Goal: Task Accomplishment & Management: Use online tool/utility

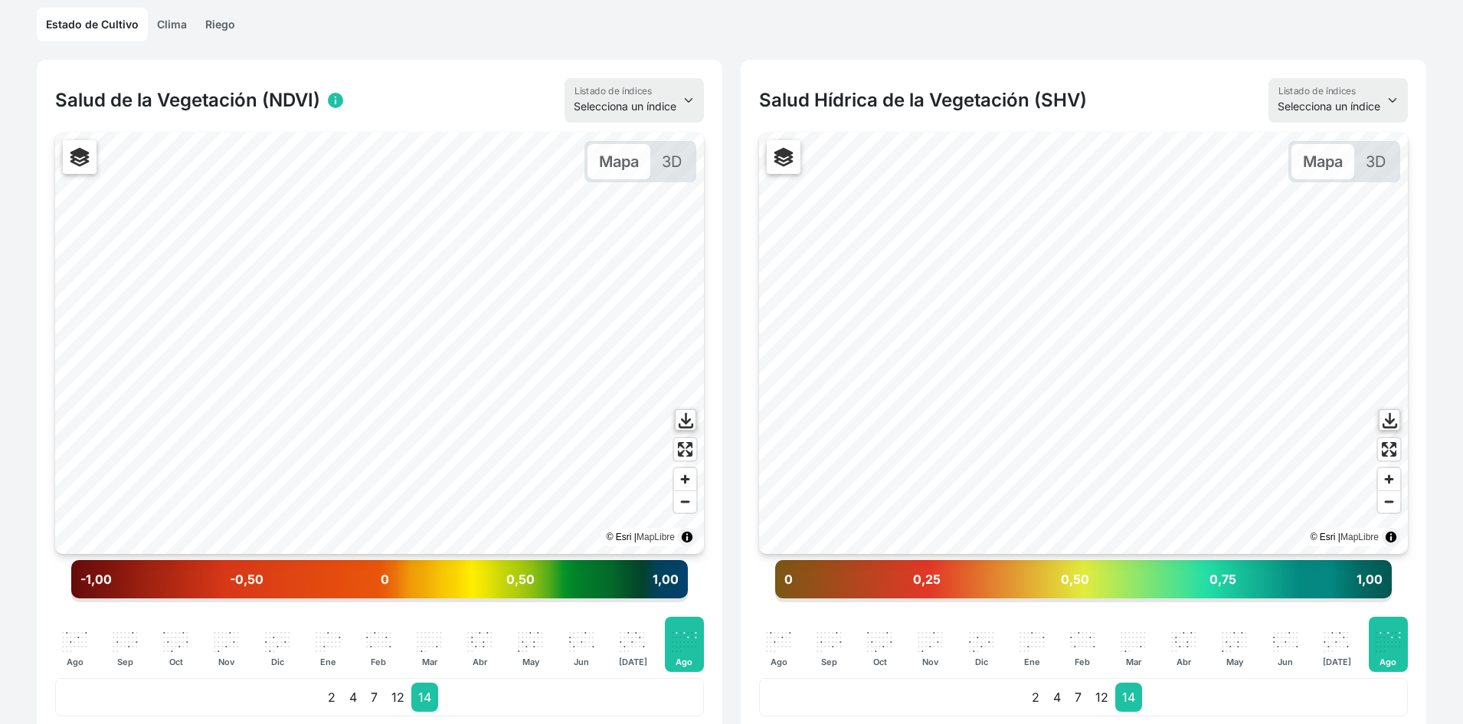
scroll to position [383, 0]
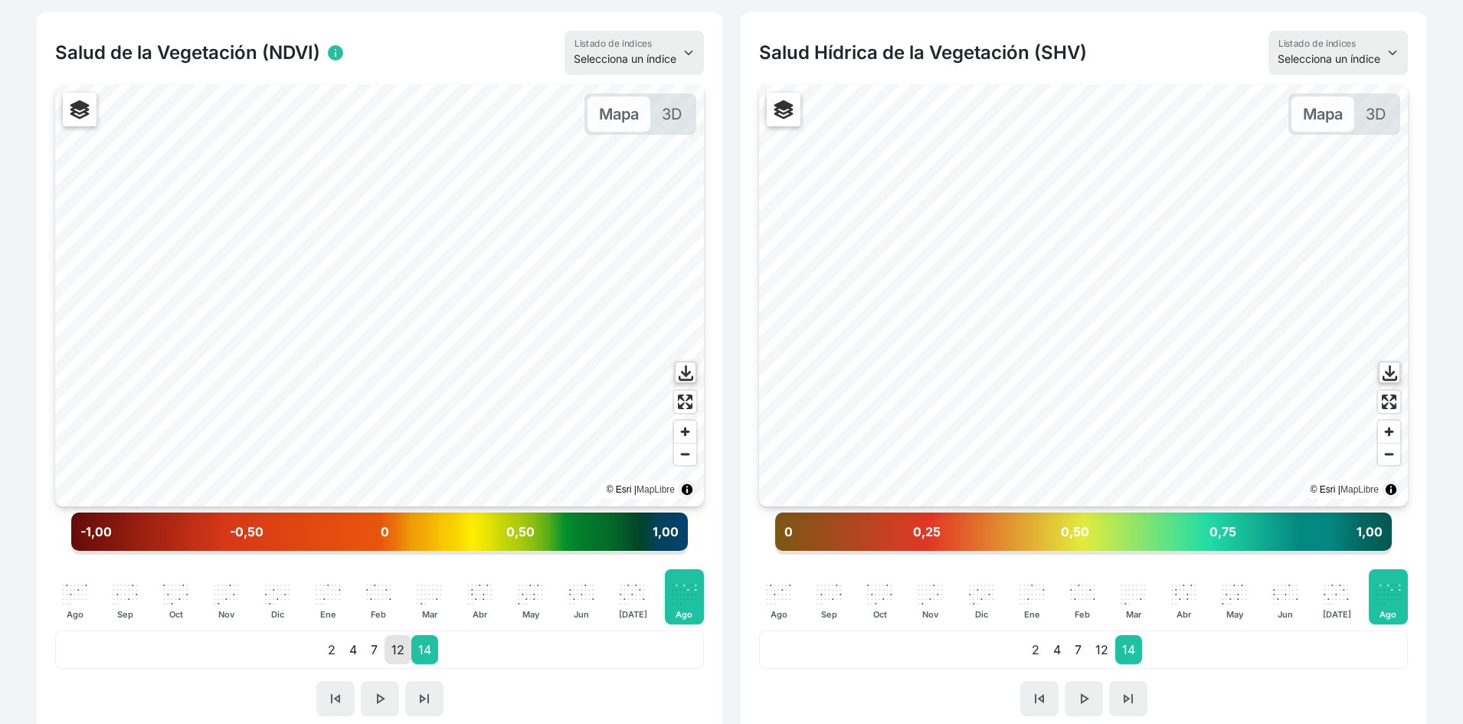
click at [398, 651] on p "12" at bounding box center [397, 649] width 27 height 29
click at [418, 651] on p "14" at bounding box center [424, 649] width 27 height 29
click at [407, 650] on p "12" at bounding box center [397, 649] width 27 height 29
click at [423, 650] on p "14" at bounding box center [424, 649] width 27 height 29
click at [411, 647] on p "14" at bounding box center [424, 649] width 27 height 29
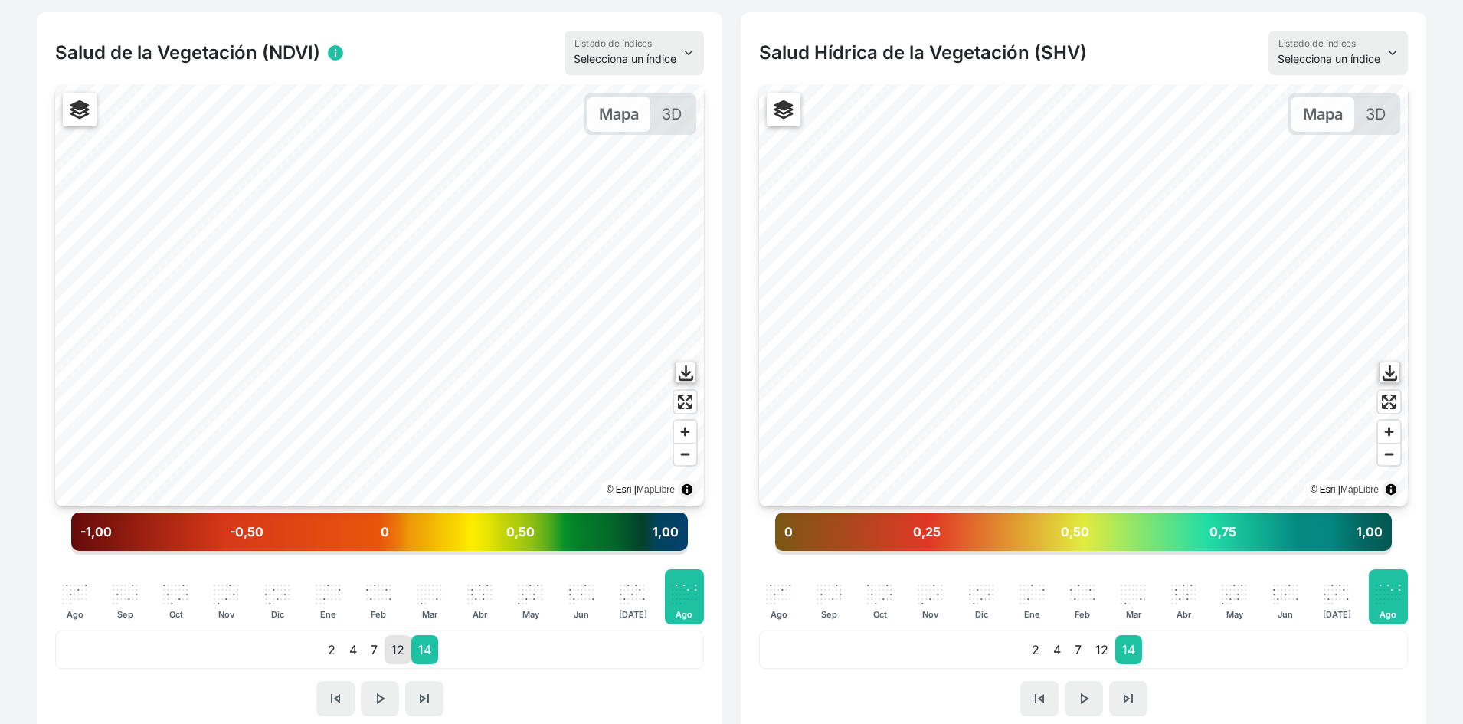
click at [401, 644] on p "12" at bounding box center [397, 649] width 27 height 29
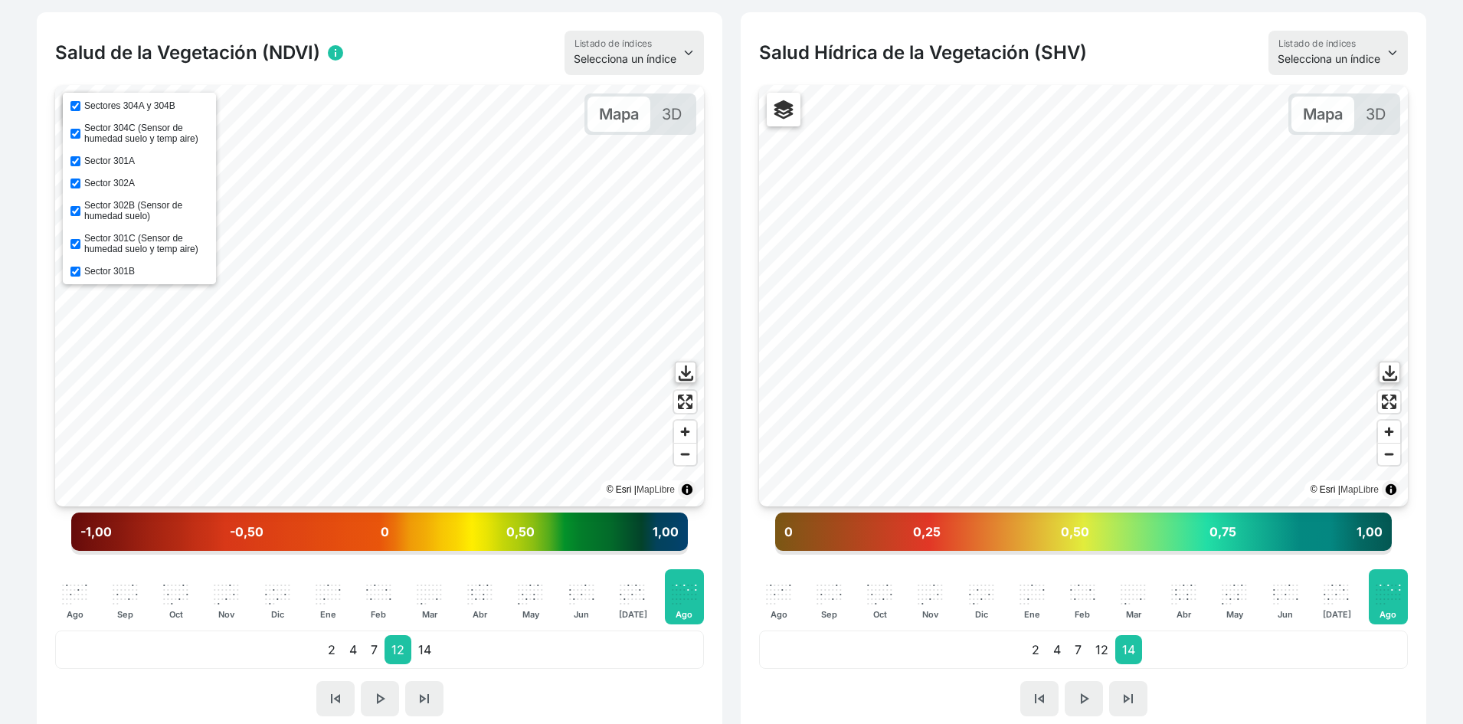
click at [90, 103] on label "Sectores 304A y 304B" at bounding box center [129, 105] width 91 height 11
click at [80, 103] on input "Sectores 304A y 304B" at bounding box center [75, 106] width 10 height 10
click at [98, 103] on label "Sectores 304A y 304B" at bounding box center [129, 105] width 91 height 11
click at [80, 103] on input "Sectores 304A y 304B" at bounding box center [75, 106] width 10 height 10
checkbox input "true"
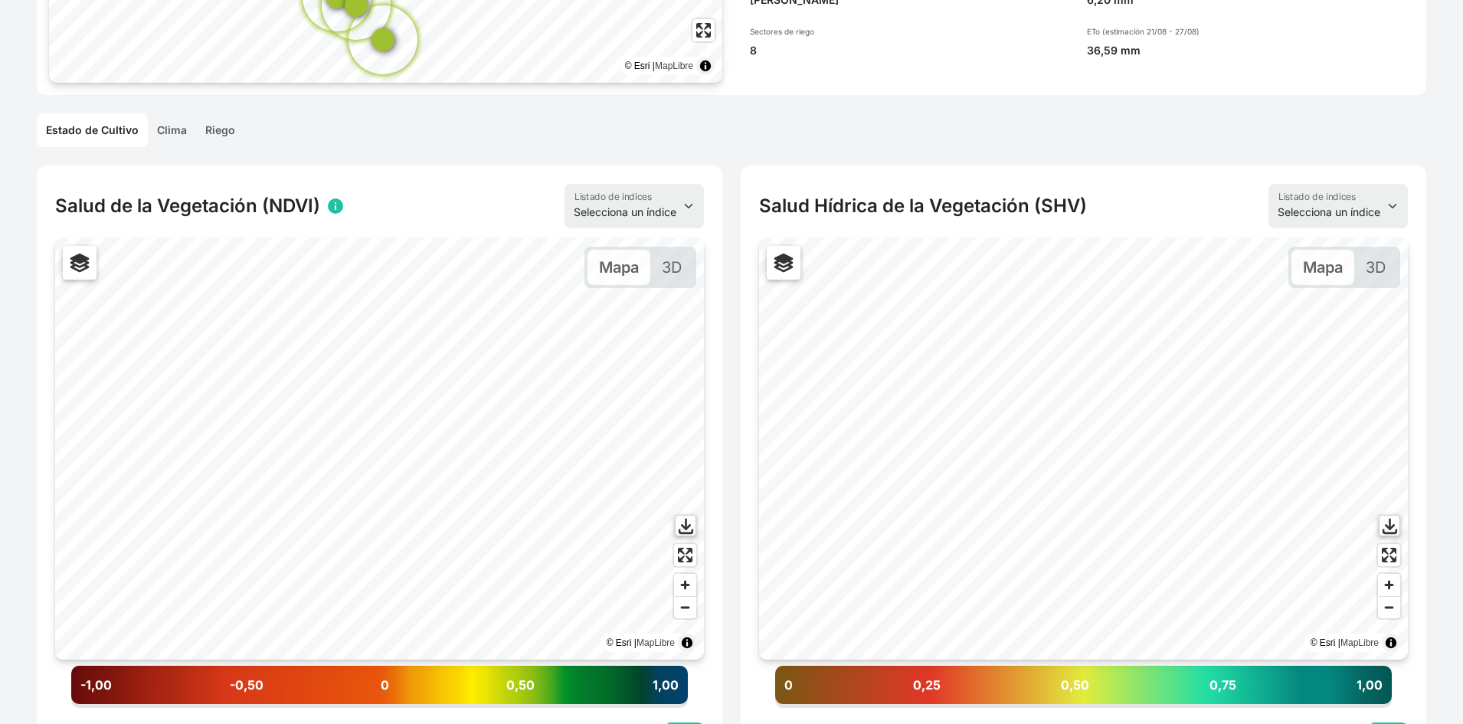
click at [234, 129] on link "Riego" at bounding box center [220, 130] width 48 height 34
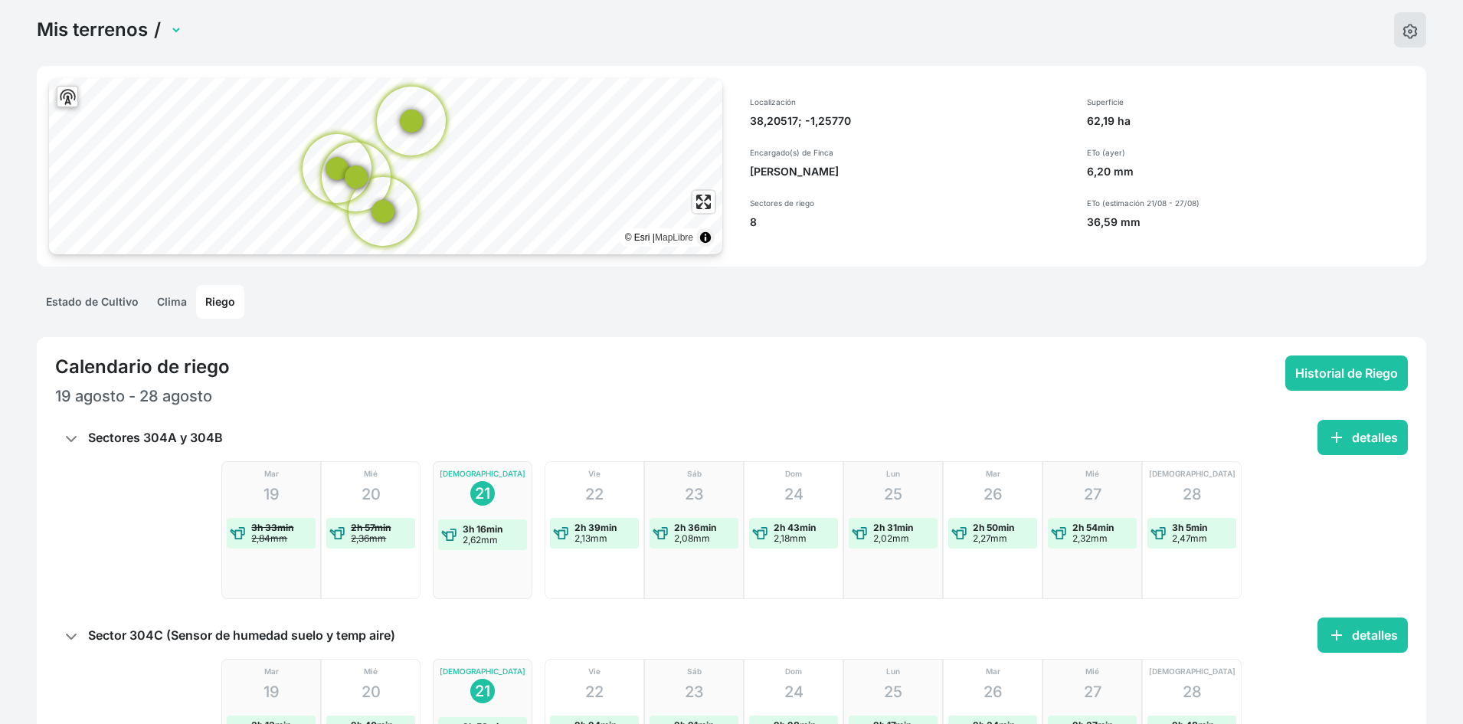
scroll to position [230, 0]
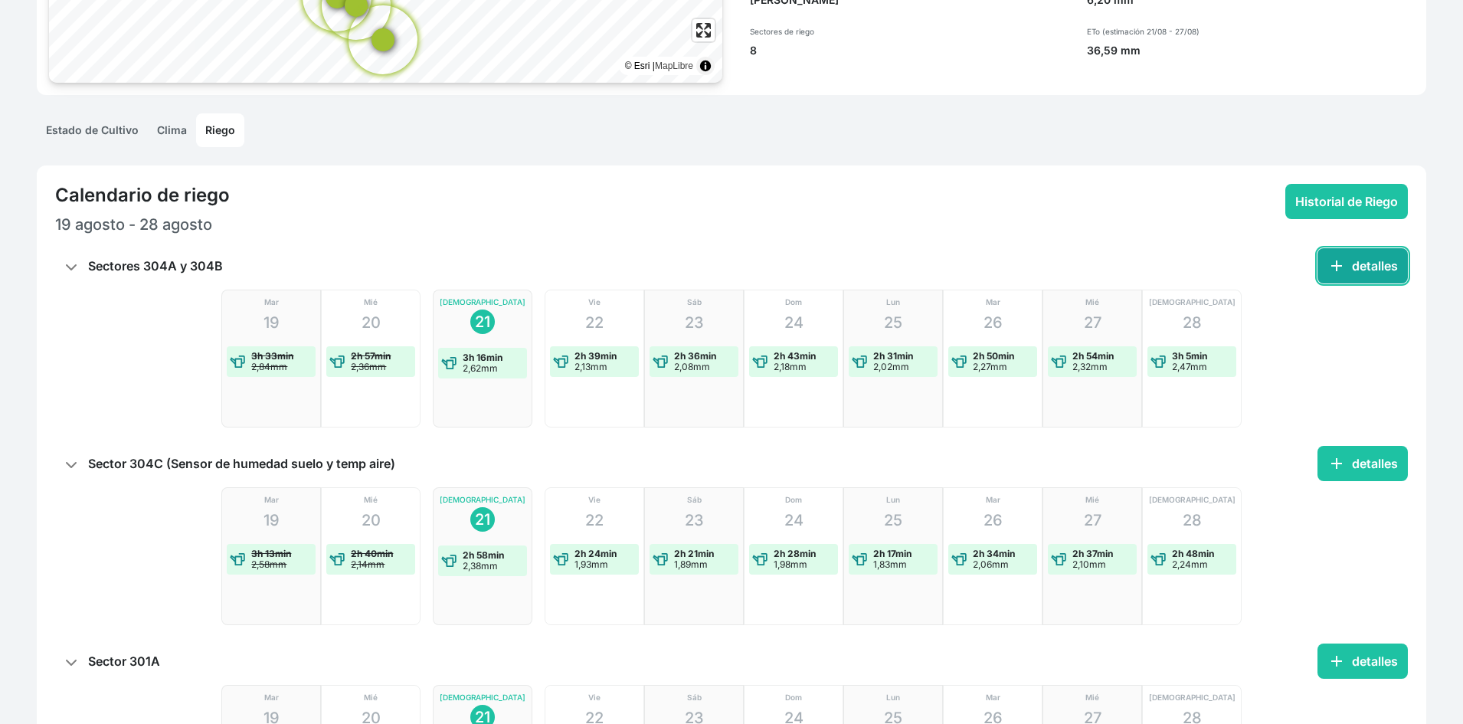
click at [1392, 269] on button "add detalles" at bounding box center [1362, 265] width 90 height 35
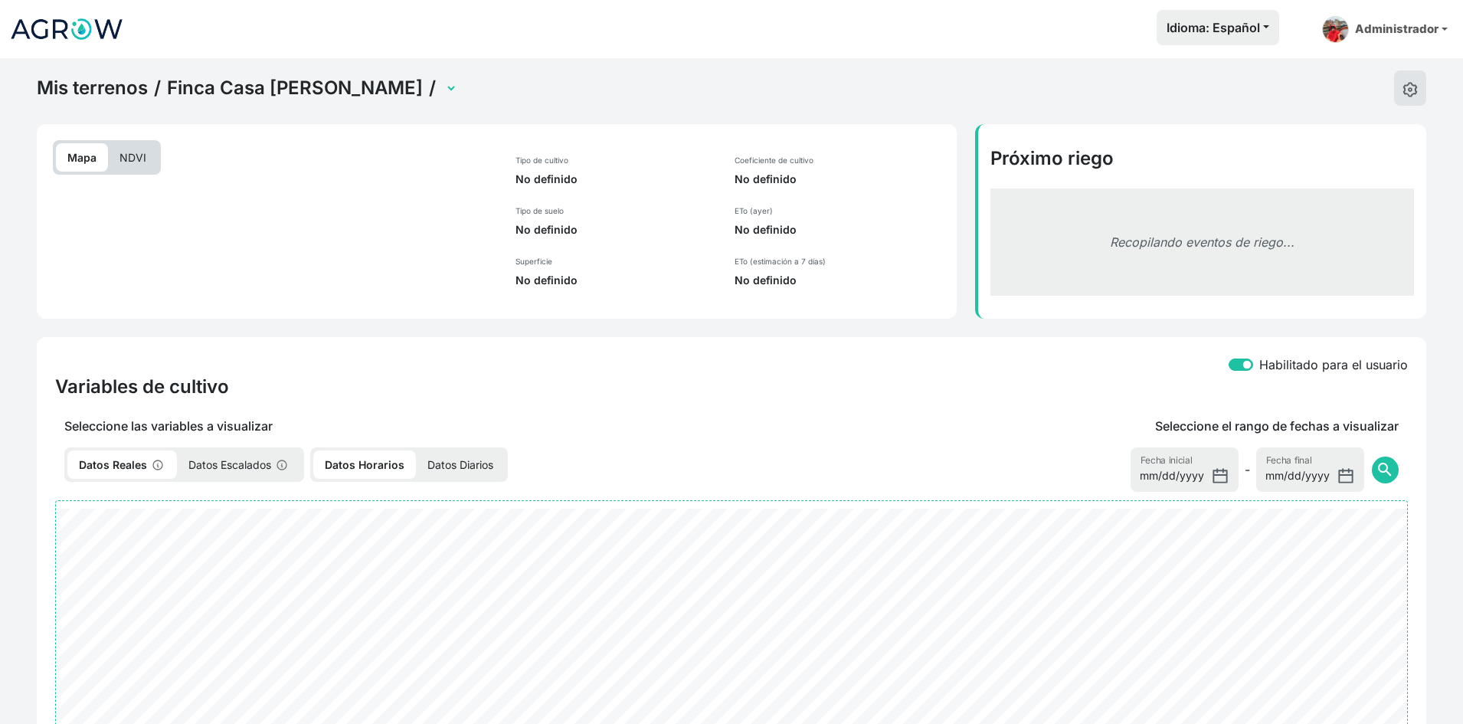
select select "1057"
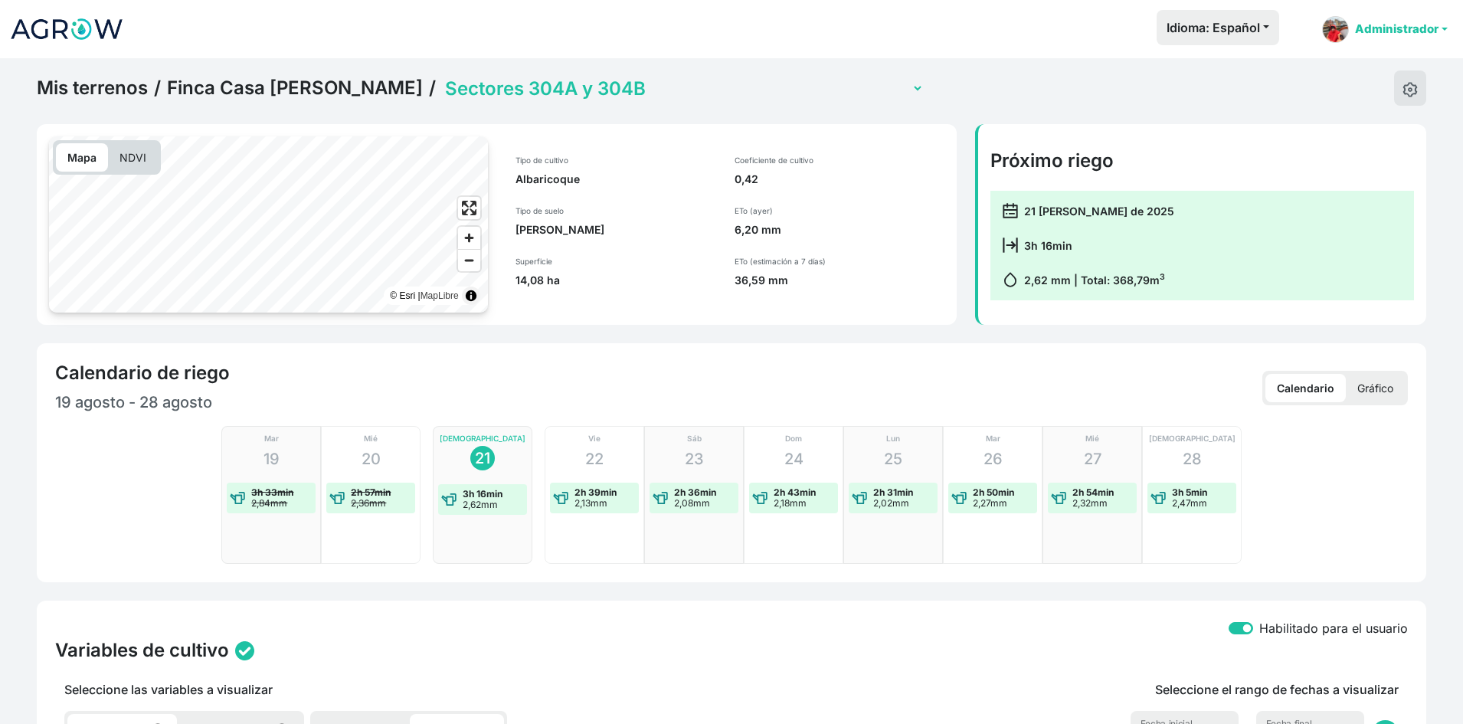
click at [1411, 25] on link "Administrador" at bounding box center [1384, 29] width 138 height 39
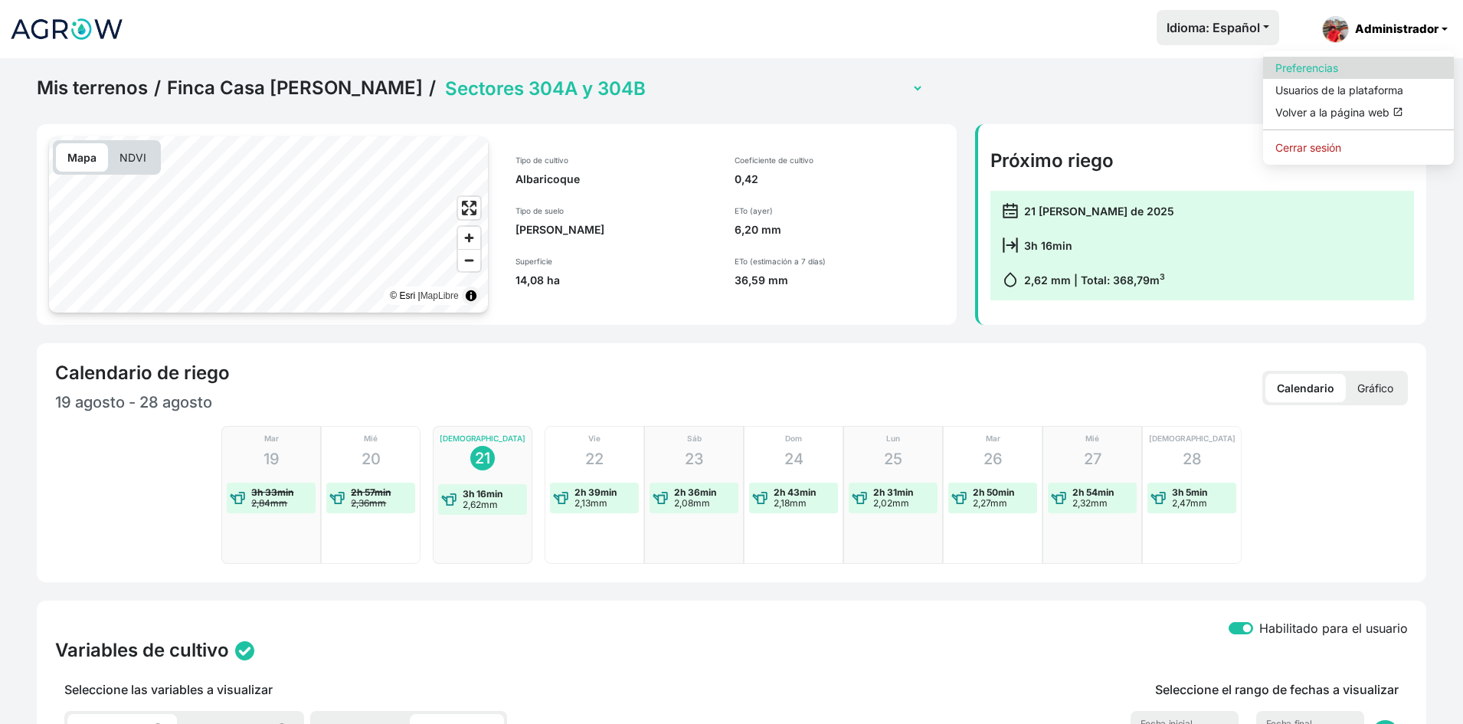
click at [1322, 74] on link "Preferencias" at bounding box center [1358, 68] width 191 height 22
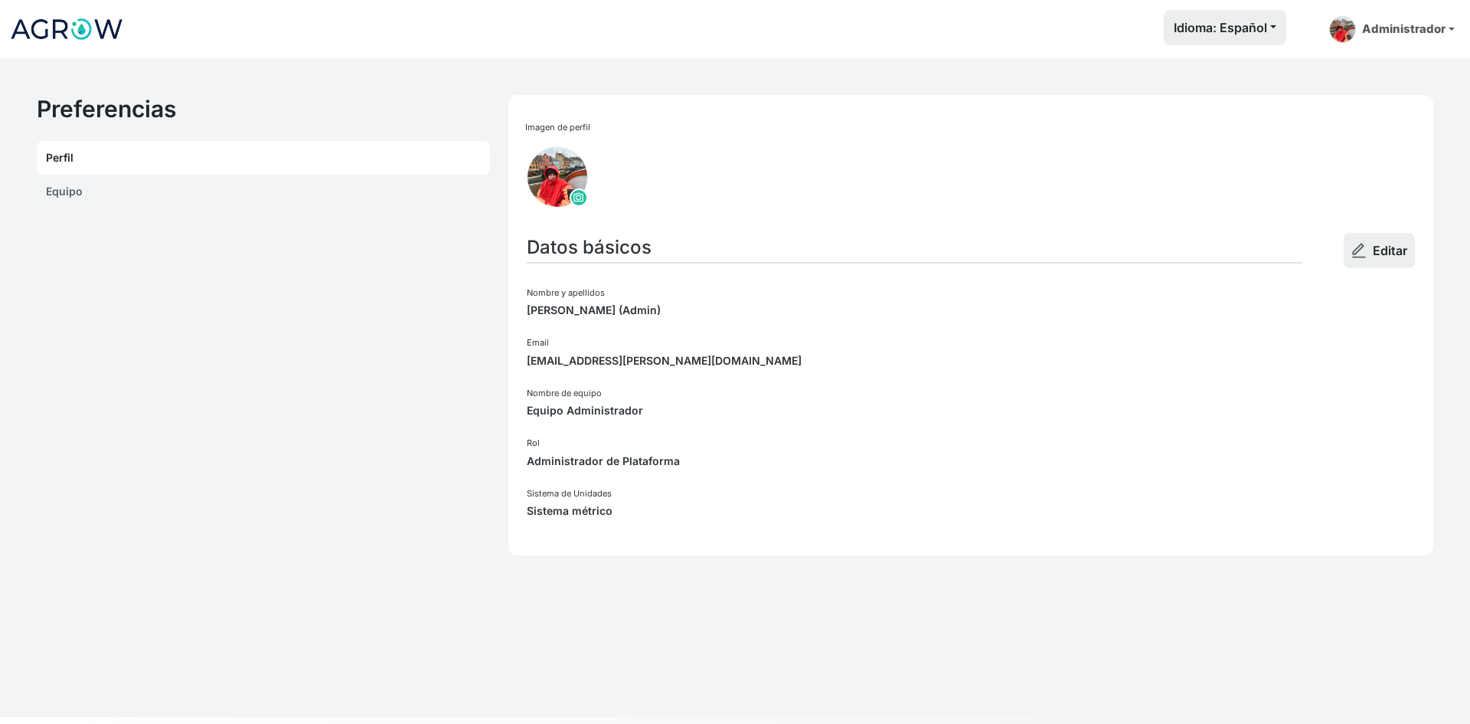
click at [146, 188] on link "Equipo" at bounding box center [263, 192] width 453 height 34
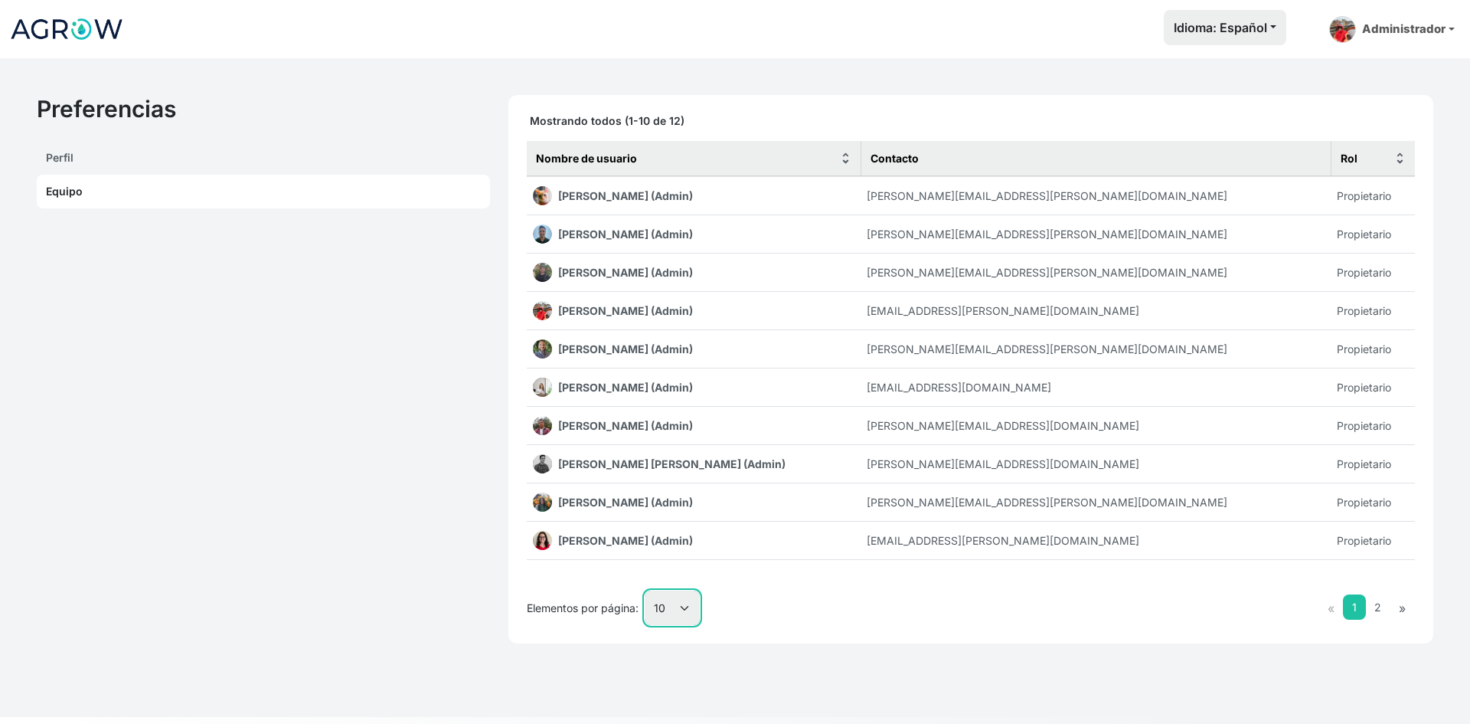
click at [681, 609] on select "10 25 50 100" at bounding box center [672, 607] width 55 height 34
select select "100"
click at [645, 625] on select "10 25 50 100" at bounding box center [672, 607] width 55 height 34
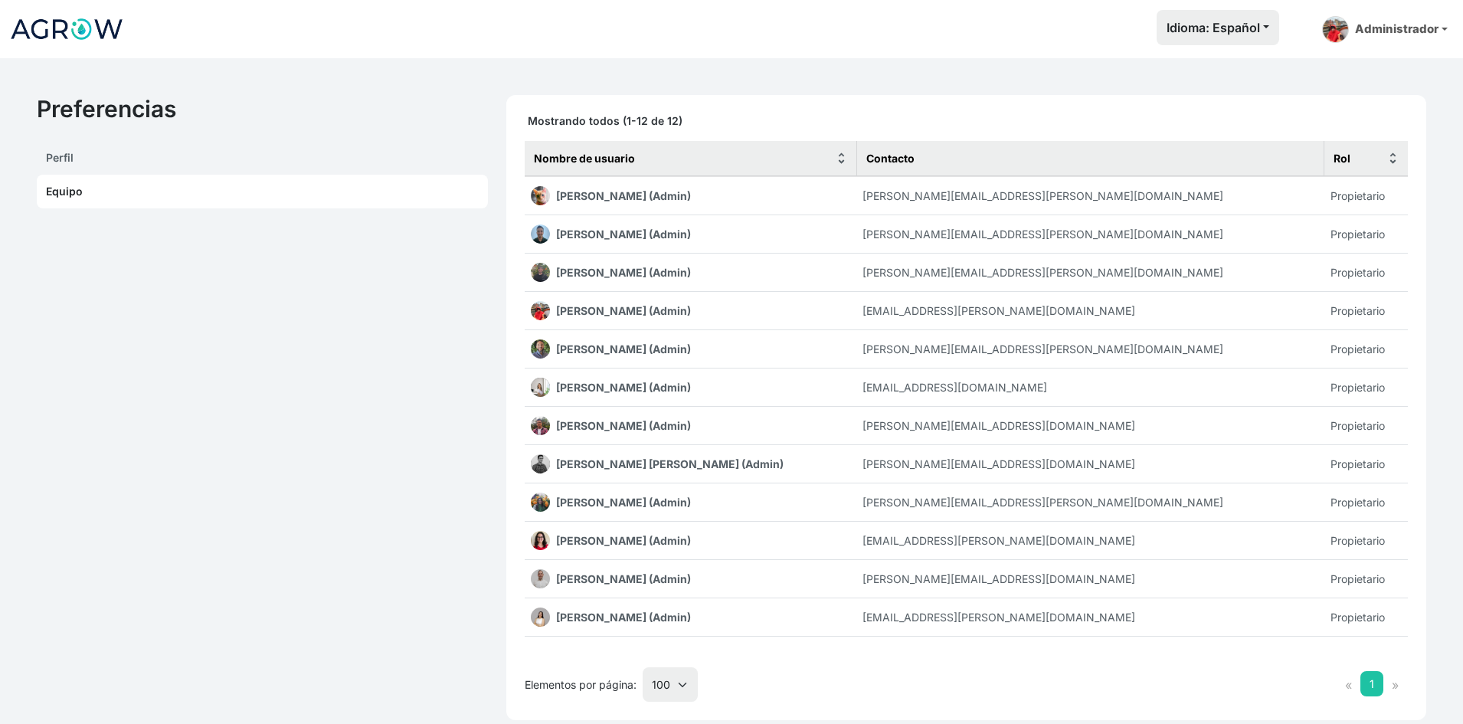
click at [77, 29] on img at bounding box center [66, 29] width 115 height 38
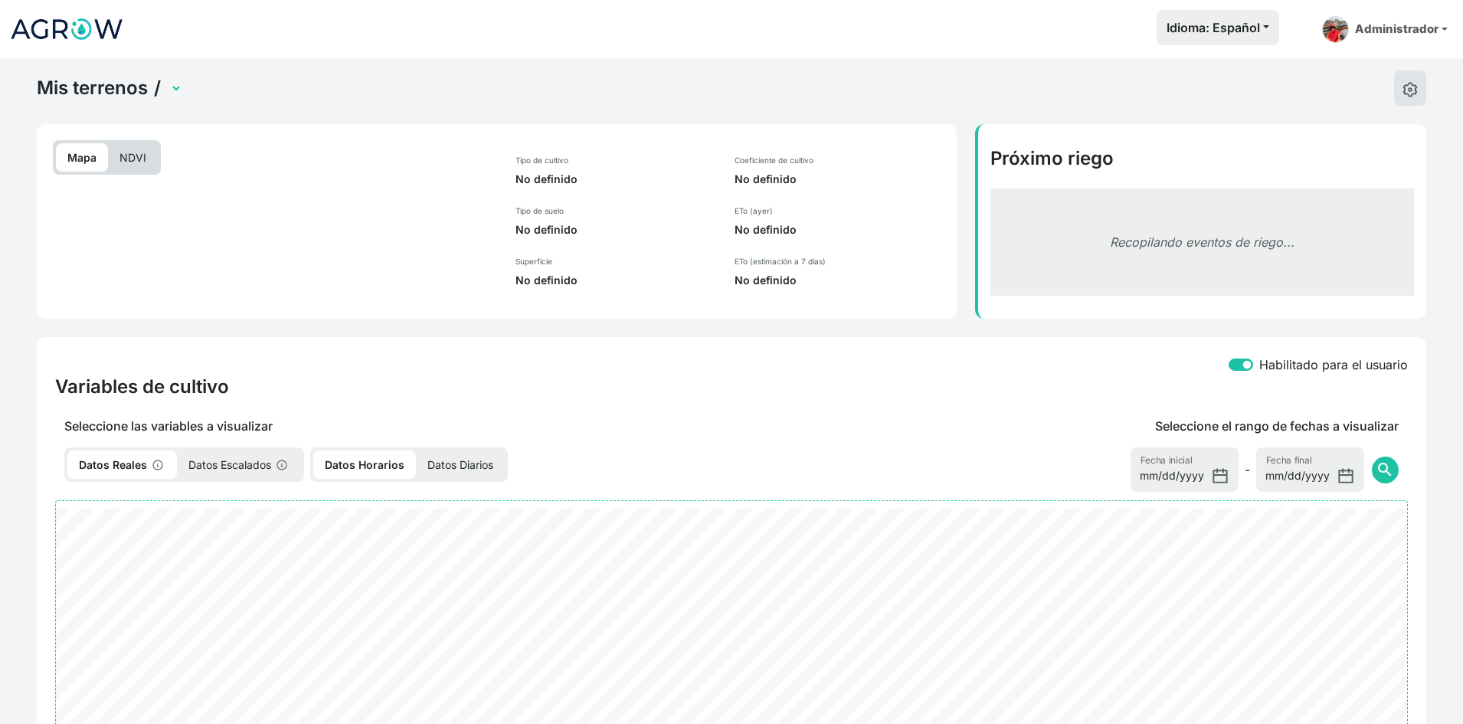
scroll to position [58, 0]
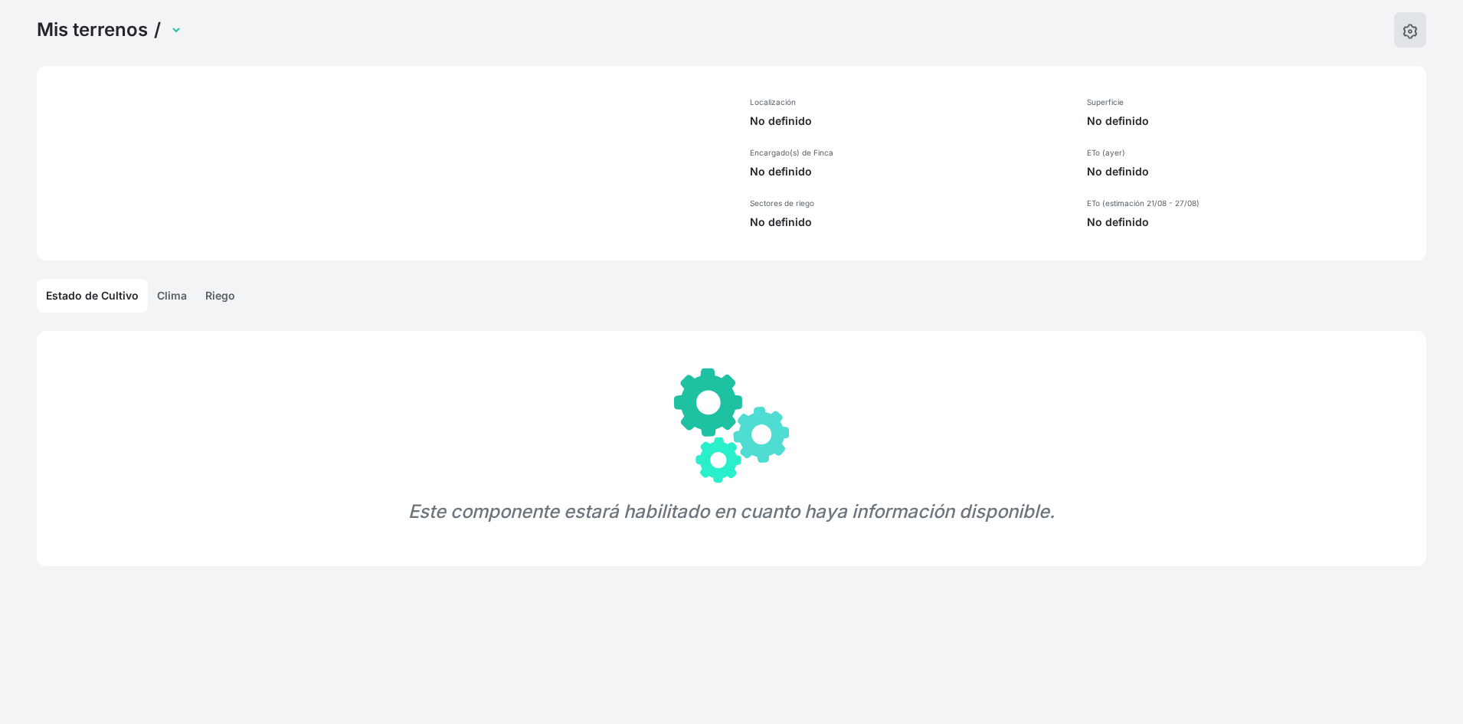
select select "437"
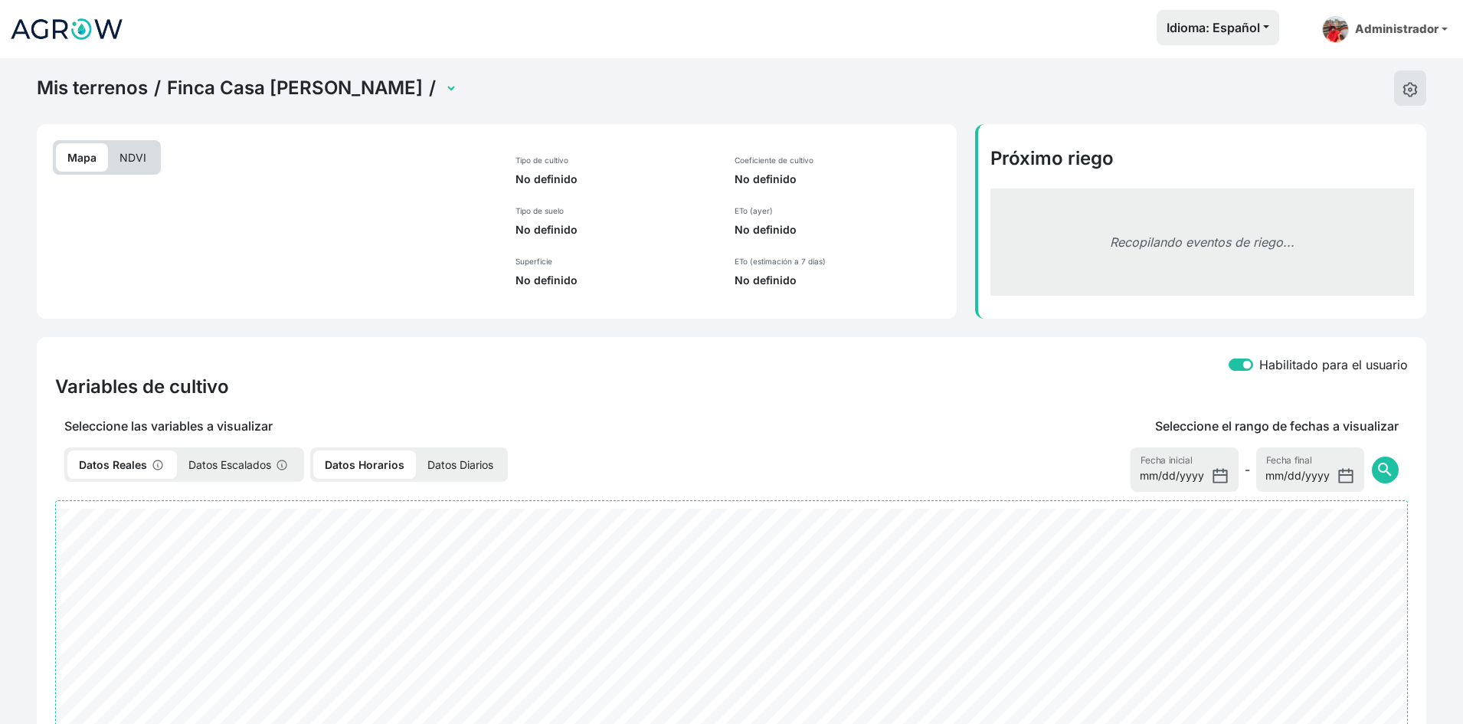
select select "1057"
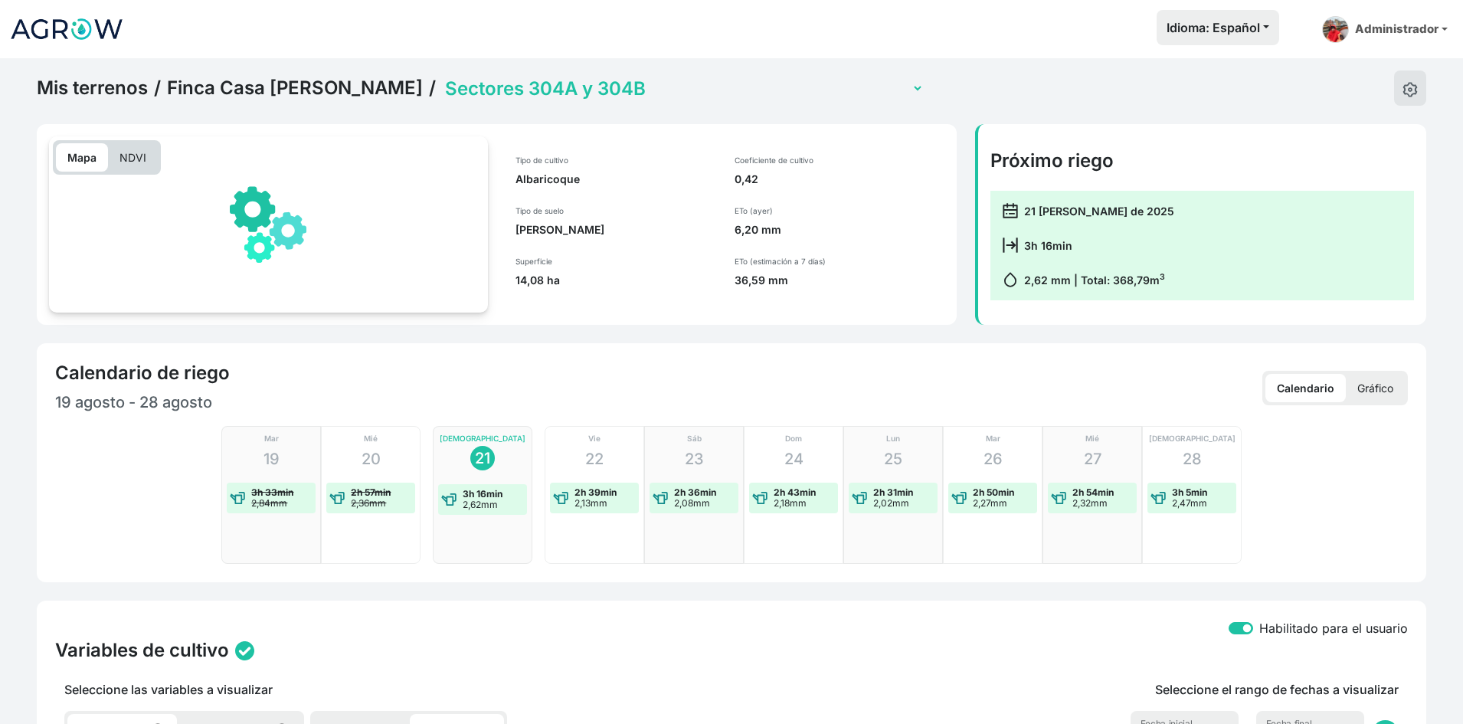
click at [272, 87] on link "Finca Casa Rosa" at bounding box center [295, 88] width 256 height 23
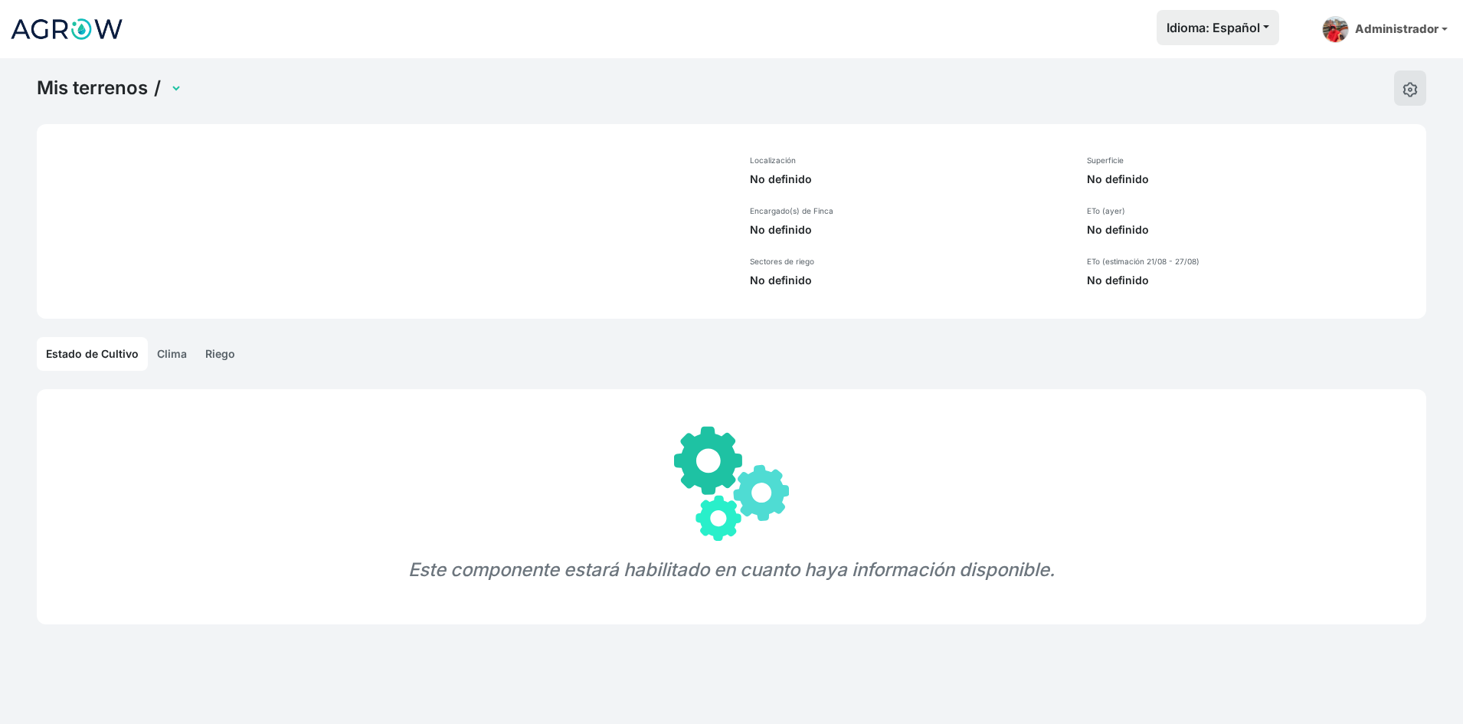
select select "437"
select select "1239"
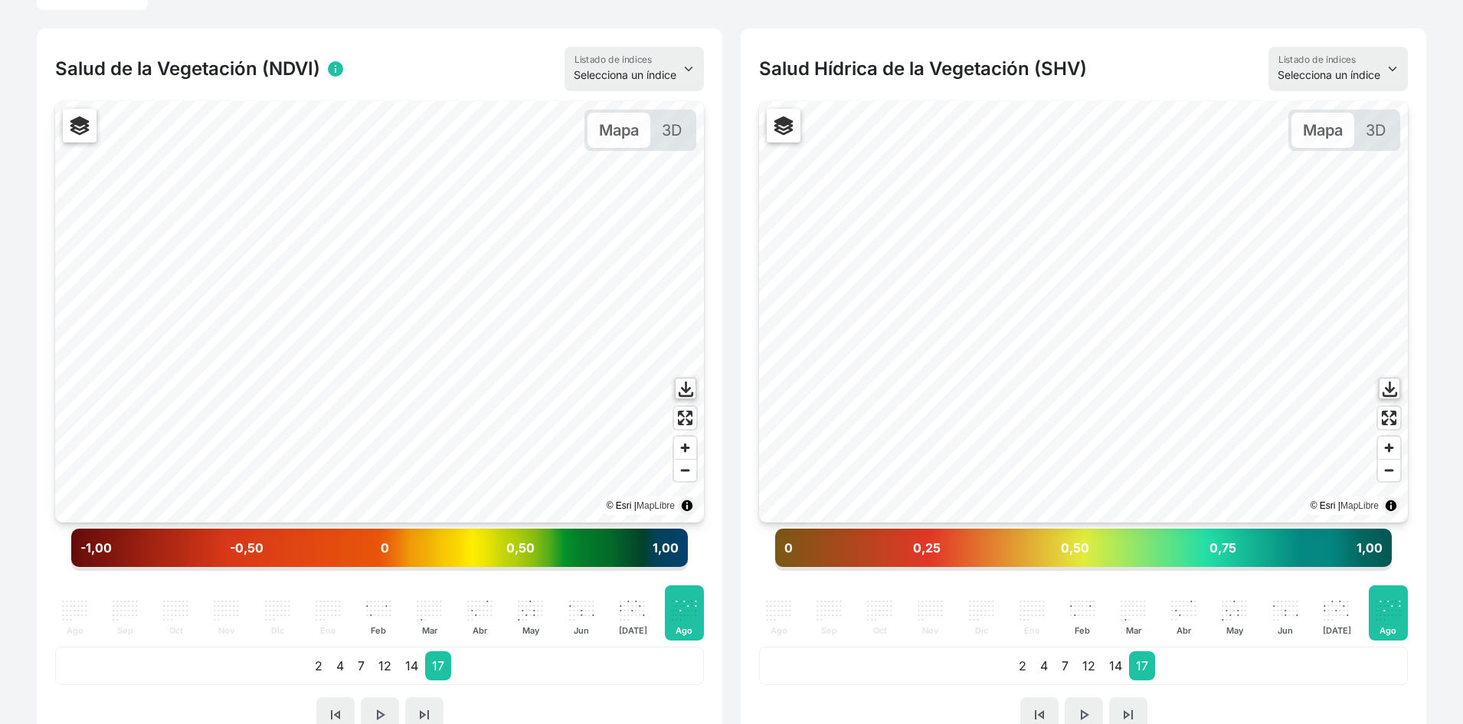
scroll to position [459, 0]
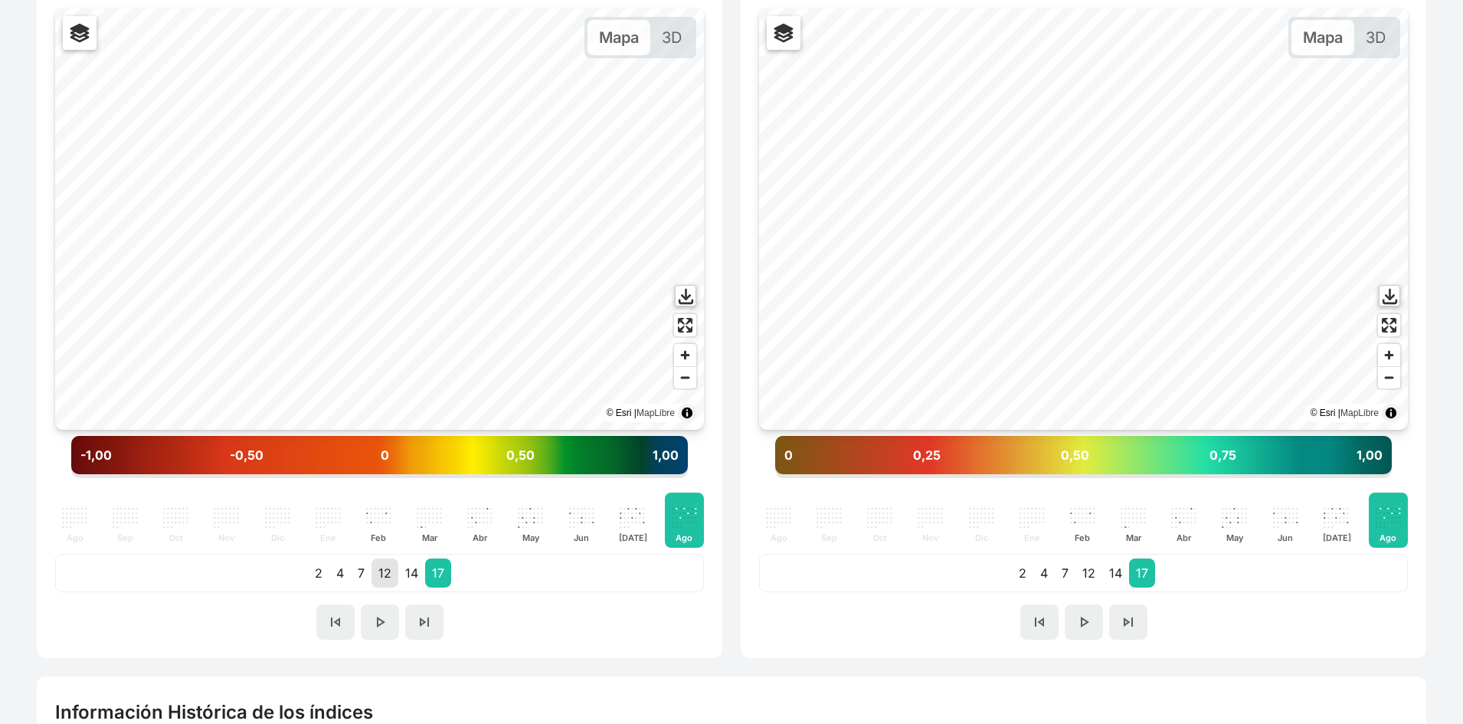
click at [374, 569] on p "12" at bounding box center [384, 572] width 27 height 29
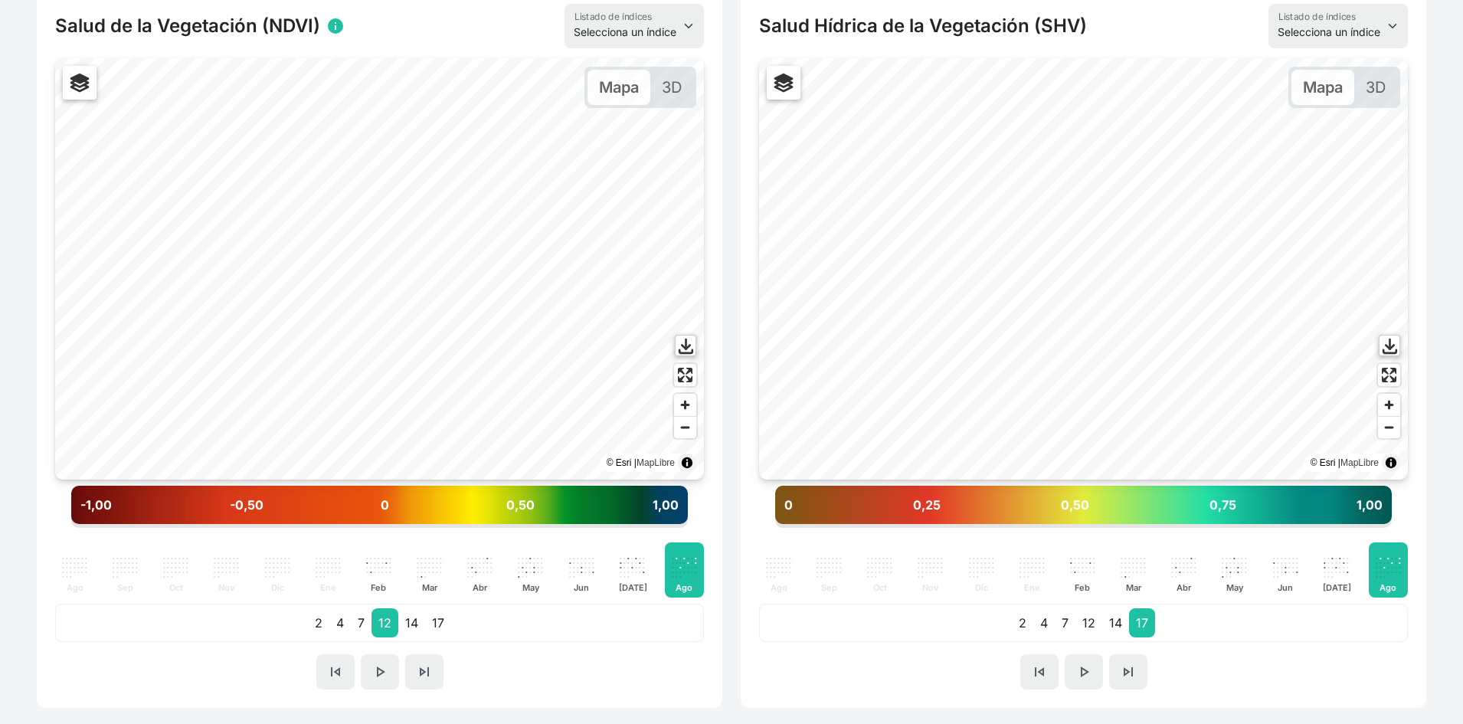
scroll to position [383, 0]
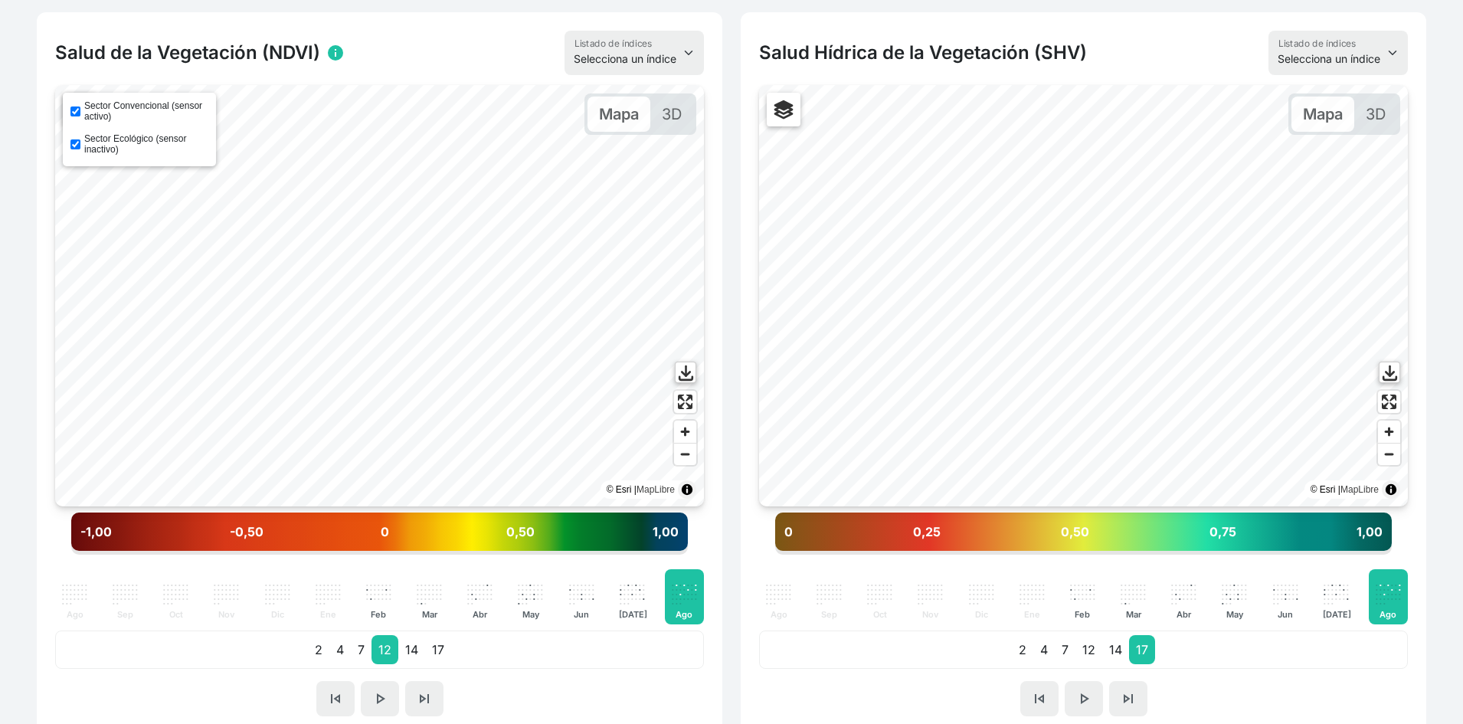
click at [98, 143] on label "Sector Ecológico (sensor inactivo)" at bounding box center [146, 143] width 124 height 21
click at [80, 143] on input "Sector Ecológico (sensor inactivo)" at bounding box center [75, 144] width 10 height 10
click at [89, 146] on label "Sector Ecológico (sensor inactivo)" at bounding box center [146, 143] width 124 height 21
click at [80, 146] on input "Sector Ecológico (sensor inactivo)" at bounding box center [75, 144] width 10 height 10
checkbox input "true"
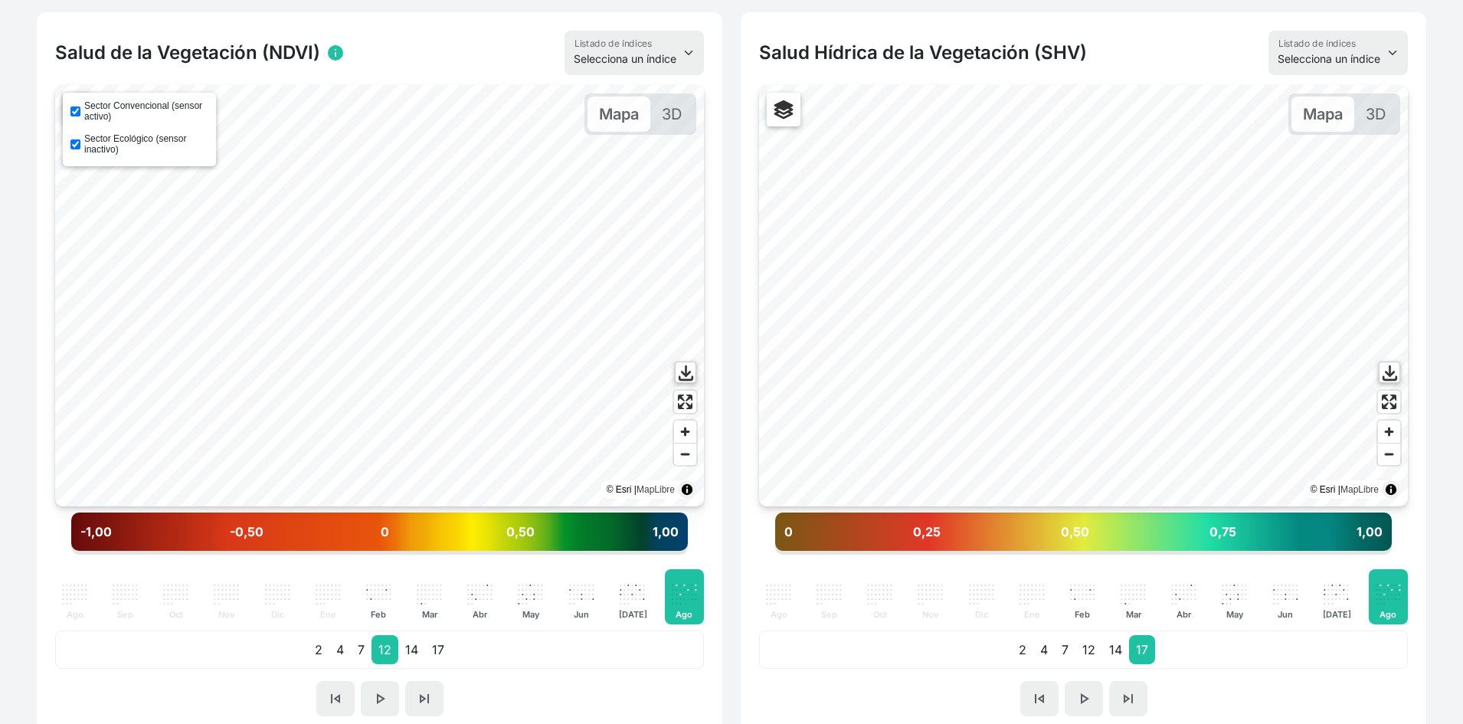
click at [93, 113] on label "Sector Convencional (sensor activo)" at bounding box center [146, 110] width 124 height 21
click at [80, 113] on input "Sector Convencional (sensor activo)" at bounding box center [75, 111] width 10 height 10
click at [93, 113] on label "Sector Convencional (sensor activo)" at bounding box center [146, 110] width 124 height 21
click at [80, 113] on input "Sector Convencional (sensor activo)" at bounding box center [75, 111] width 10 height 10
checkbox input "true"
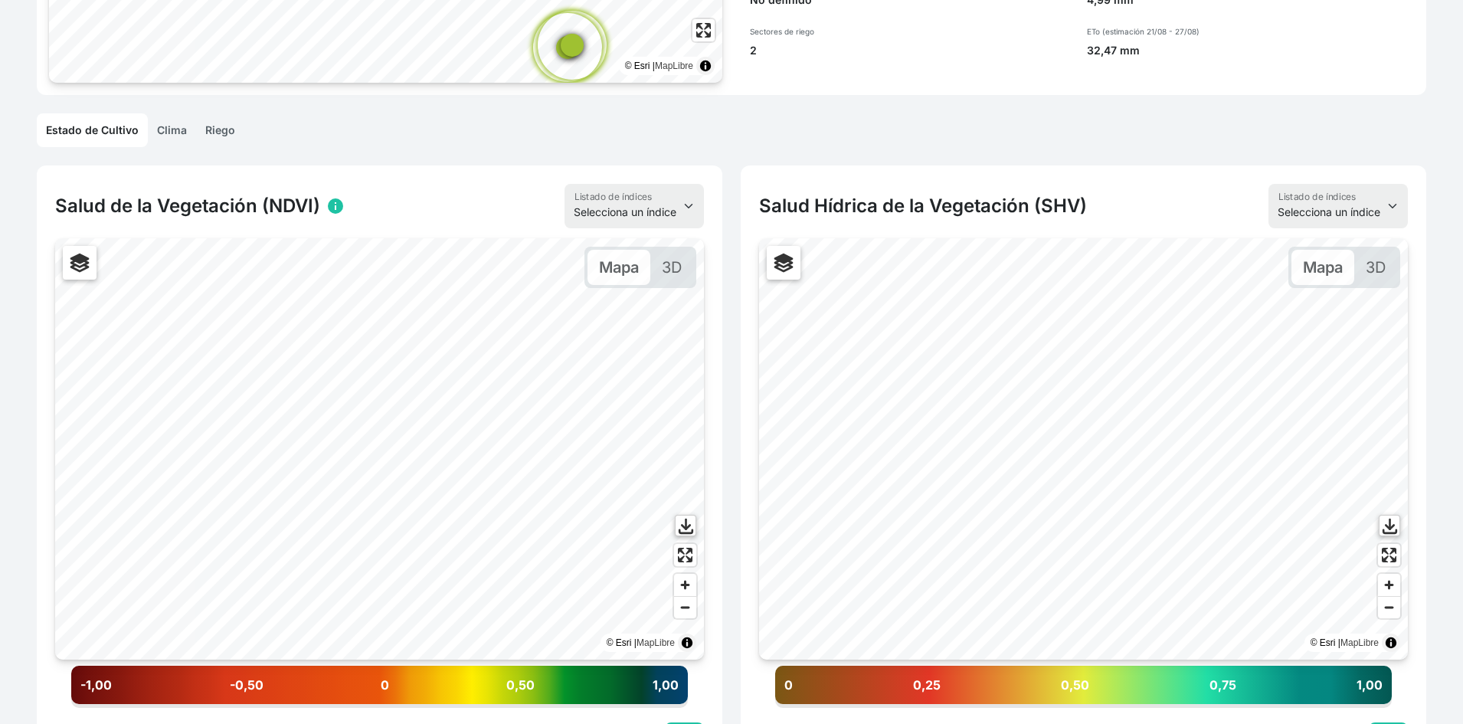
click at [211, 129] on link "Riego" at bounding box center [220, 130] width 48 height 34
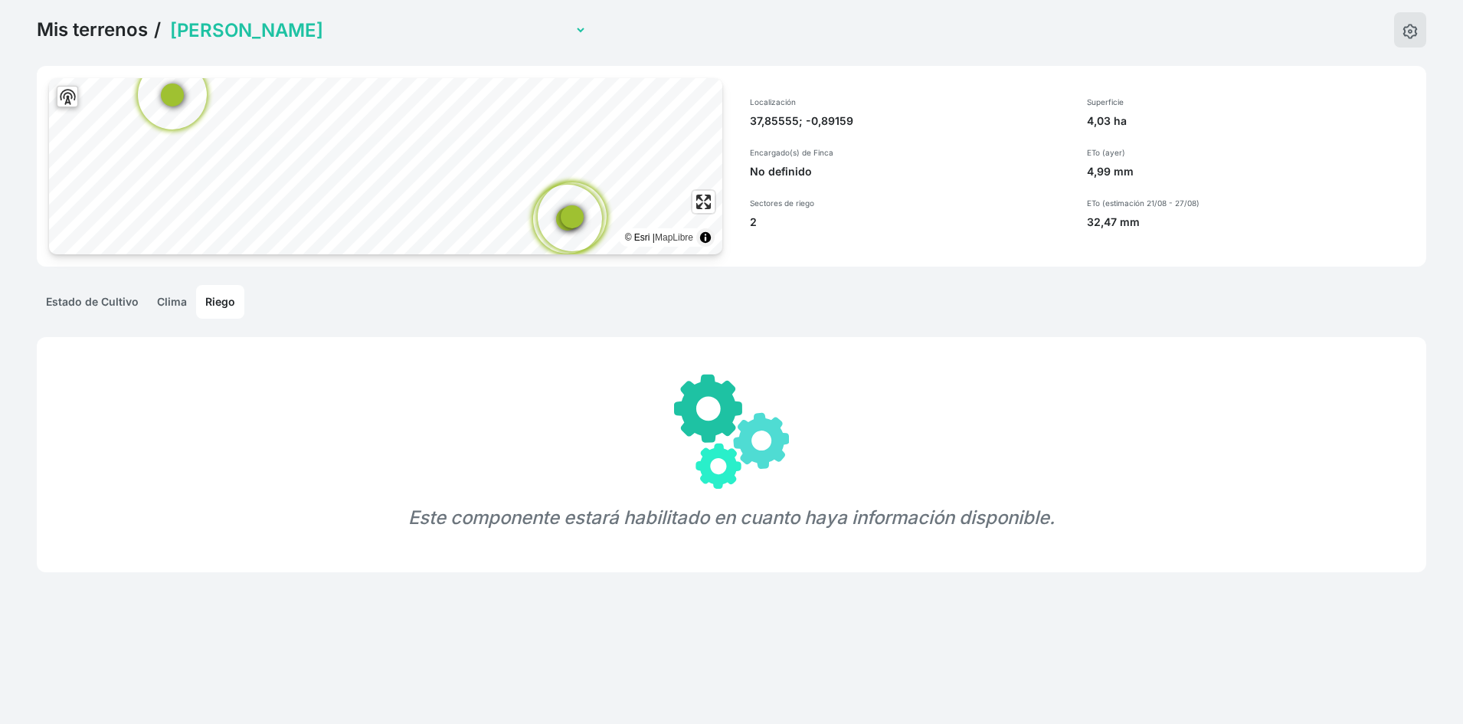
scroll to position [198, 0]
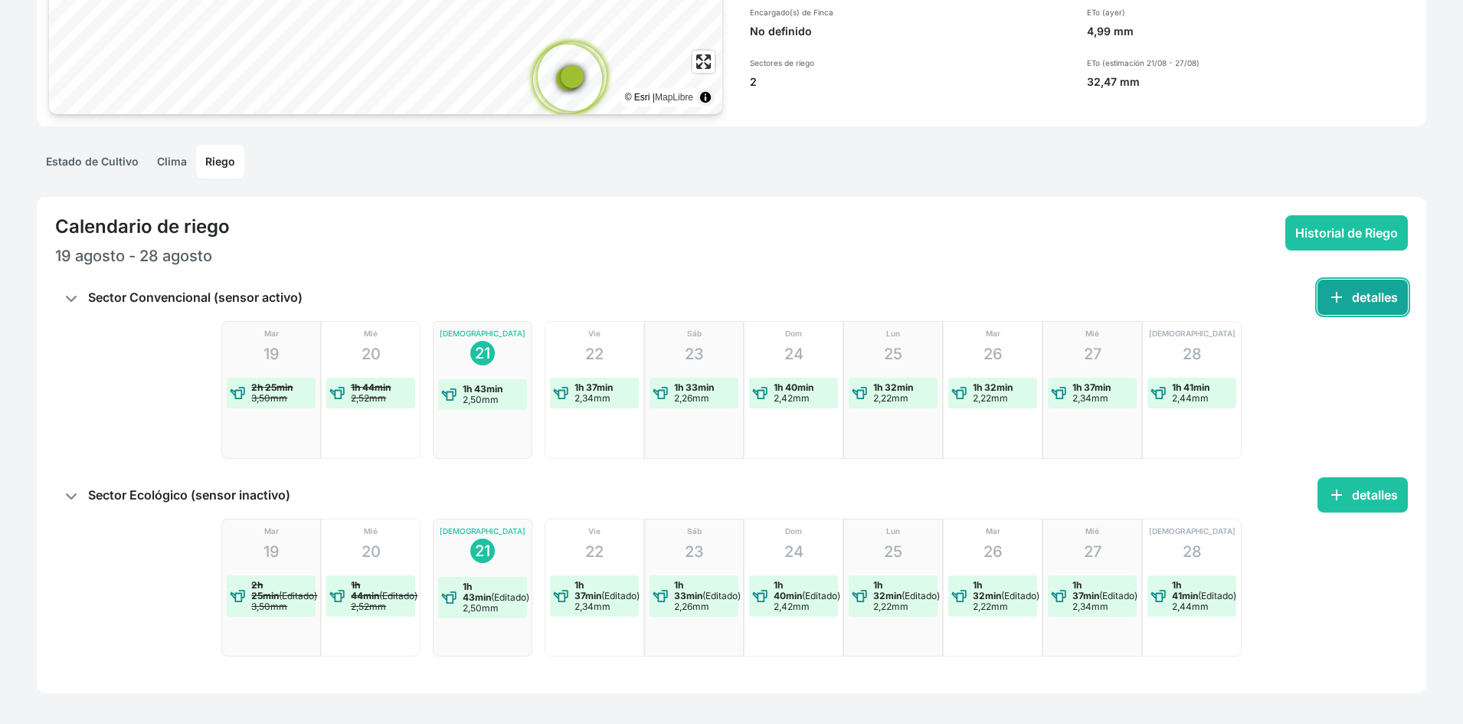
click at [1368, 289] on button "add detalles" at bounding box center [1362, 296] width 90 height 35
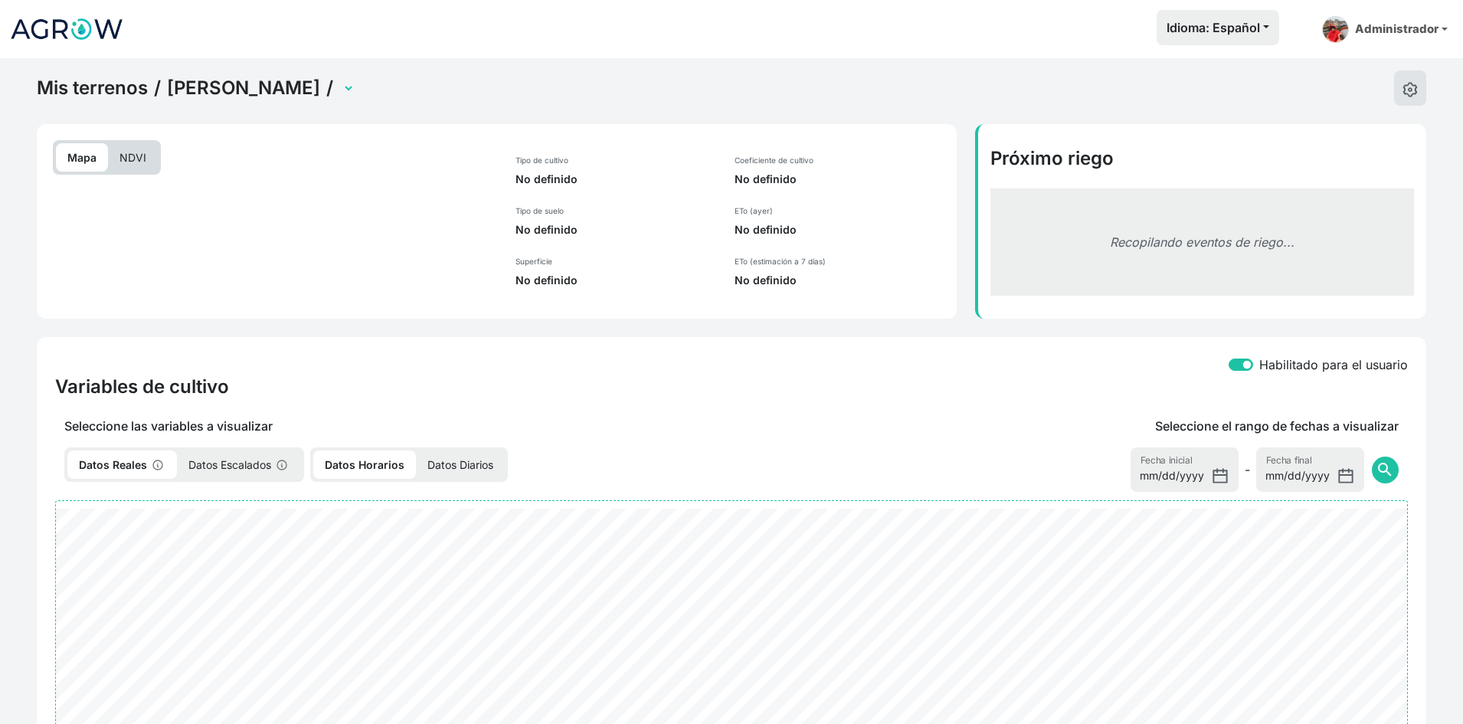
select select "2500"
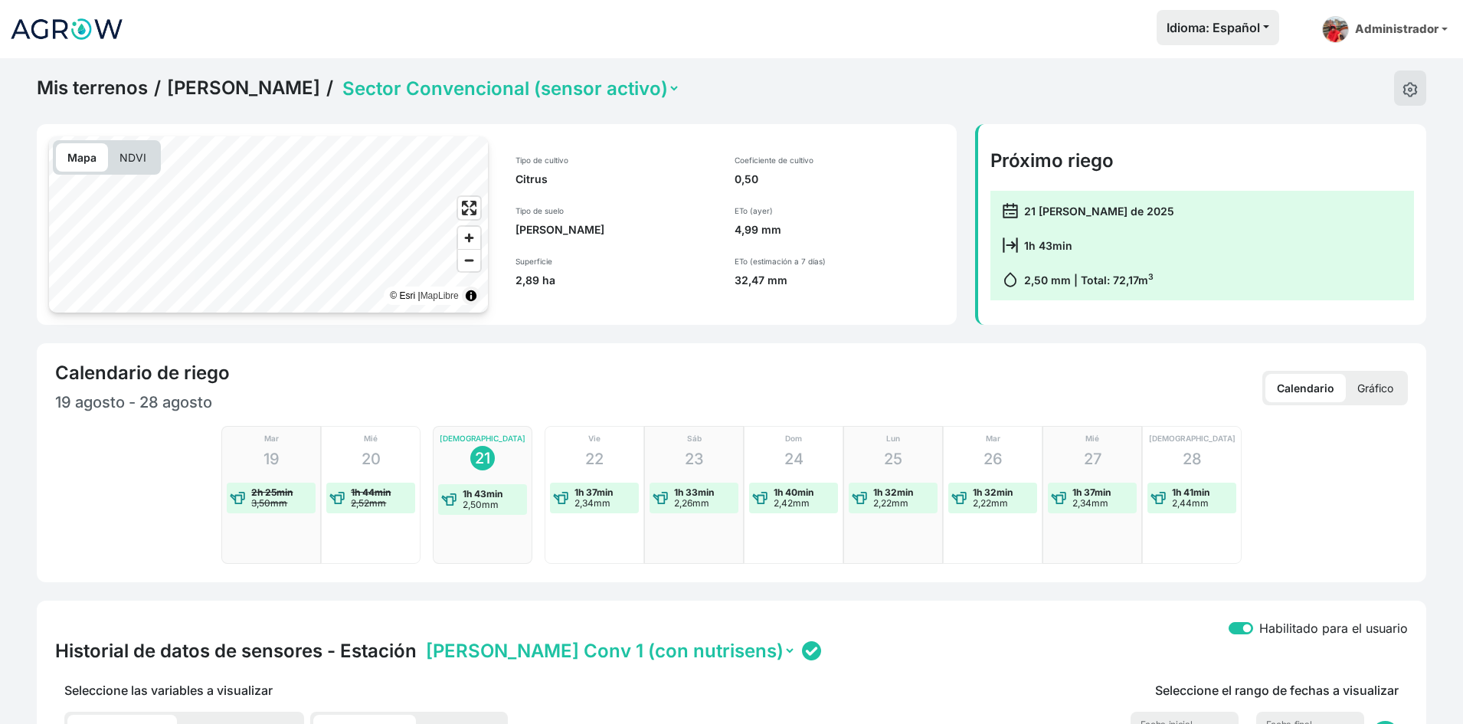
click at [253, 83] on link "Pedro Naranjo" at bounding box center [243, 88] width 153 height 23
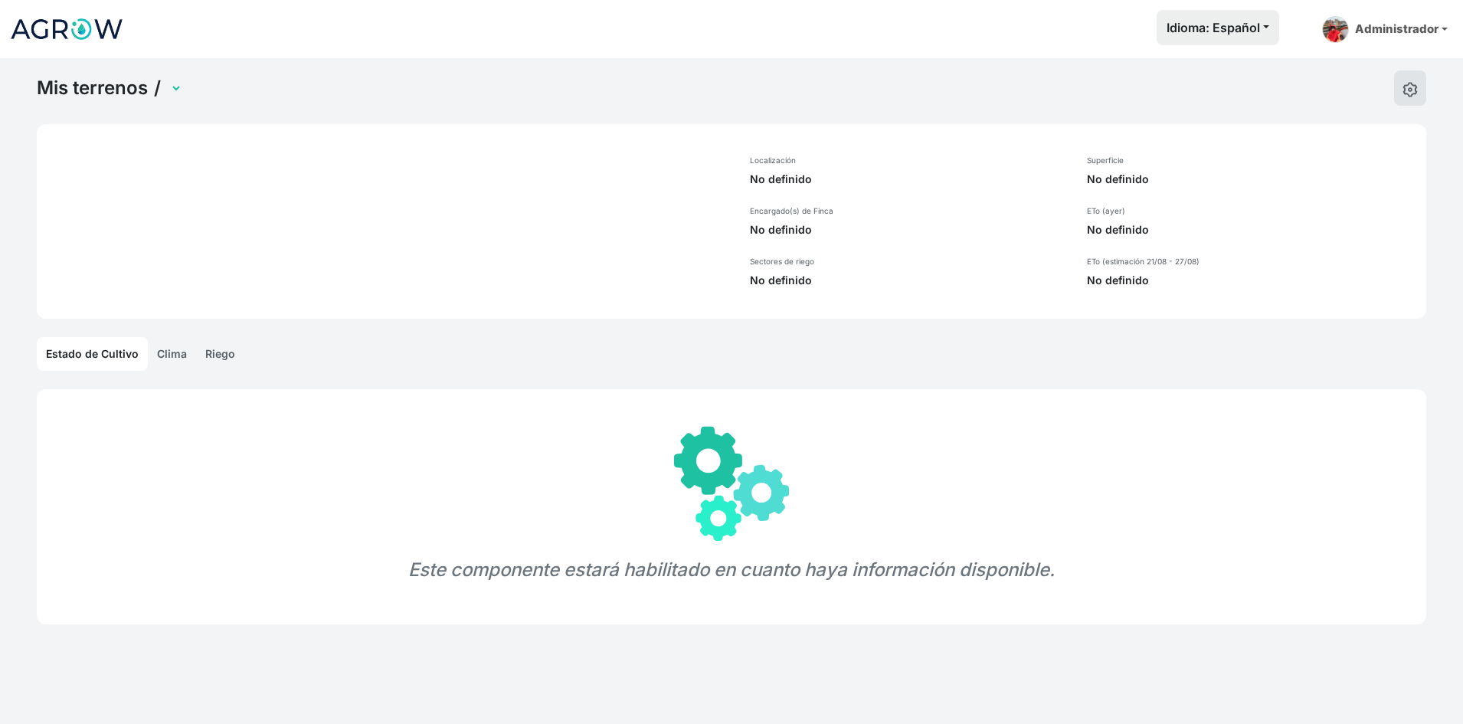
select select "1239"
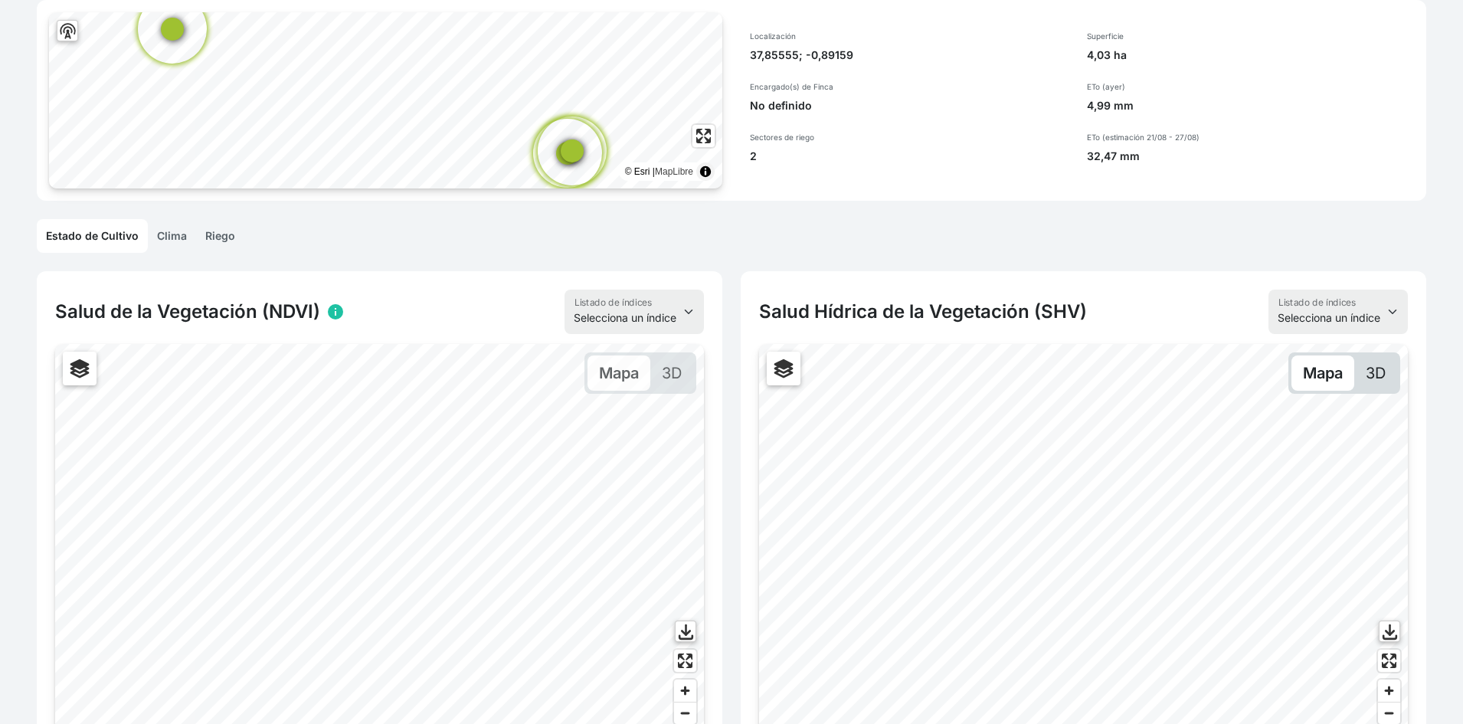
scroll to position [459, 0]
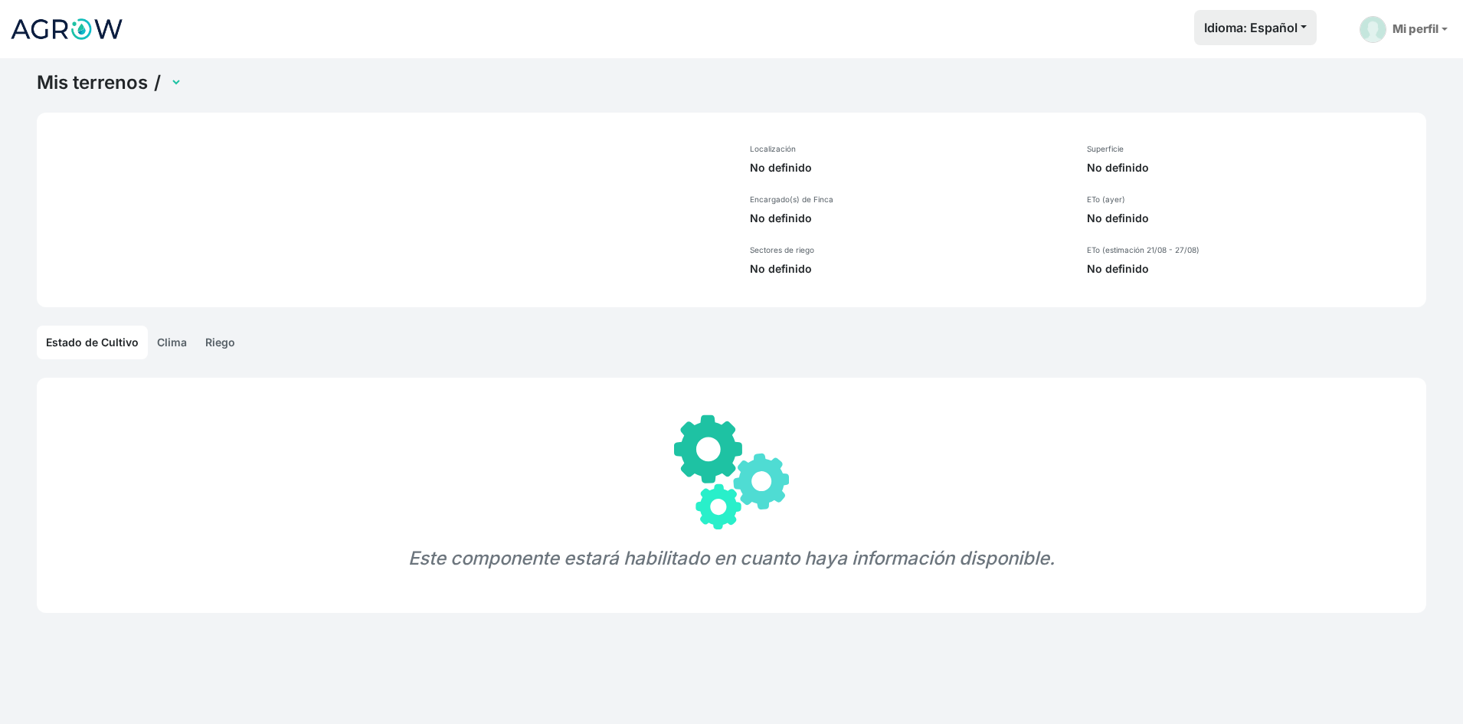
select select "1243"
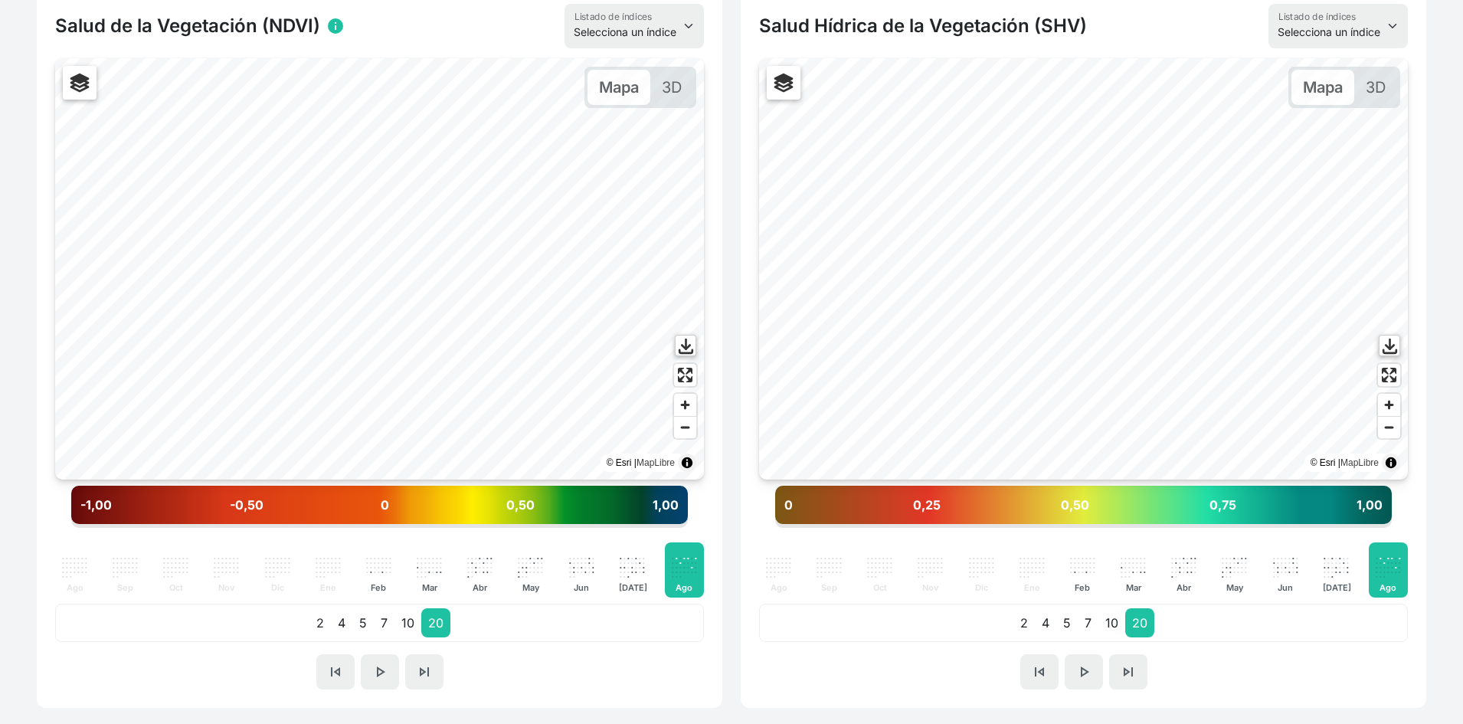
scroll to position [383, 0]
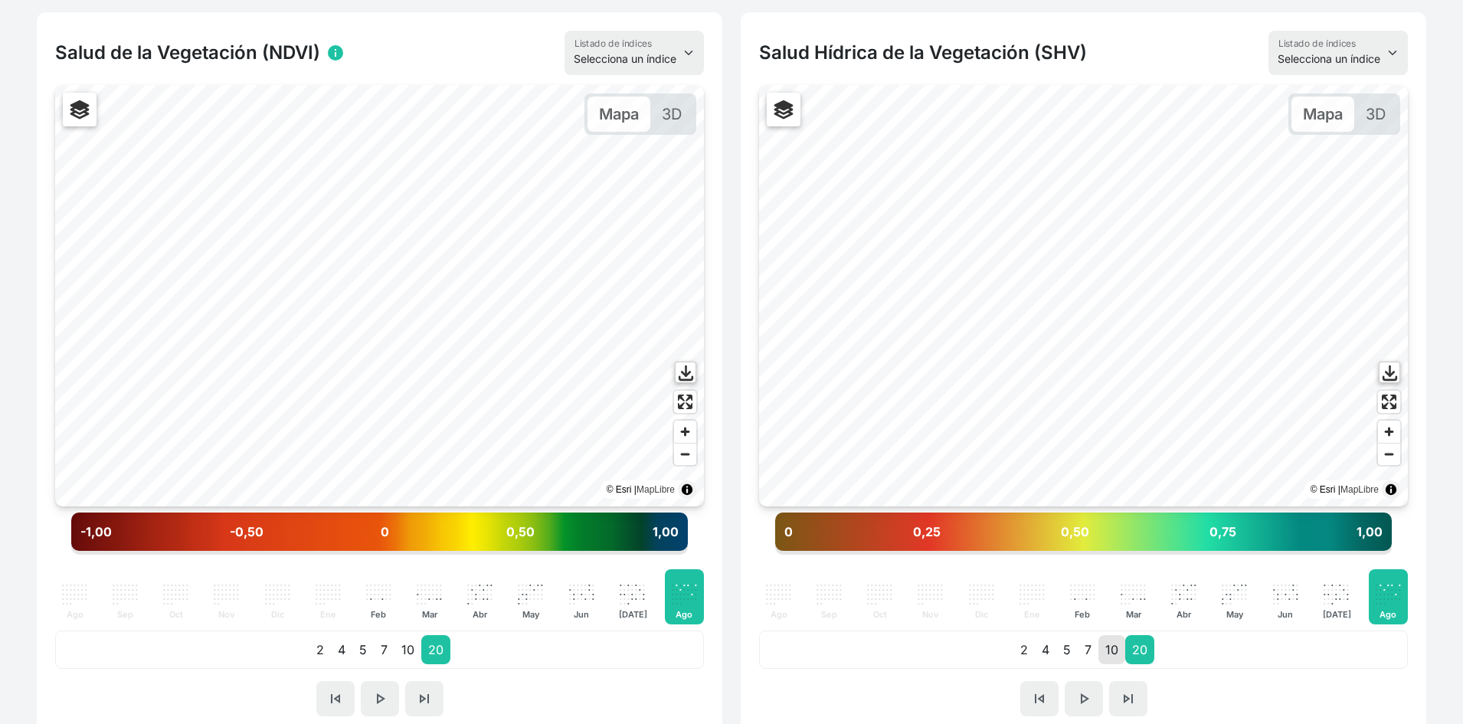
click at [1106, 653] on p "10" at bounding box center [1111, 649] width 27 height 29
click at [803, 170] on label "La Peña" at bounding box center [805, 172] width 34 height 11
click at [784, 170] on input "La Peña" at bounding box center [779, 173] width 10 height 10
checkbox input "false"
click at [802, 143] on div "Arriba_Ligero (con sensor) Abajo_Pesado (con sensor) MP 12ha [PERSON_NAME]" at bounding box center [842, 141] width 153 height 96
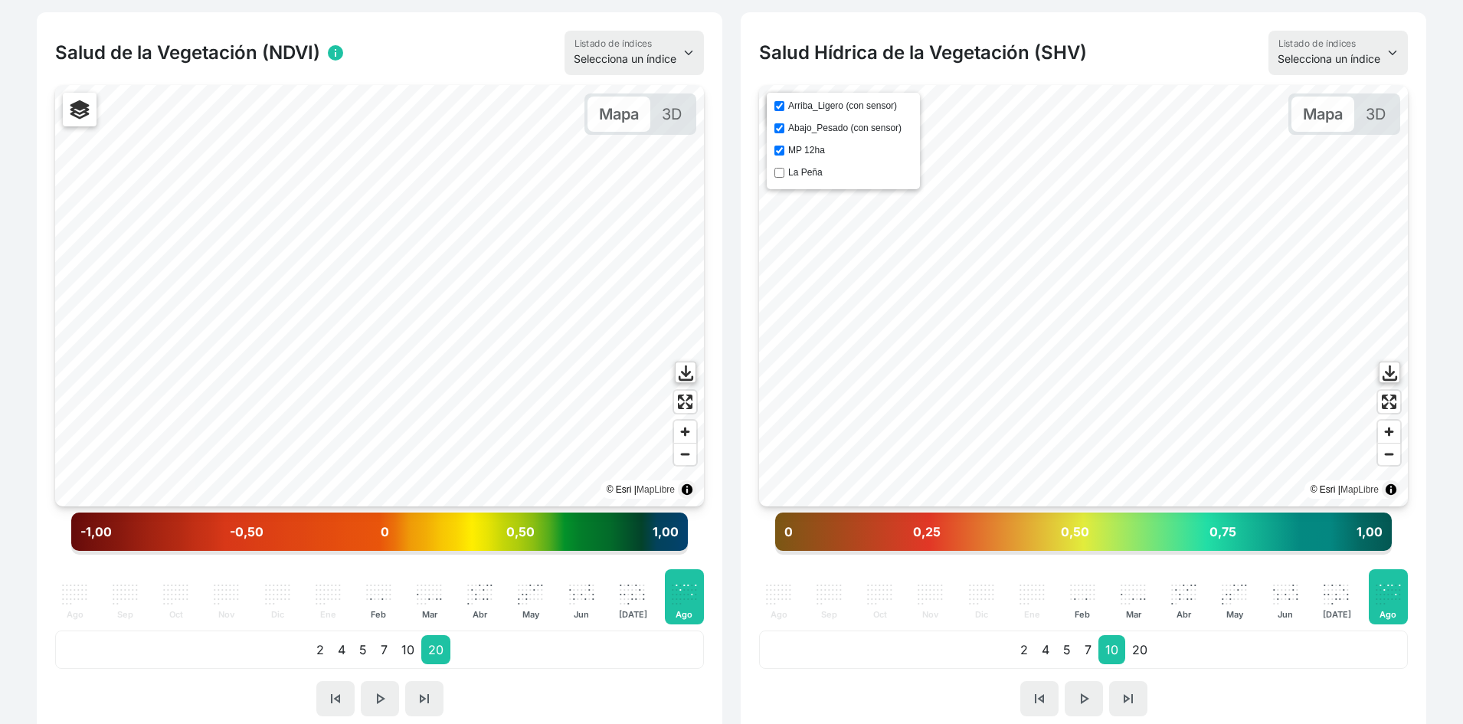
click at [804, 154] on label "MP 12ha" at bounding box center [806, 150] width 37 height 11
click at [784, 154] on input "MP 12ha" at bounding box center [779, 150] width 10 height 10
click at [804, 154] on label "MP 12ha" at bounding box center [806, 150] width 37 height 11
click at [784, 154] on input "MP 12ha" at bounding box center [779, 150] width 10 height 10
checkbox input "true"
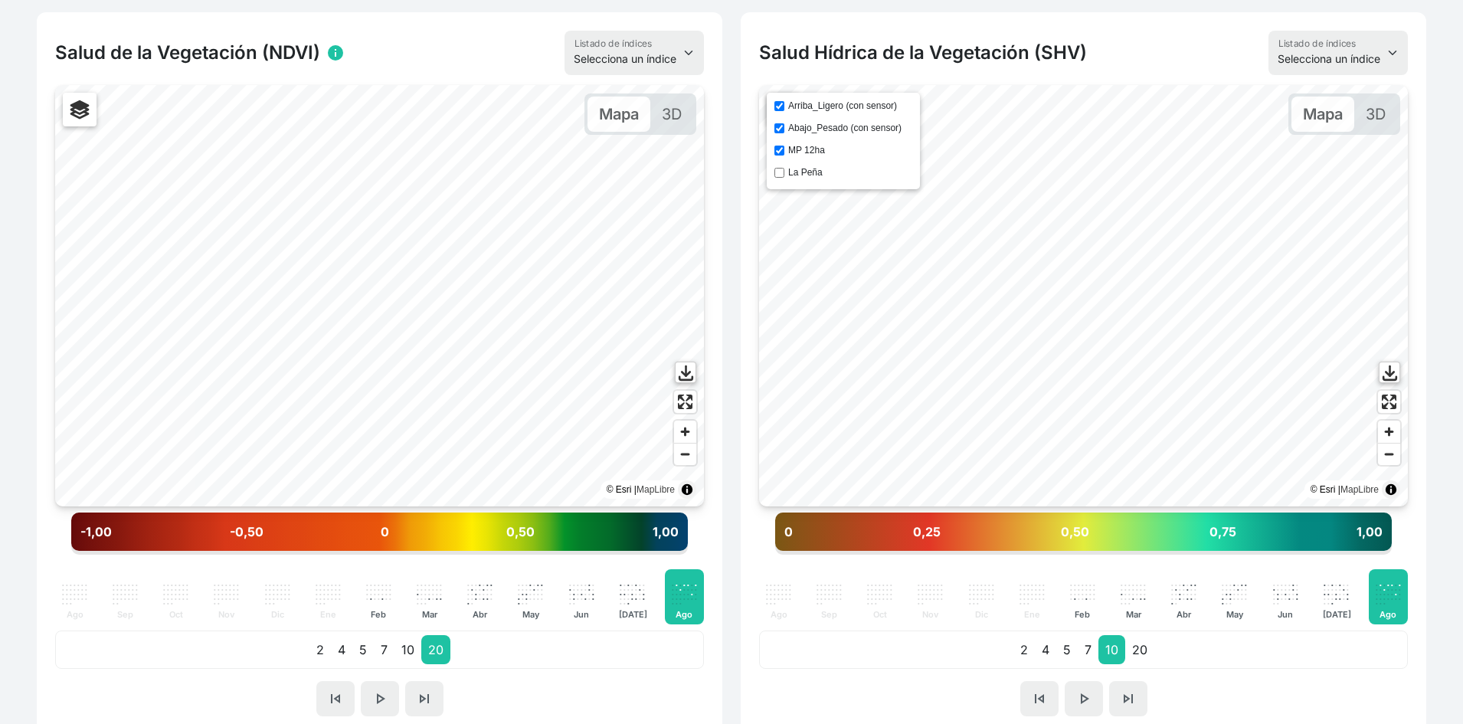
click at [804, 134] on div "Arriba_Ligero (con sensor) Abajo_Pesado (con sensor) MP 12ha La Peña" at bounding box center [842, 141] width 153 height 96
click at [807, 127] on label "Abajo_Pesado (con sensor)" at bounding box center [844, 128] width 113 height 11
click at [784, 127] on input "Abajo_Pesado (con sensor)" at bounding box center [779, 128] width 10 height 10
checkbox input "false"
click at [812, 114] on div "Arriba_Ligero (con sensor) Abajo_Pesado (con sensor) MP 12ha La Peña" at bounding box center [842, 141] width 153 height 96
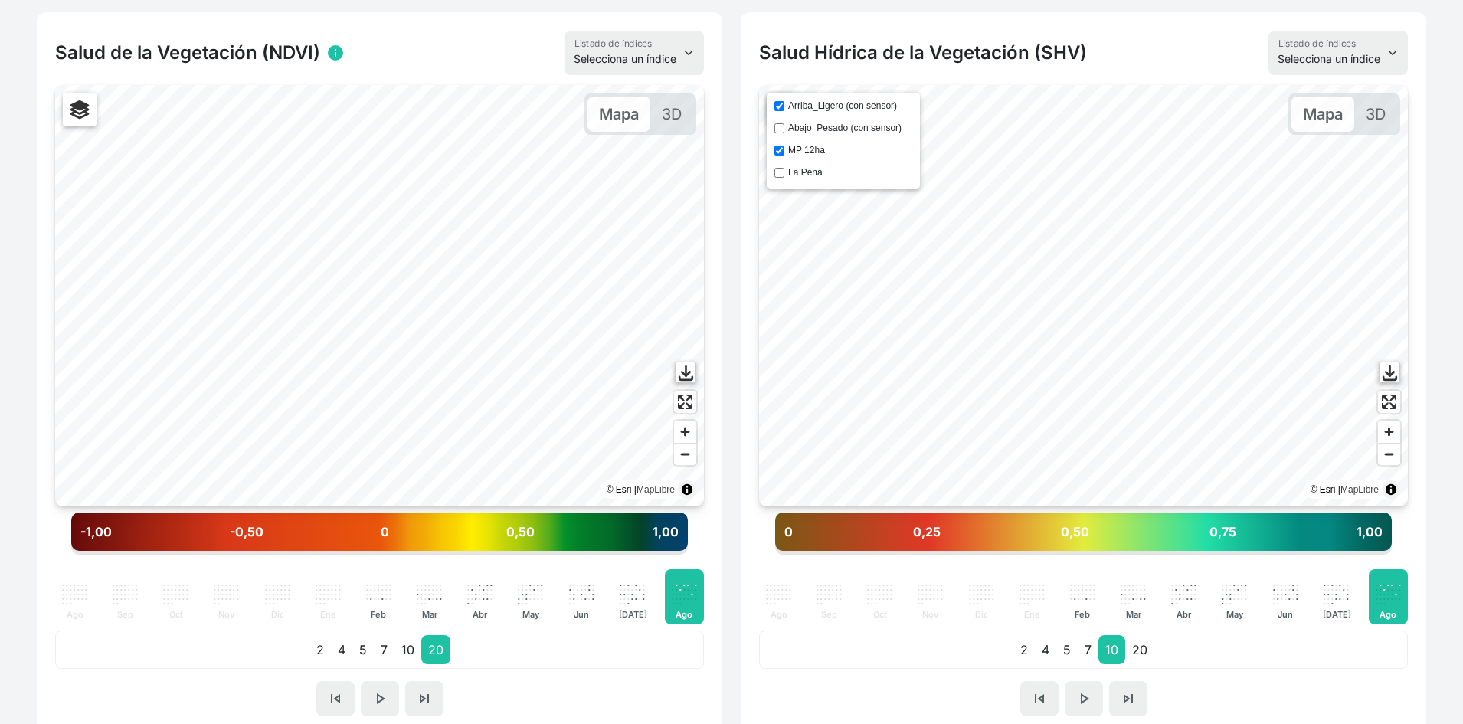
click at [819, 111] on div "Arriba_Ligero (con sensor) Abajo_Pesado (con sensor) MP 12ha La Peña" at bounding box center [842, 141] width 153 height 96
click at [795, 175] on label "La Peña" at bounding box center [805, 172] width 34 height 11
click at [784, 175] on input "La Peña" at bounding box center [779, 173] width 10 height 10
checkbox input "true"
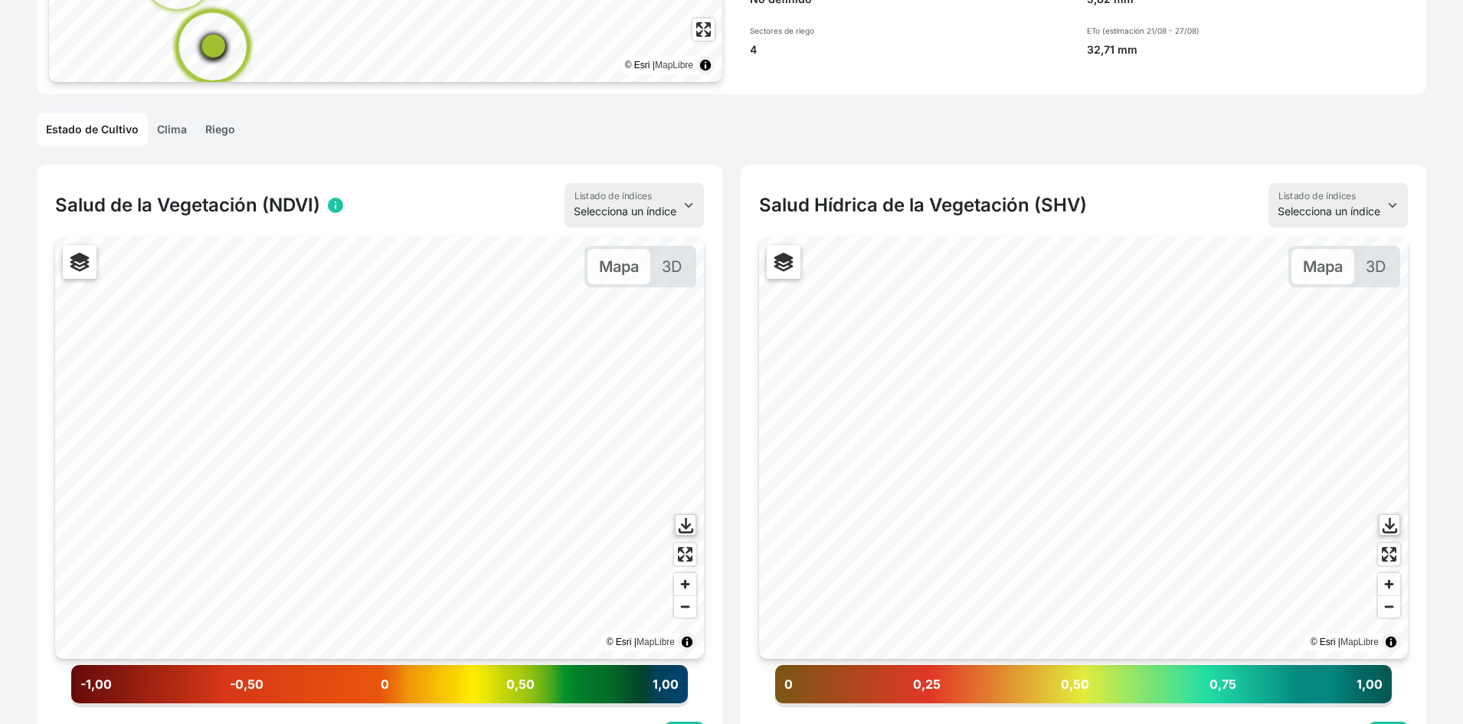
scroll to position [230, 0]
click at [219, 135] on link "Riego" at bounding box center [220, 130] width 48 height 34
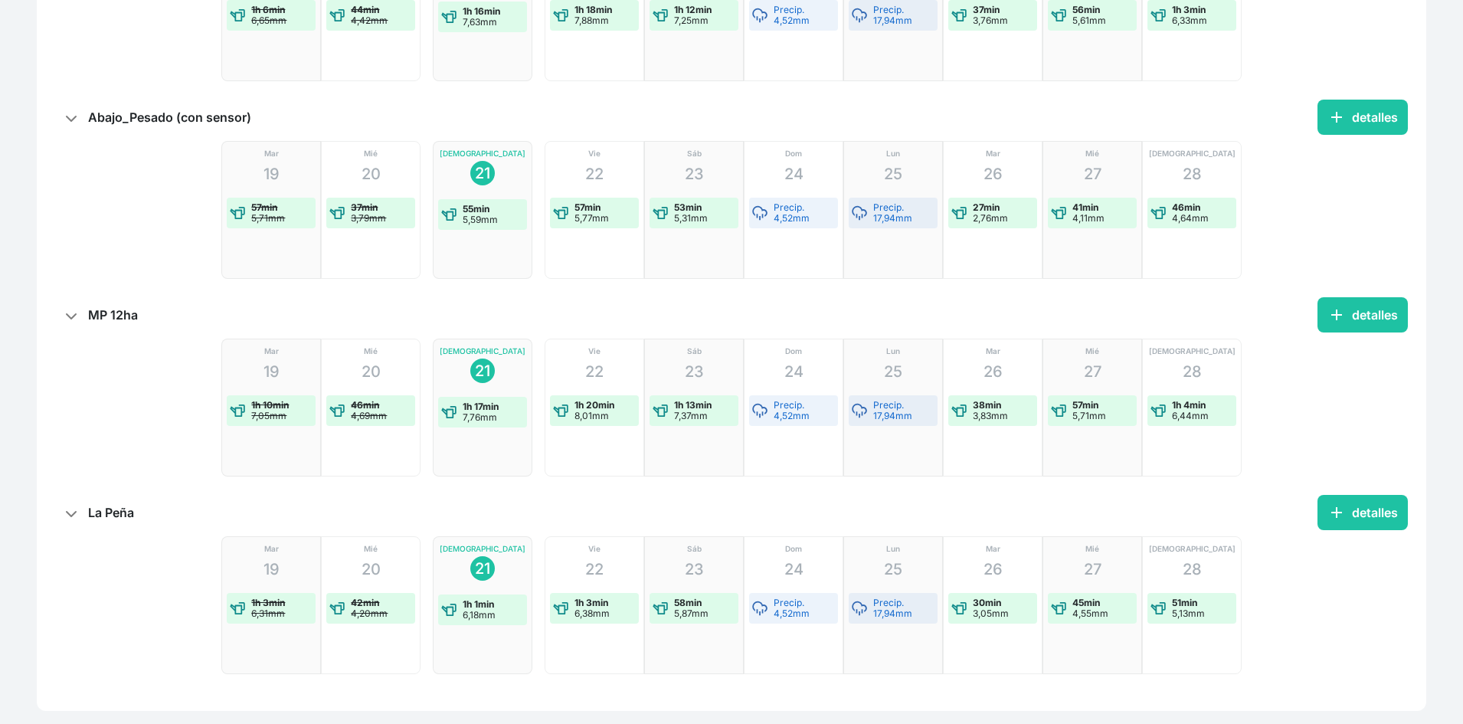
scroll to position [593, 0]
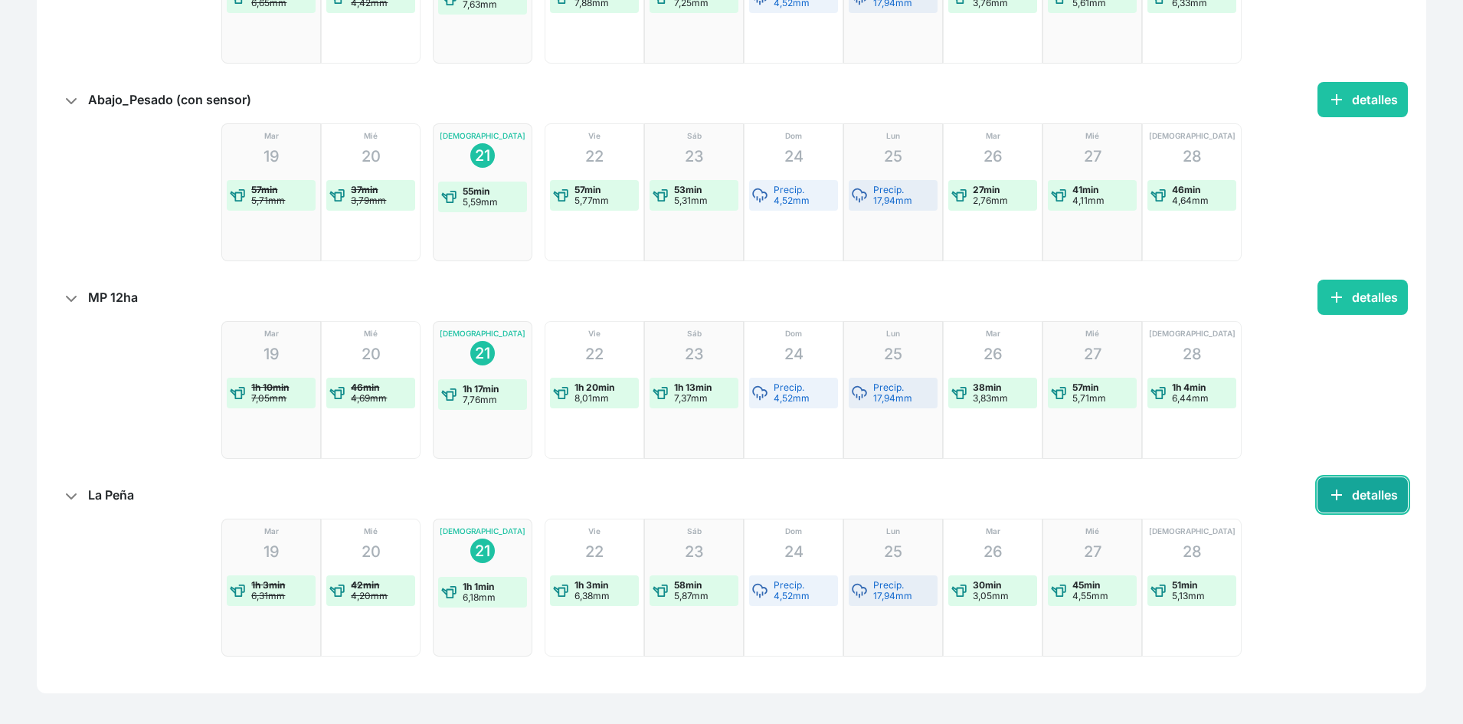
click at [1350, 501] on button "add detalles" at bounding box center [1362, 494] width 90 height 35
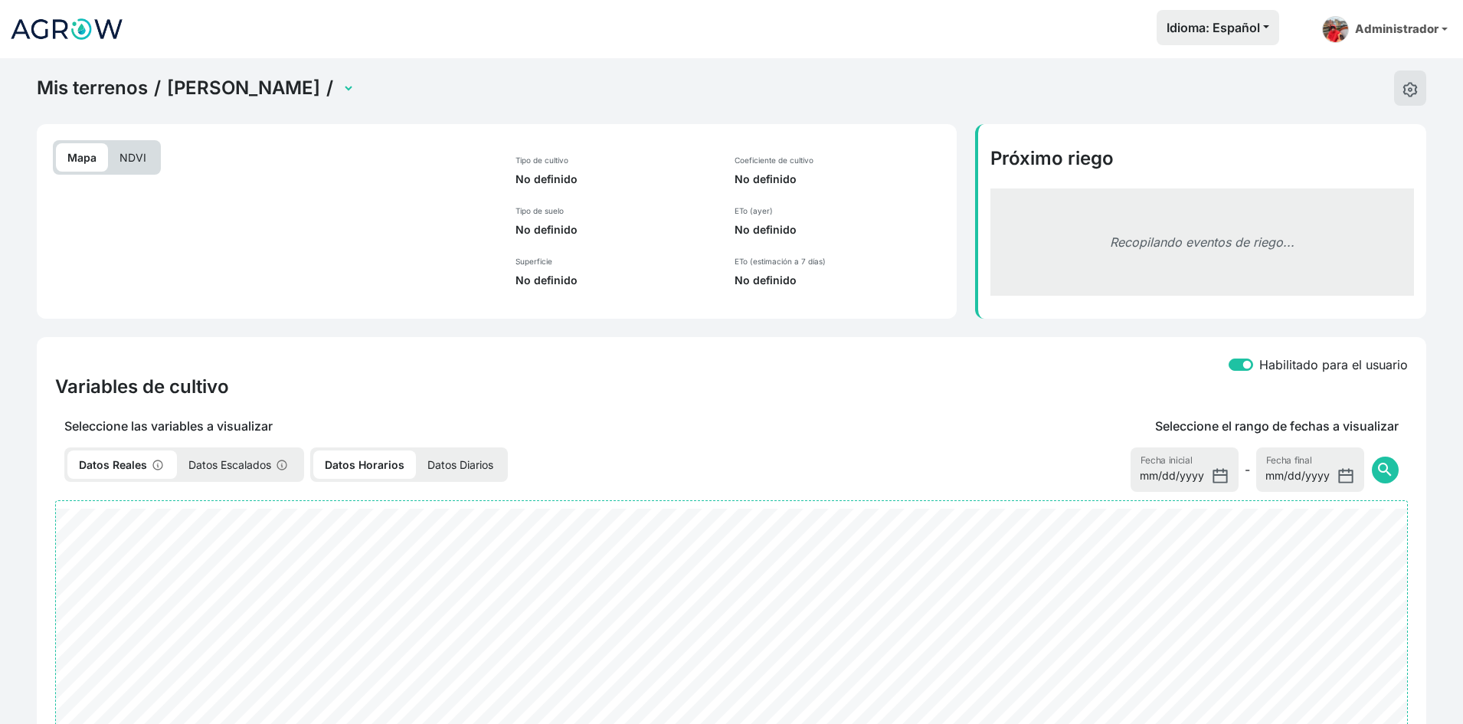
select select "2744"
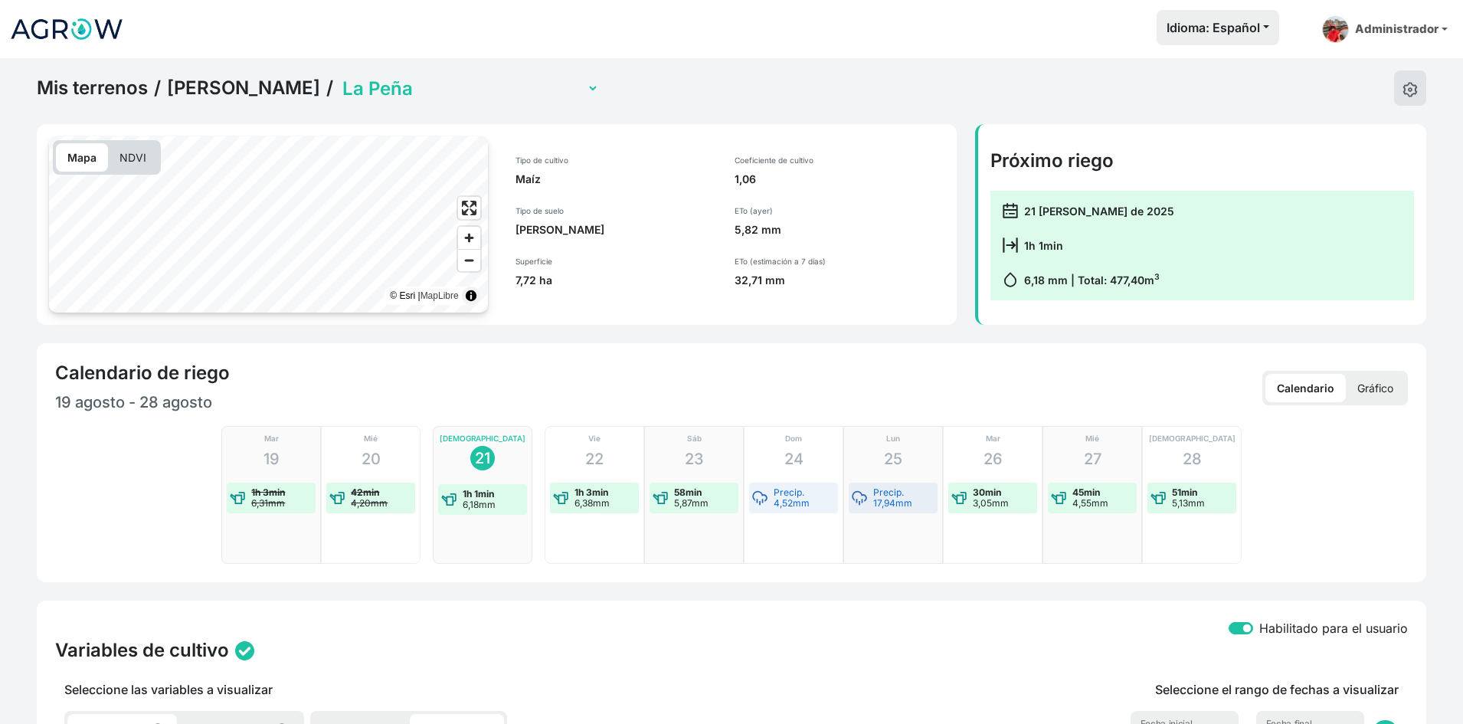
click at [220, 87] on link "Jorge Aso" at bounding box center [243, 88] width 153 height 23
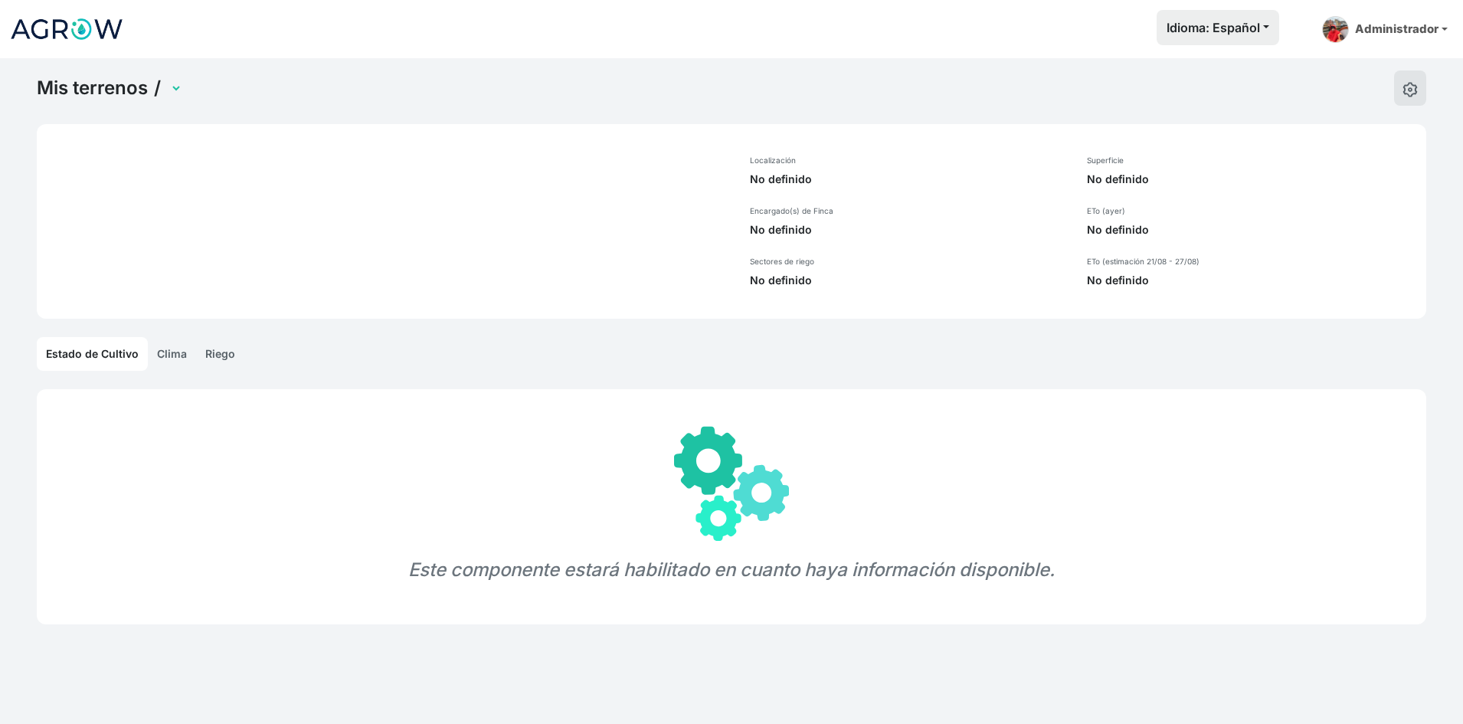
select select "1243"
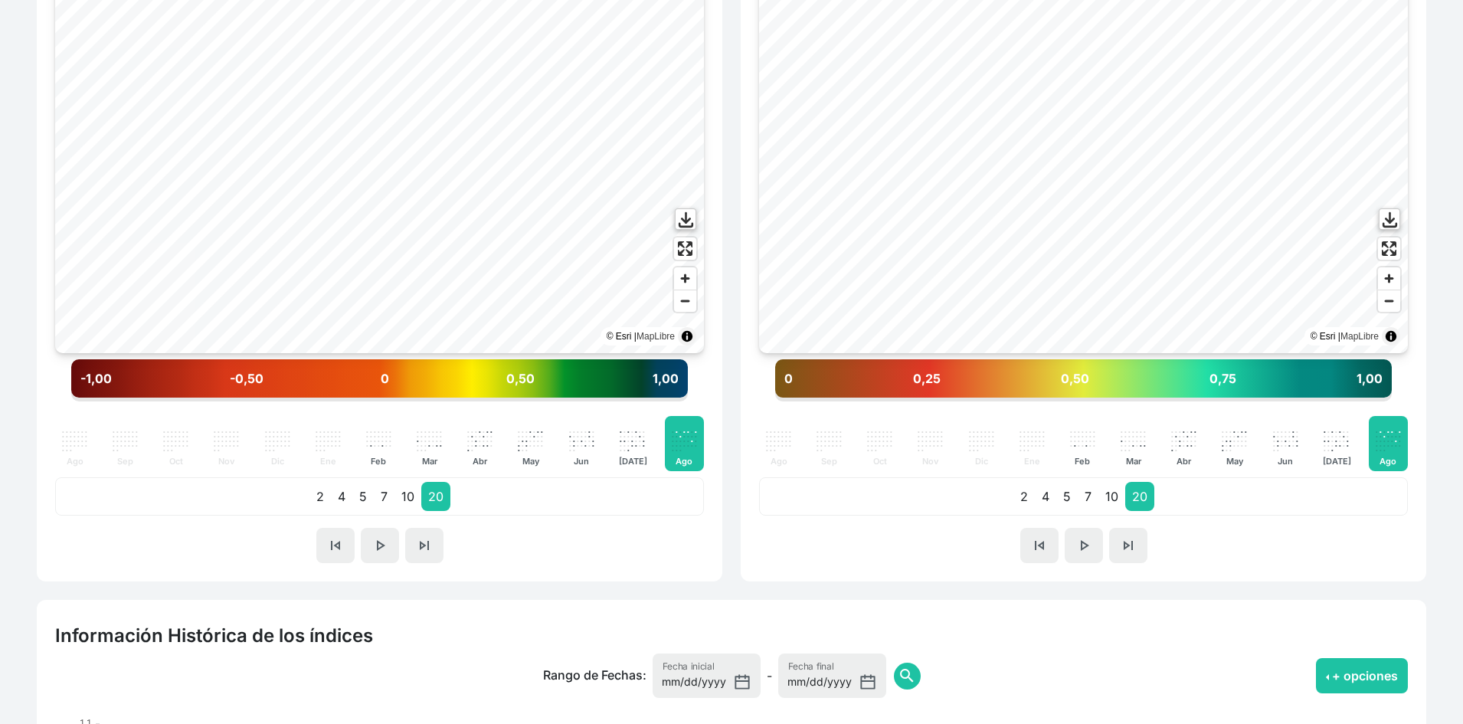
scroll to position [959, 0]
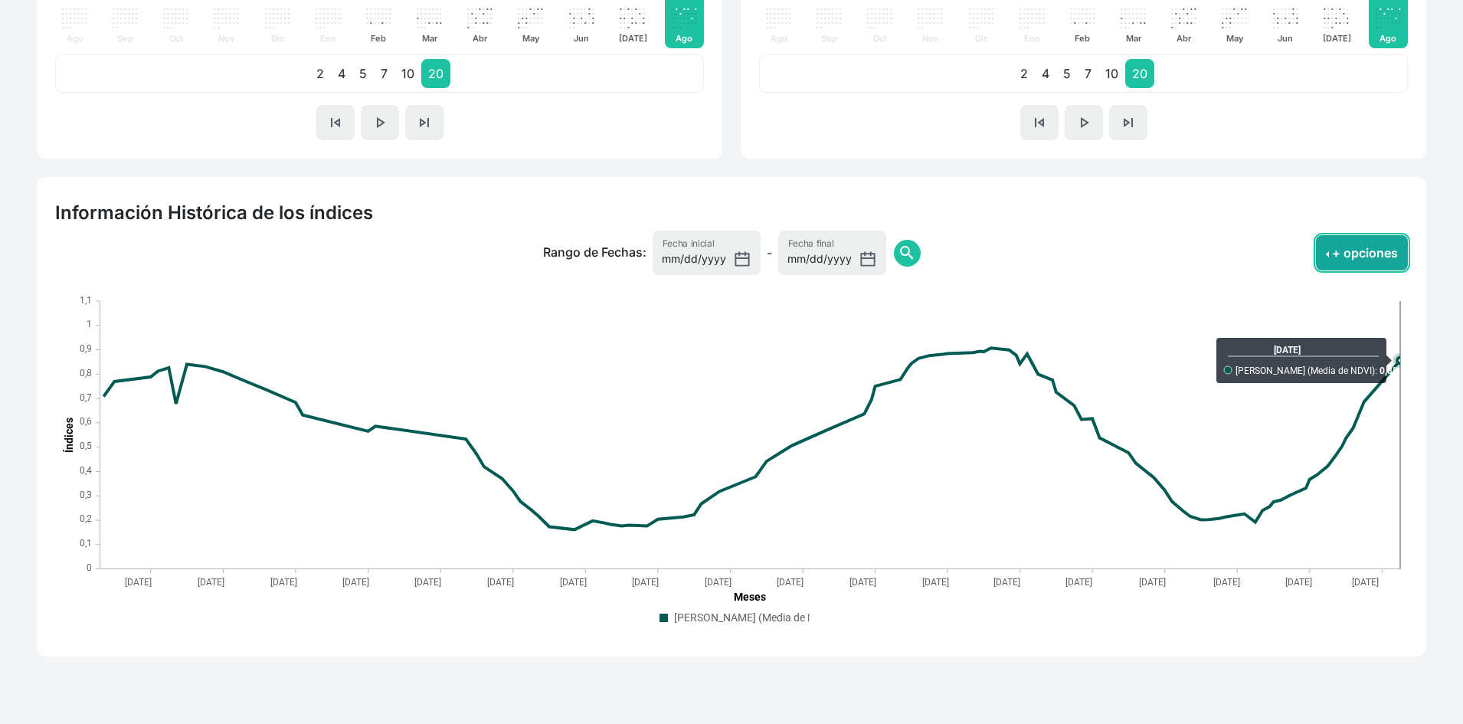
click at [1378, 260] on button "+ opciones" at bounding box center [1361, 252] width 92 height 35
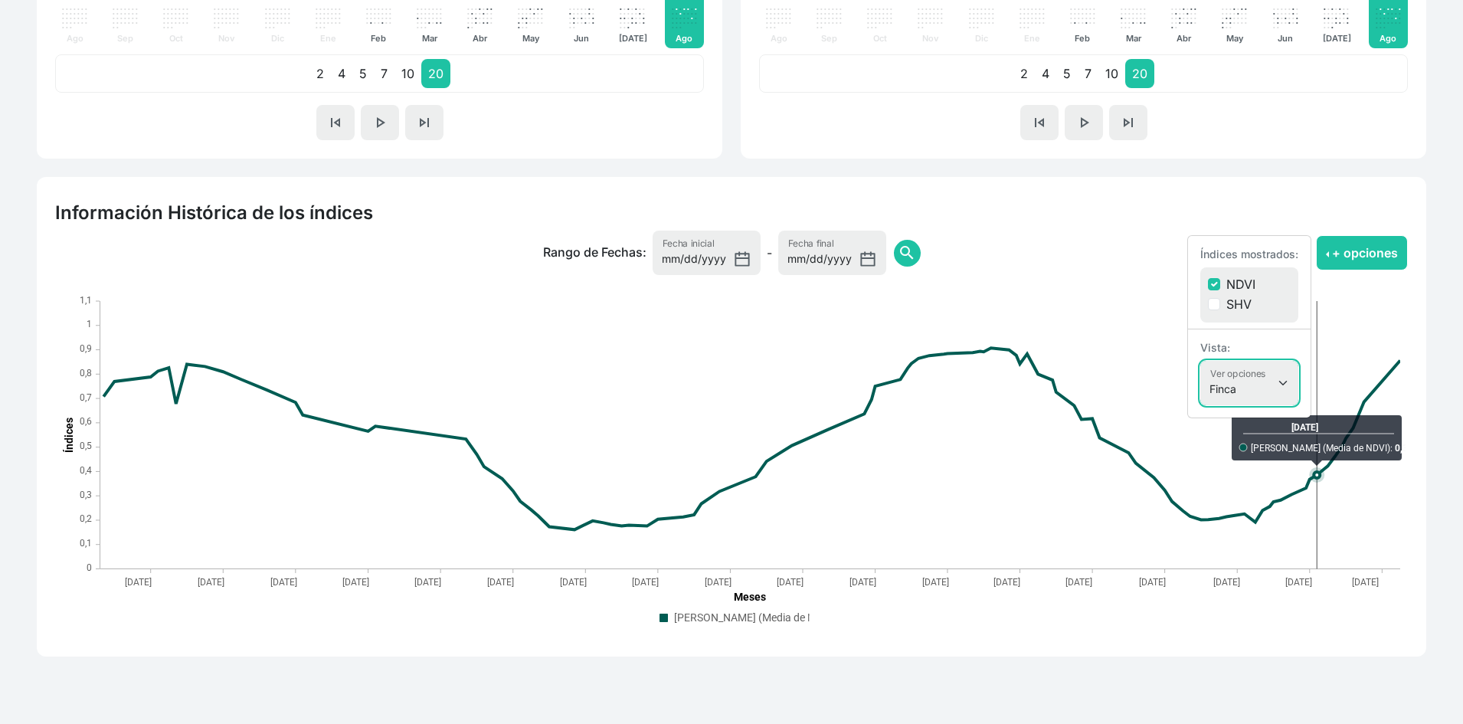
click at [1247, 395] on select "Finca Sectores Finca + Sectores" at bounding box center [1249, 383] width 98 height 44
click at [1200, 361] on select "Finca Sectores Finca + Sectores" at bounding box center [1249, 383] width 98 height 44
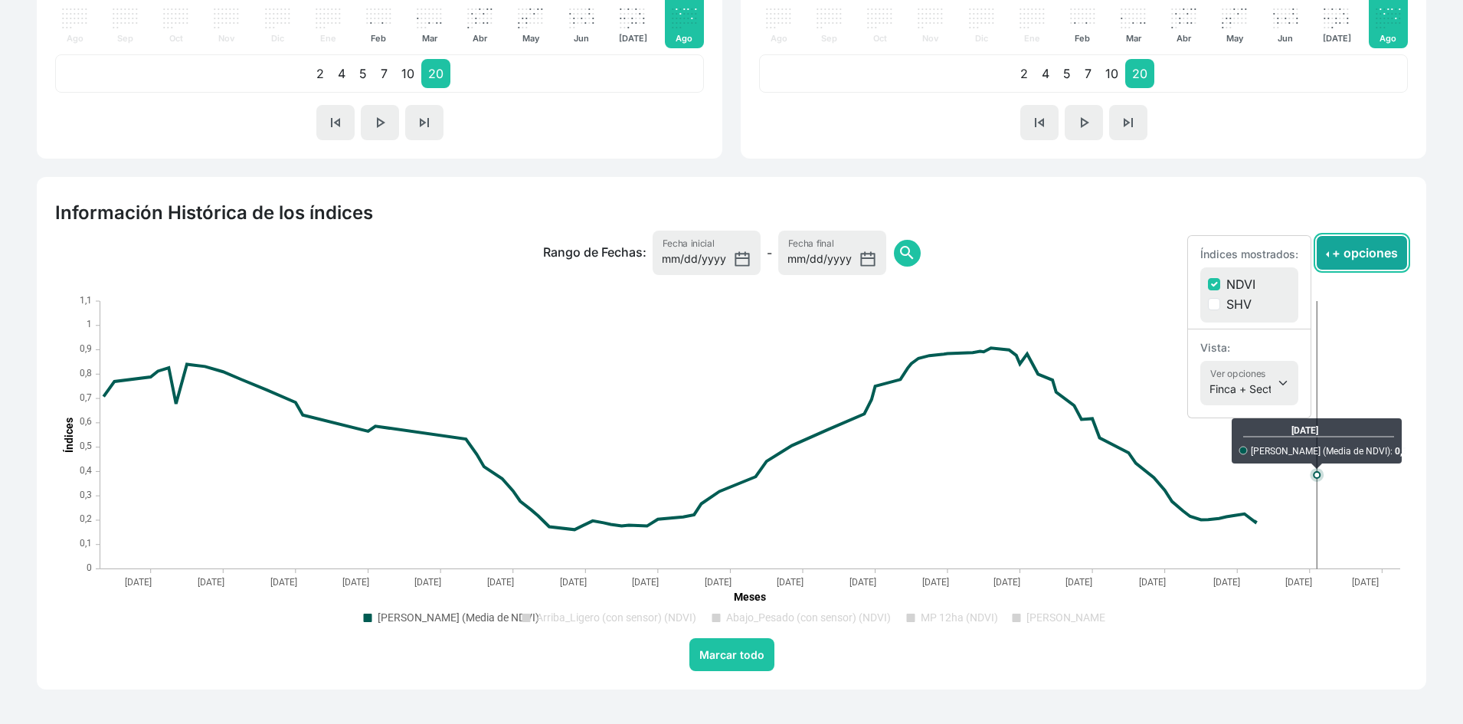
click at [1377, 240] on button "+ opciones" at bounding box center [1361, 252] width 92 height 35
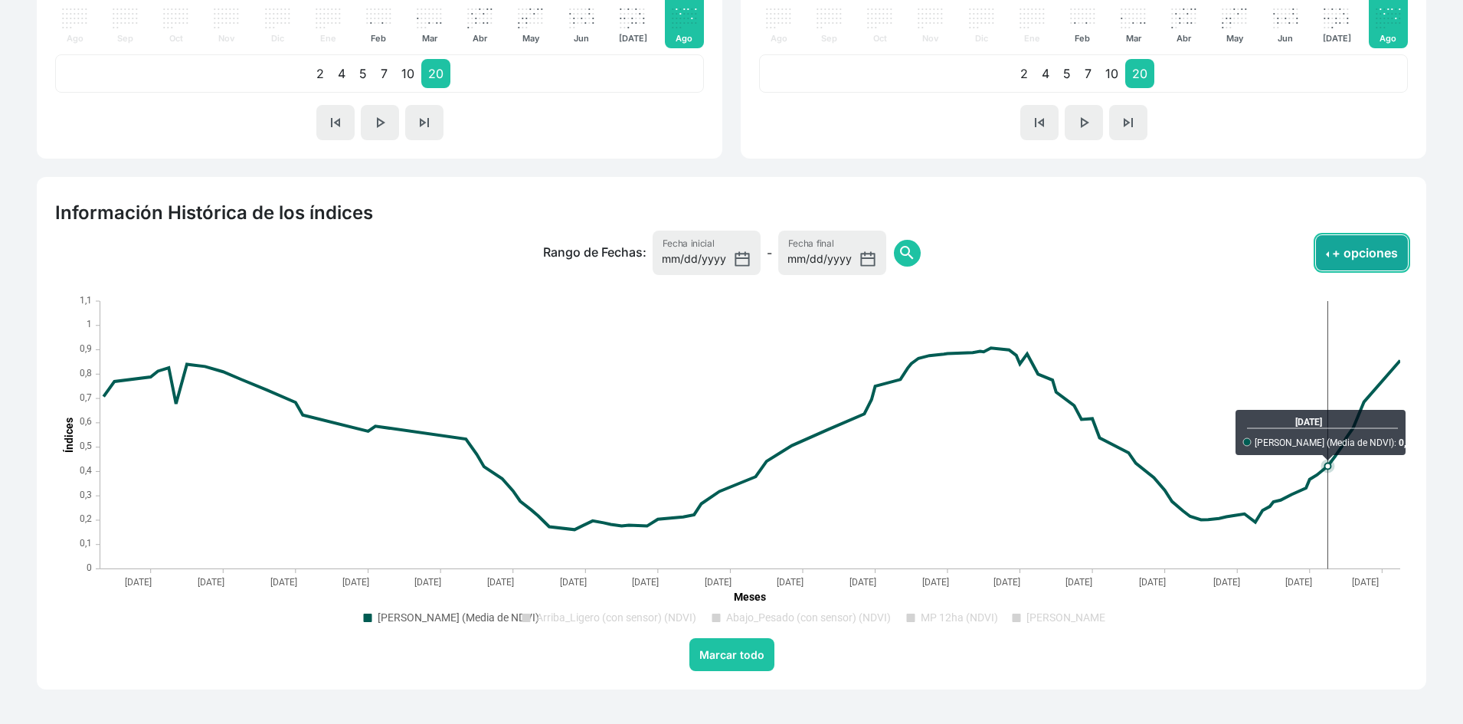
click at [1369, 249] on button "+ opciones" at bounding box center [1361, 252] width 92 height 35
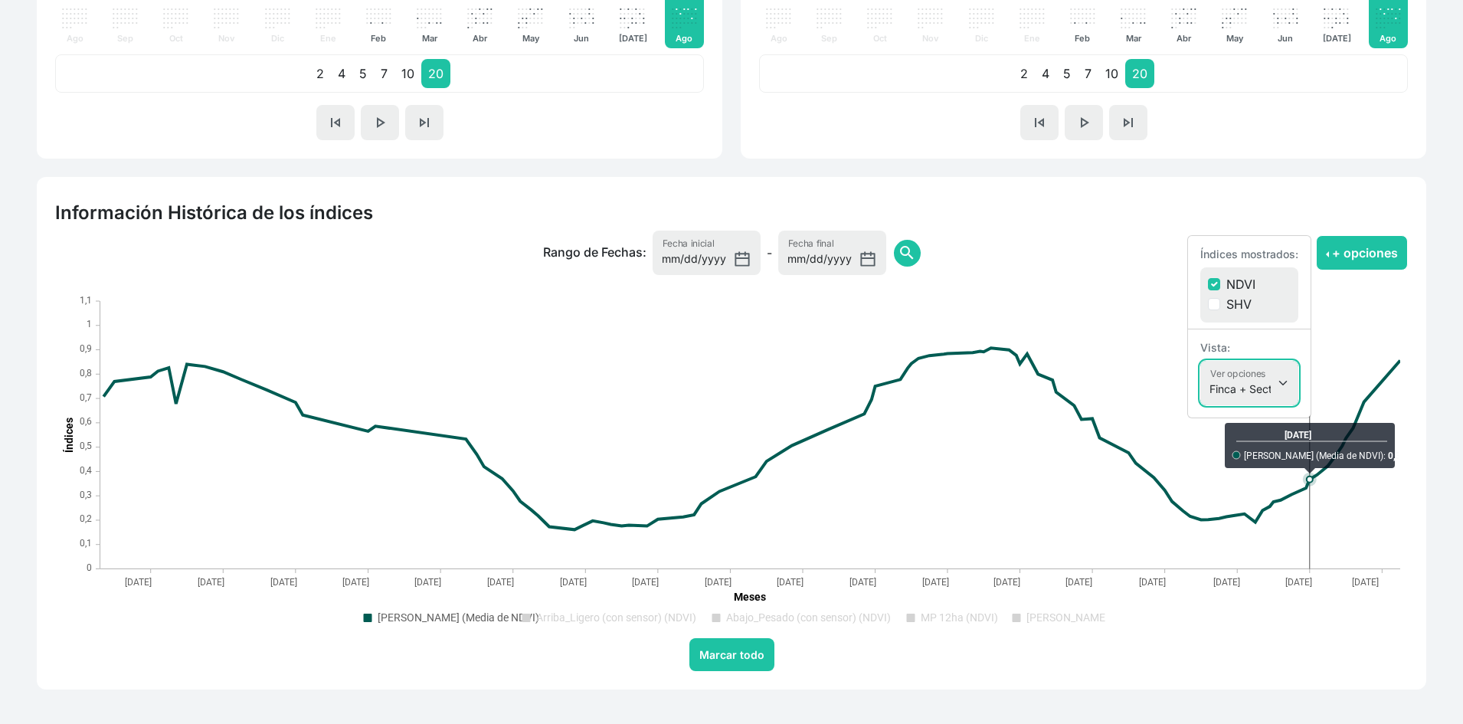
click at [1263, 391] on select "Finca Sectores Finca + Sectores" at bounding box center [1249, 383] width 98 height 44
select select "terrain"
click at [1200, 361] on select "Finca Sectores Finca + Sectores" at bounding box center [1249, 383] width 98 height 44
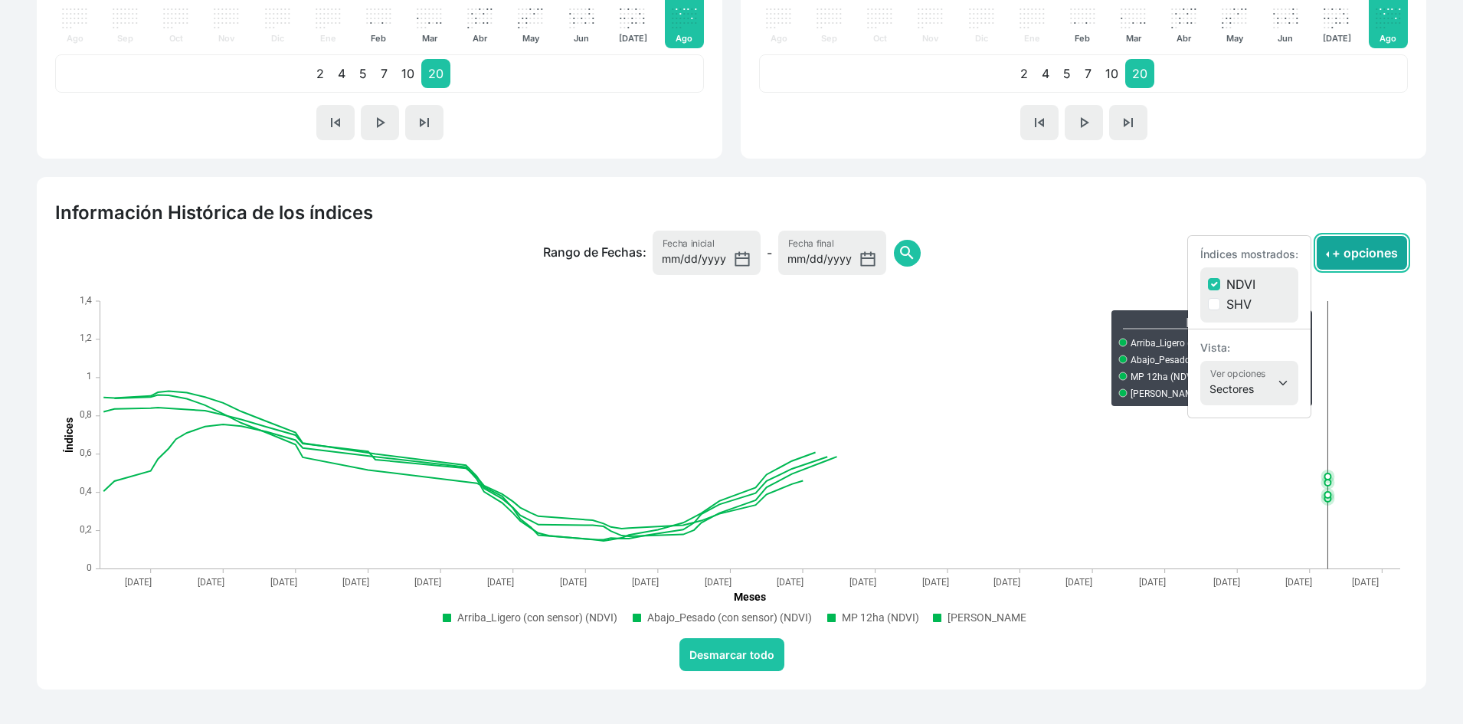
click at [1355, 266] on button "+ opciones" at bounding box center [1361, 252] width 92 height 35
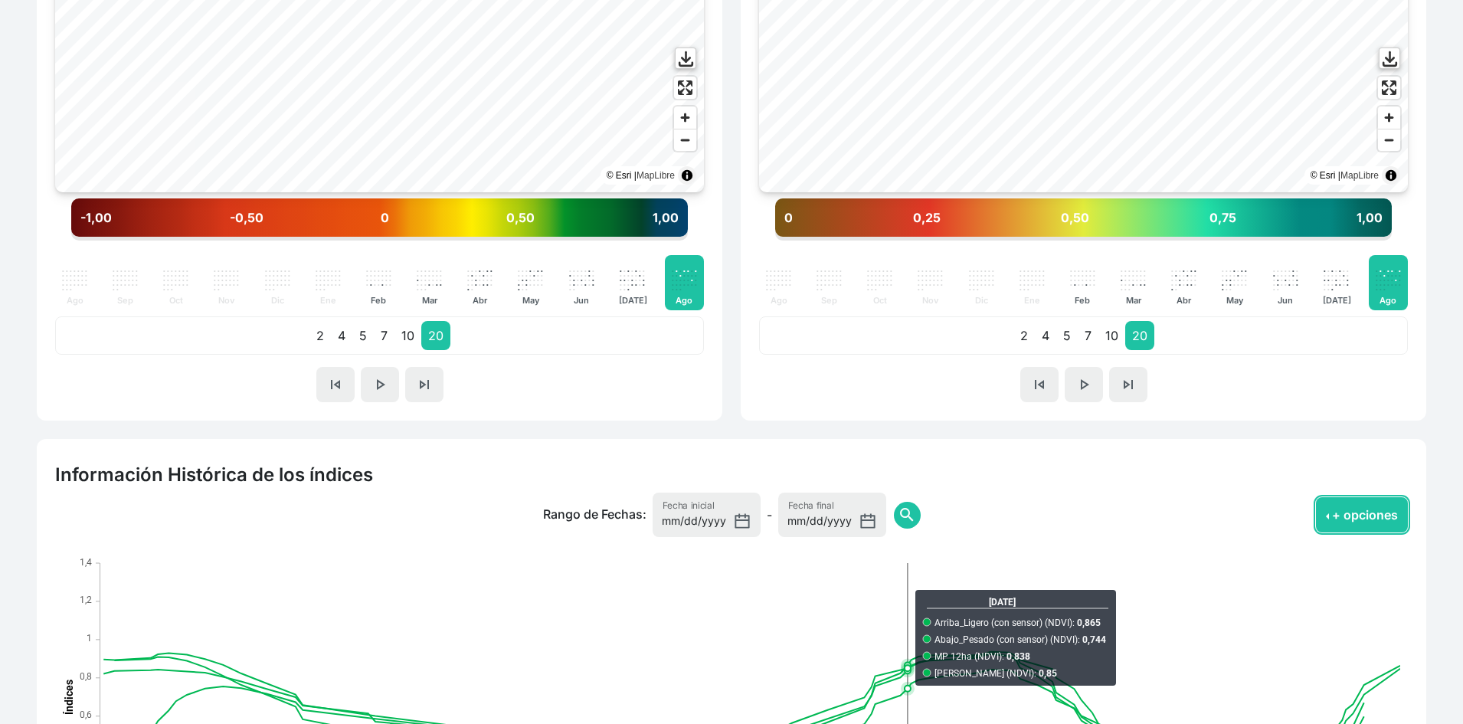
scroll to position [193, 0]
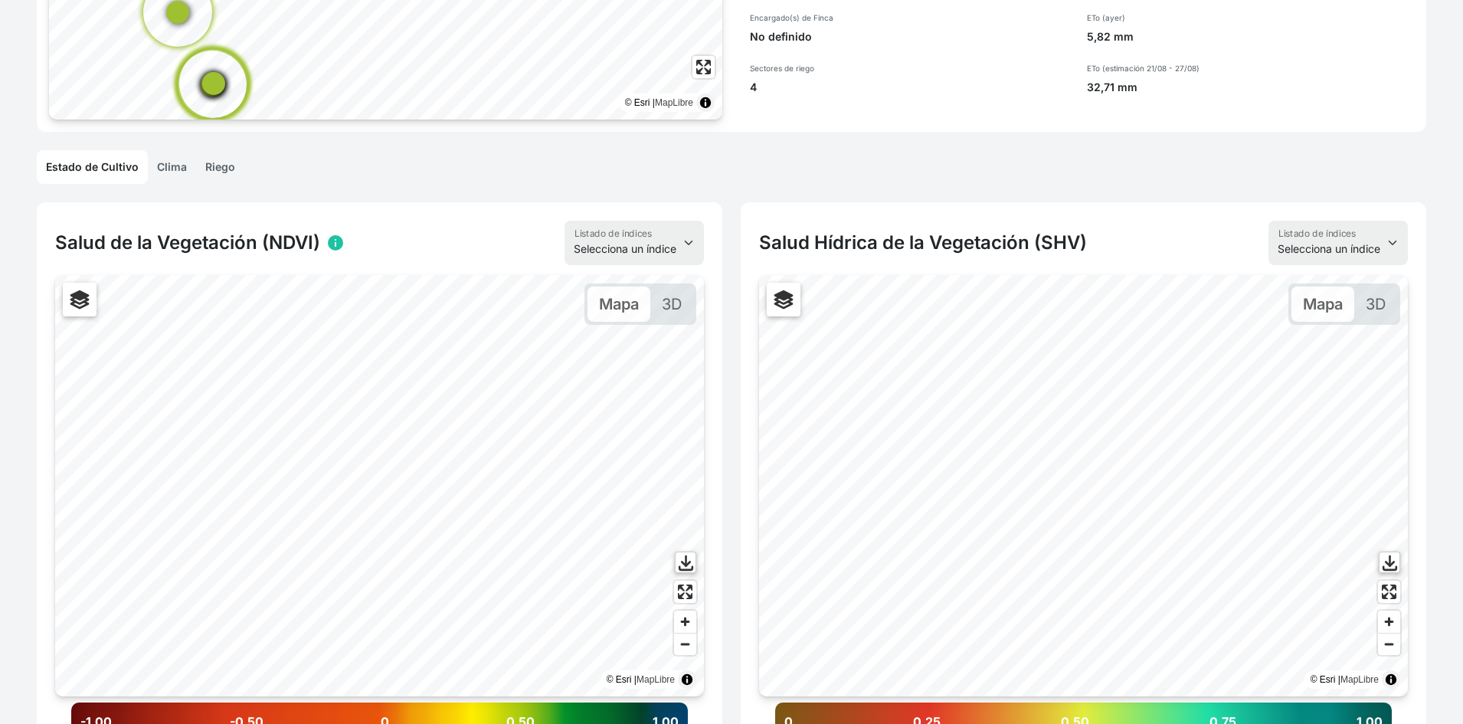
click at [230, 173] on link "Riego" at bounding box center [220, 167] width 48 height 34
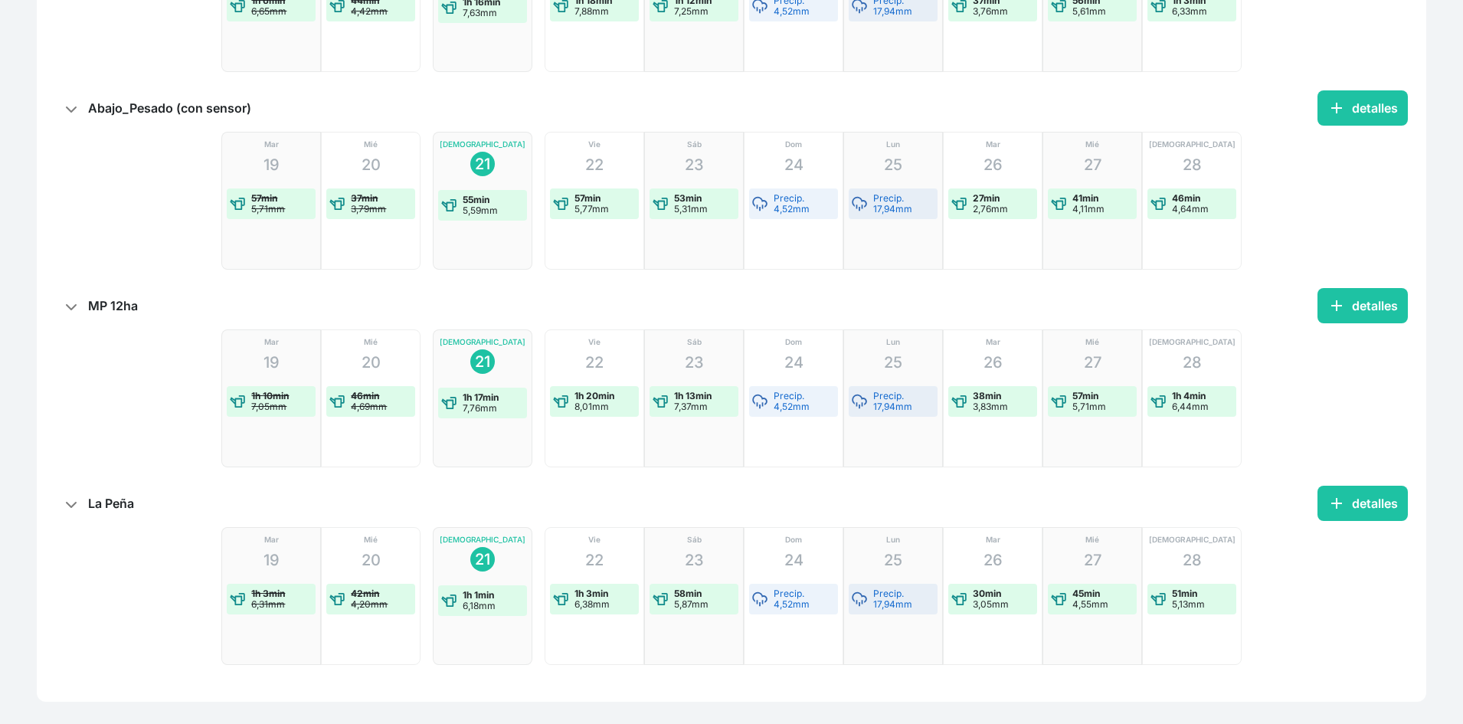
scroll to position [593, 0]
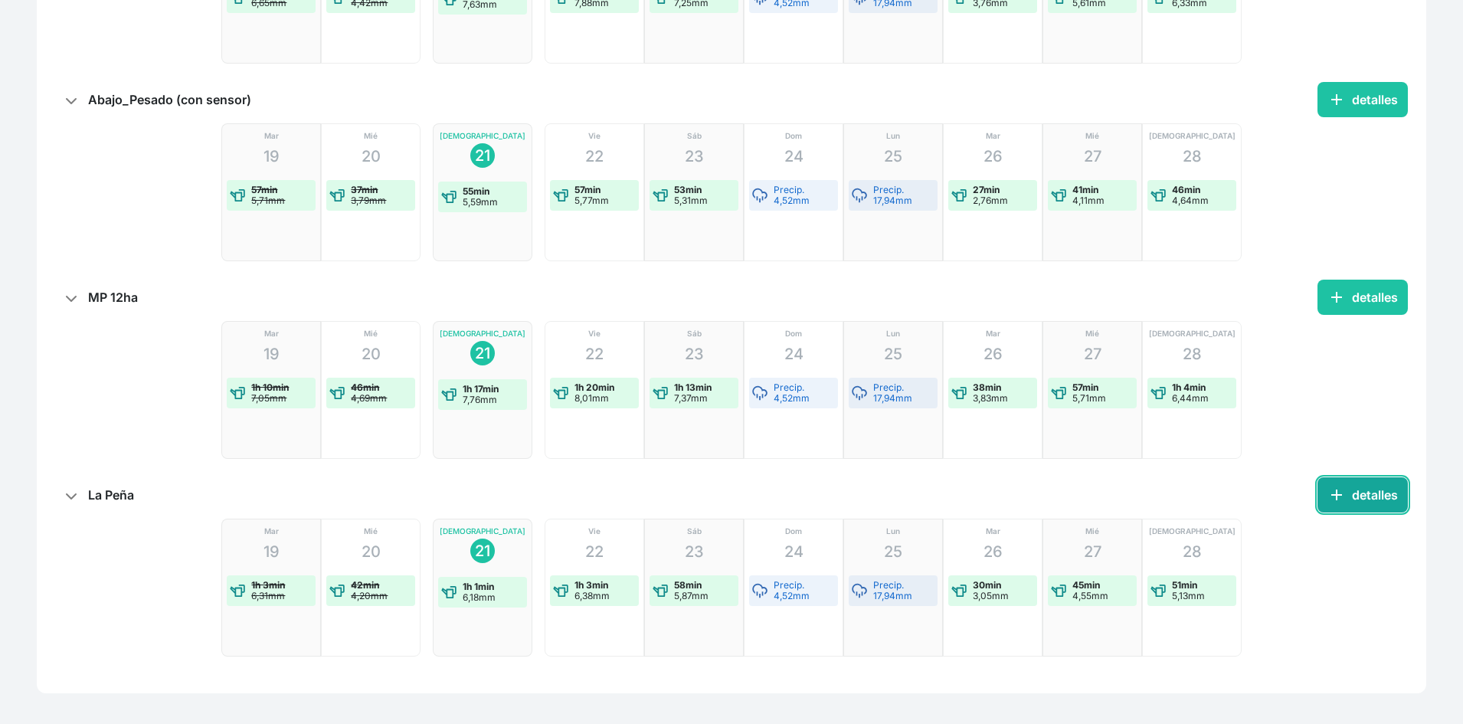
click at [1377, 505] on button "add detalles" at bounding box center [1362, 494] width 90 height 35
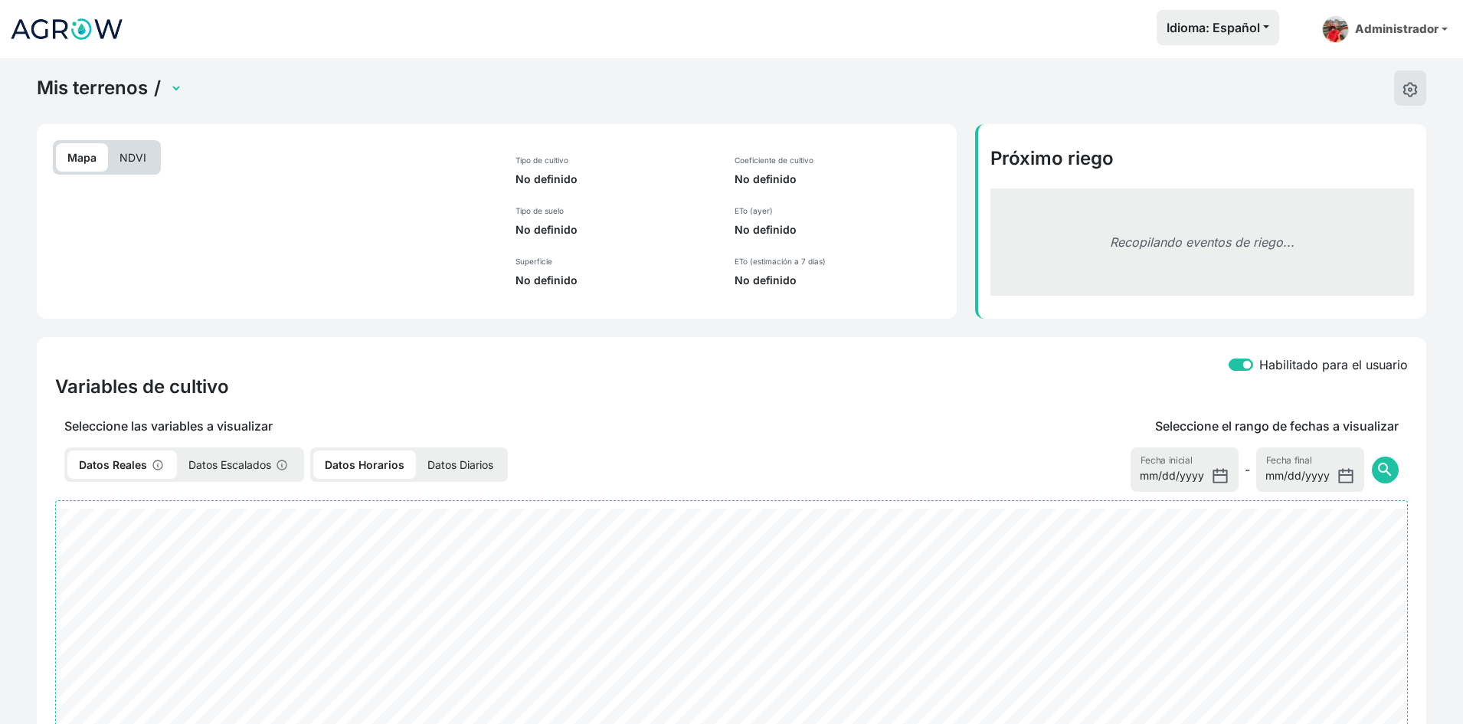
select select "2744"
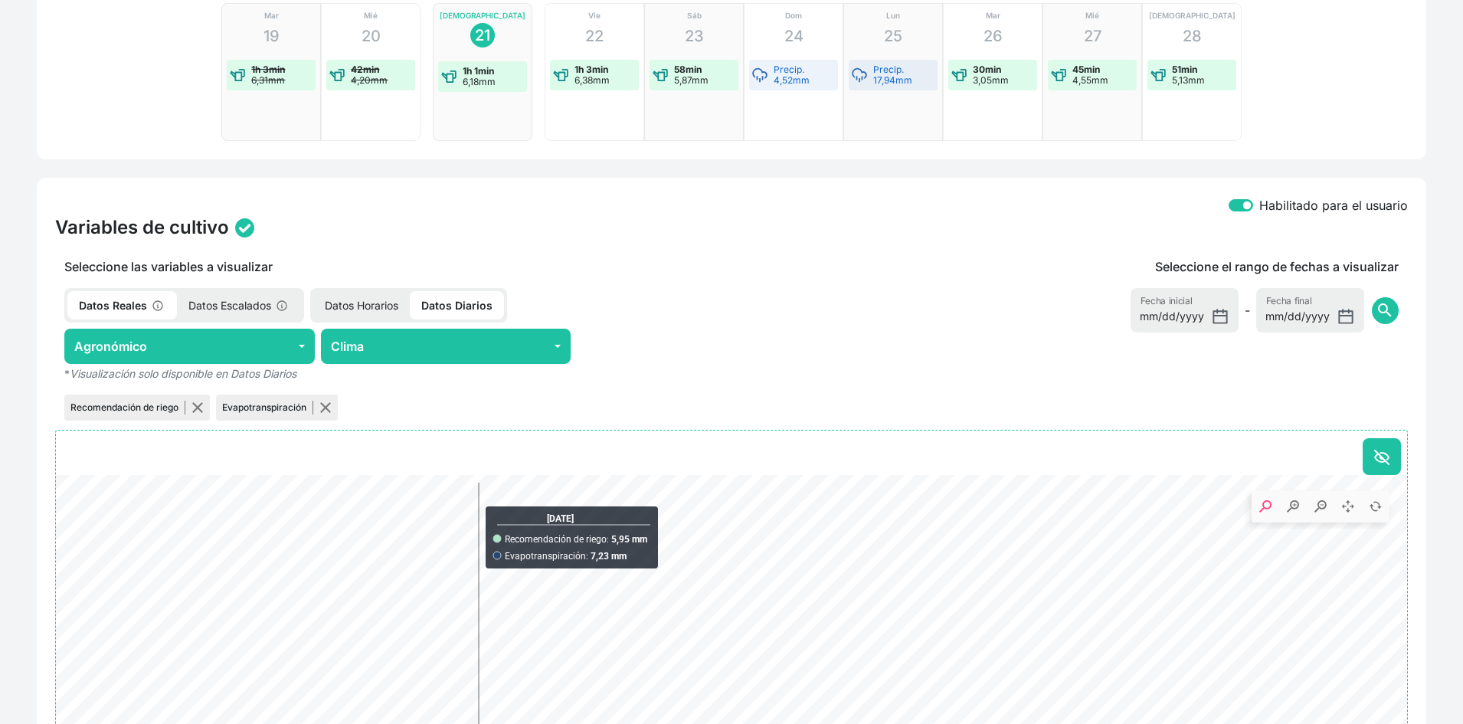
scroll to position [42, 0]
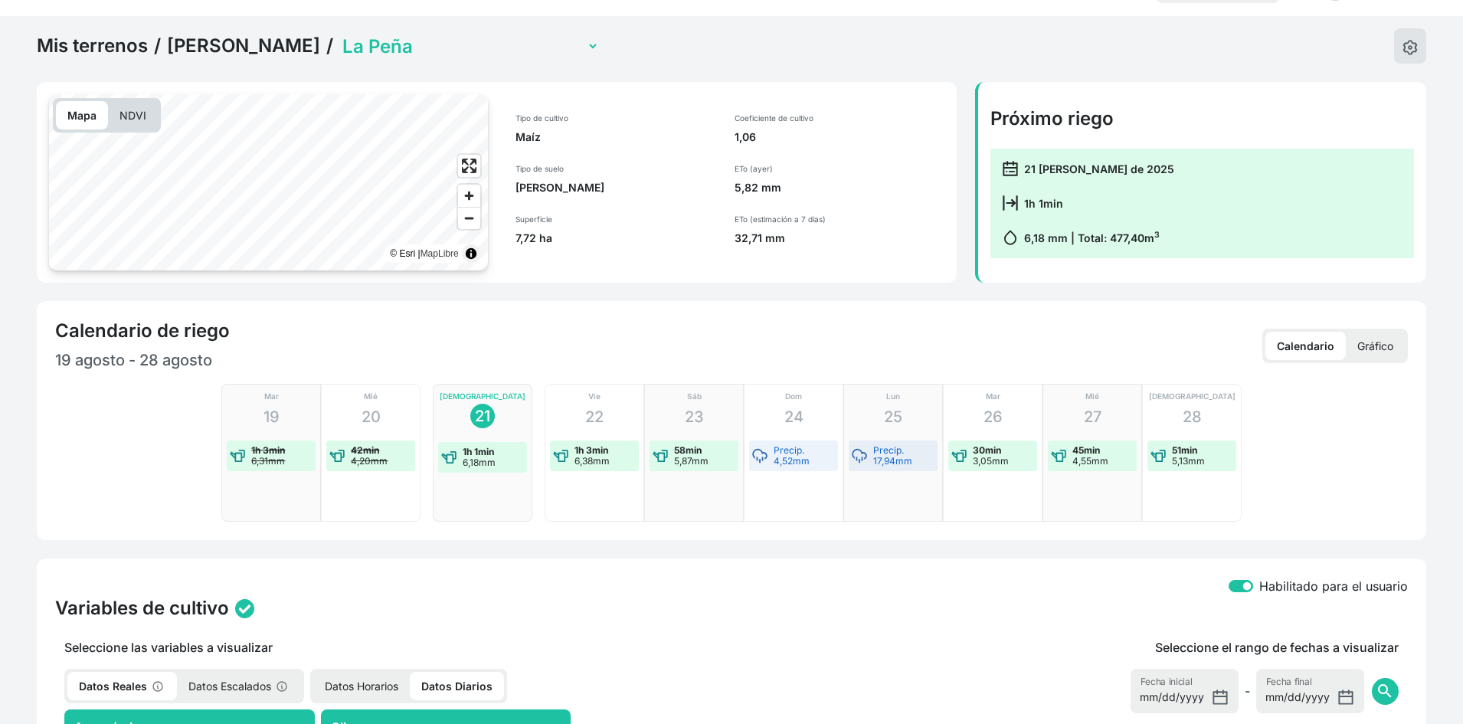
click at [181, 42] on link "Jorge Aso" at bounding box center [243, 45] width 153 height 23
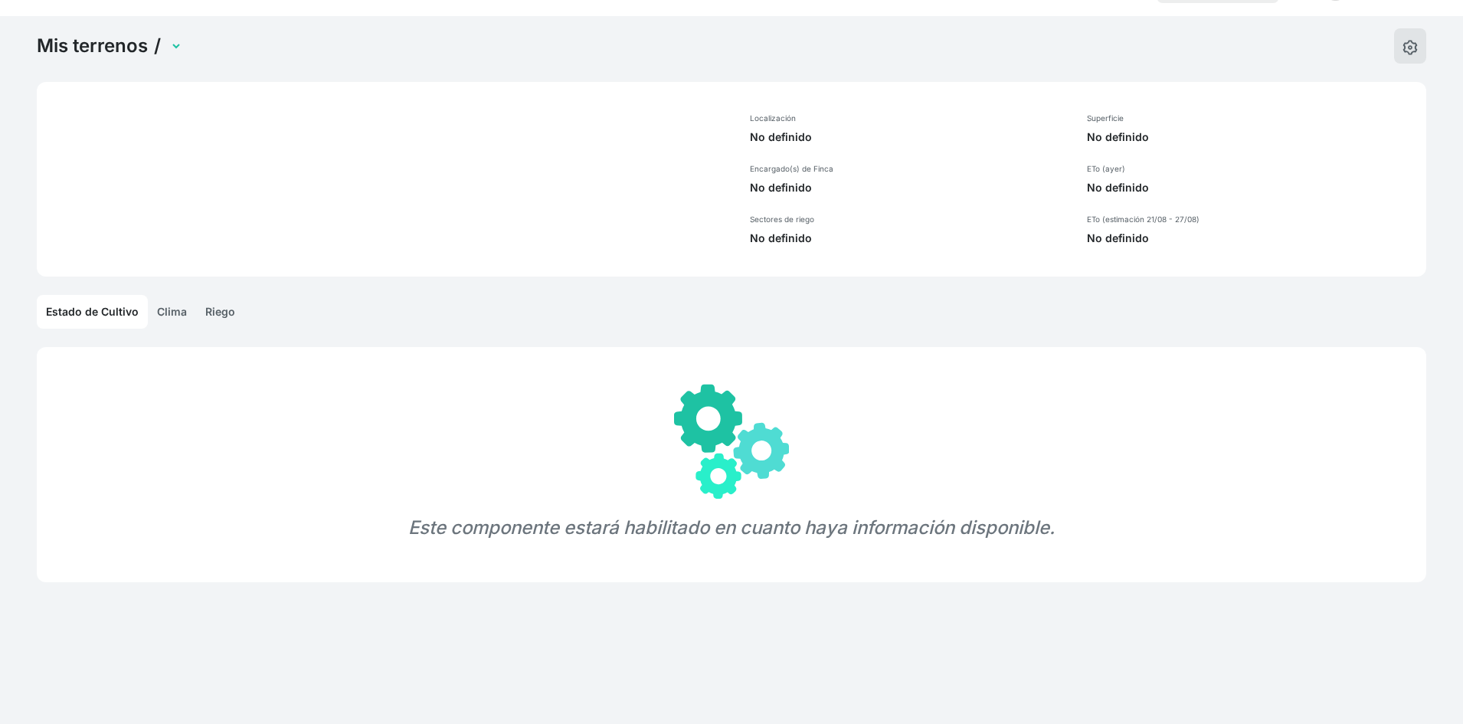
select select "1243"
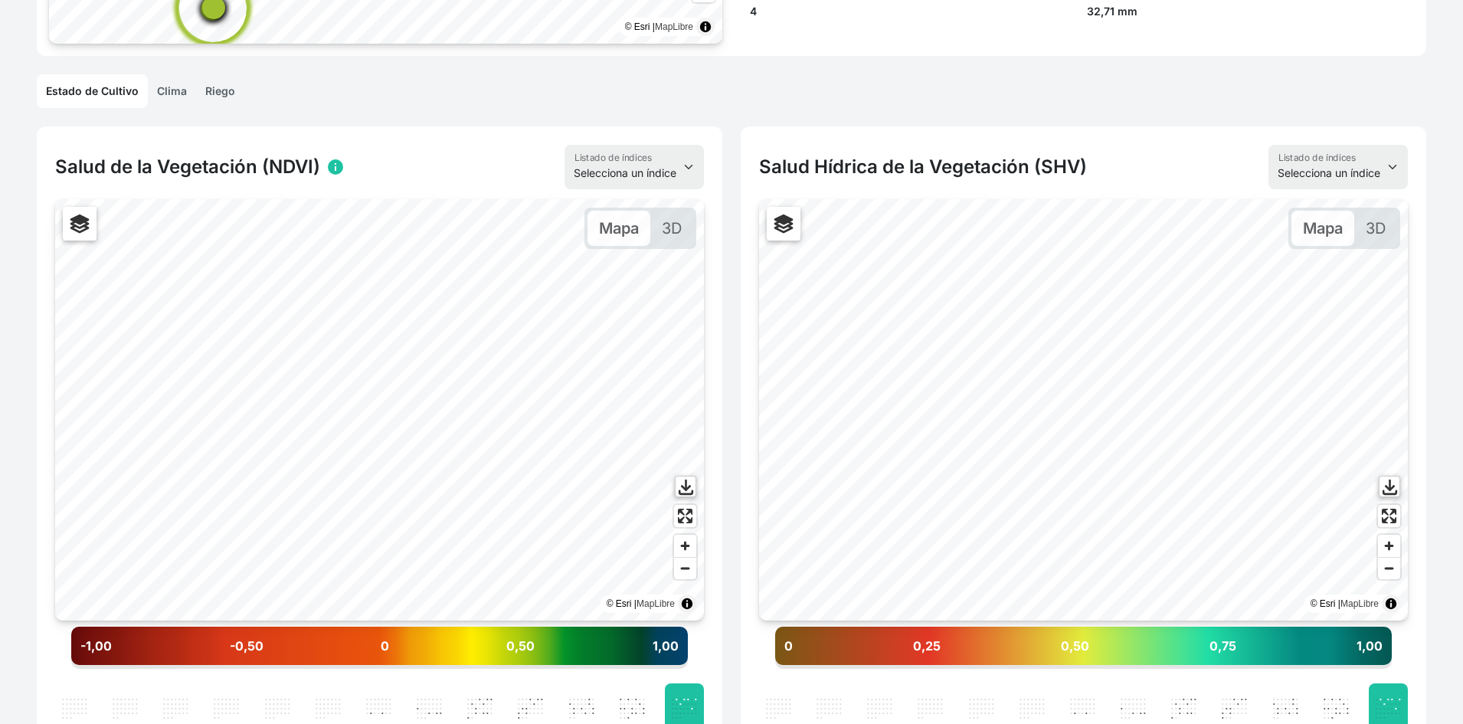
scroll to position [348, 0]
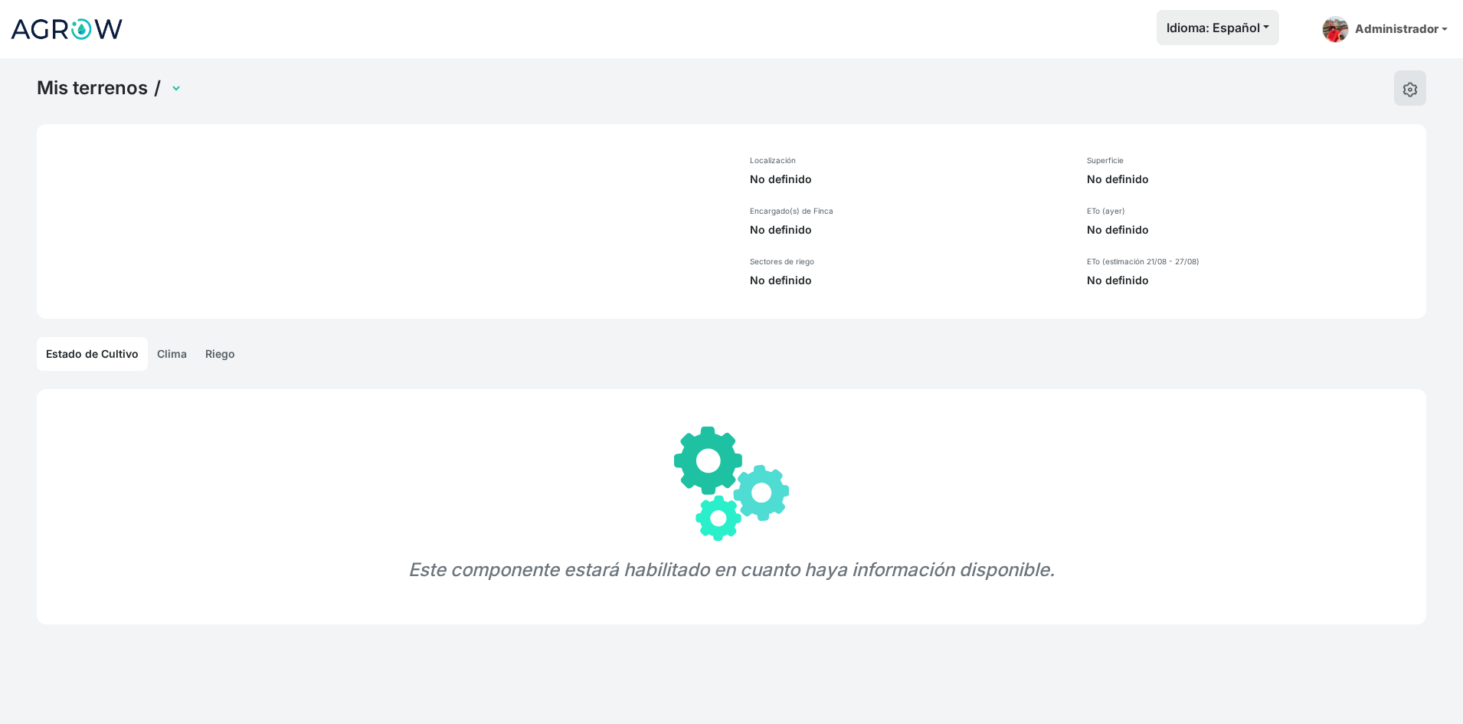
select select "1279"
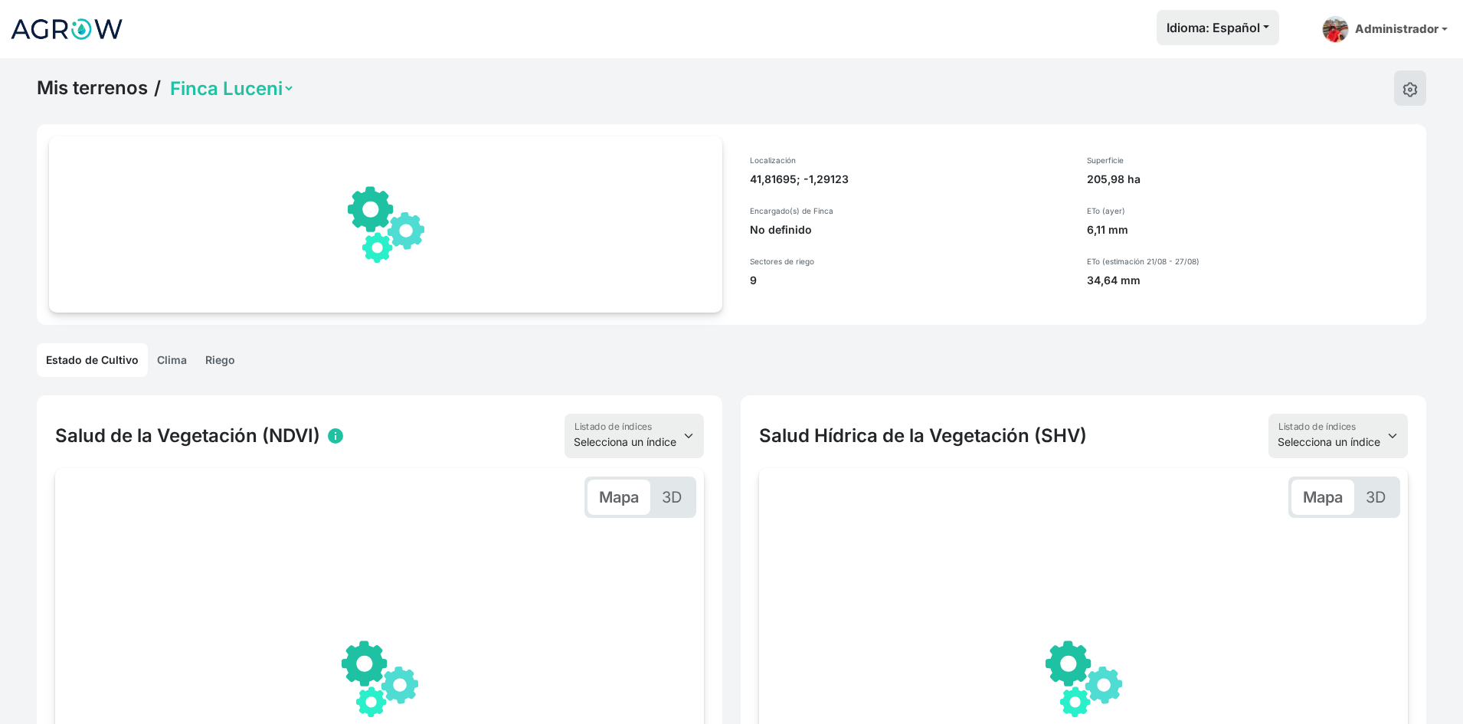
click at [214, 360] on link "Riego" at bounding box center [220, 360] width 48 height 34
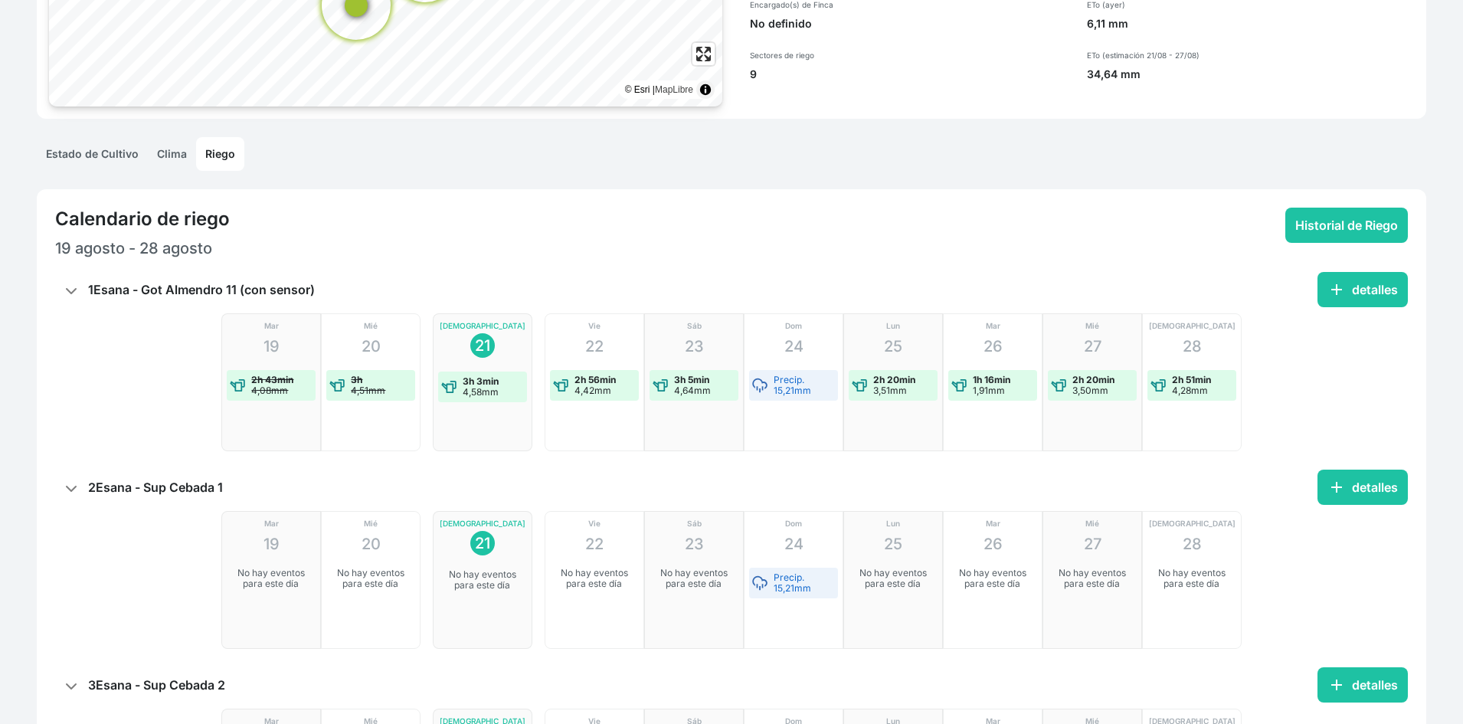
scroll to position [459, 0]
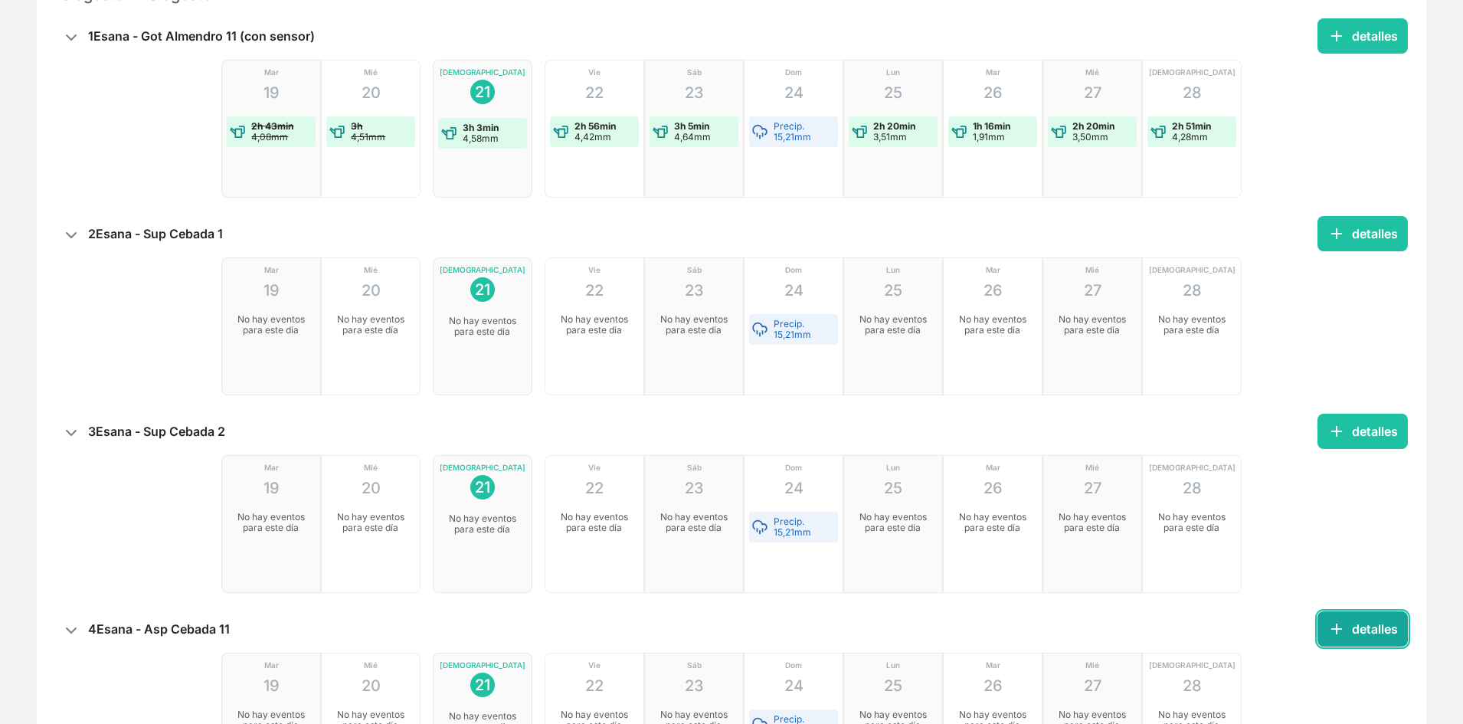
click at [1346, 630] on button "add detalles" at bounding box center [1362, 628] width 90 height 35
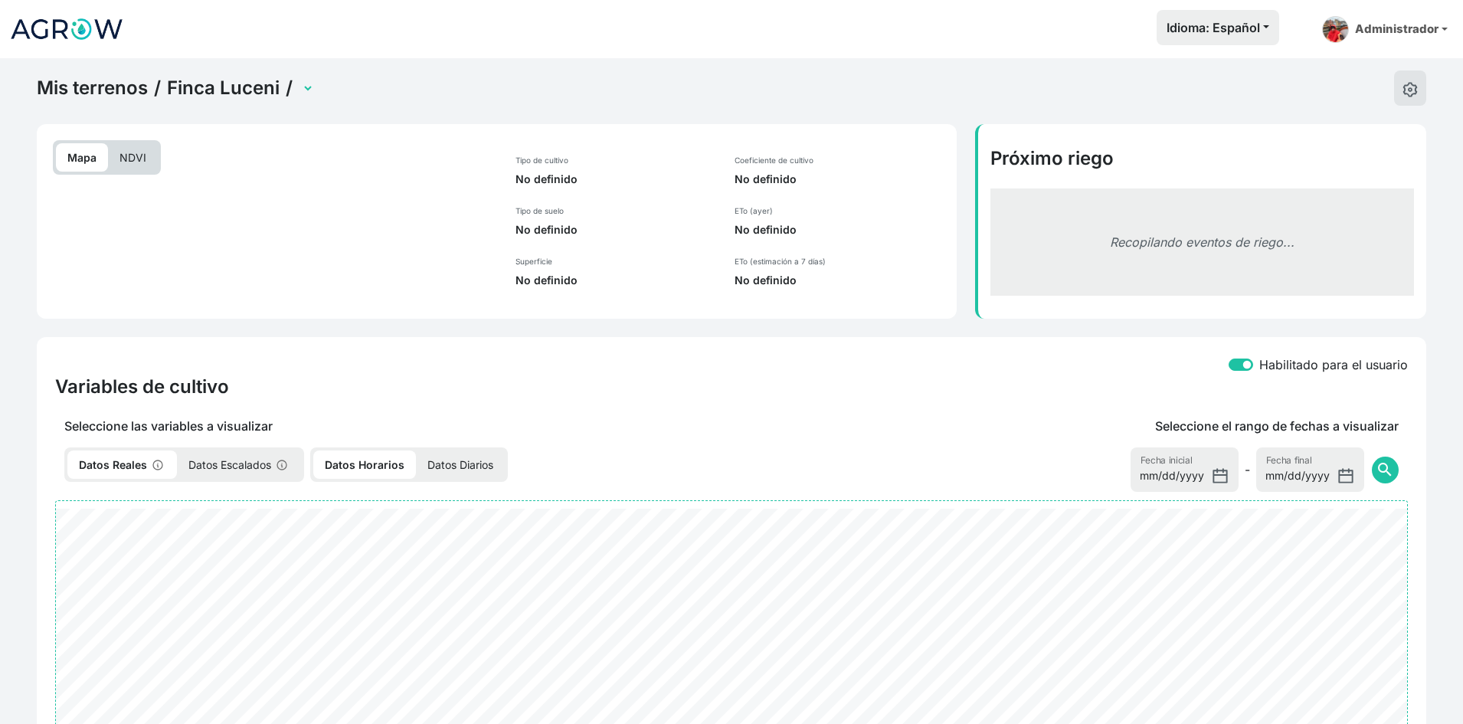
select select "2571"
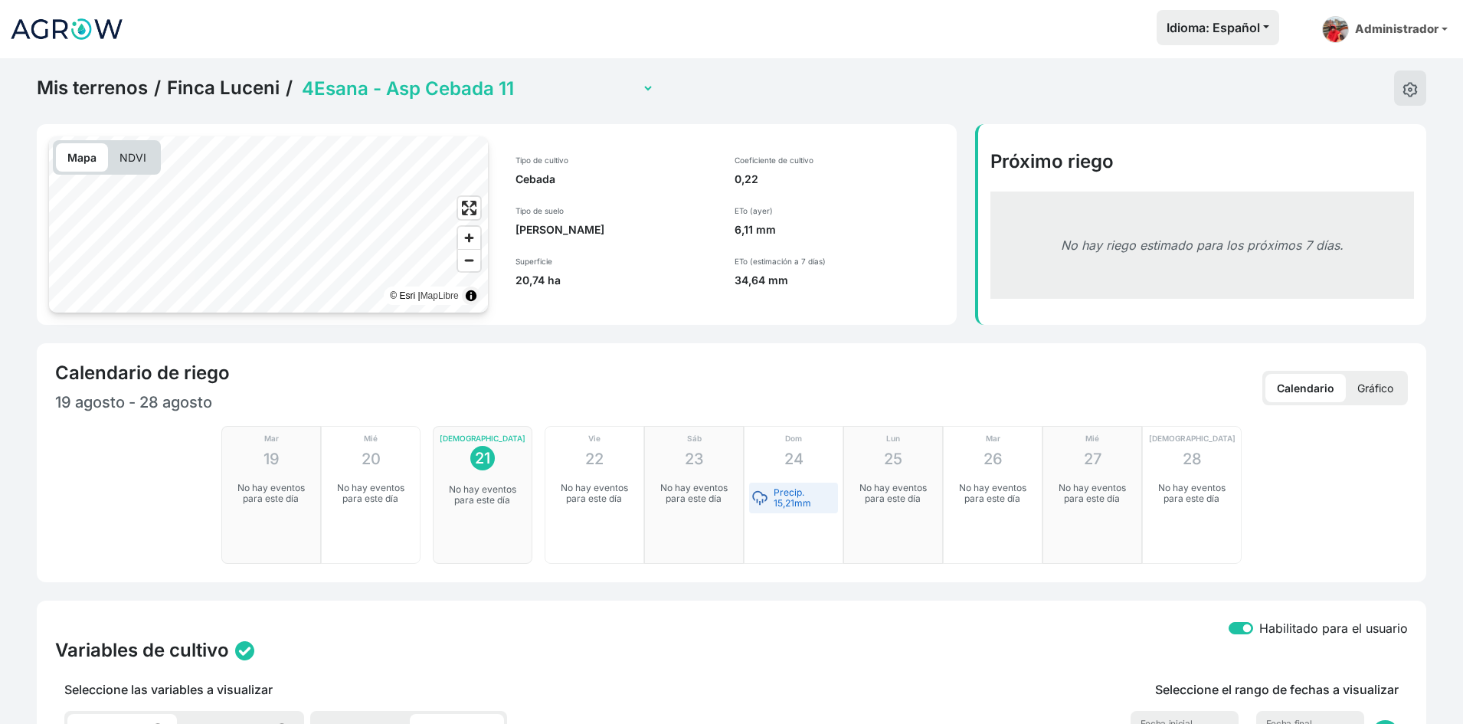
click at [550, 85] on select "1Esana - Got Almendro 11 (con sensor) 2Esana - Sup Cebada 1 3Esana - Sup Cebada…" at bounding box center [476, 89] width 355 height 24
click at [299, 77] on select "1Esana - Got Almendro 11 (con sensor) 2Esana - Sup Cebada 1 3Esana - Sup Cebada…" at bounding box center [476, 89] width 355 height 24
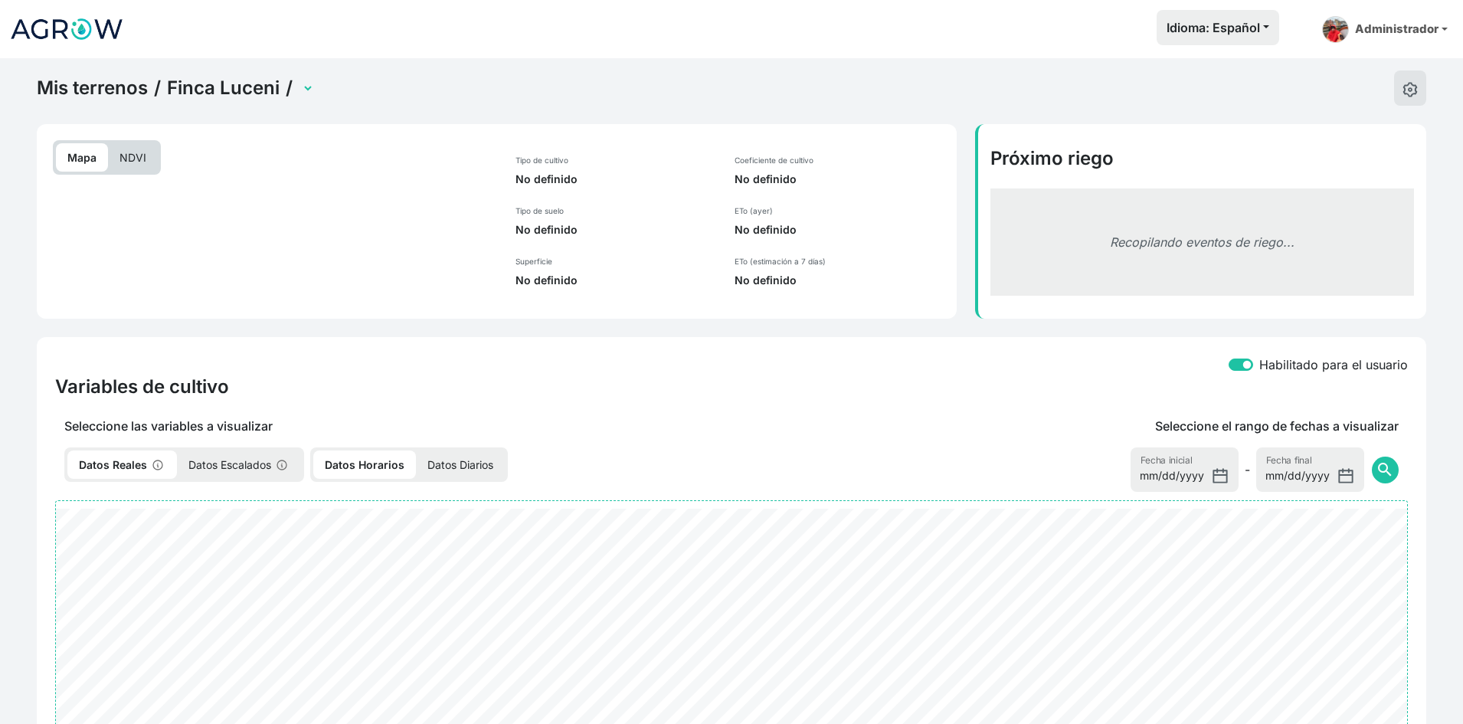
select select "2575"
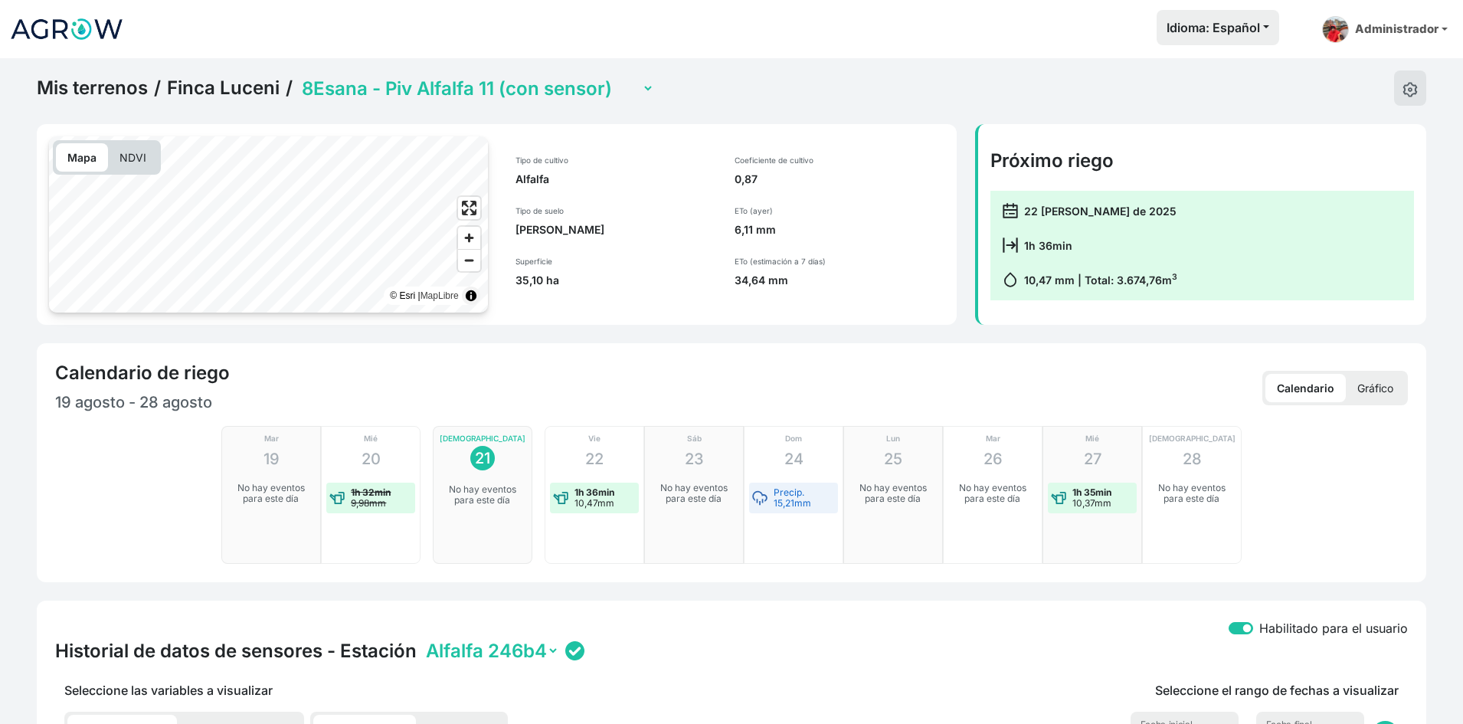
click at [208, 93] on link "Finca Luceni" at bounding box center [223, 88] width 113 height 23
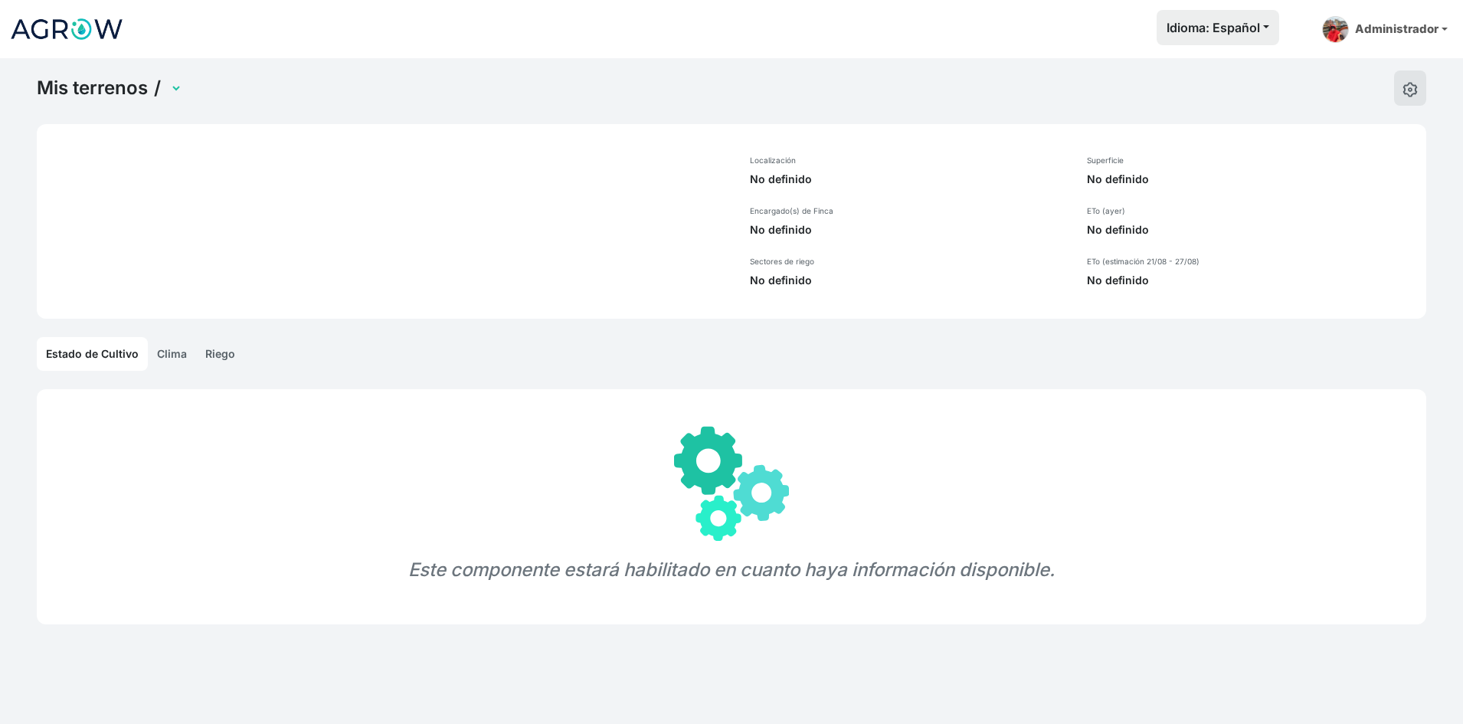
select select "1279"
select select "1289"
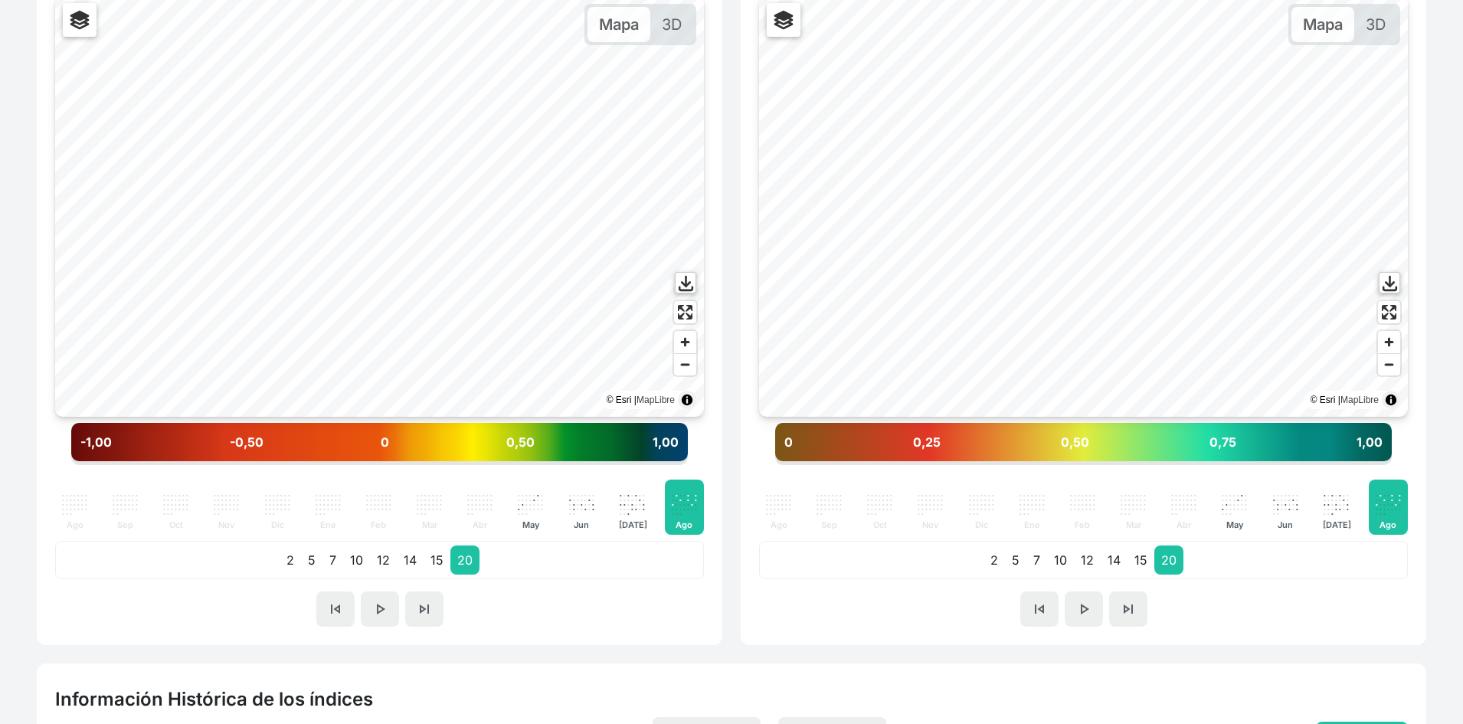
scroll to position [536, 0]
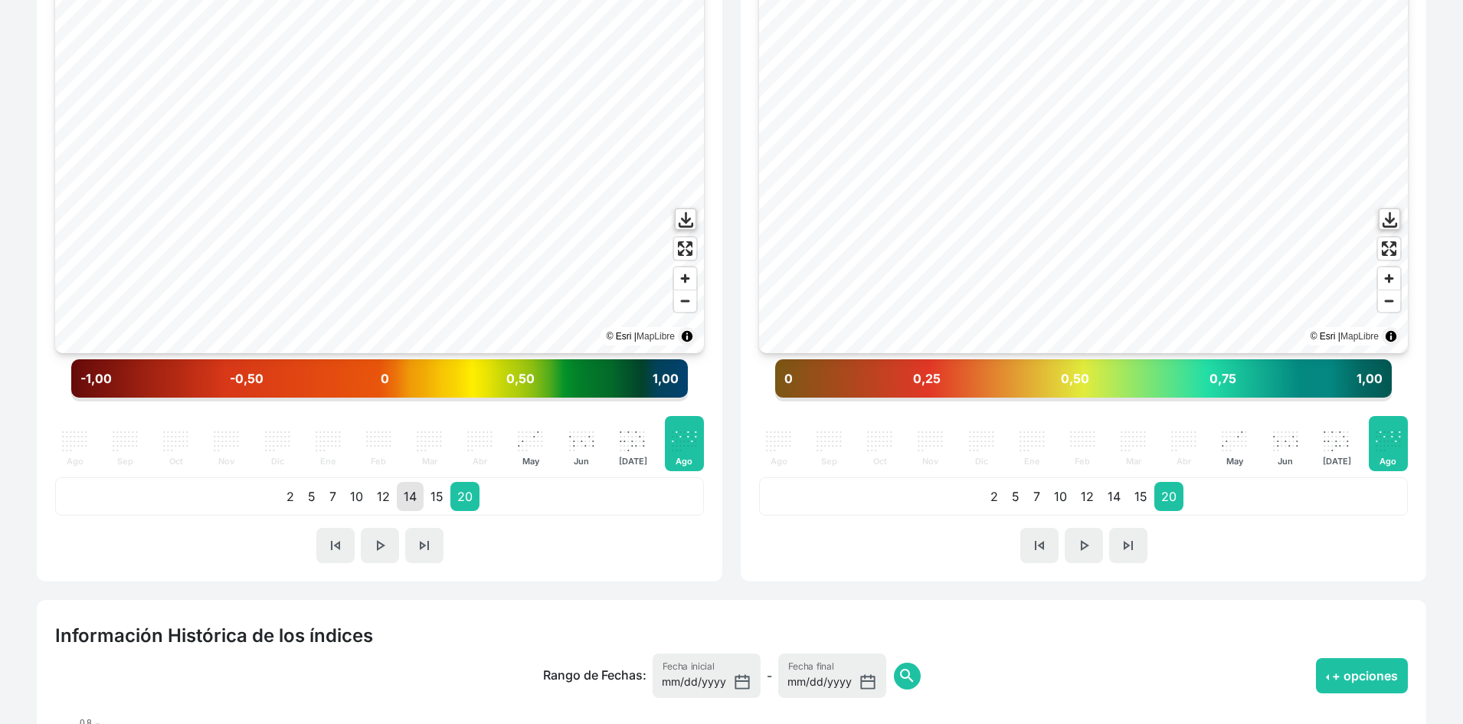
click at [397, 504] on p "14" at bounding box center [410, 496] width 27 height 29
click at [388, 504] on p "12" at bounding box center [383, 496] width 27 height 29
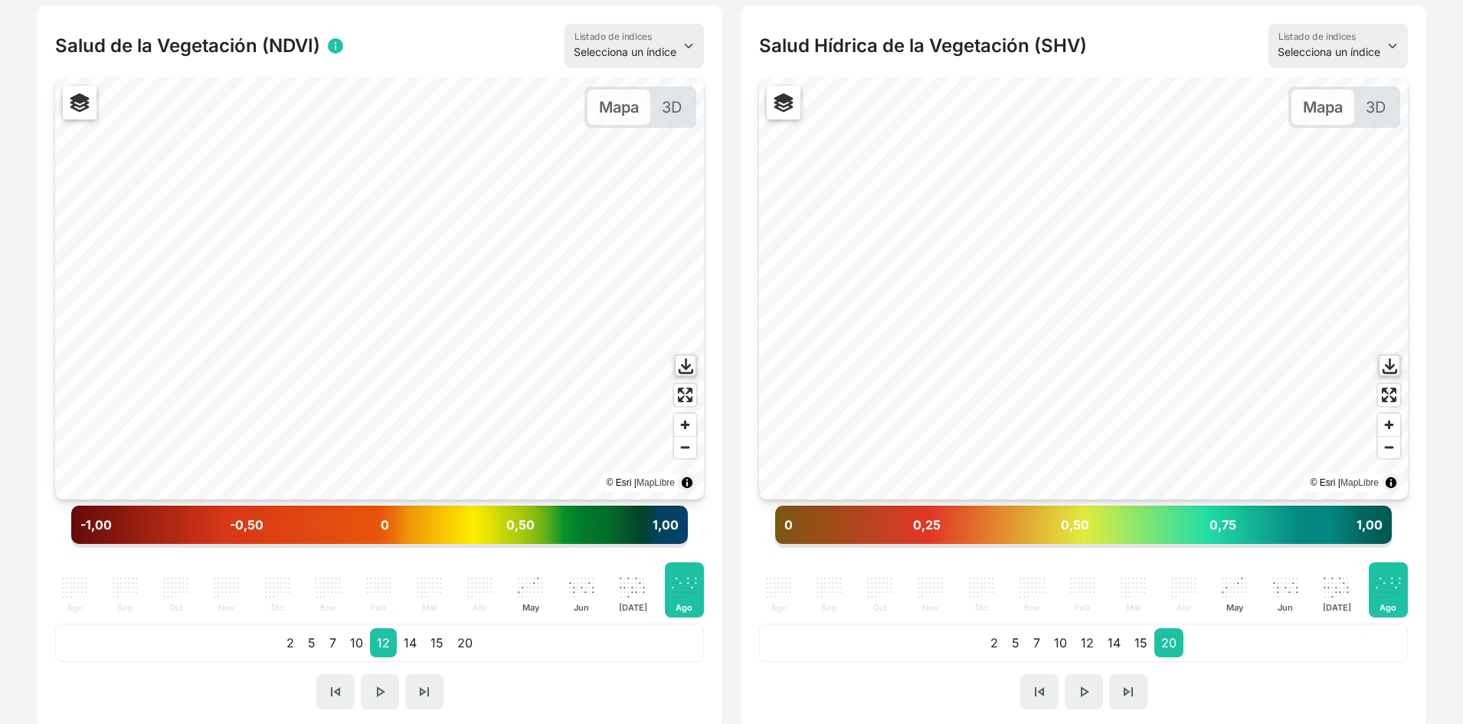
scroll to position [383, 0]
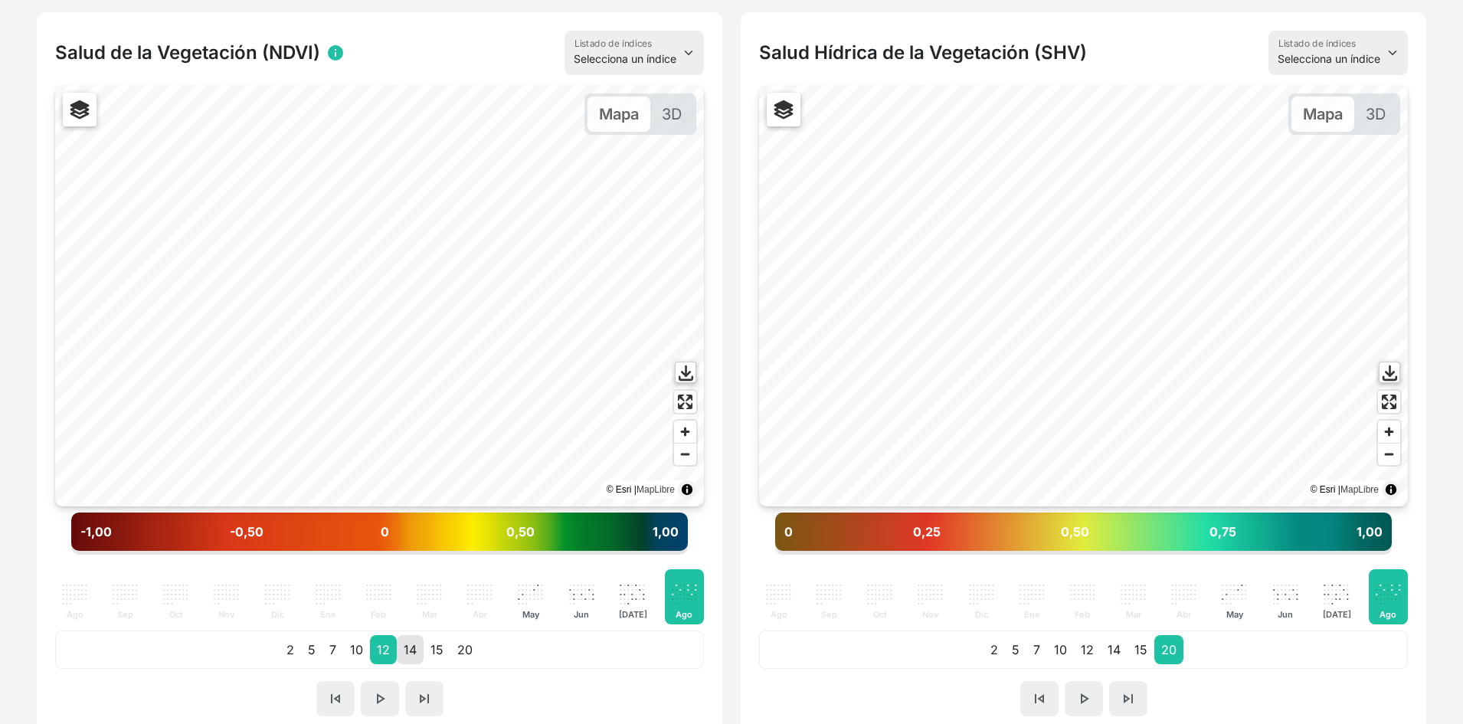
click at [410, 646] on p "14" at bounding box center [410, 649] width 27 height 29
click at [351, 654] on p "10" at bounding box center [356, 649] width 27 height 29
click at [328, 651] on p "7" at bounding box center [332, 649] width 21 height 29
click at [457, 661] on p "20" at bounding box center [464, 649] width 29 height 29
click at [431, 659] on p "15" at bounding box center [436, 649] width 27 height 29
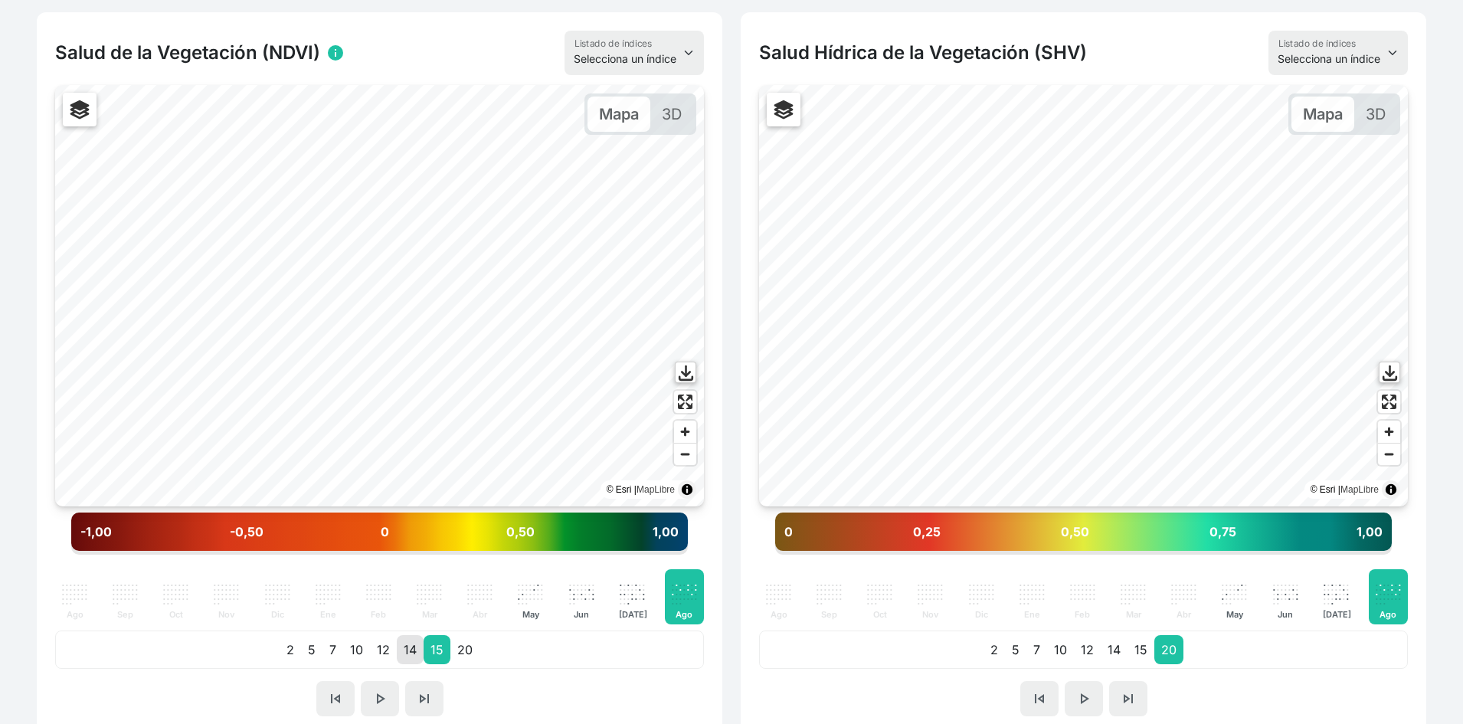
click at [404, 649] on p "14" at bounding box center [410, 649] width 27 height 29
click at [376, 649] on p "12" at bounding box center [383, 649] width 27 height 29
click at [358, 649] on p "10" at bounding box center [356, 649] width 27 height 29
click at [404, 649] on p "14" at bounding box center [410, 649] width 27 height 29
click at [428, 649] on p "15" at bounding box center [436, 649] width 27 height 29
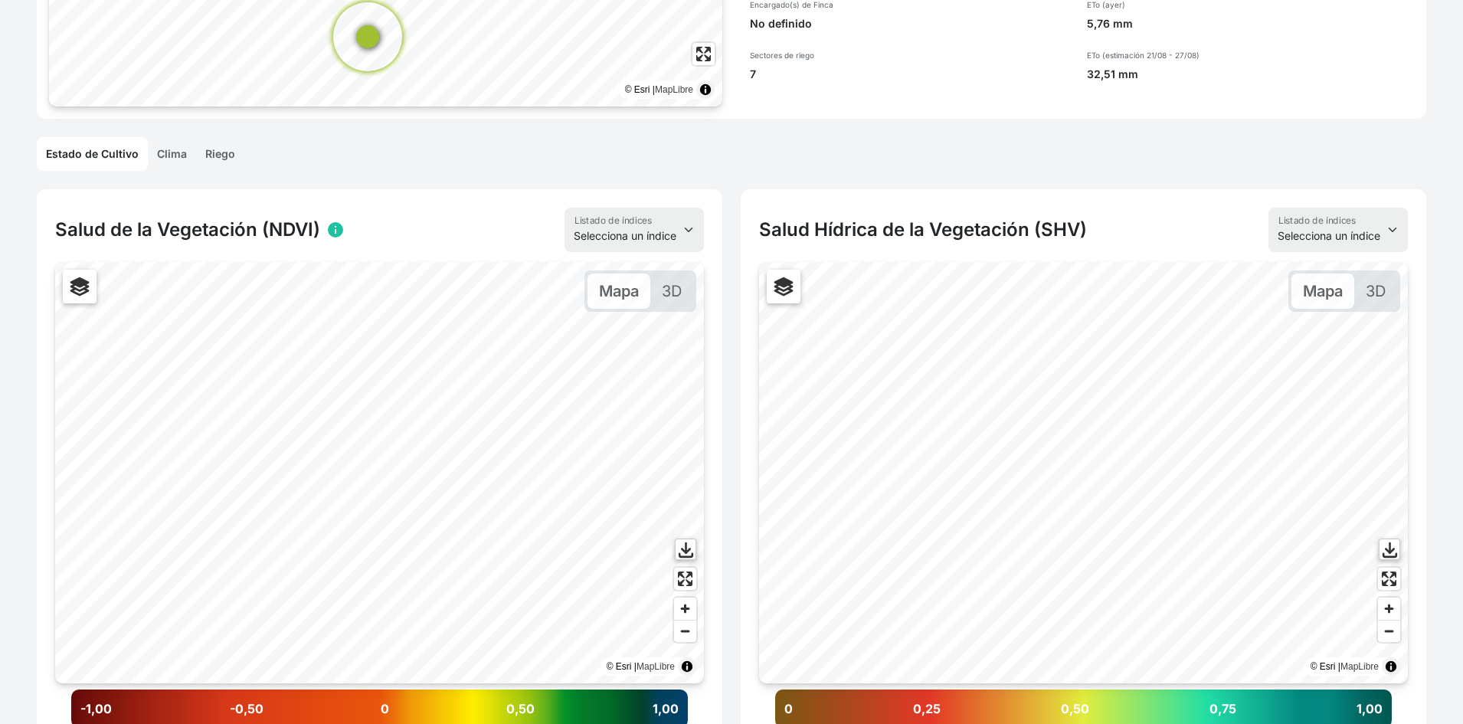
scroll to position [0, 0]
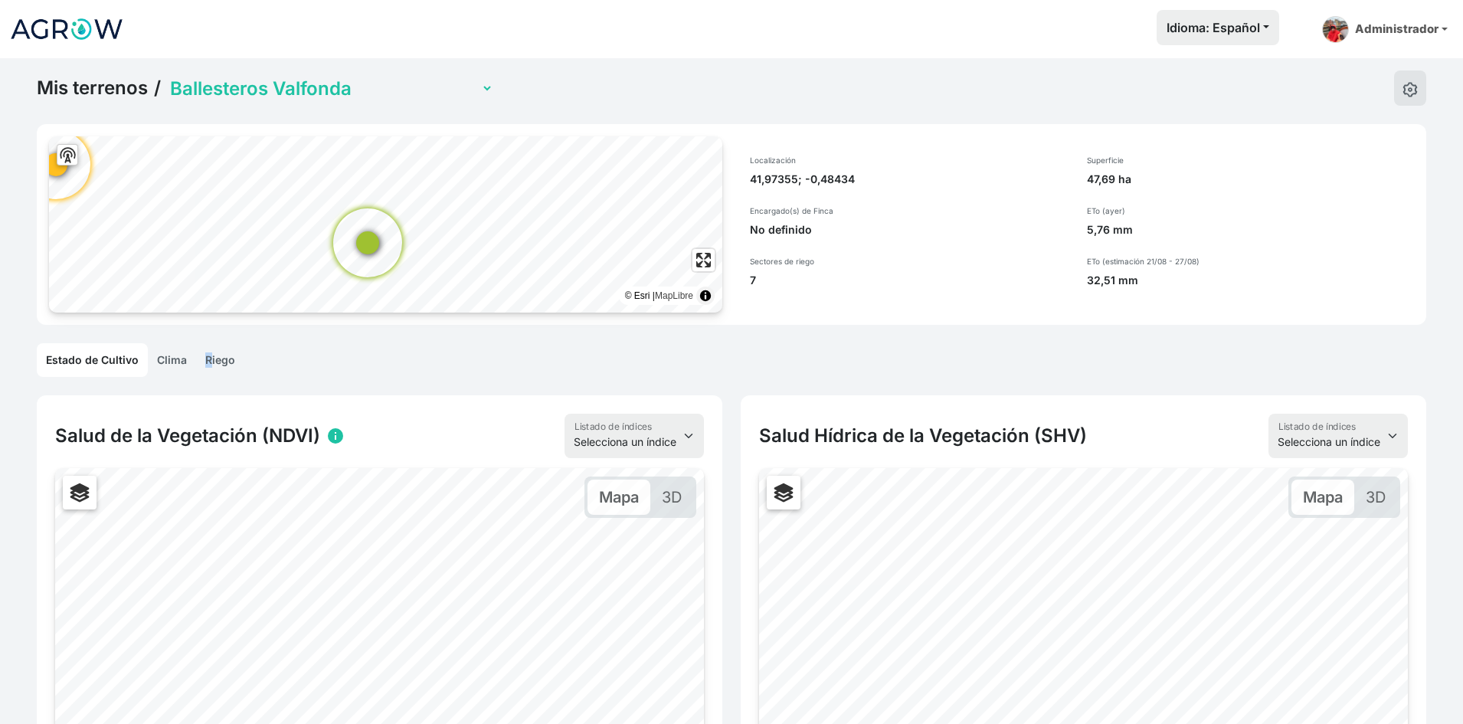
click at [204, 373] on link "Riego" at bounding box center [220, 360] width 48 height 34
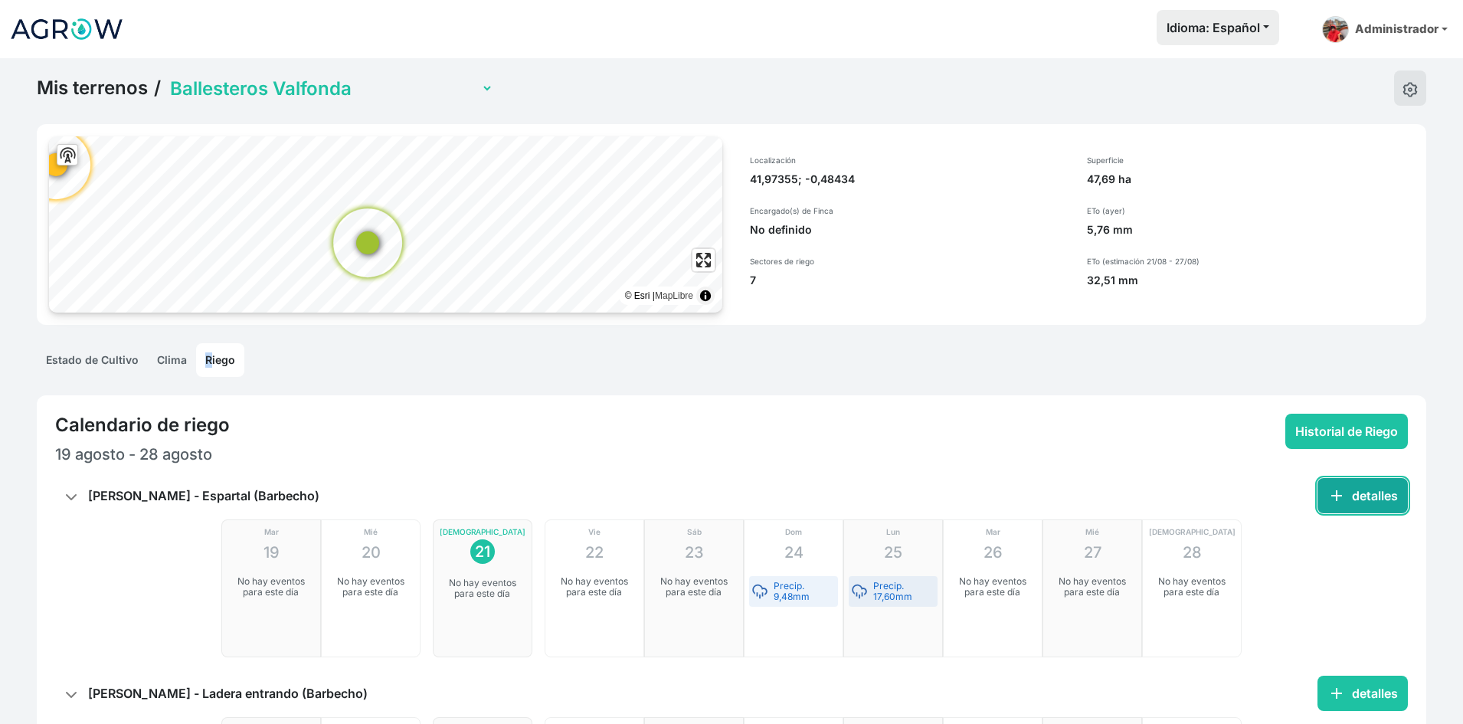
click at [1365, 507] on button "add detalles" at bounding box center [1362, 495] width 90 height 35
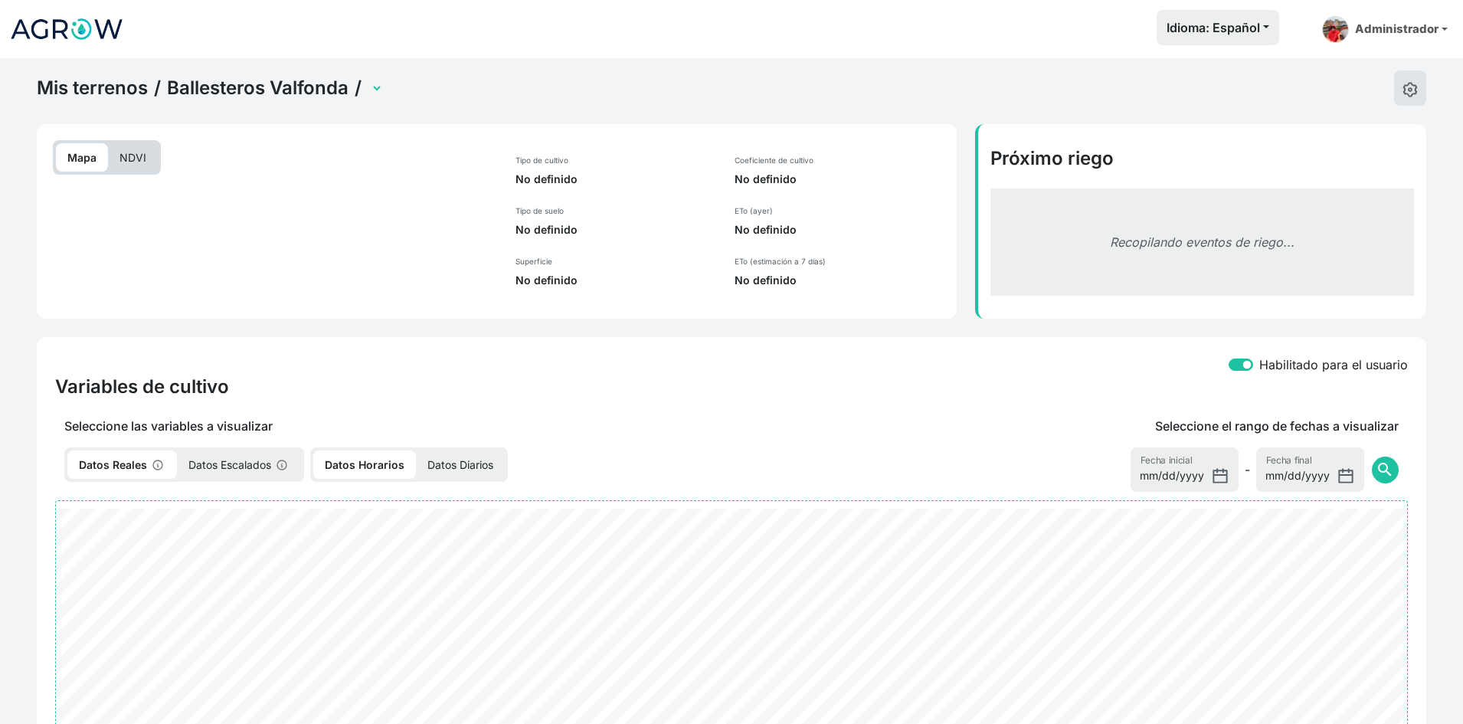
select select "2623"
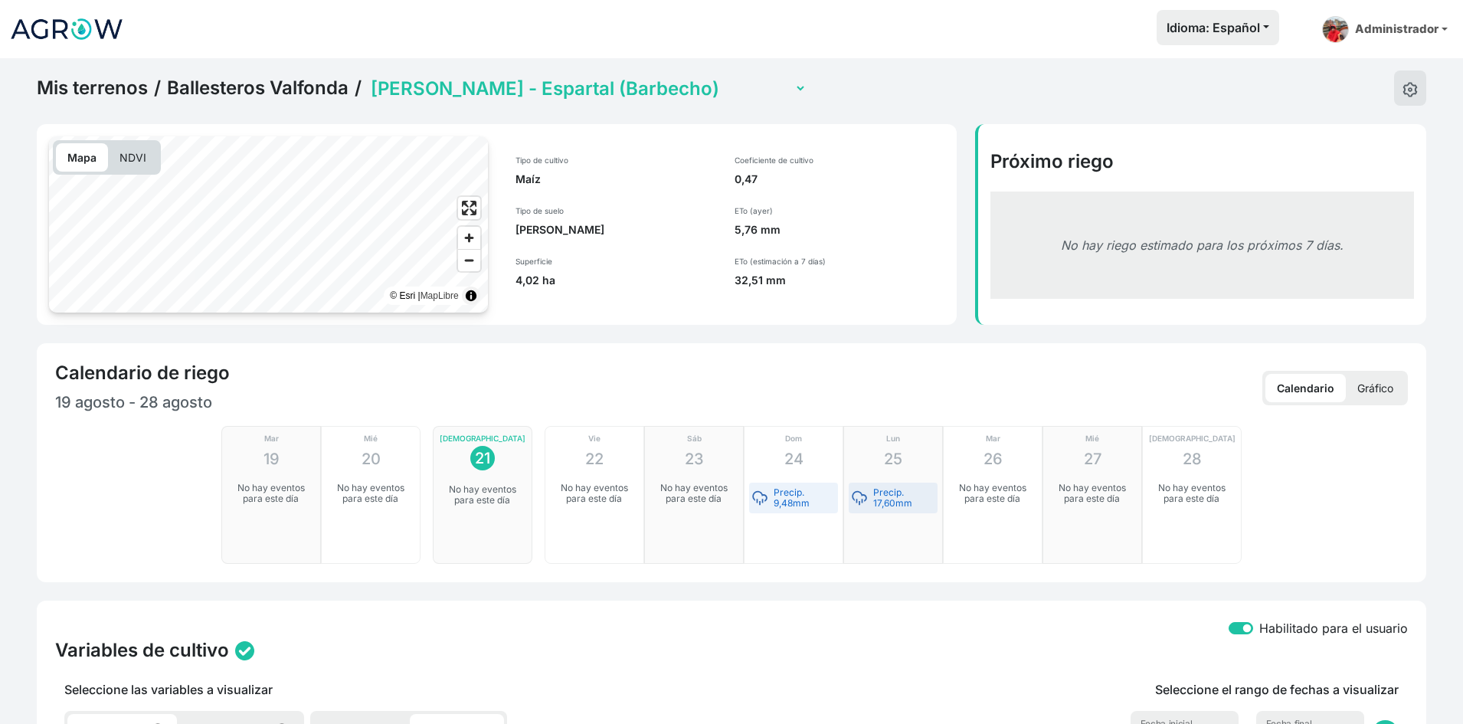
click at [464, 87] on select "Ballesteros - Bareche (Barbecho) Ballesteros - Encima balsa (Barbecho) Balleste…" at bounding box center [587, 89] width 439 height 24
click at [368, 77] on select "Ballesteros - Bareche (Barbecho) Ballesteros - Encima balsa (Barbecho) Balleste…" at bounding box center [587, 89] width 439 height 24
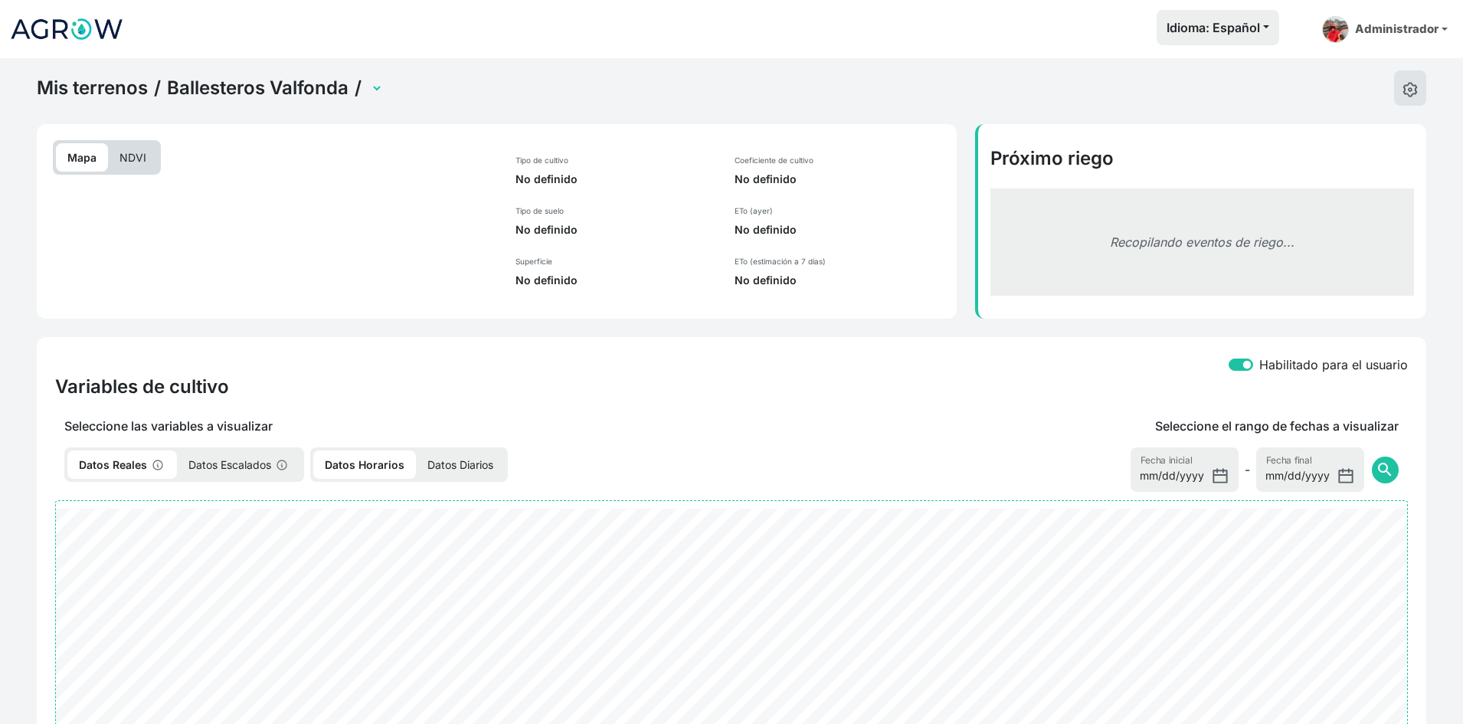
select select "2624"
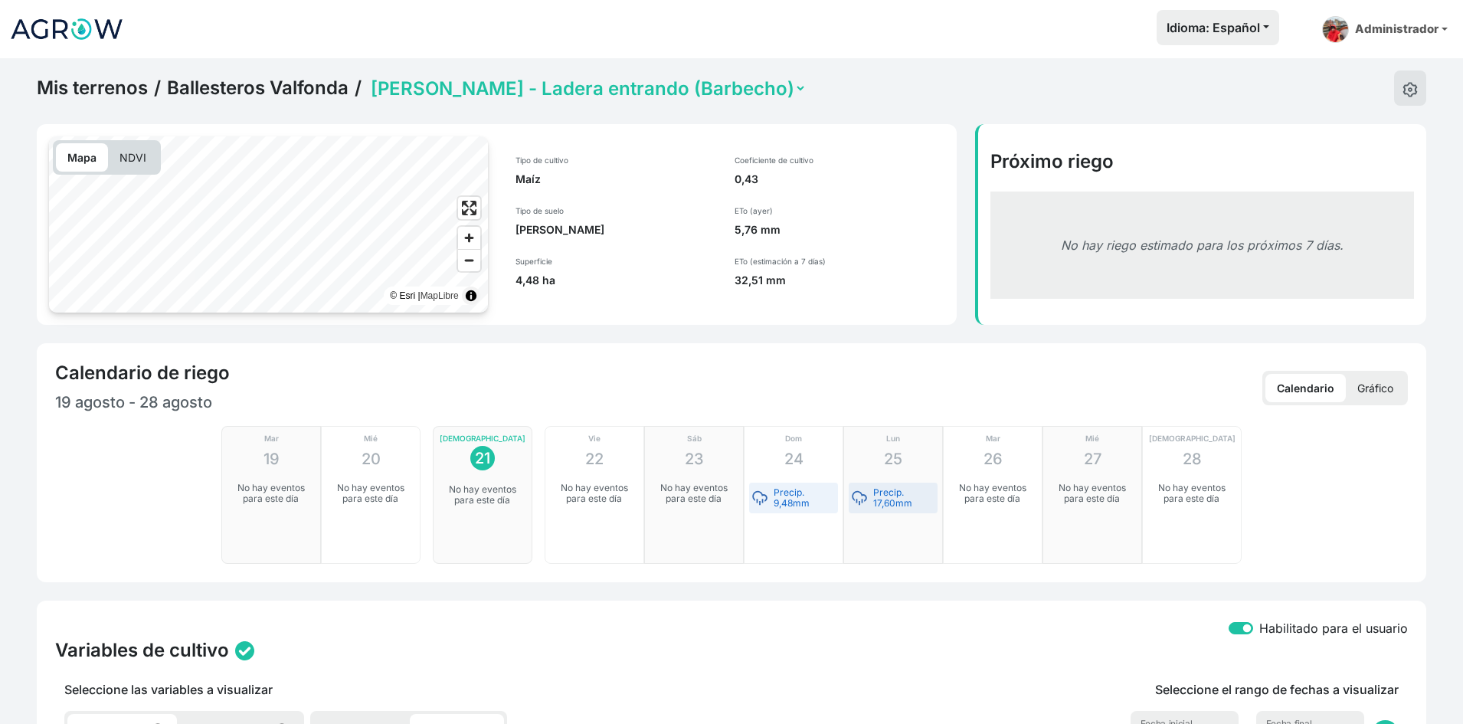
click at [528, 94] on select "Ballesteros - Bareche (Barbecho) Ballesteros - Encima balsa (Barbecho) Balleste…" at bounding box center [587, 89] width 439 height 24
click at [845, 234] on p "5,76 mm" at bounding box center [839, 229] width 210 height 15
click at [586, 88] on select "Ballesteros - Bareche (Barbecho) Ballesteros - Encima balsa (Barbecho) Balleste…" at bounding box center [587, 89] width 439 height 24
click at [368, 77] on select "Ballesteros - Bareche (Barbecho) Ballesteros - Encima balsa (Barbecho) Balleste…" at bounding box center [587, 89] width 439 height 24
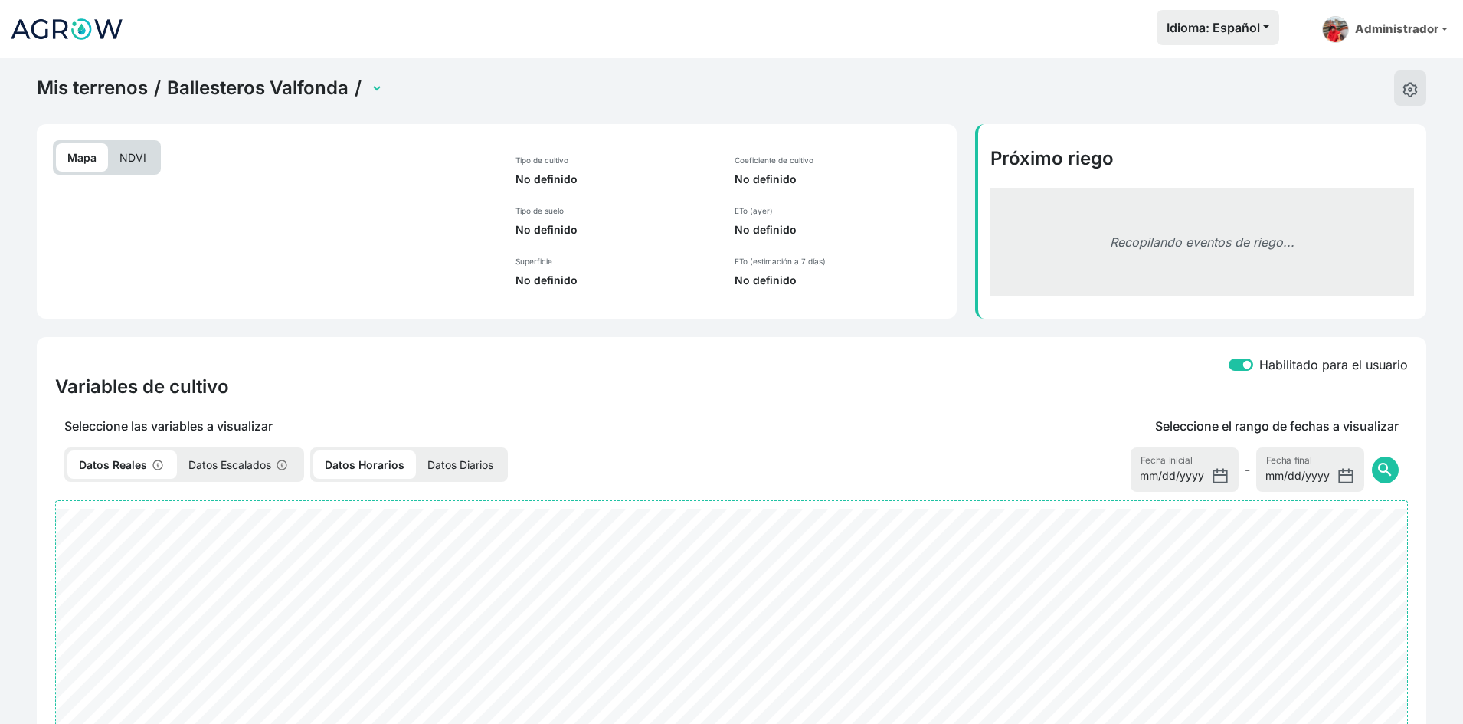
select select "2629"
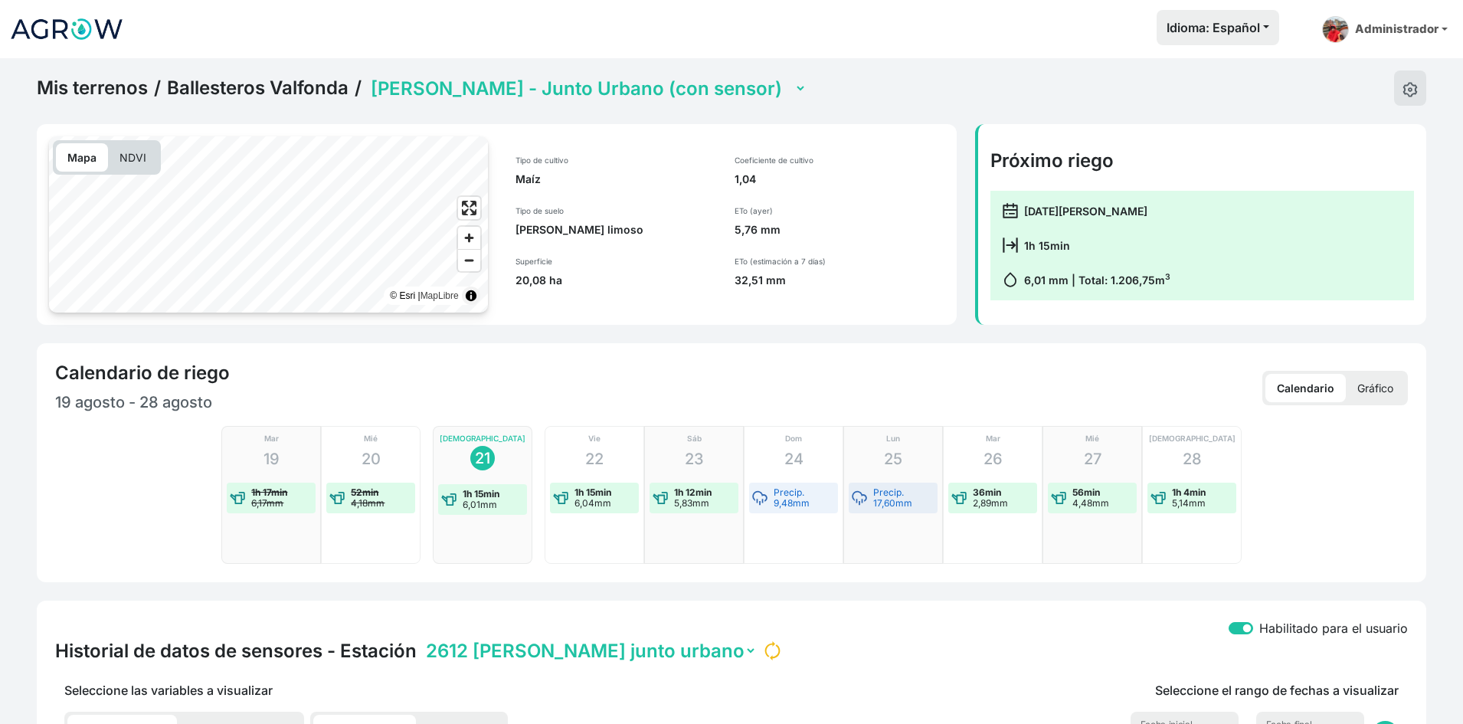
click at [570, 93] on select "Ballesteros - Bareche (Barbecho) Ballesteros - Encima balsa (Barbecho) Balleste…" at bounding box center [587, 89] width 439 height 24
click at [368, 77] on select "Ballesteros - Bareche (Barbecho) Ballesteros - Encima balsa (Barbecho) Balleste…" at bounding box center [587, 89] width 439 height 24
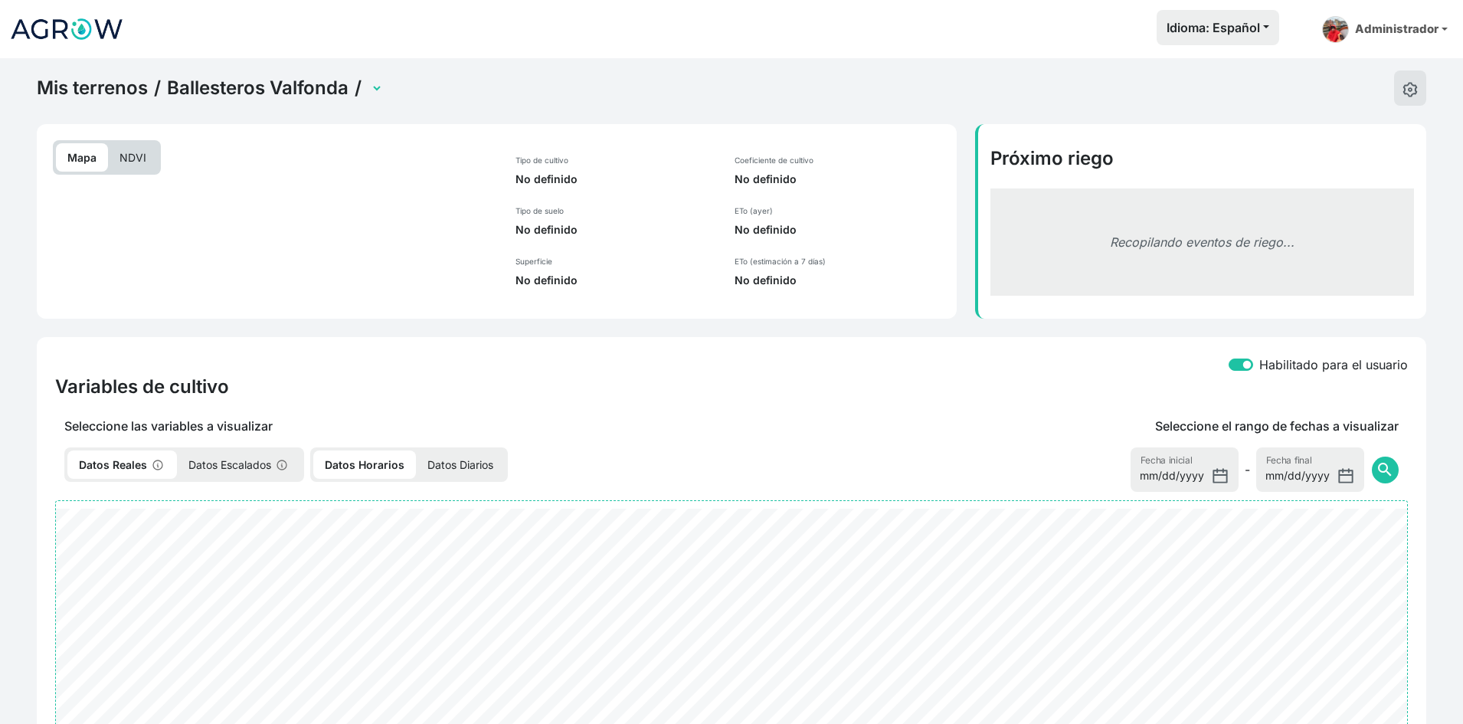
select select "2625"
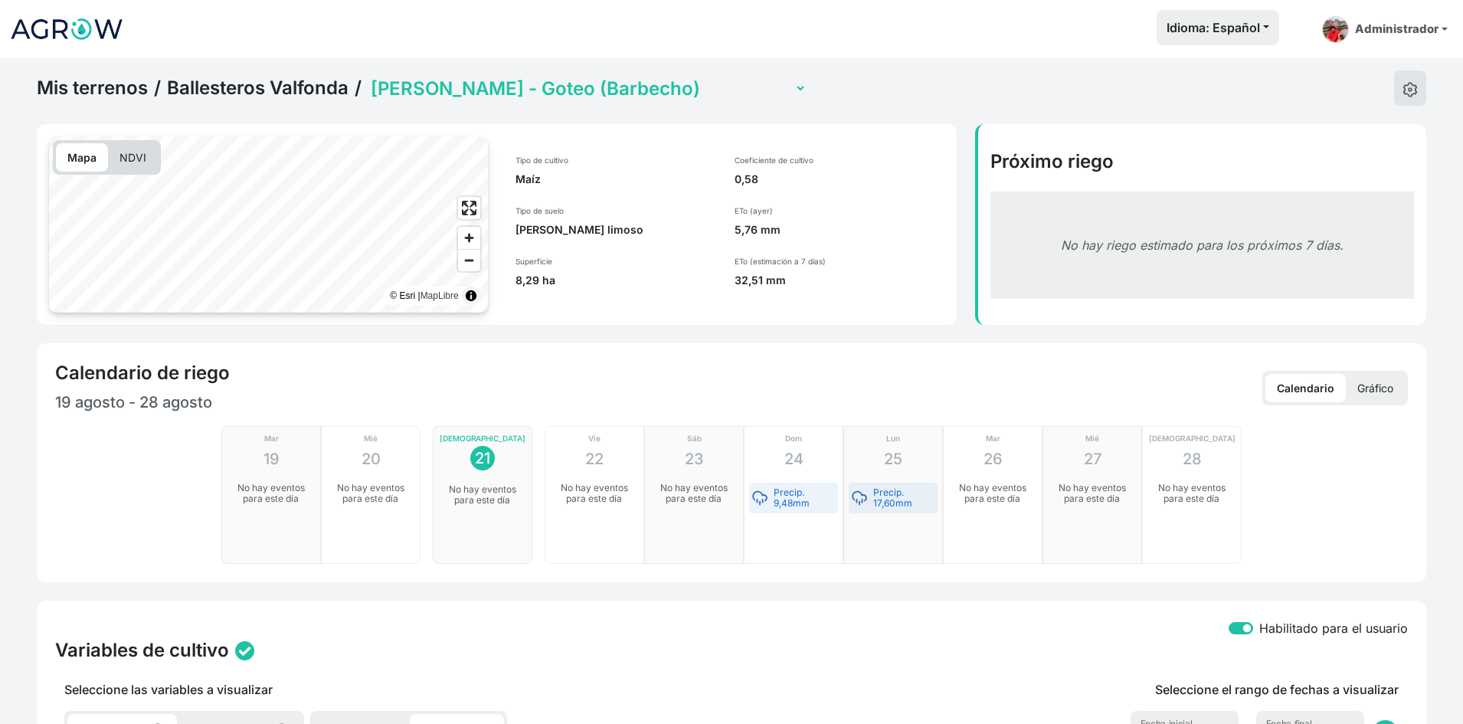
click at [551, 100] on select "Ballesteros - Bareche (Barbecho) Ballesteros - Encima balsa (Barbecho) Balleste…" at bounding box center [587, 89] width 439 height 24
click at [368, 77] on select "Ballesteros - Bareche (Barbecho) Ballesteros - Encima balsa (Barbecho) Balleste…" at bounding box center [587, 89] width 439 height 24
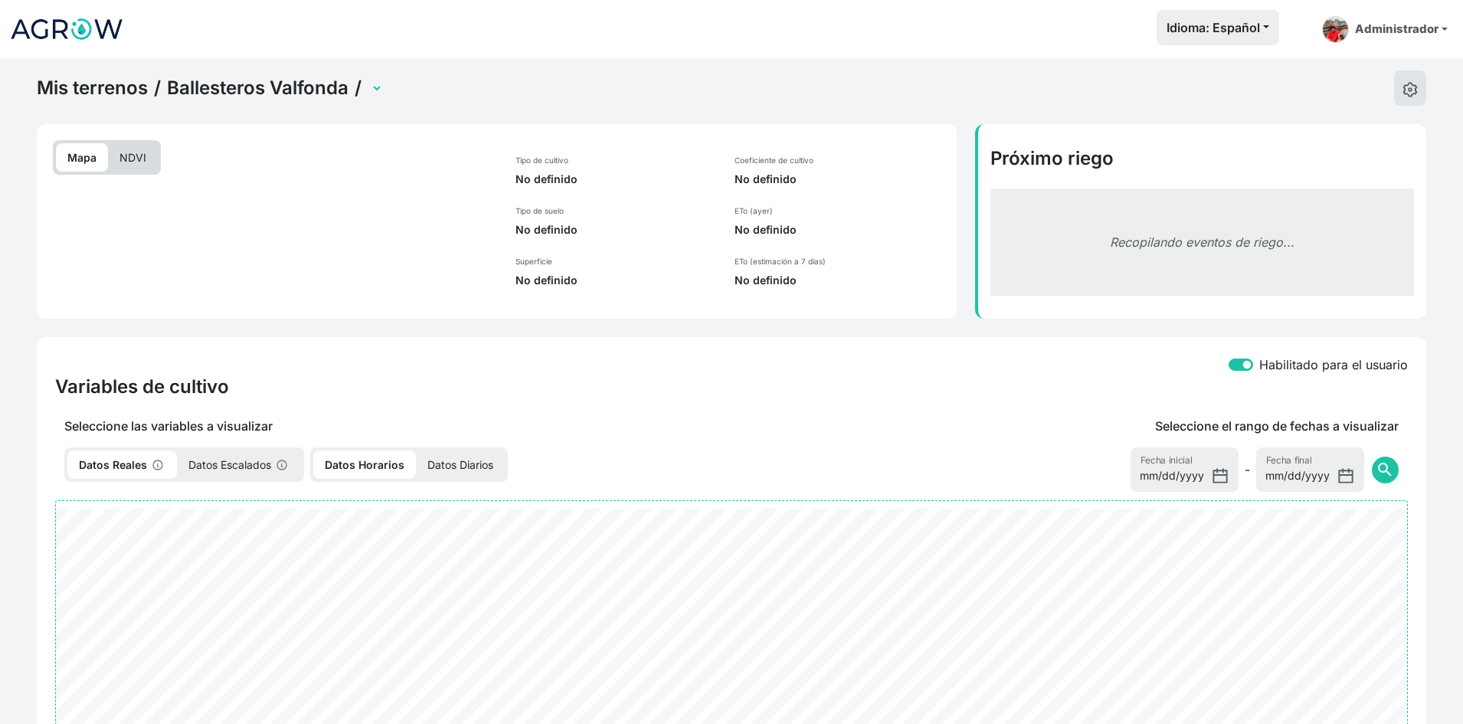
select select "2626"
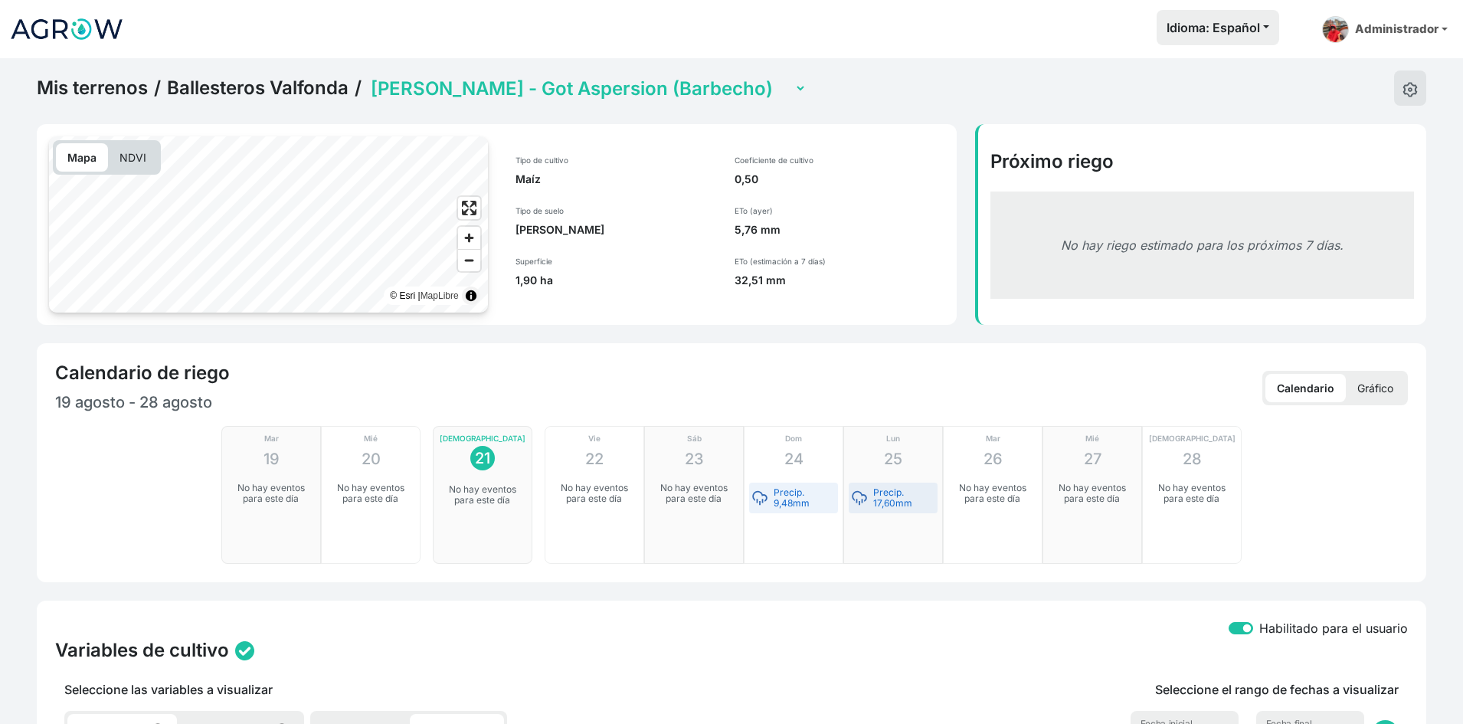
click at [253, 97] on link "Ballesteros Valfonda" at bounding box center [257, 88] width 181 height 23
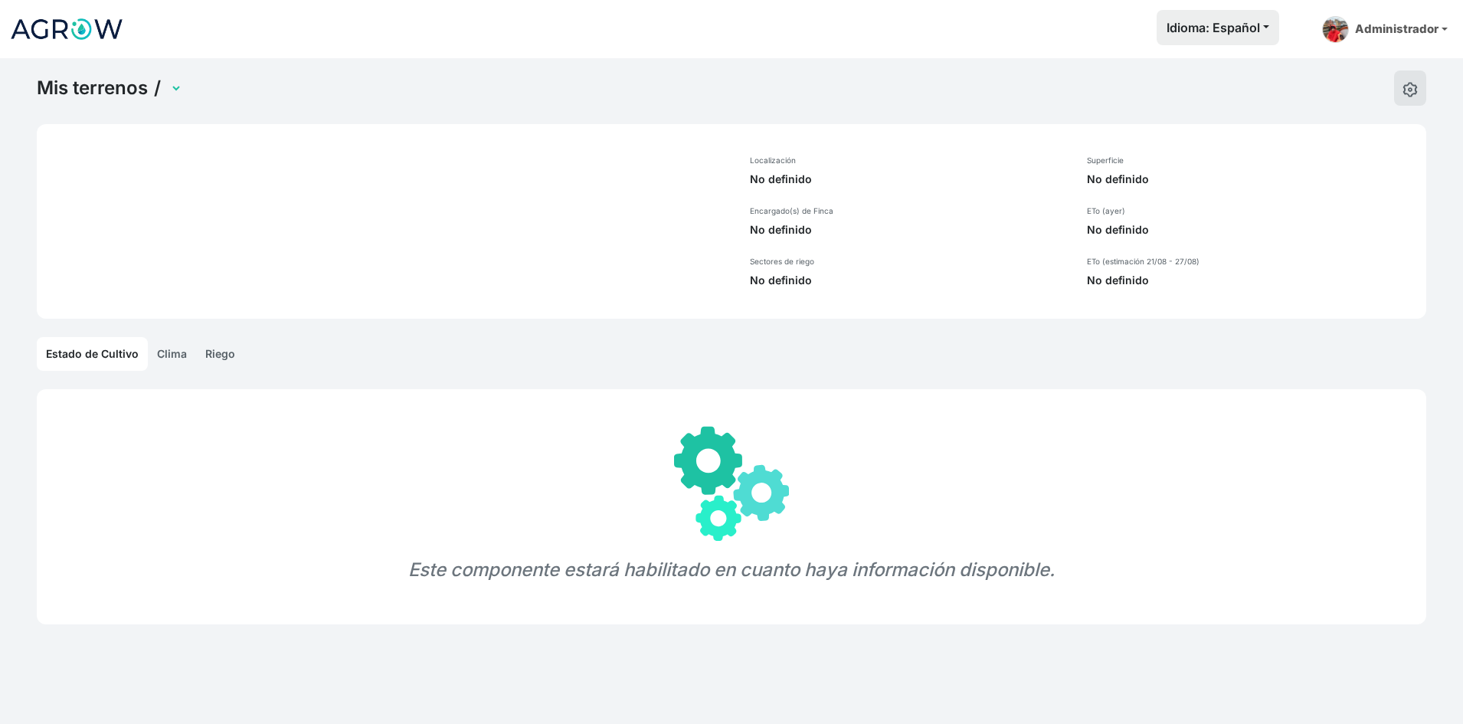
select select "1289"
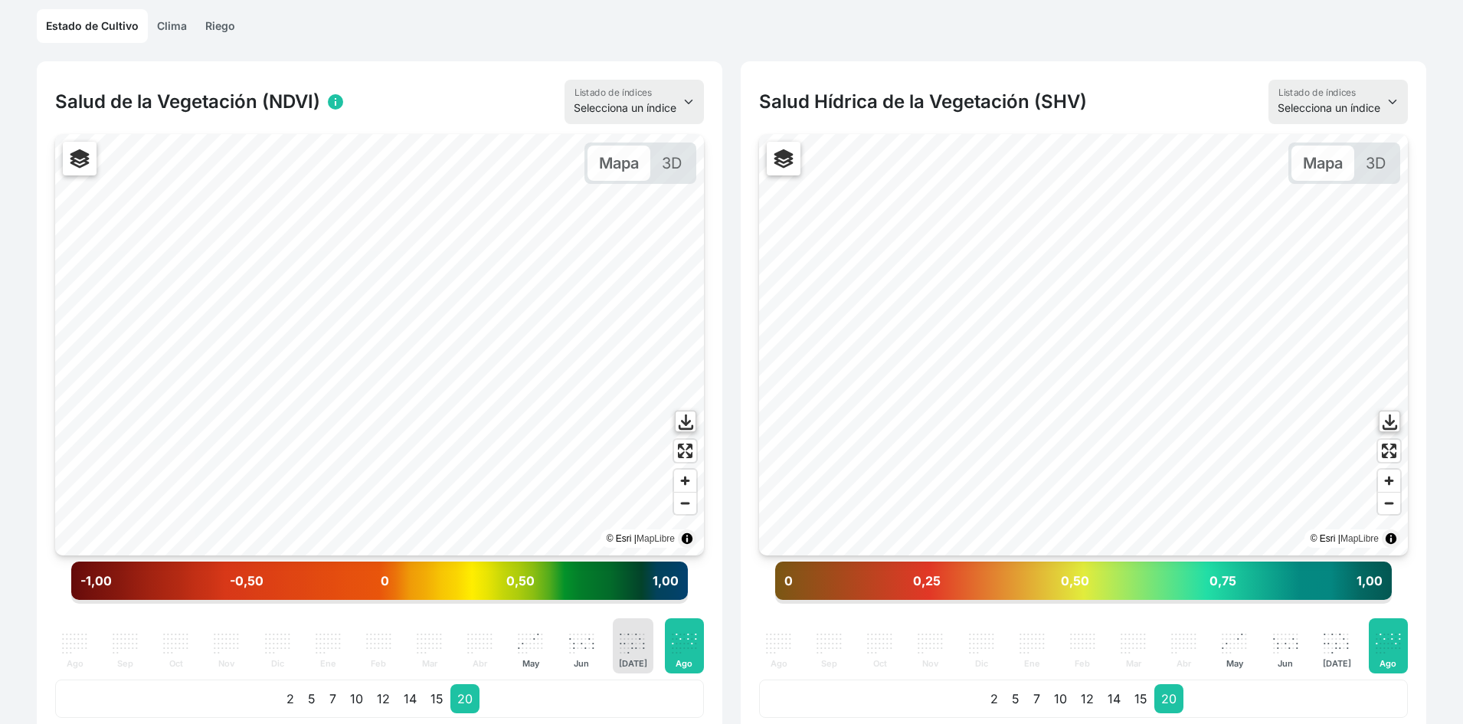
scroll to position [383, 0]
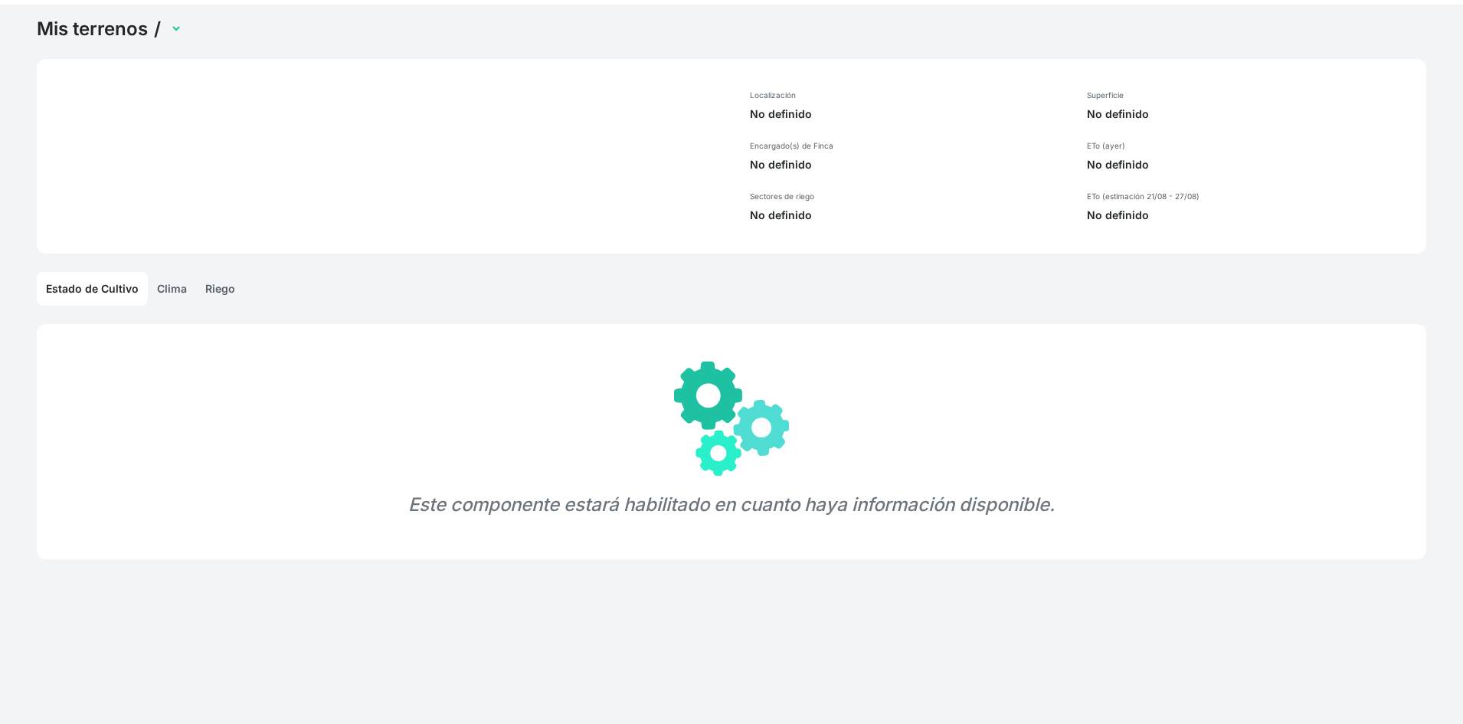
scroll to position [58, 0]
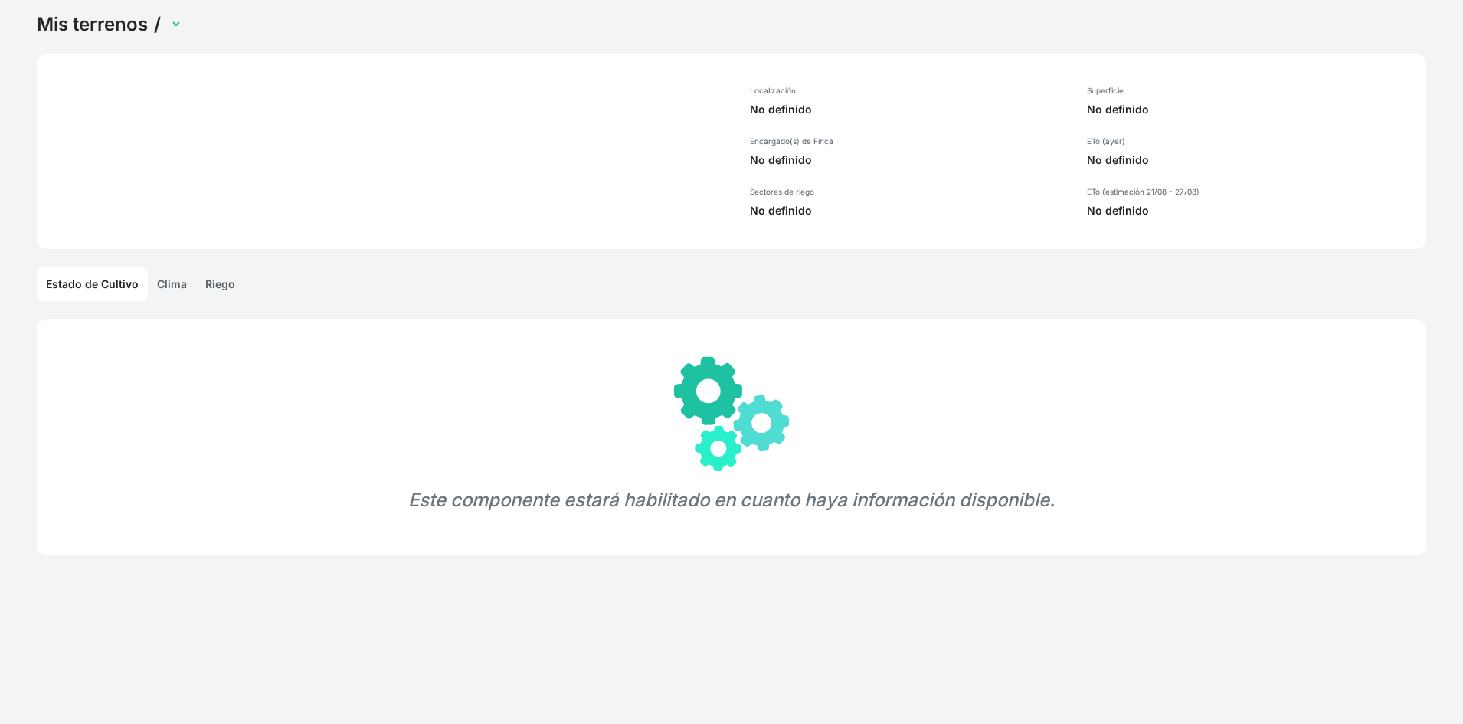
select select "1289"
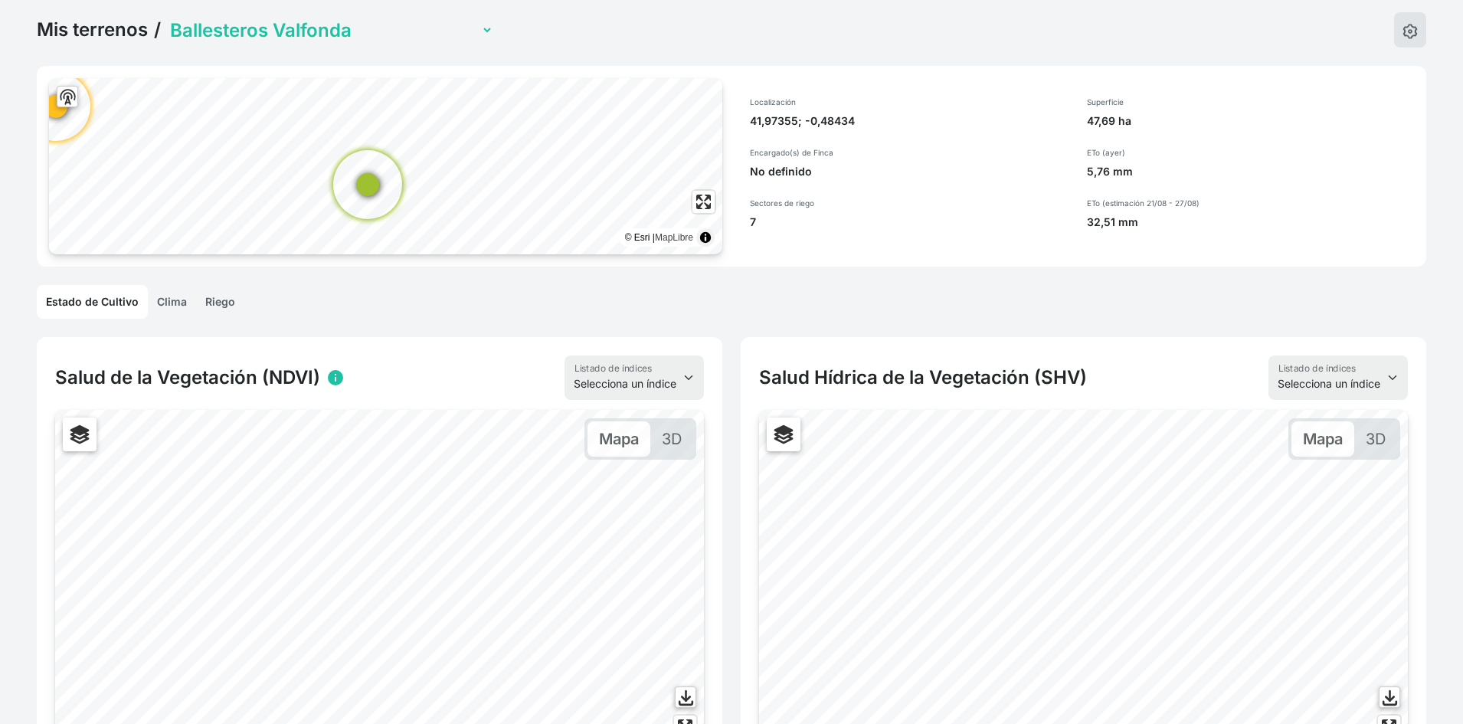
scroll to position [518, 0]
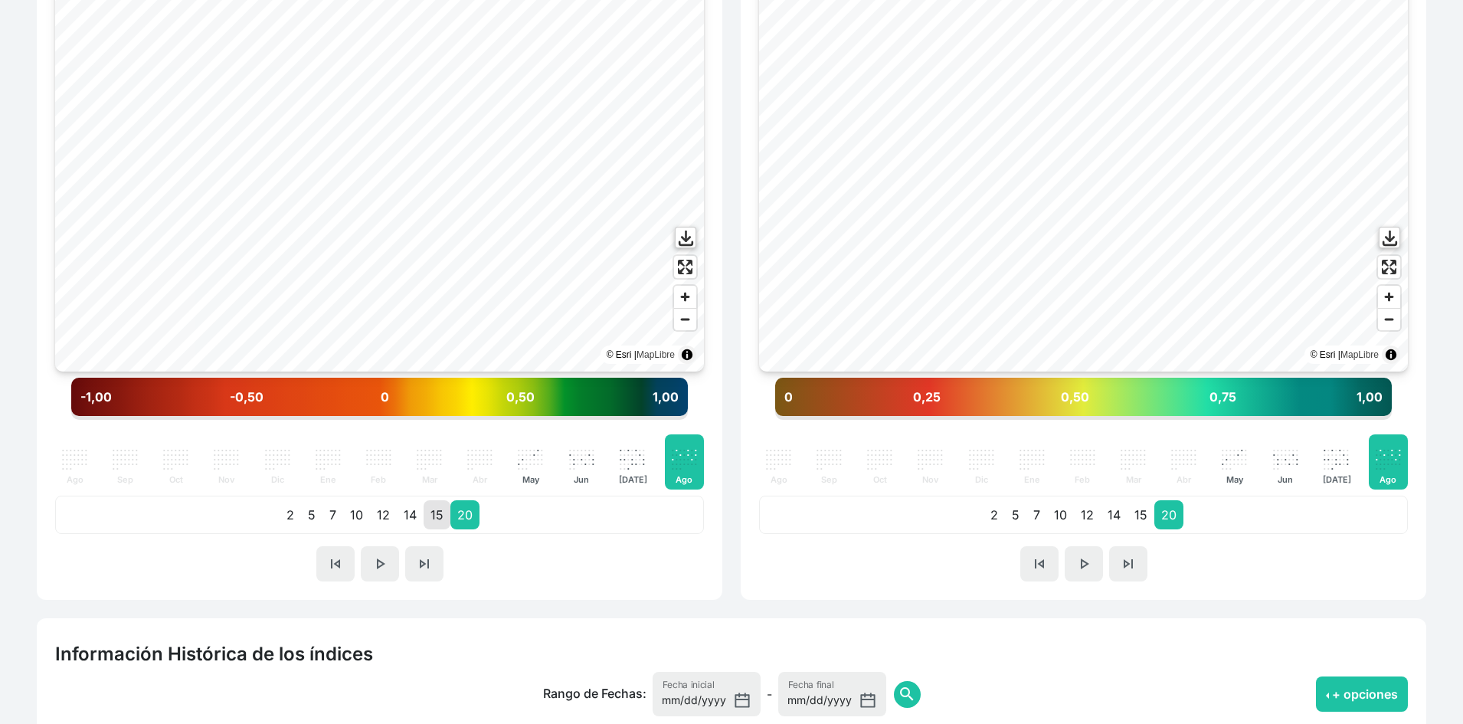
click at [423, 512] on p "15" at bounding box center [436, 514] width 27 height 29
click at [409, 517] on p "14" at bounding box center [410, 514] width 27 height 29
click at [435, 517] on p "15" at bounding box center [436, 514] width 27 height 29
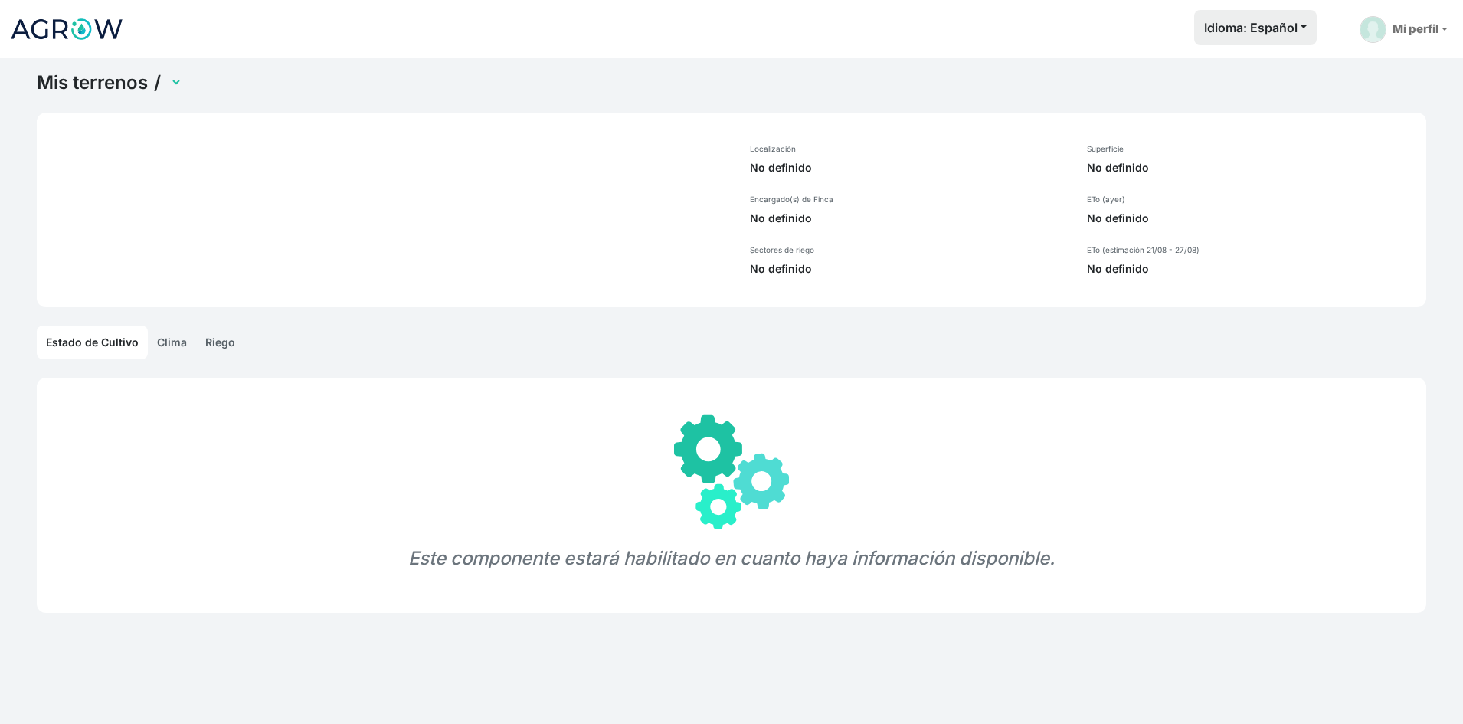
select select "1249"
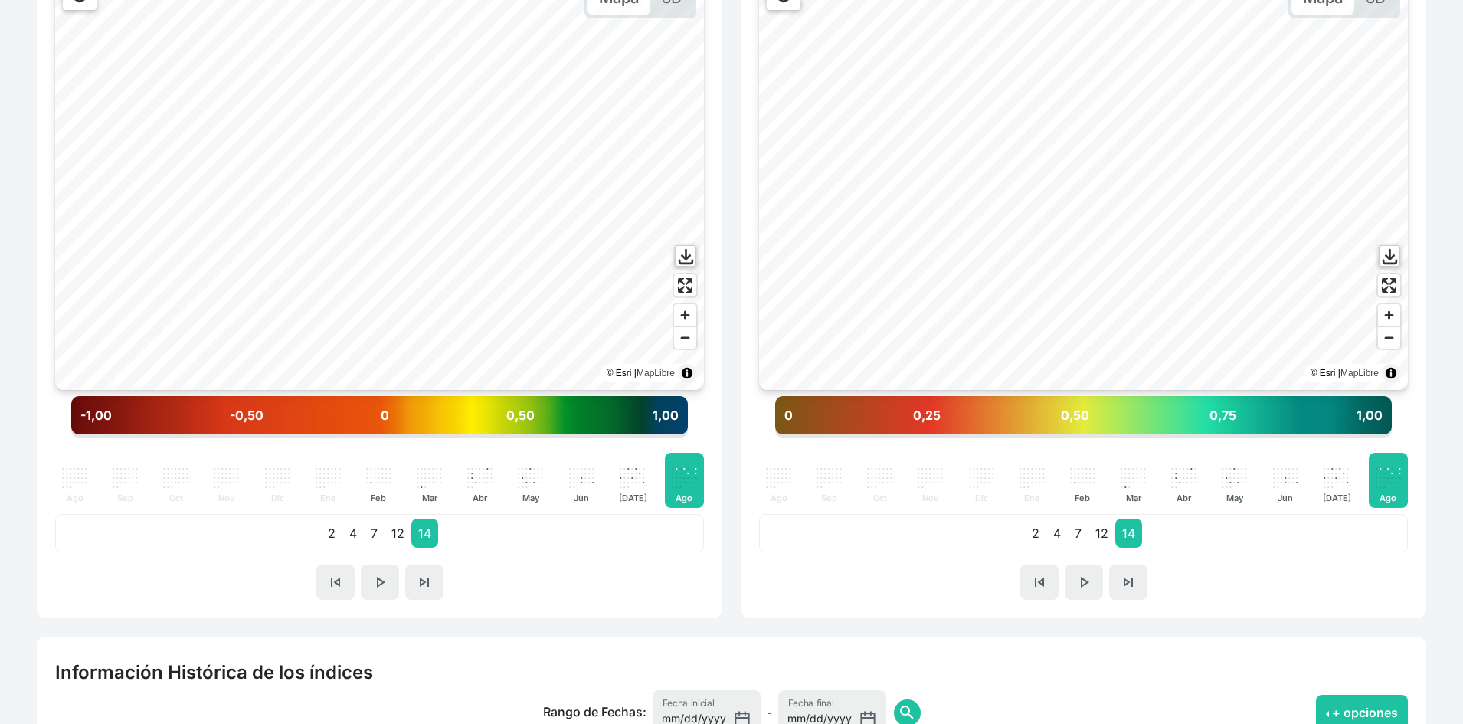
scroll to position [613, 0]
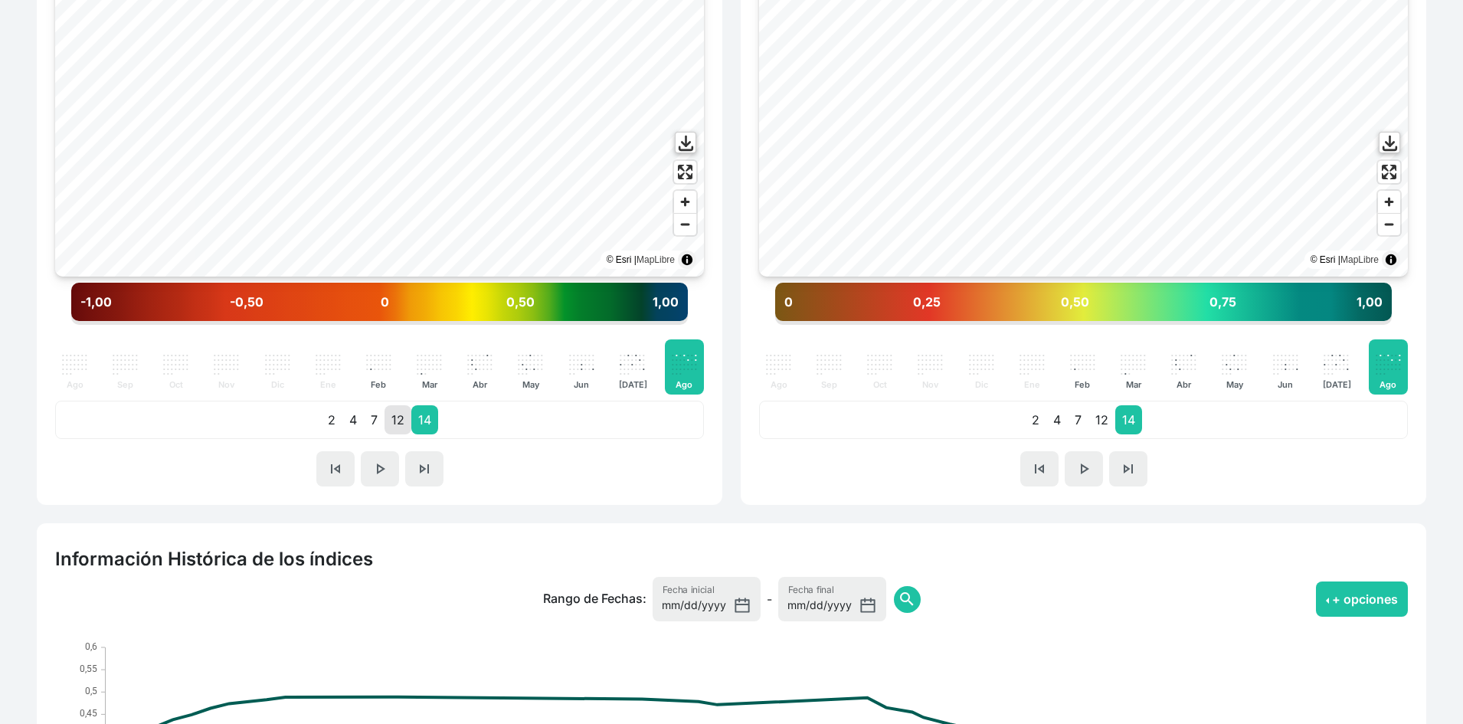
click at [403, 424] on p "12" at bounding box center [397, 419] width 27 height 29
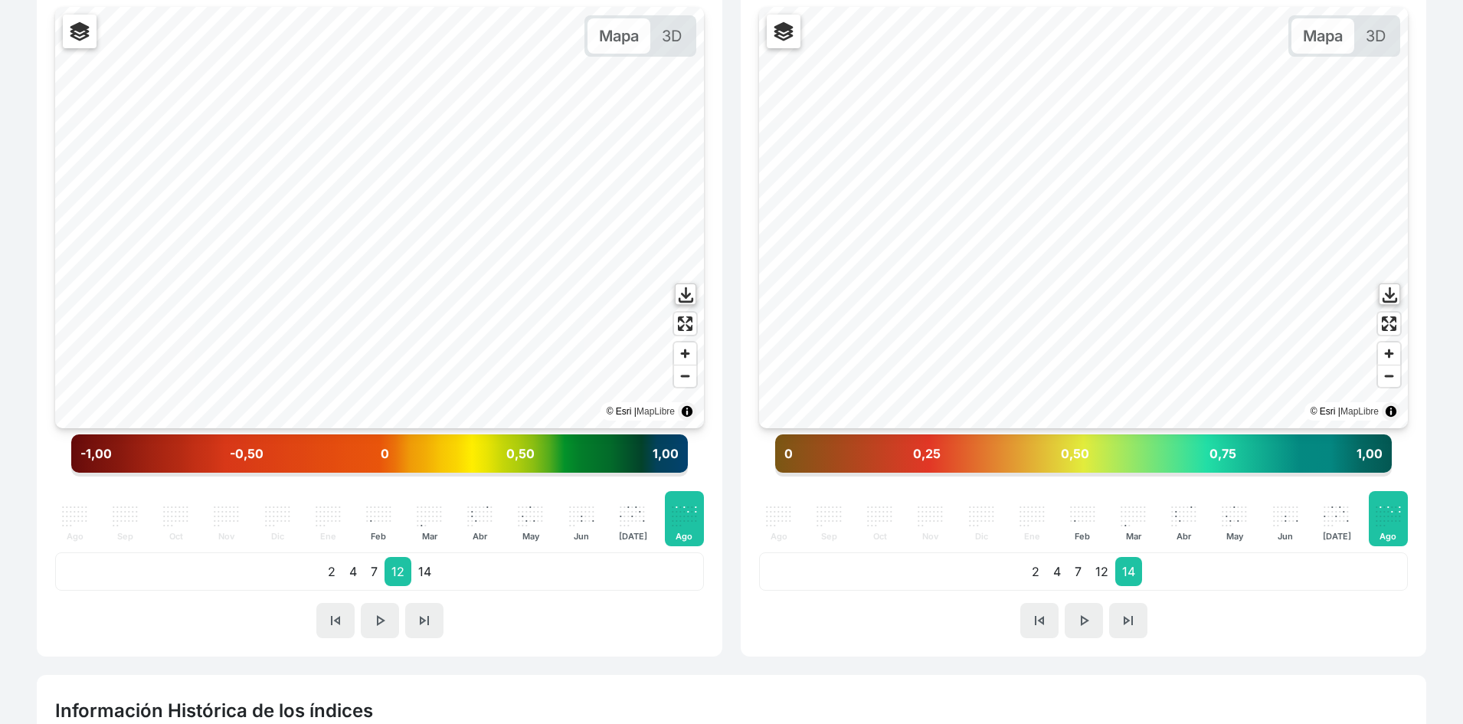
scroll to position [459, 0]
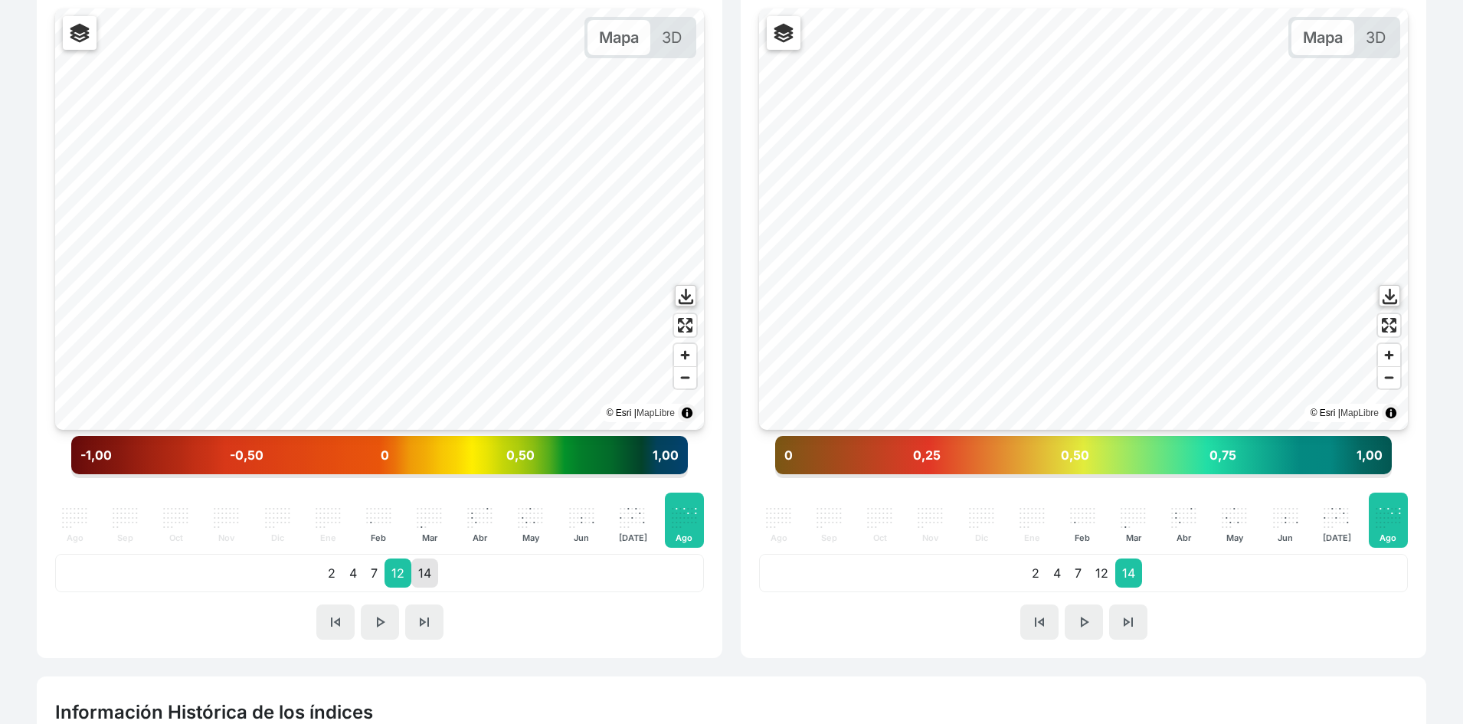
click at [434, 570] on p "14" at bounding box center [424, 572] width 27 height 29
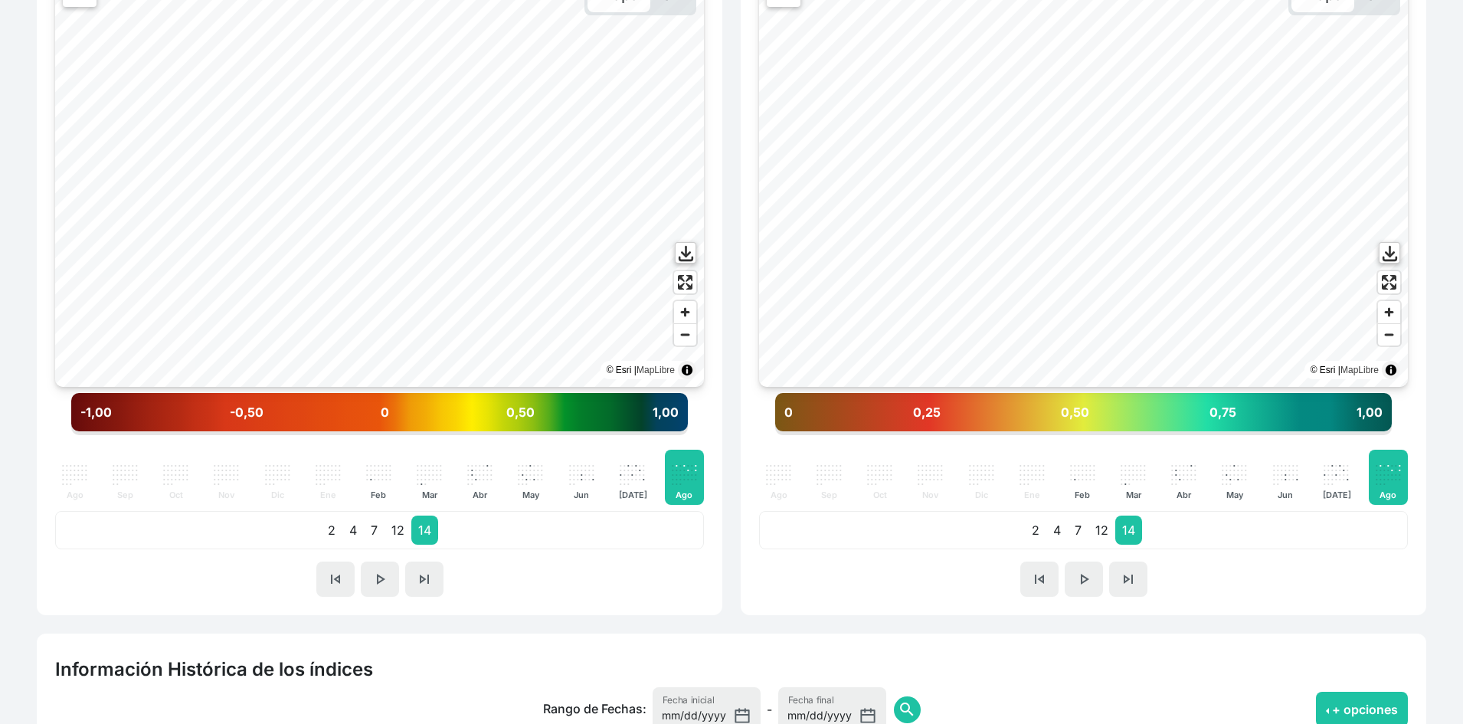
scroll to position [536, 0]
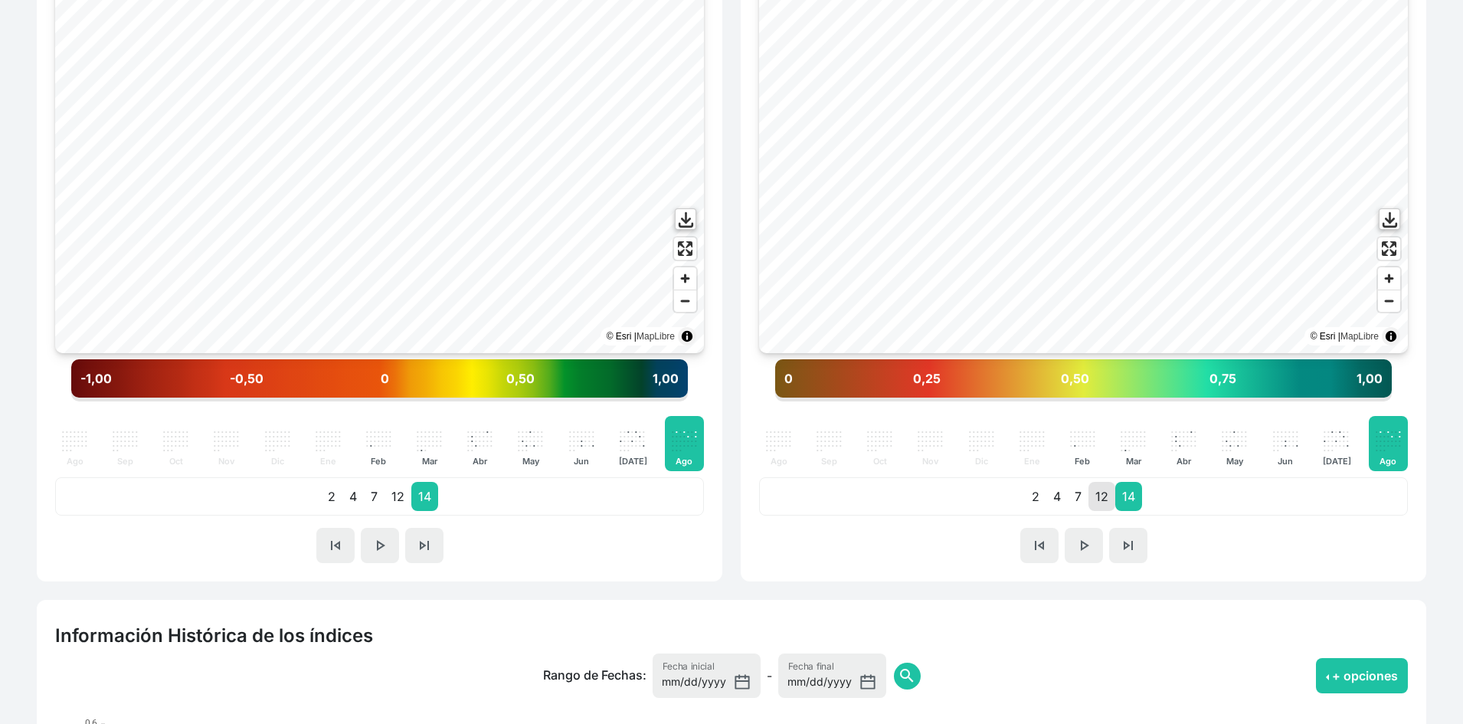
click at [1100, 497] on p "12" at bounding box center [1101, 496] width 27 height 29
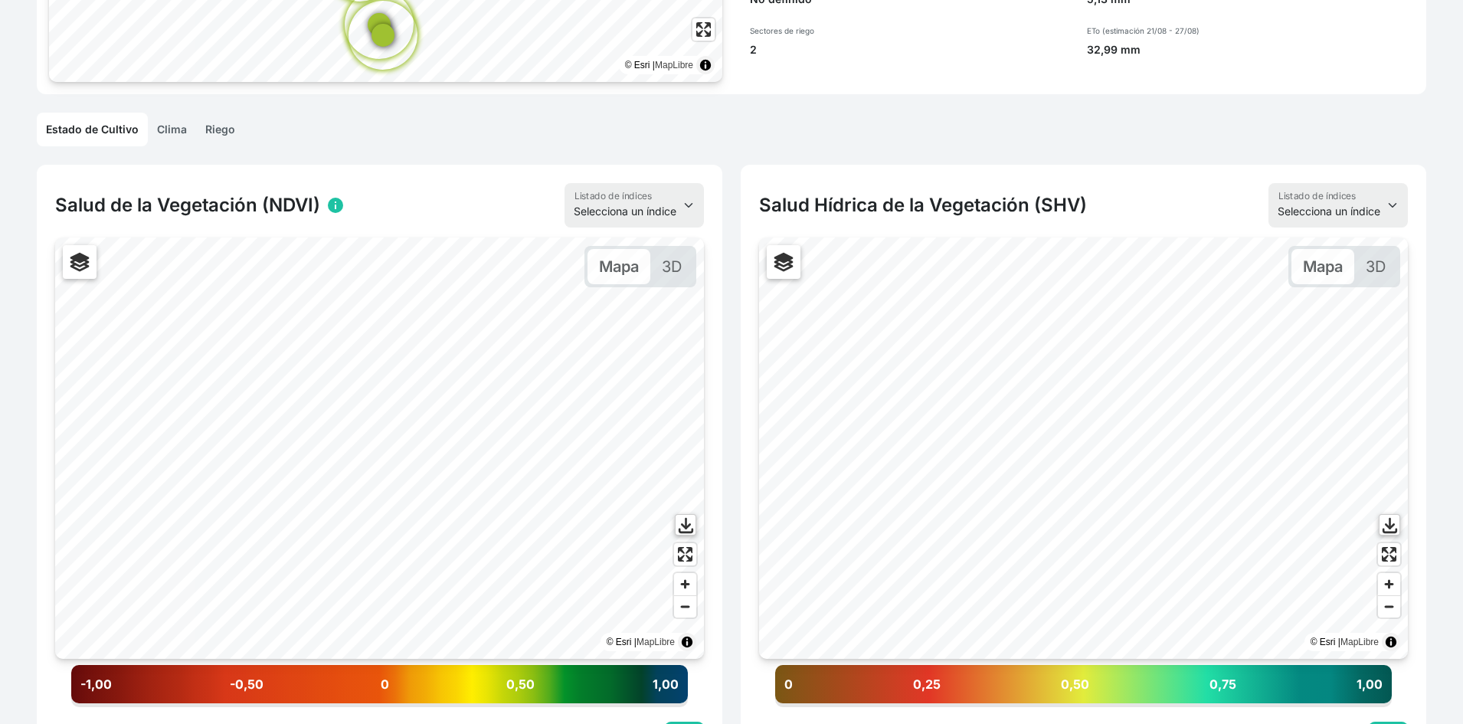
scroll to position [230, 0]
click at [835, 259] on div "Mapa 3D" at bounding box center [1121, 267] width 572 height 41
click at [815, 258] on label "Testigo (sensor activo)" at bounding box center [834, 258] width 92 height 11
click at [784, 258] on input "Testigo (sensor activo)" at bounding box center [779, 259] width 10 height 10
checkbox input "false"
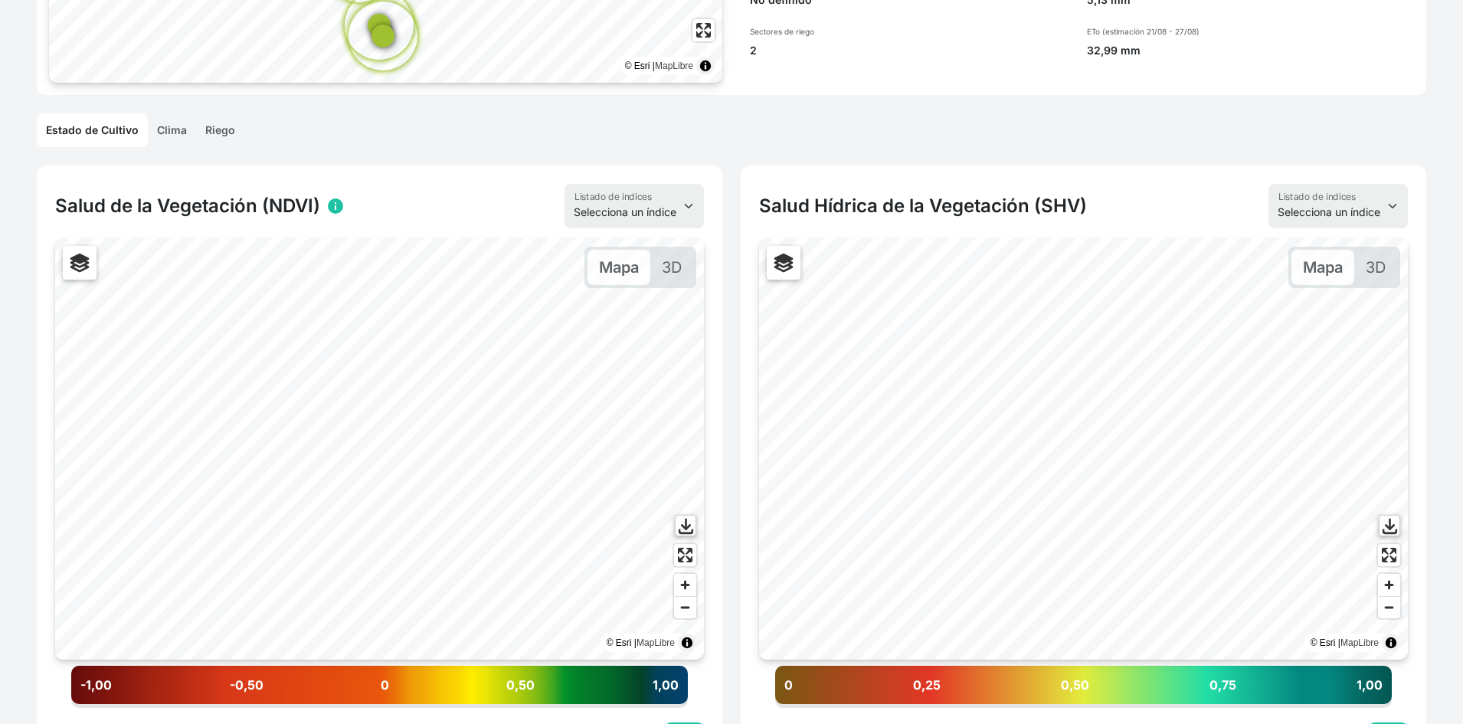
click at [220, 131] on link "Riego" at bounding box center [220, 130] width 48 height 34
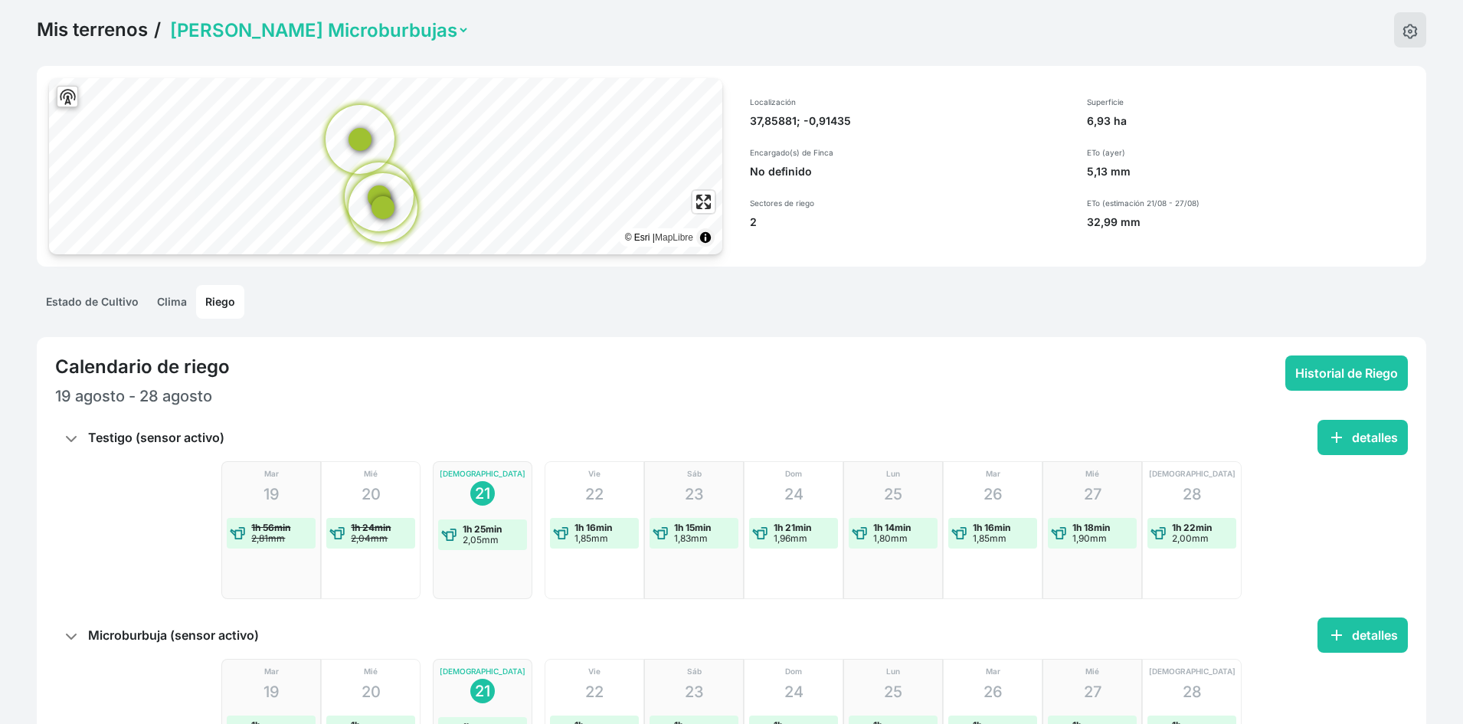
scroll to position [198, 0]
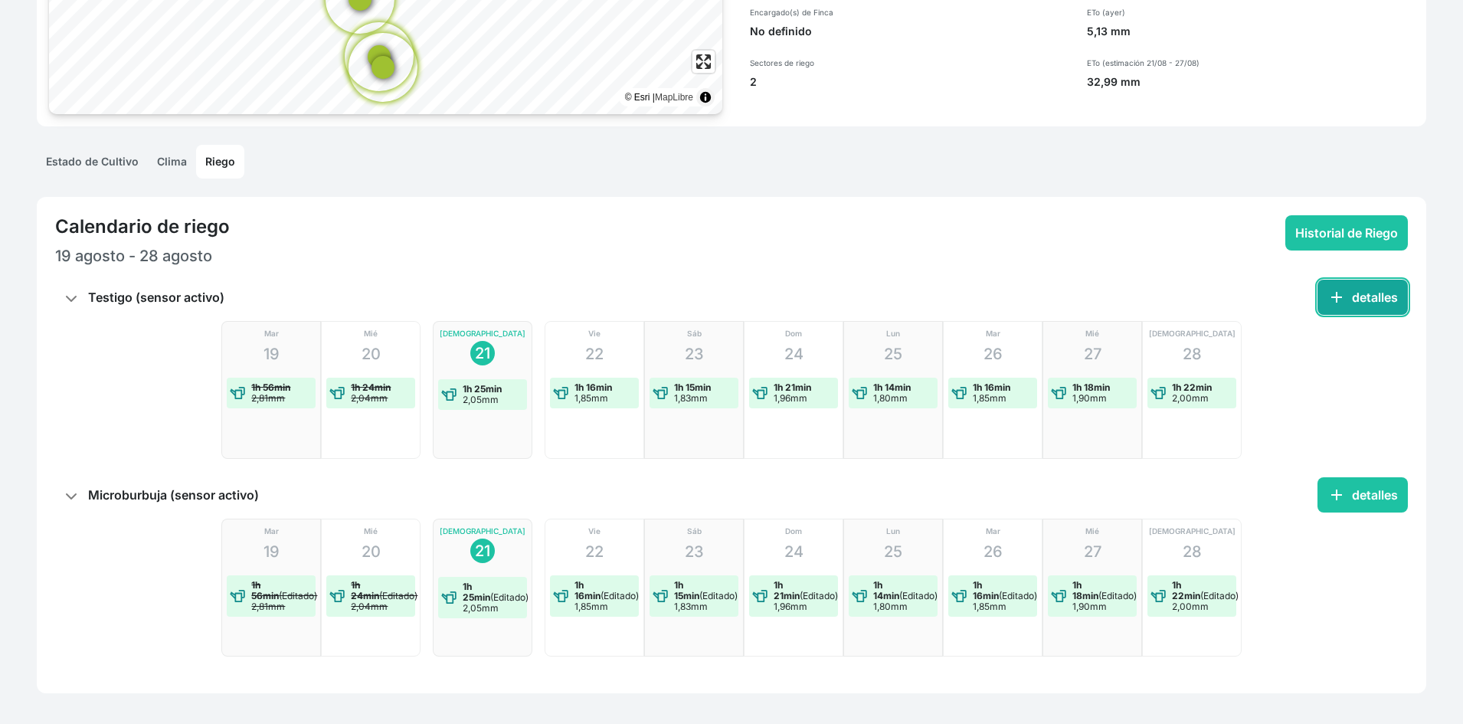
click at [1347, 286] on button "add detalles" at bounding box center [1362, 296] width 90 height 35
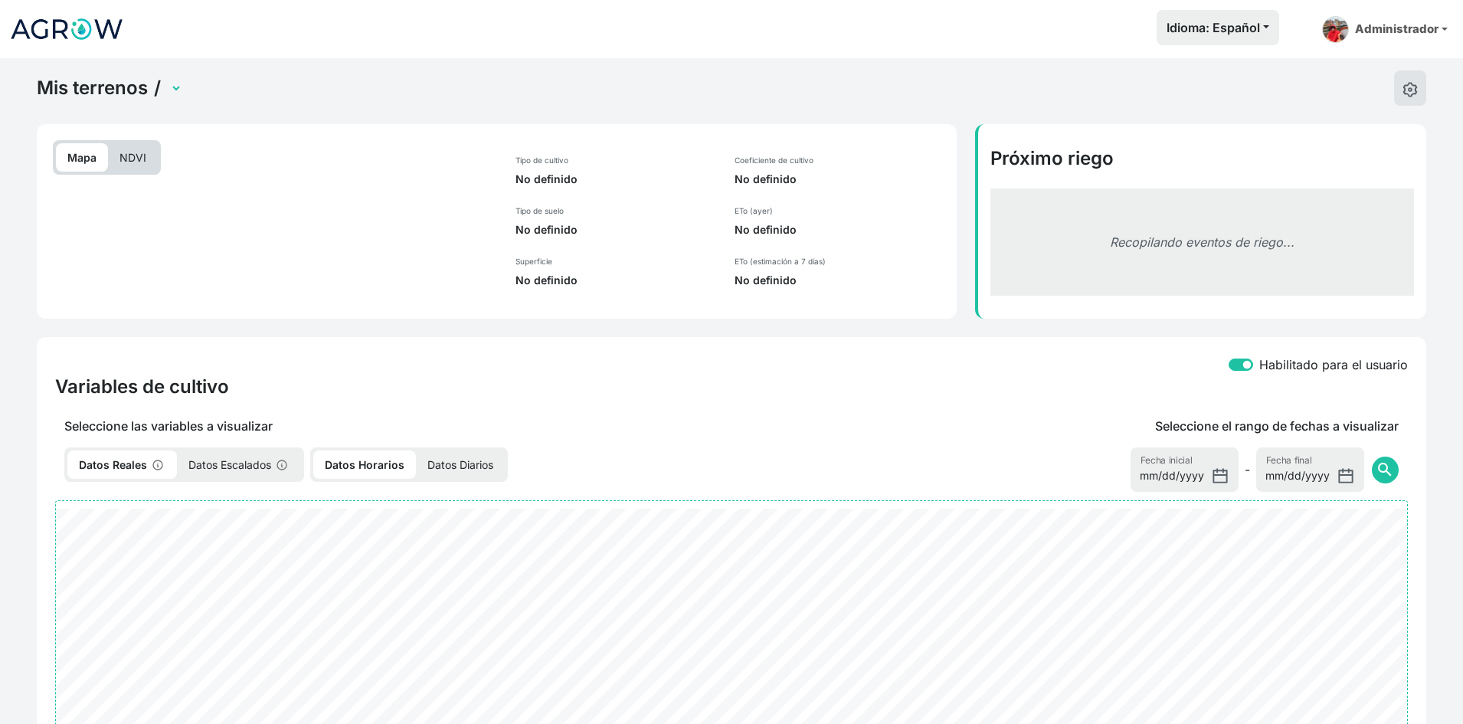
select select "2520"
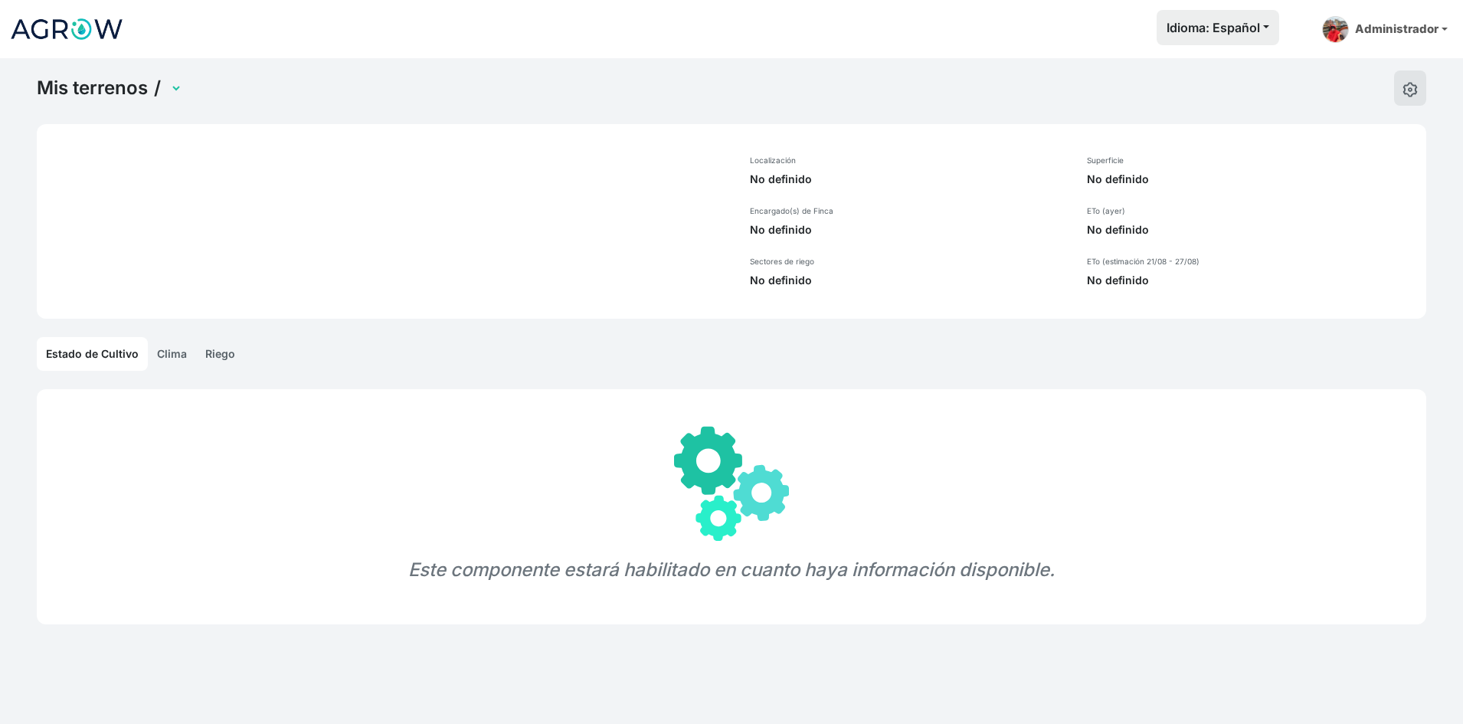
select select "1279"
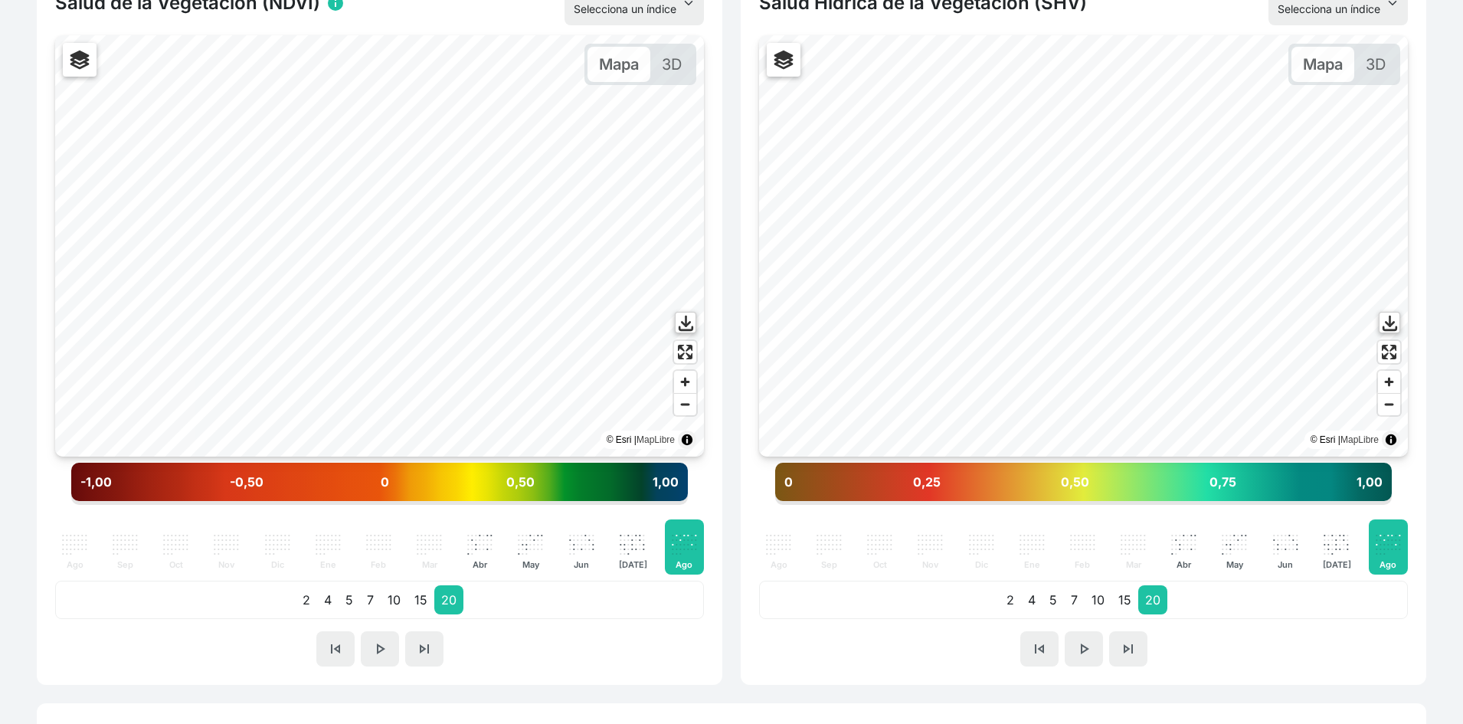
scroll to position [459, 0]
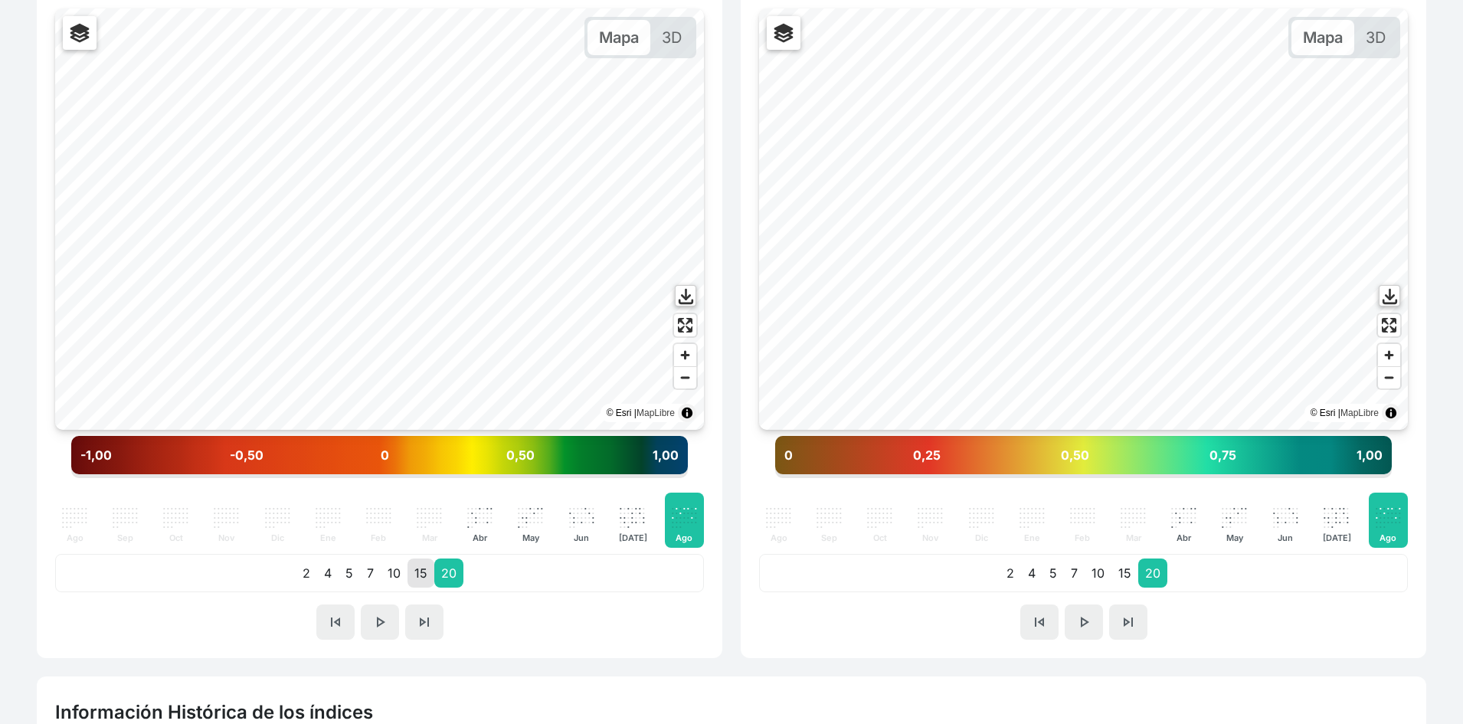
click at [420, 570] on p "15" at bounding box center [420, 572] width 27 height 29
click at [1077, 570] on p "7" at bounding box center [1074, 572] width 21 height 29
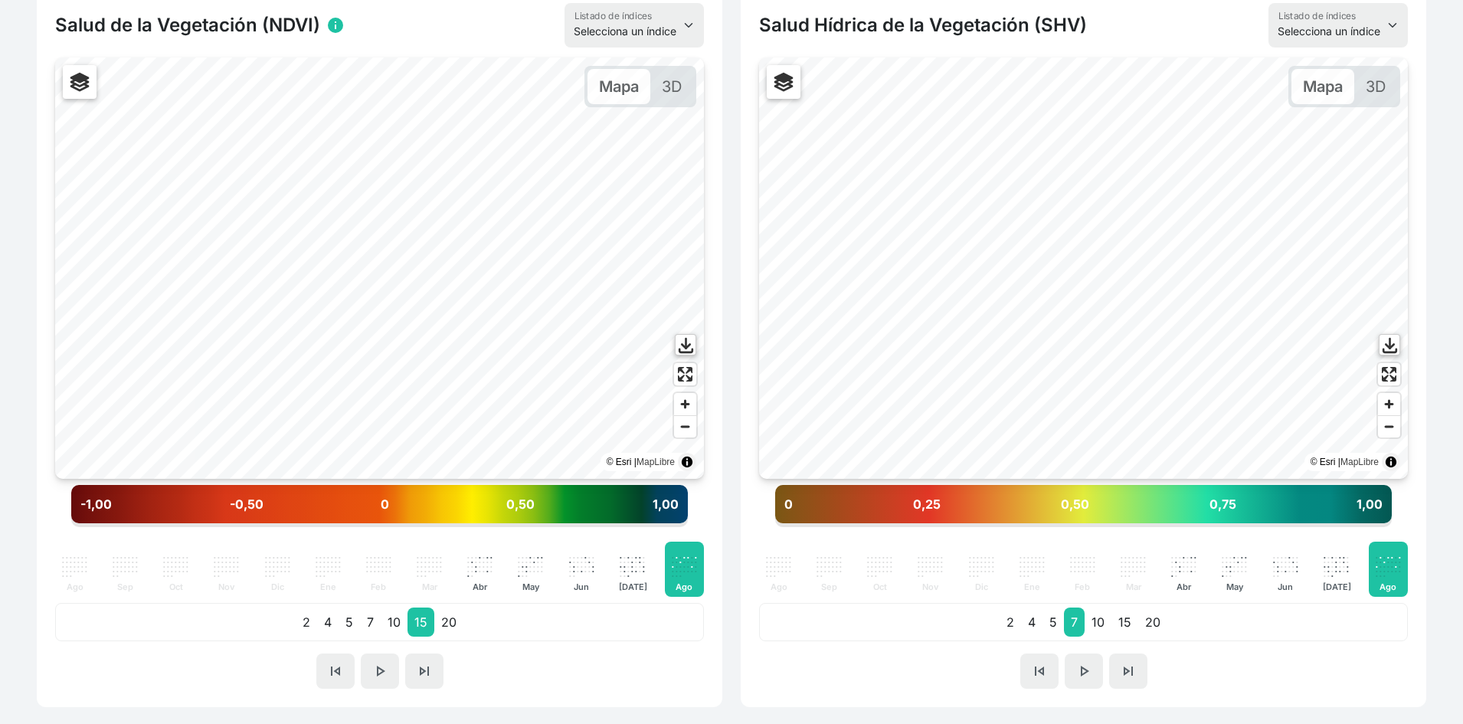
scroll to position [383, 0]
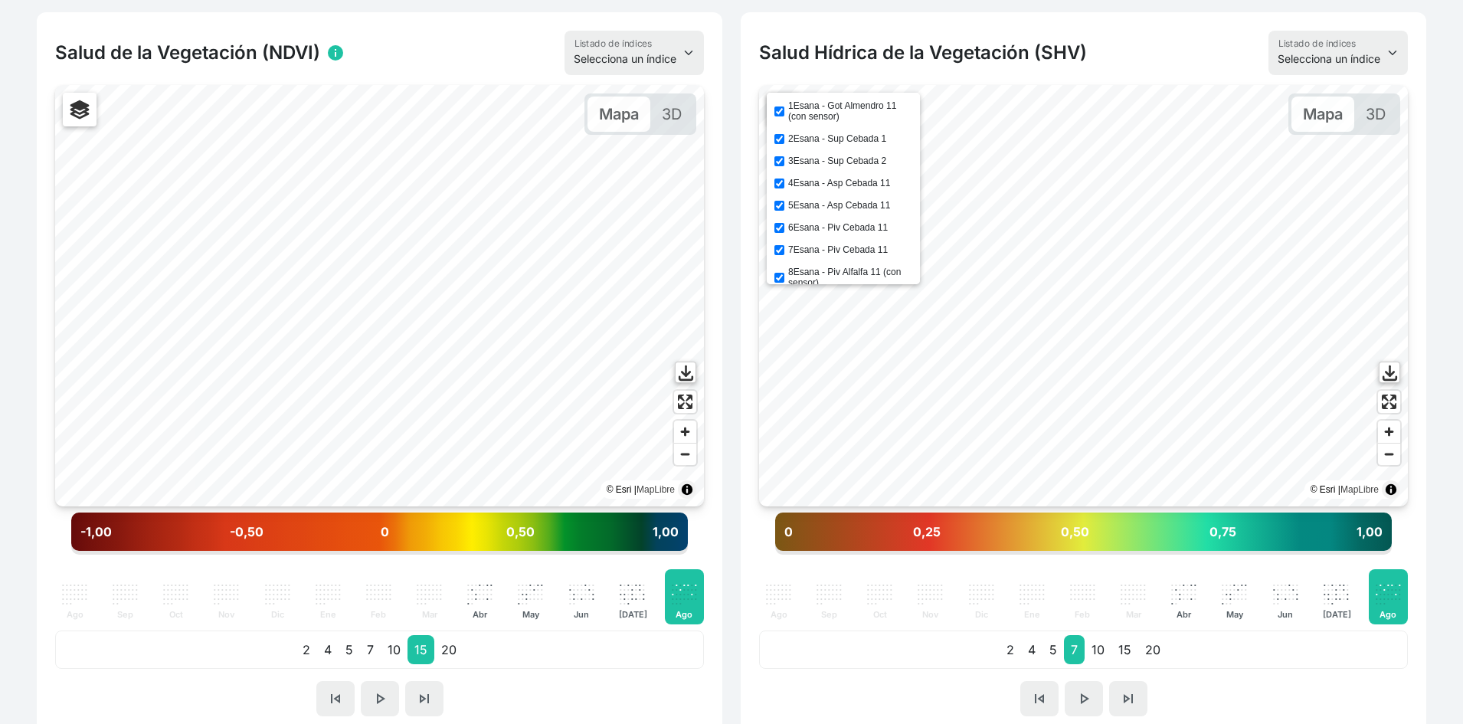
click at [811, 198] on div "1Esana - Got Almendro 11 (con sensor) 2Esana - Sup Cebada 1 3Esana - Sup Cebada…" at bounding box center [842, 188] width 153 height 191
drag, startPoint x: 802, startPoint y: 201, endPoint x: 805, endPoint y: 213, distance: 12.5
click at [802, 200] on label "5Esana - Asp Cebada 11" at bounding box center [839, 205] width 102 height 11
click at [784, 201] on input "5Esana - Asp Cebada 11" at bounding box center [779, 206] width 10 height 10
checkbox input "false"
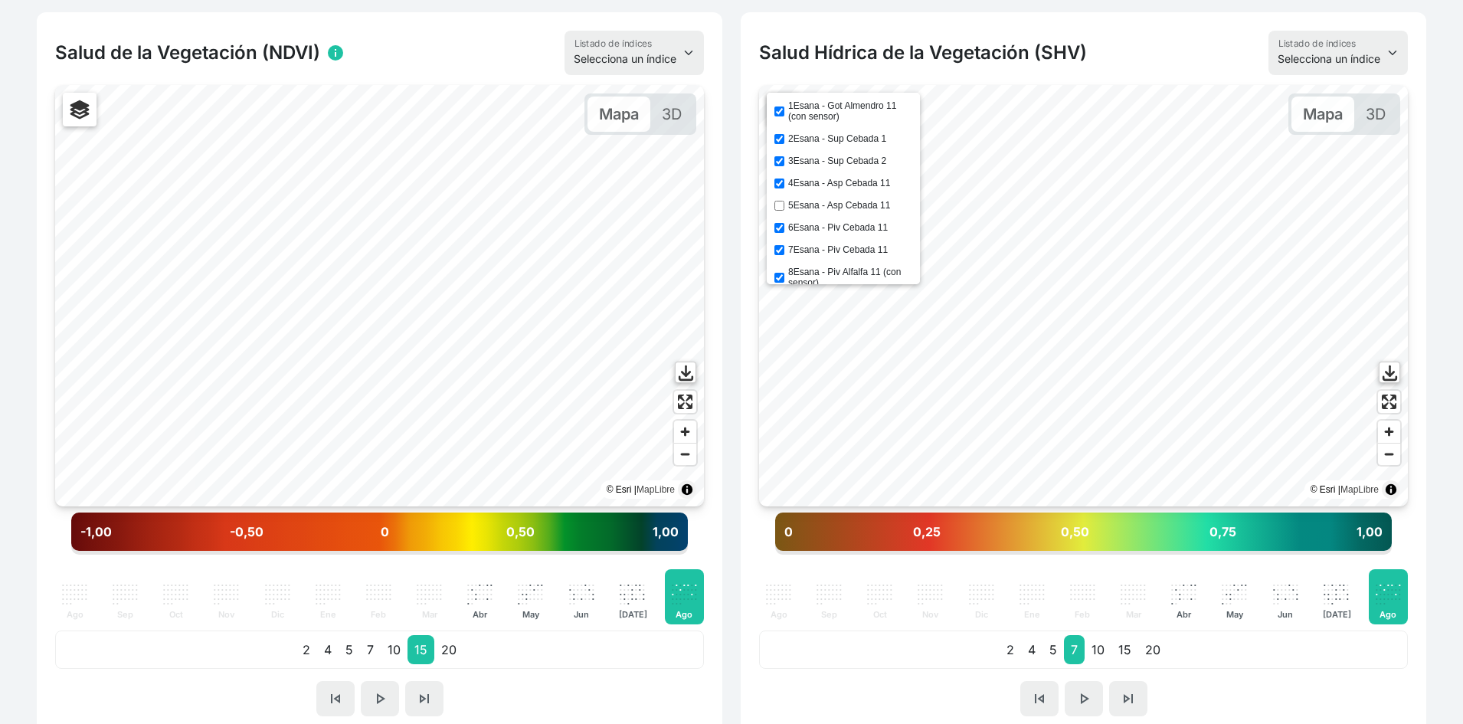
click at [806, 228] on label "6Esana - Piv Cebada 11" at bounding box center [838, 227] width 100 height 11
click at [784, 228] on input "6Esana - Piv Cebada 11" at bounding box center [779, 228] width 10 height 10
checkbox input "false"
click at [806, 248] on label "7Esana - Piv Cebada 11" at bounding box center [838, 249] width 100 height 11
click at [784, 248] on input "7Esana - Piv Cebada 11" at bounding box center [779, 250] width 10 height 10
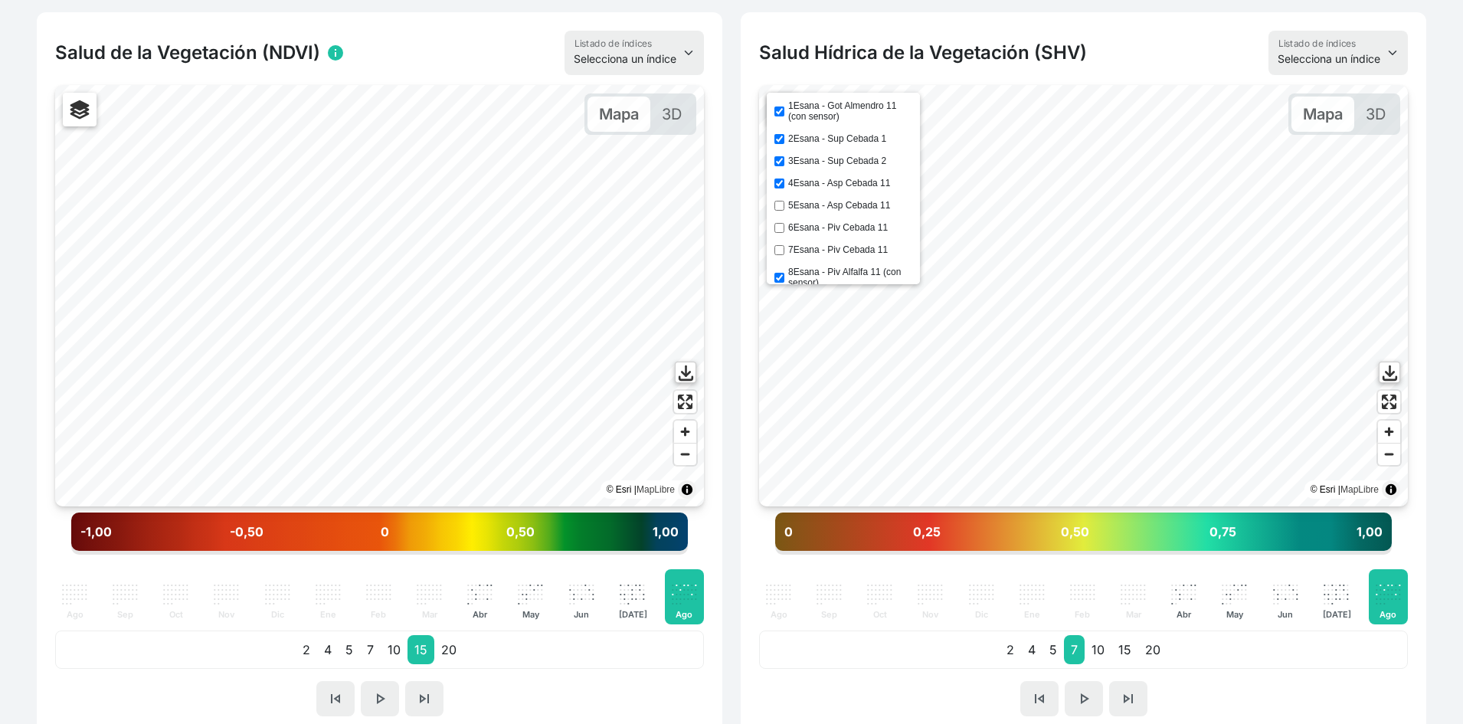
click at [811, 252] on label "7Esana - Piv Cebada 11" at bounding box center [838, 249] width 100 height 11
click at [784, 252] on input "7Esana - Piv Cebada 11" at bounding box center [779, 250] width 10 height 10
checkbox input "true"
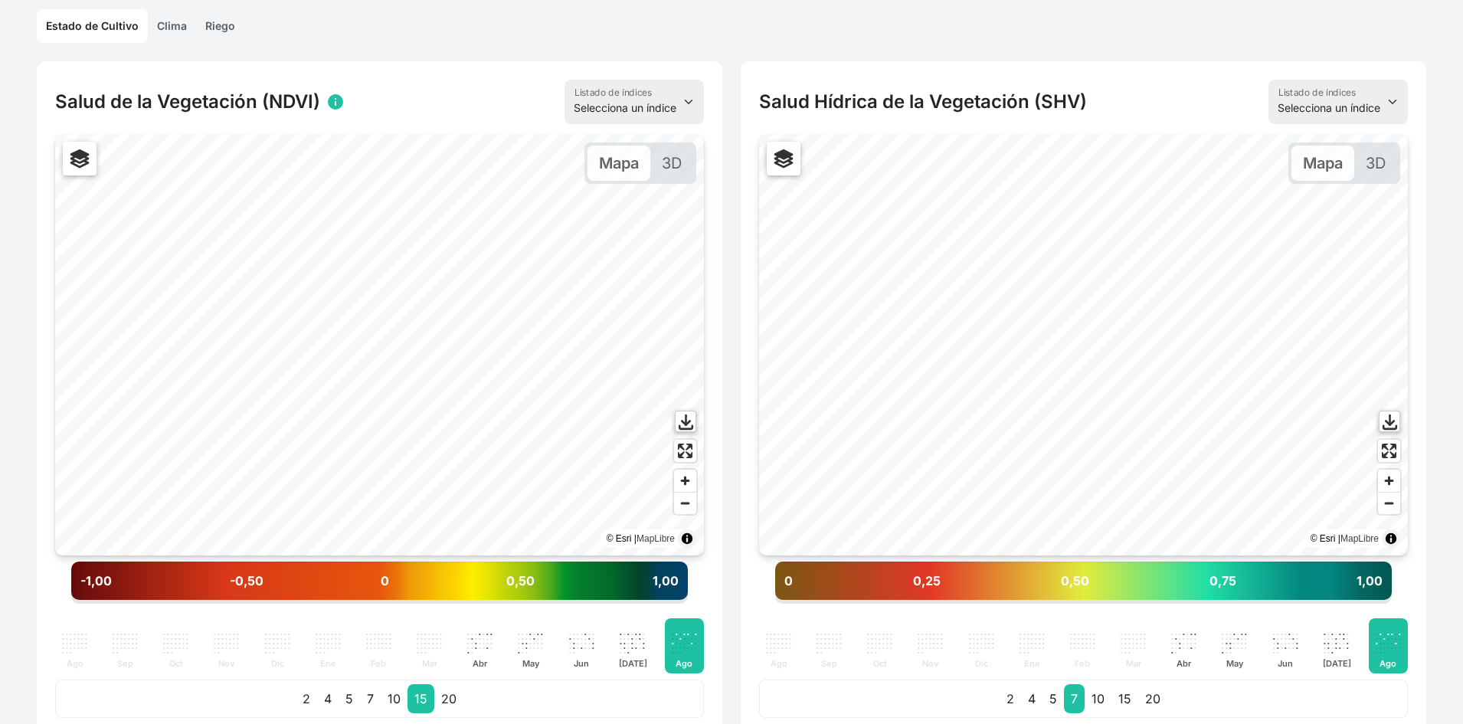
scroll to position [306, 0]
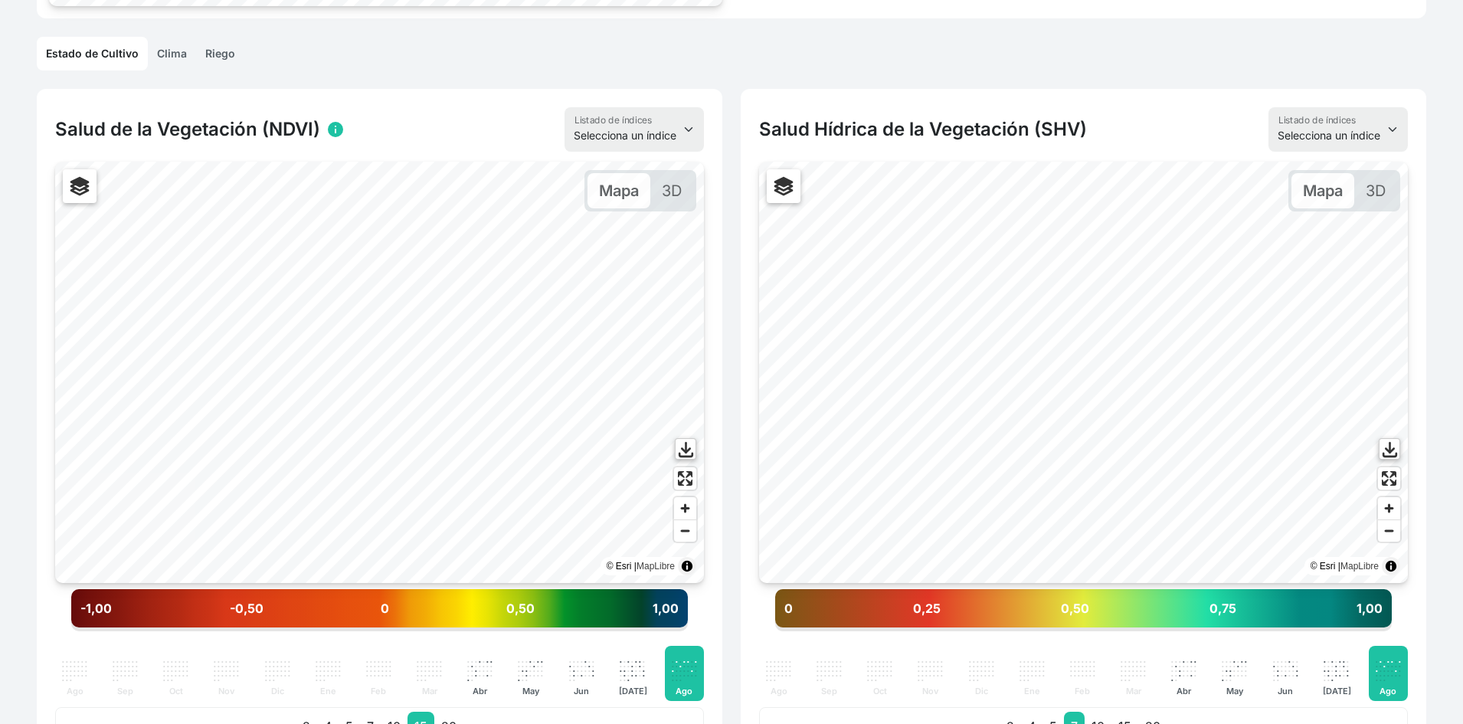
click at [210, 57] on link "Riego" at bounding box center [220, 54] width 48 height 34
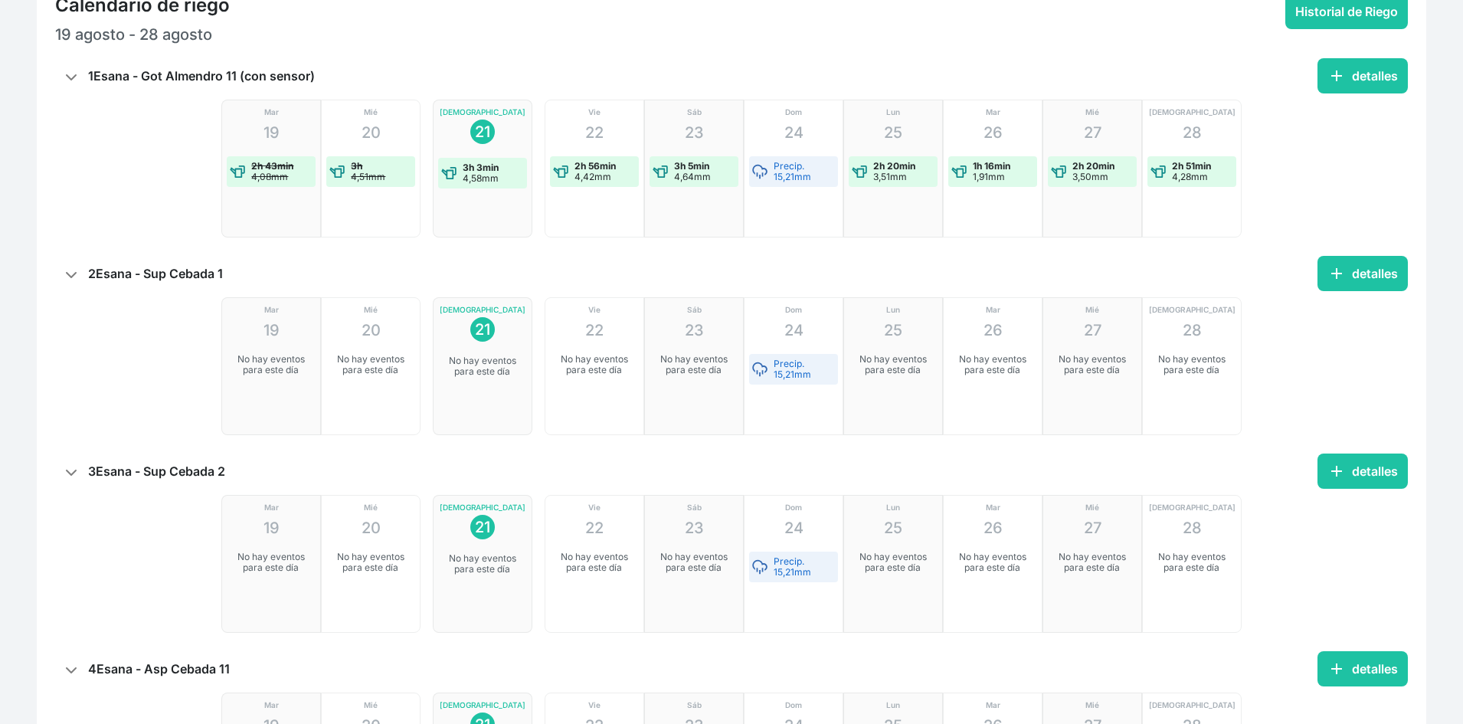
scroll to position [995, 0]
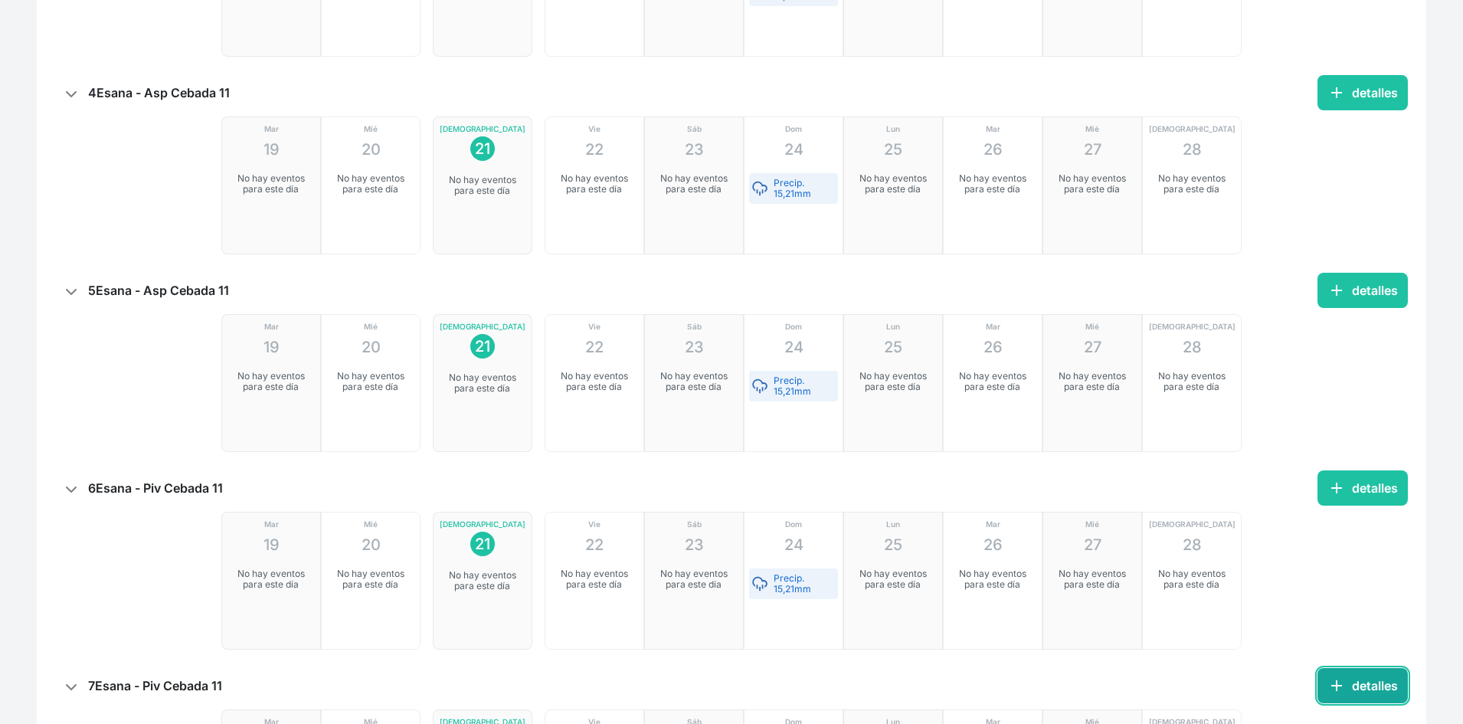
click at [1348, 682] on button "add detalles" at bounding box center [1362, 685] width 90 height 35
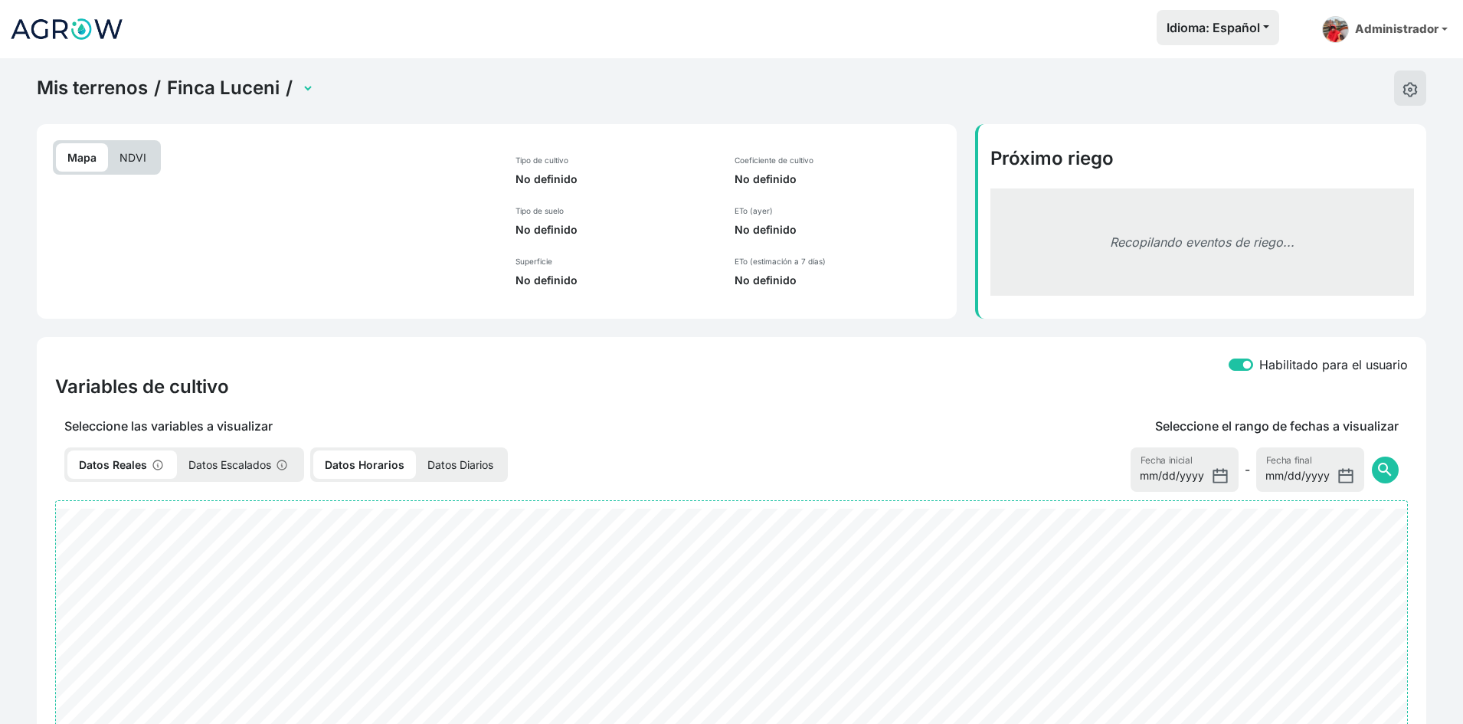
select select "2574"
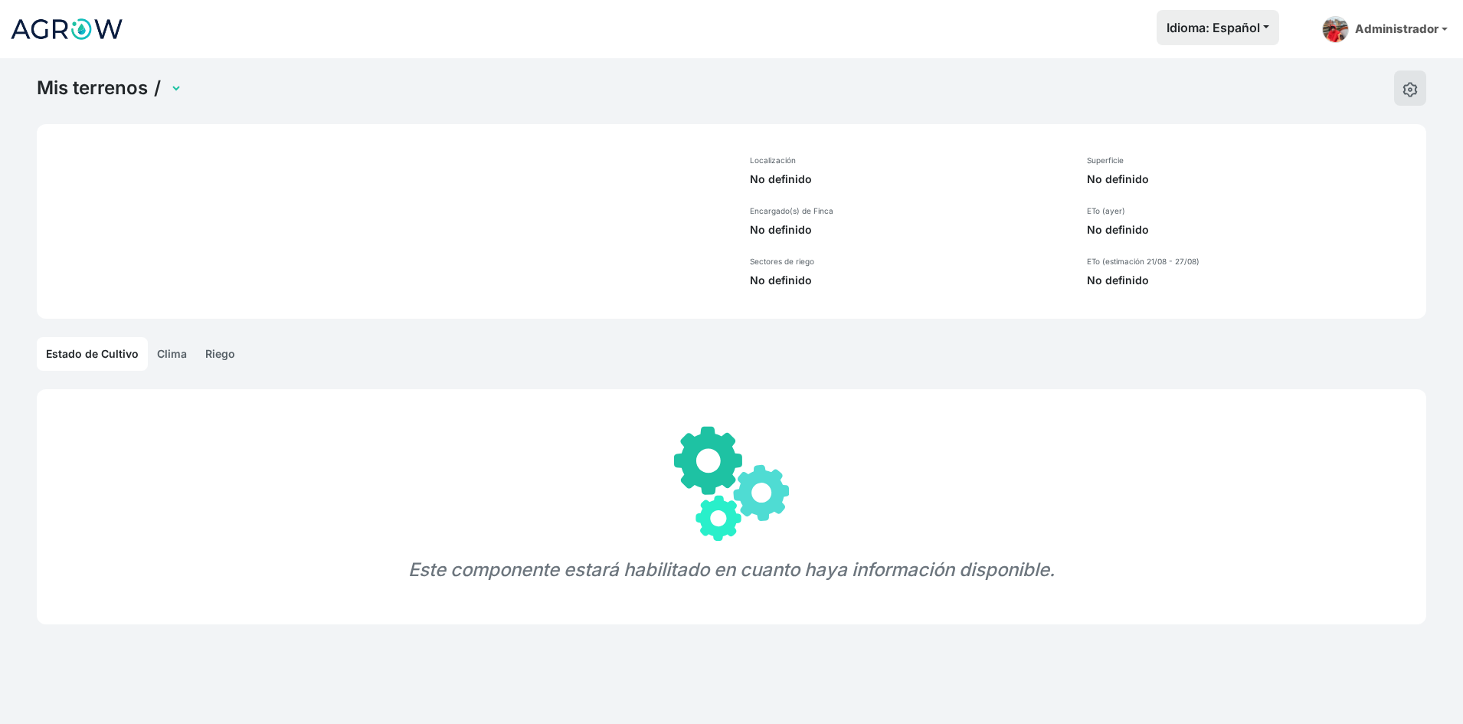
select select "1243"
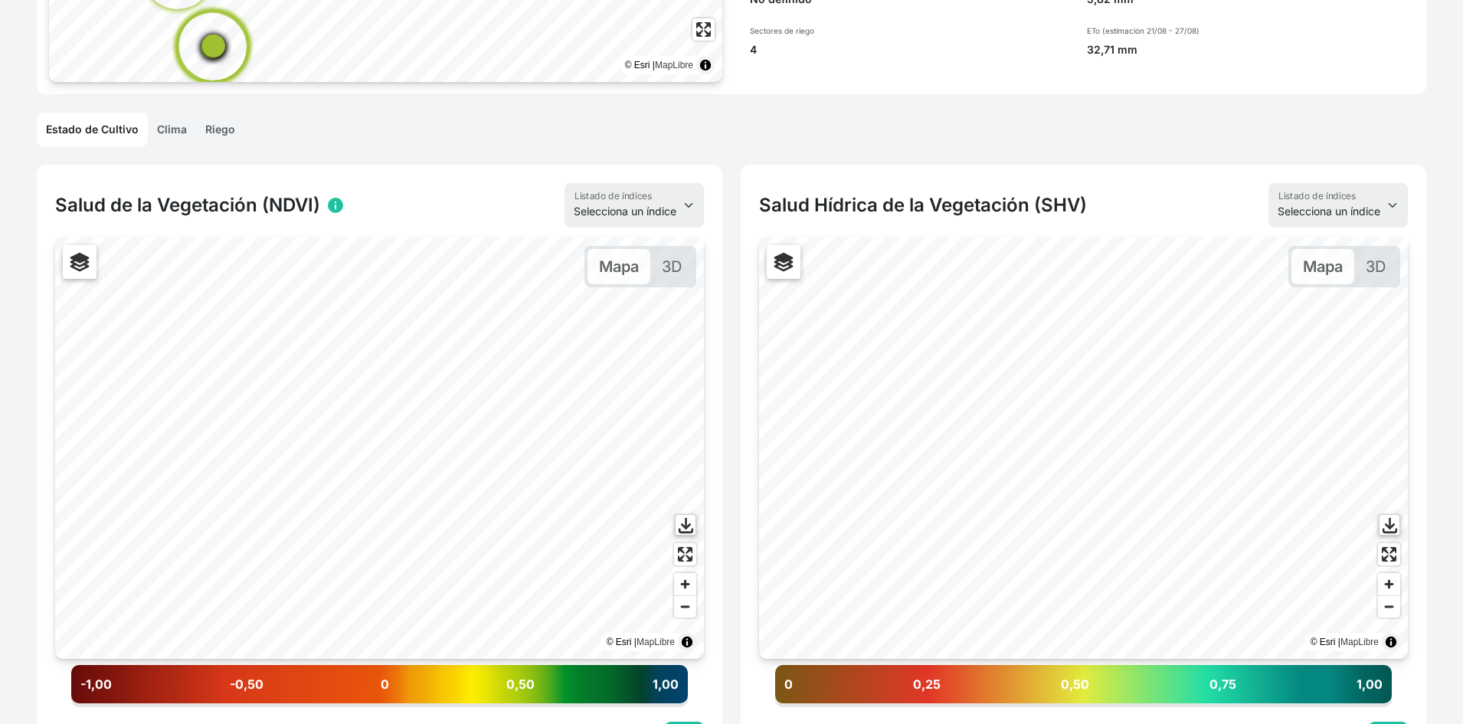
scroll to position [383, 0]
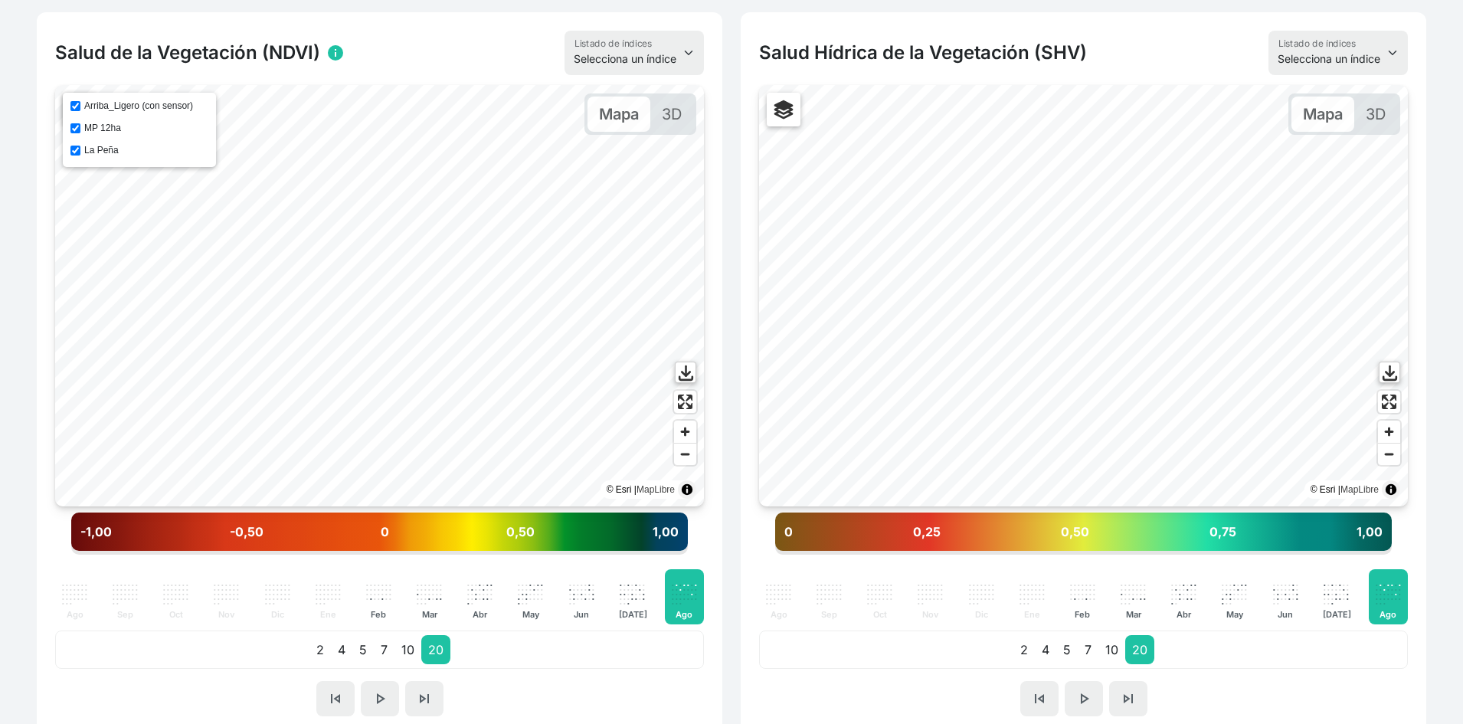
click at [90, 151] on label "La Peña" at bounding box center [101, 150] width 34 height 11
click at [80, 151] on input "La Peña" at bounding box center [75, 150] width 10 height 10
click at [90, 151] on label "La Peña" at bounding box center [101, 150] width 34 height 11
click at [80, 151] on input "La Peña" at bounding box center [75, 150] width 10 height 10
checkbox input "true"
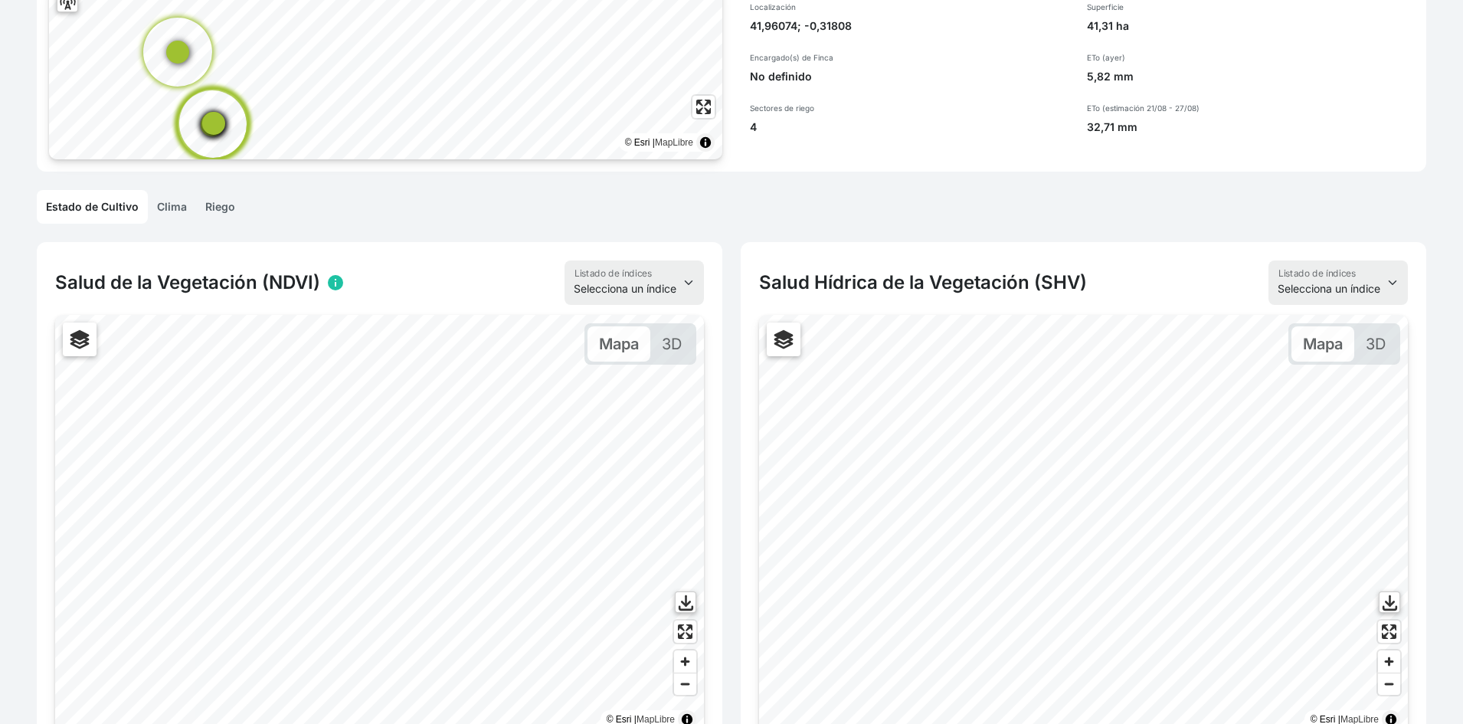
click at [212, 202] on link "Riego" at bounding box center [220, 207] width 48 height 34
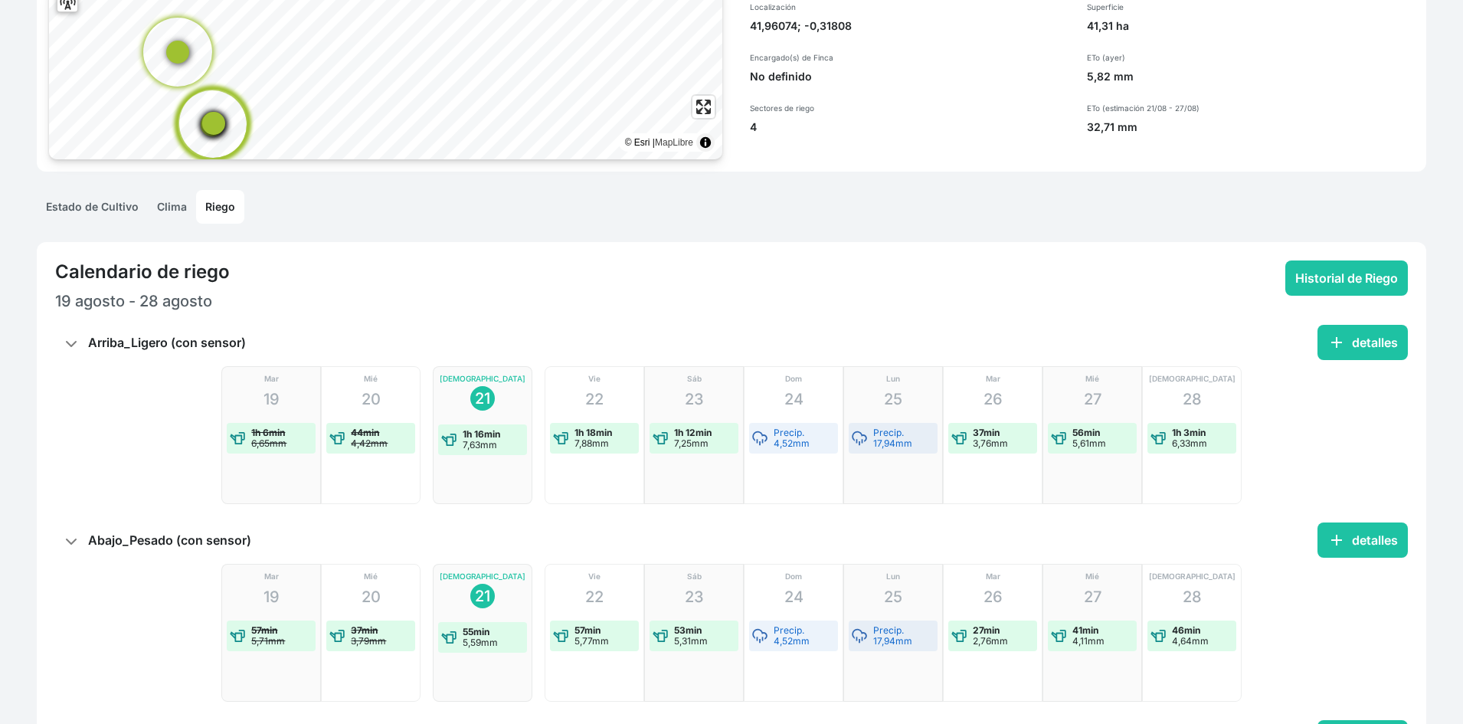
scroll to position [593, 0]
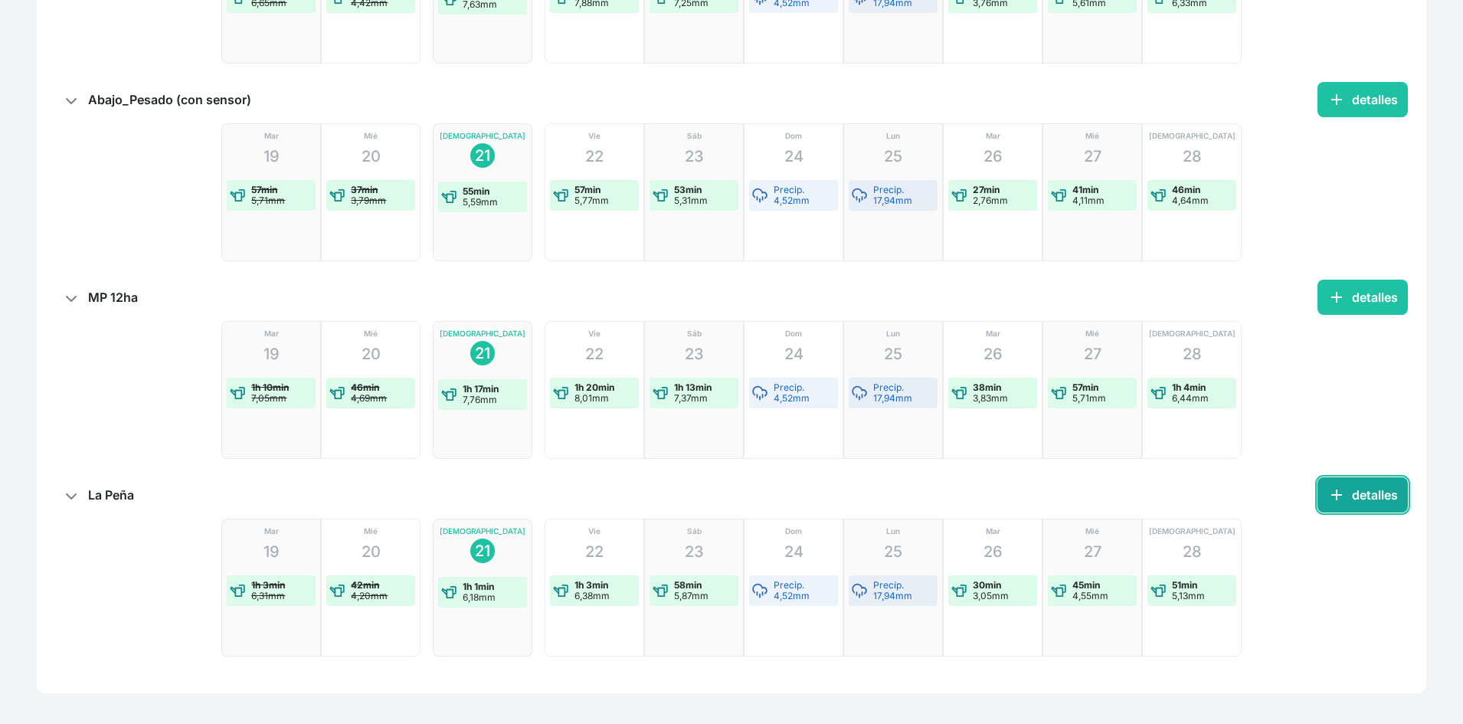
click at [1339, 497] on span "add" at bounding box center [1336, 494] width 18 height 18
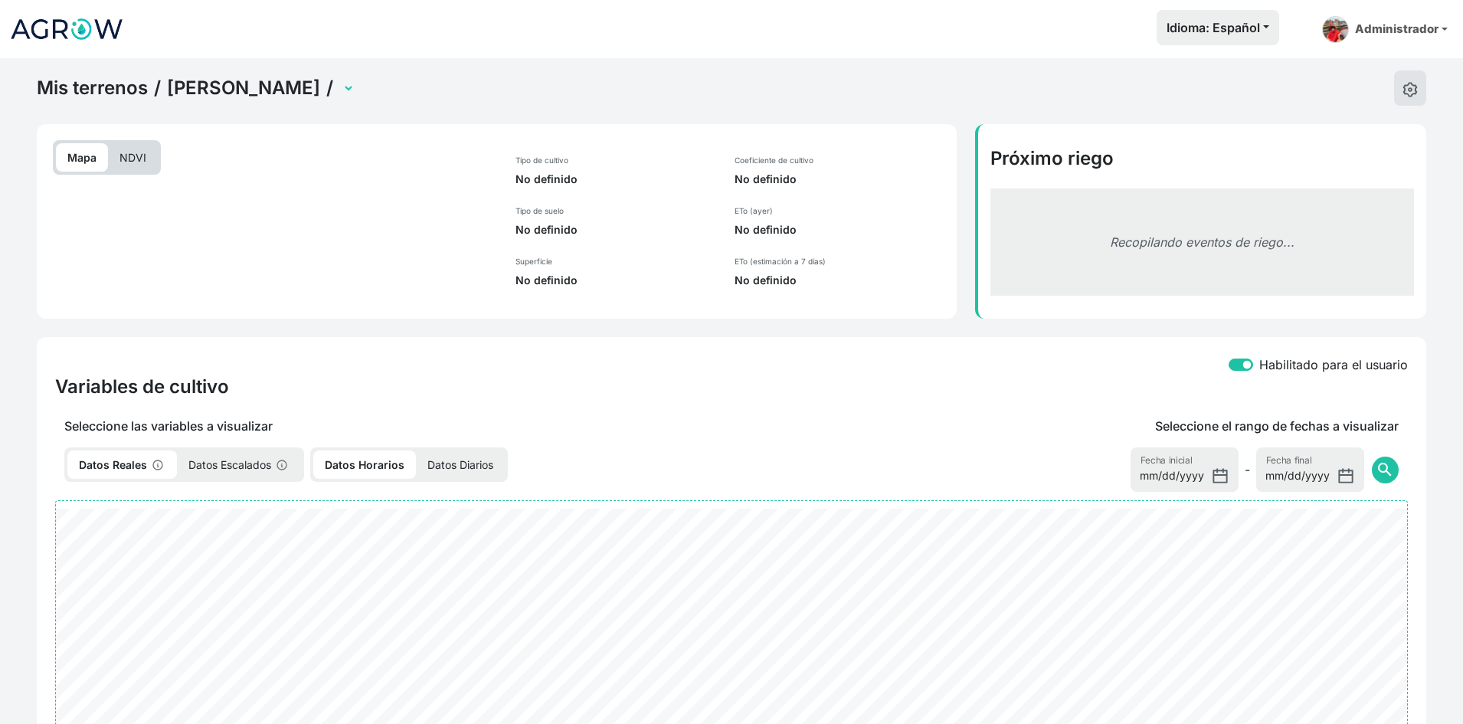
select select "2744"
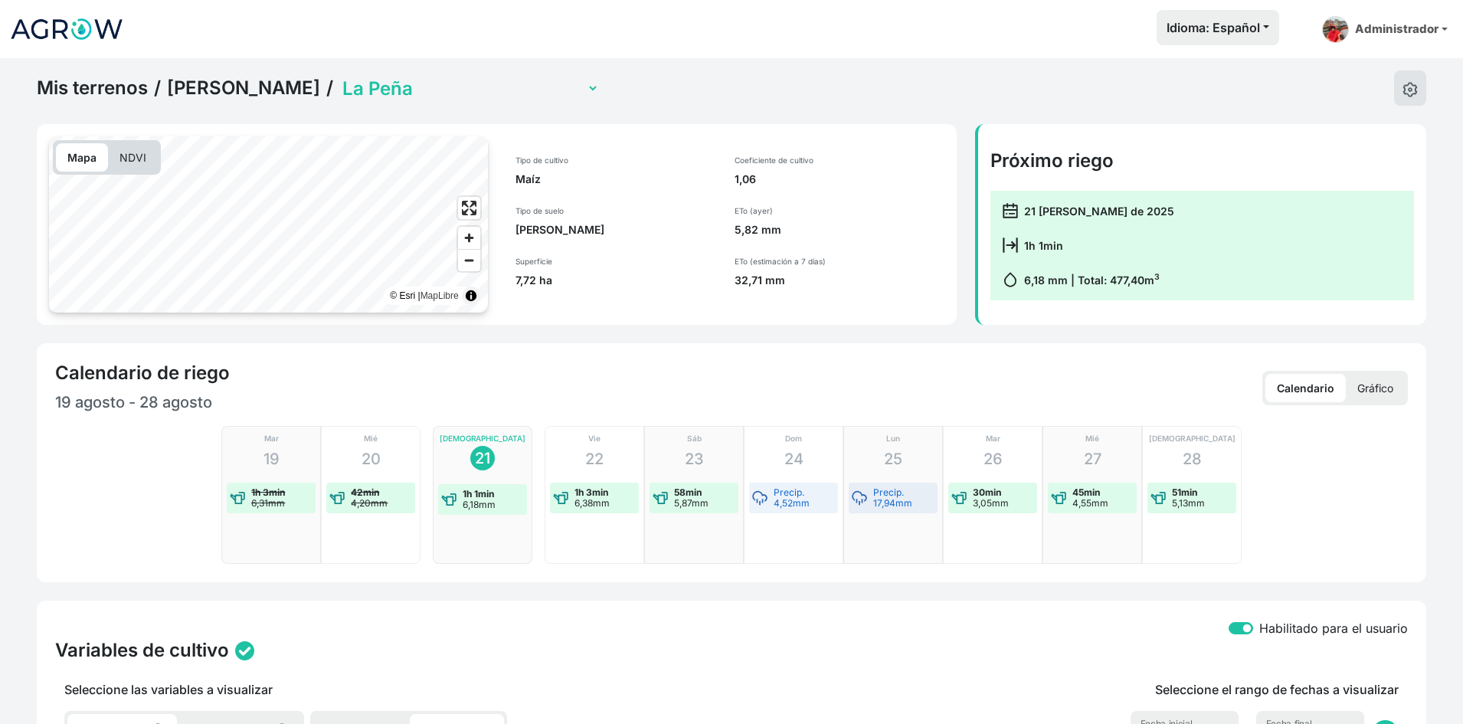
click at [214, 87] on link "Jorge Aso" at bounding box center [243, 88] width 153 height 23
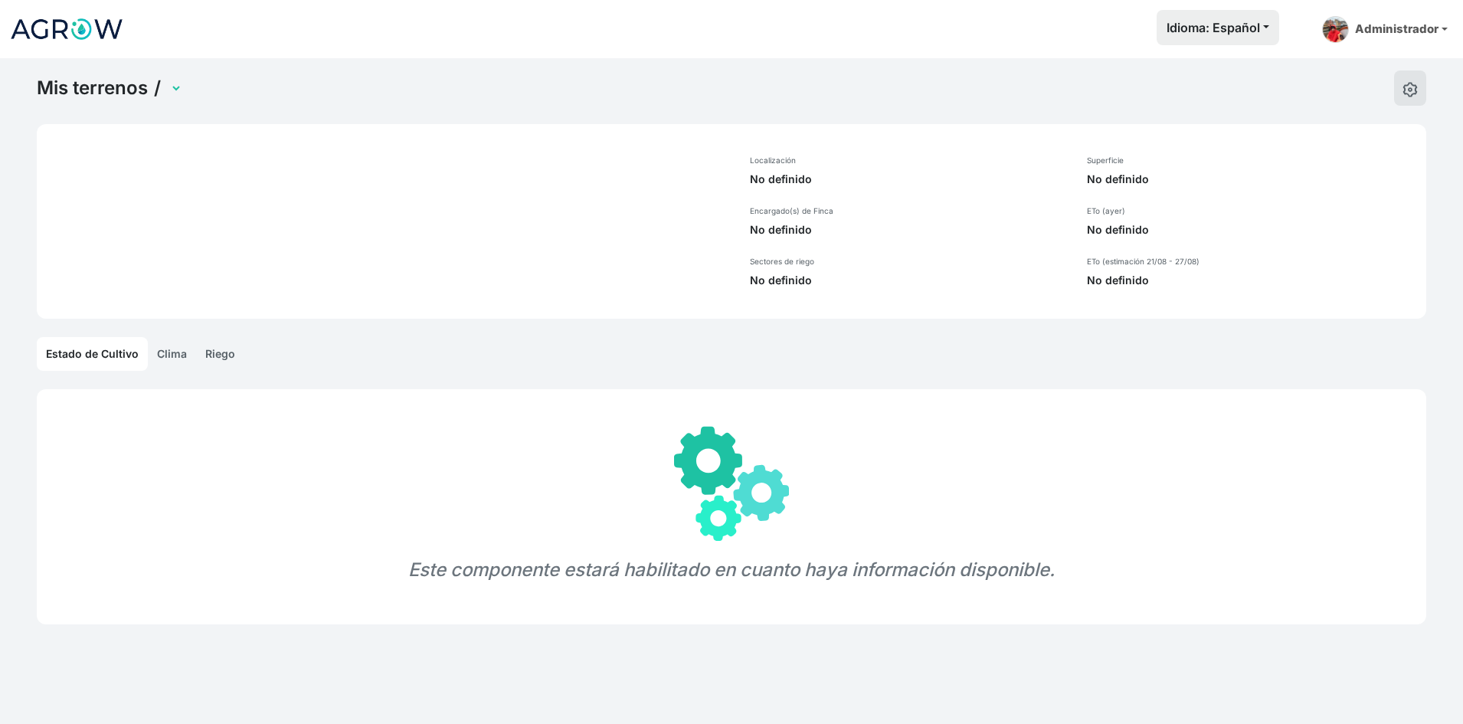
select select "1243"
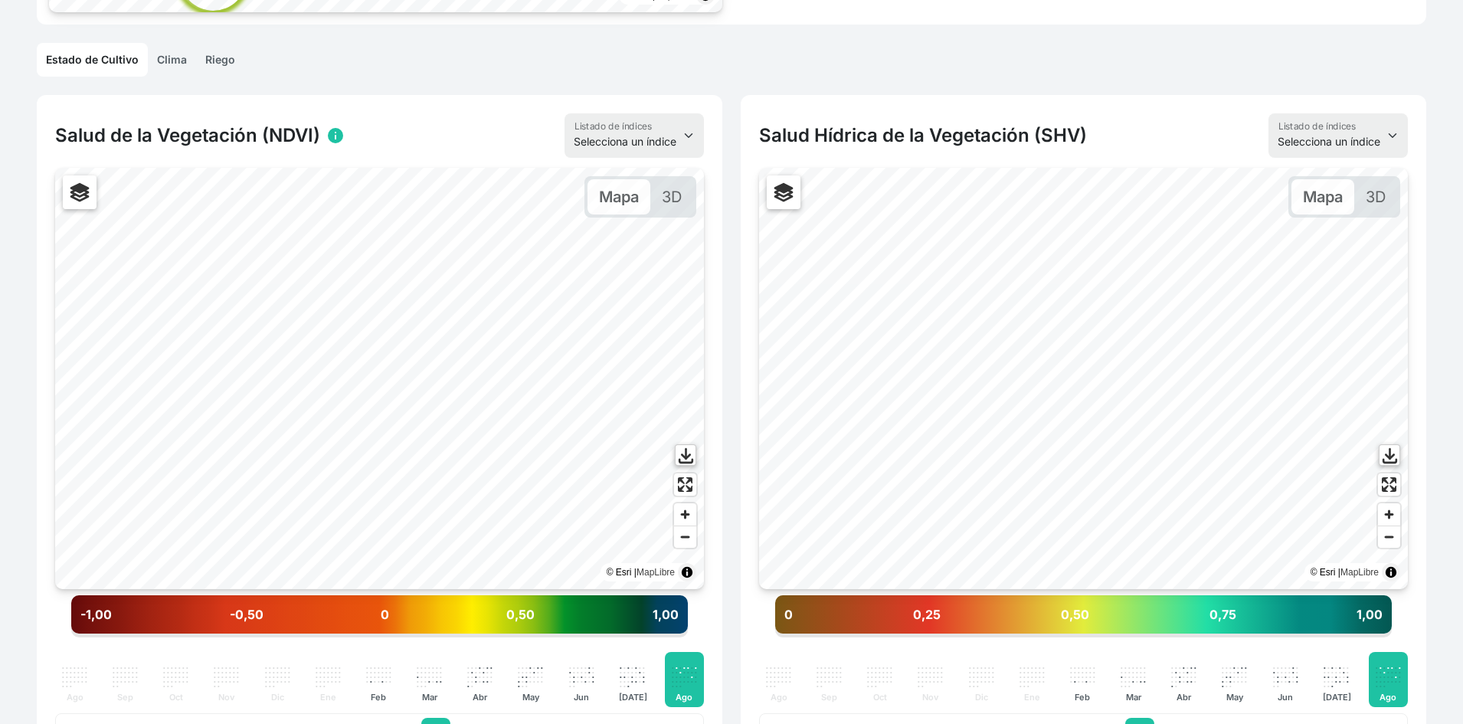
scroll to position [306, 0]
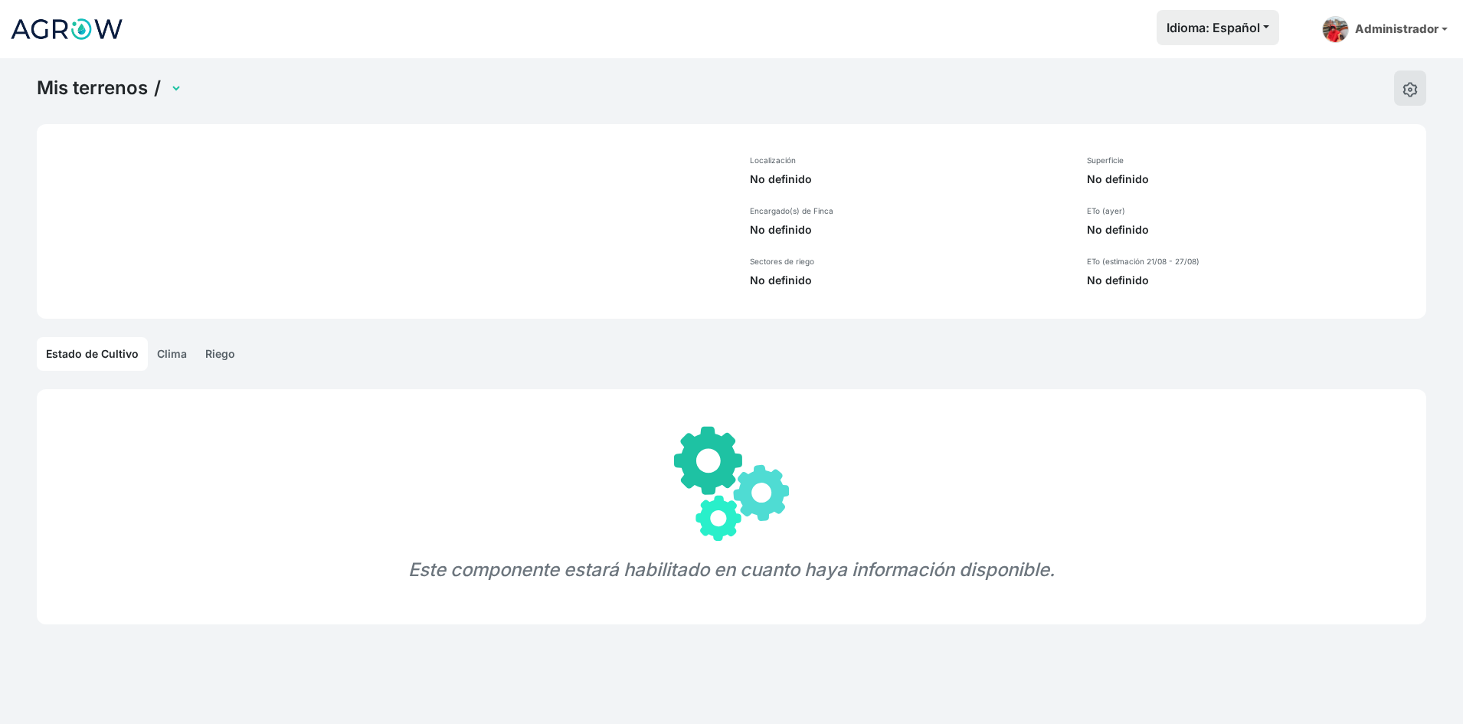
select select "1291"
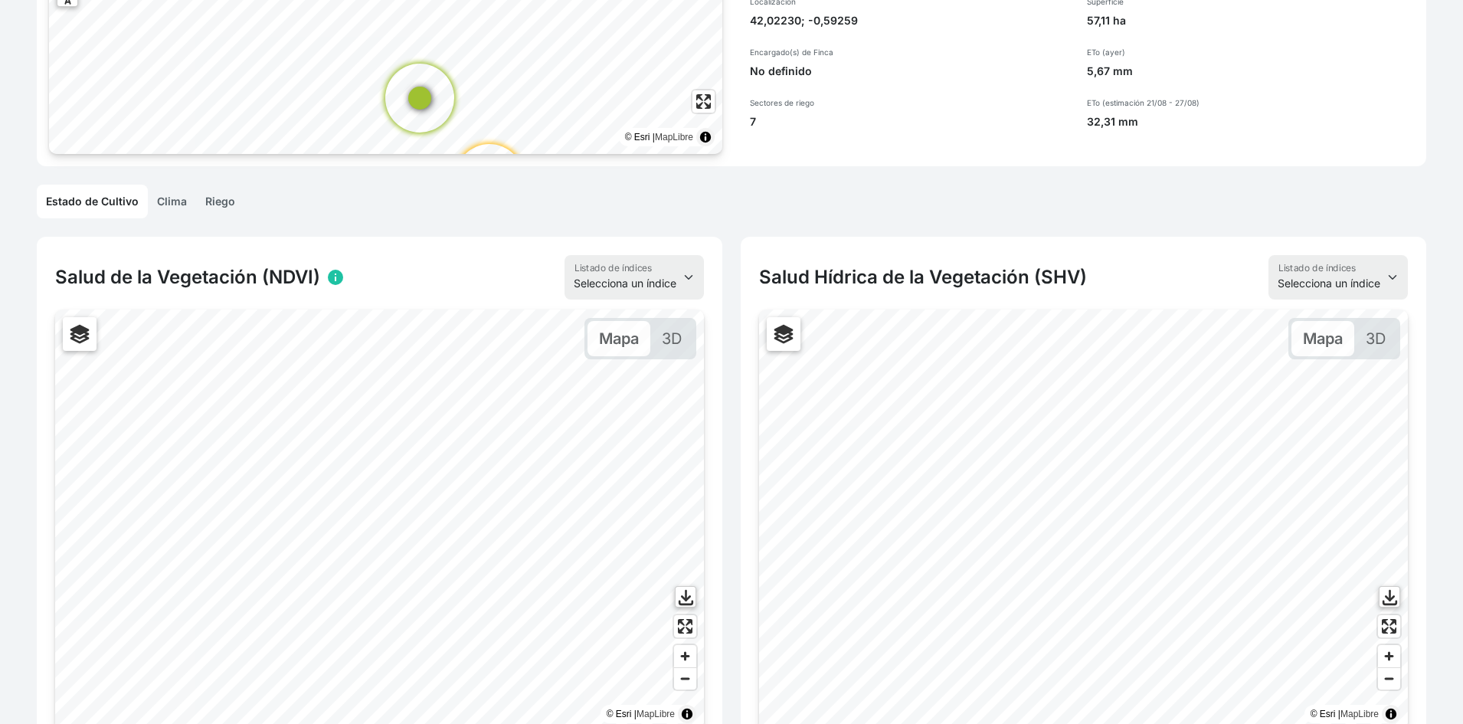
scroll to position [459, 0]
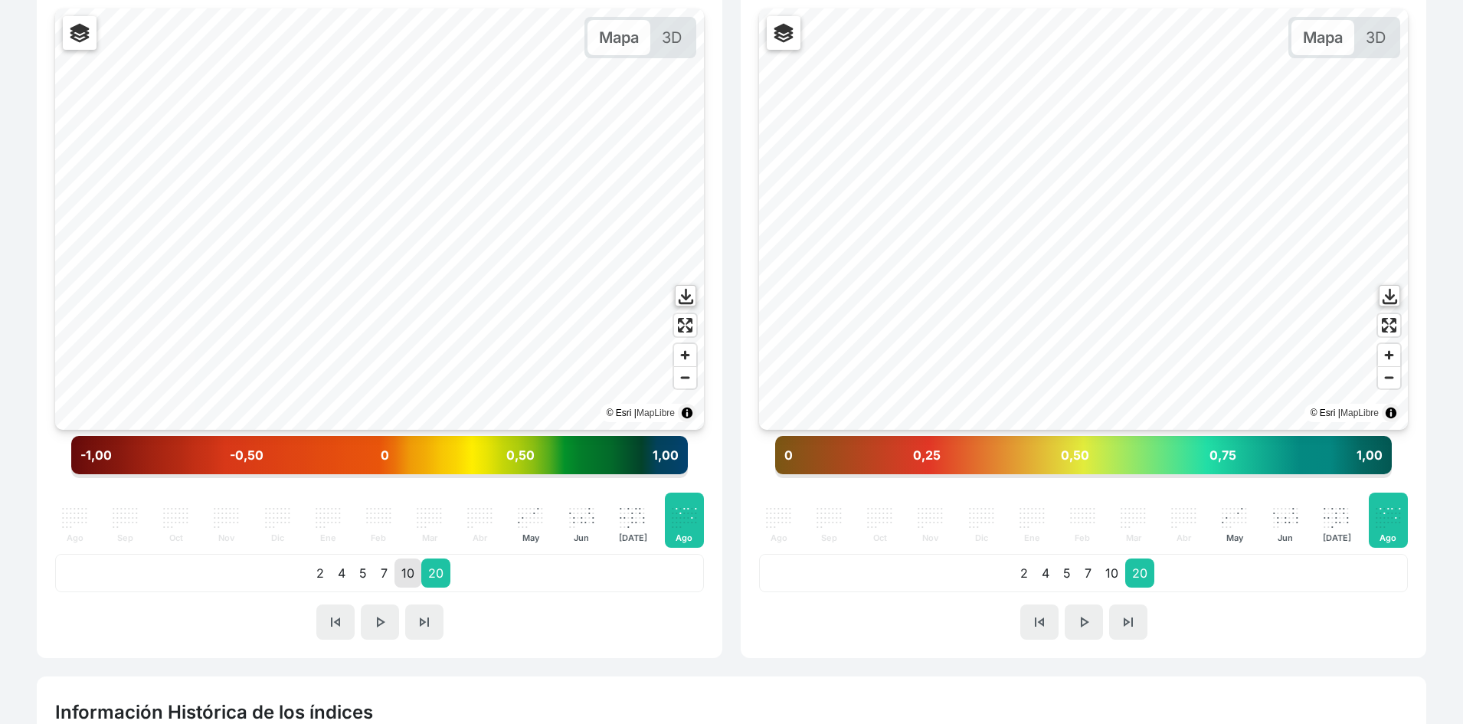
click at [411, 576] on p "10" at bounding box center [407, 572] width 27 height 29
click at [336, 578] on p "4" at bounding box center [341, 572] width 21 height 29
click at [411, 571] on p "10" at bounding box center [407, 572] width 27 height 29
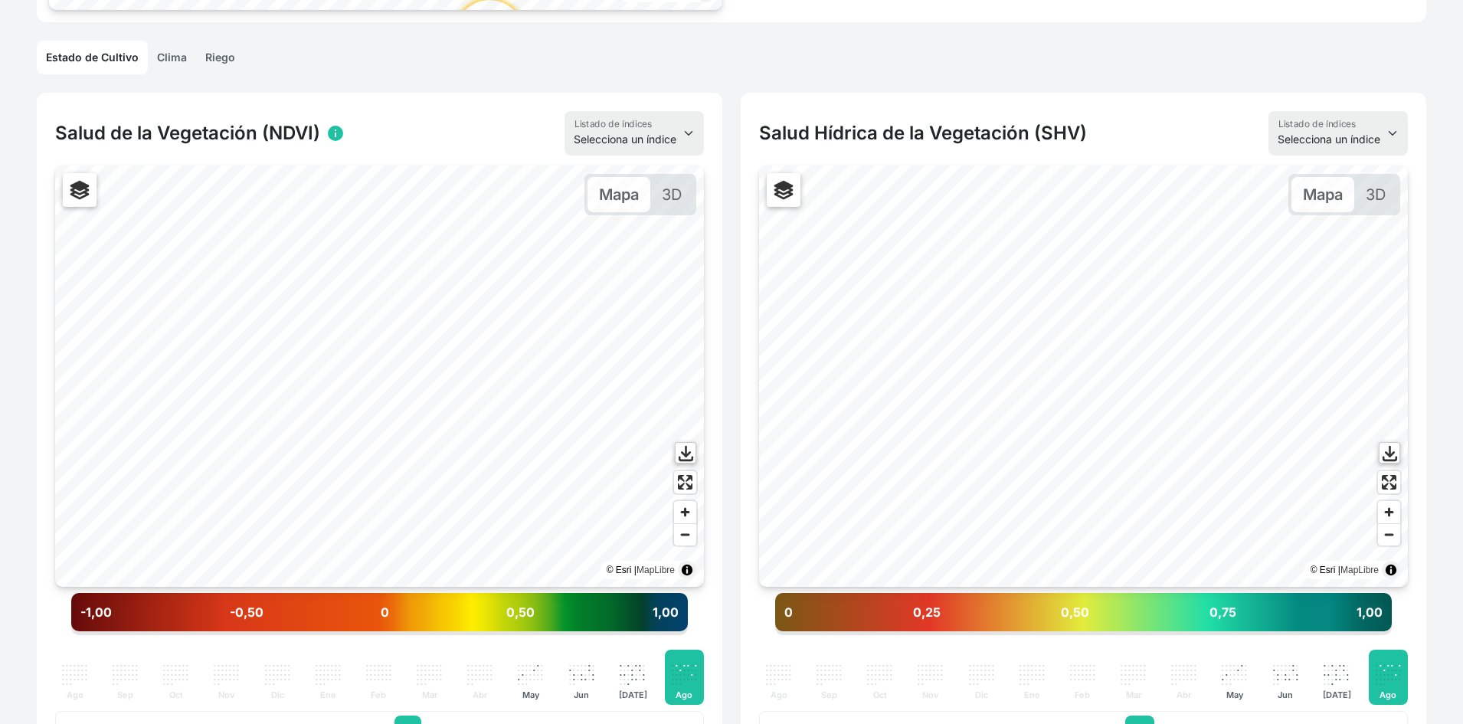
scroll to position [306, 0]
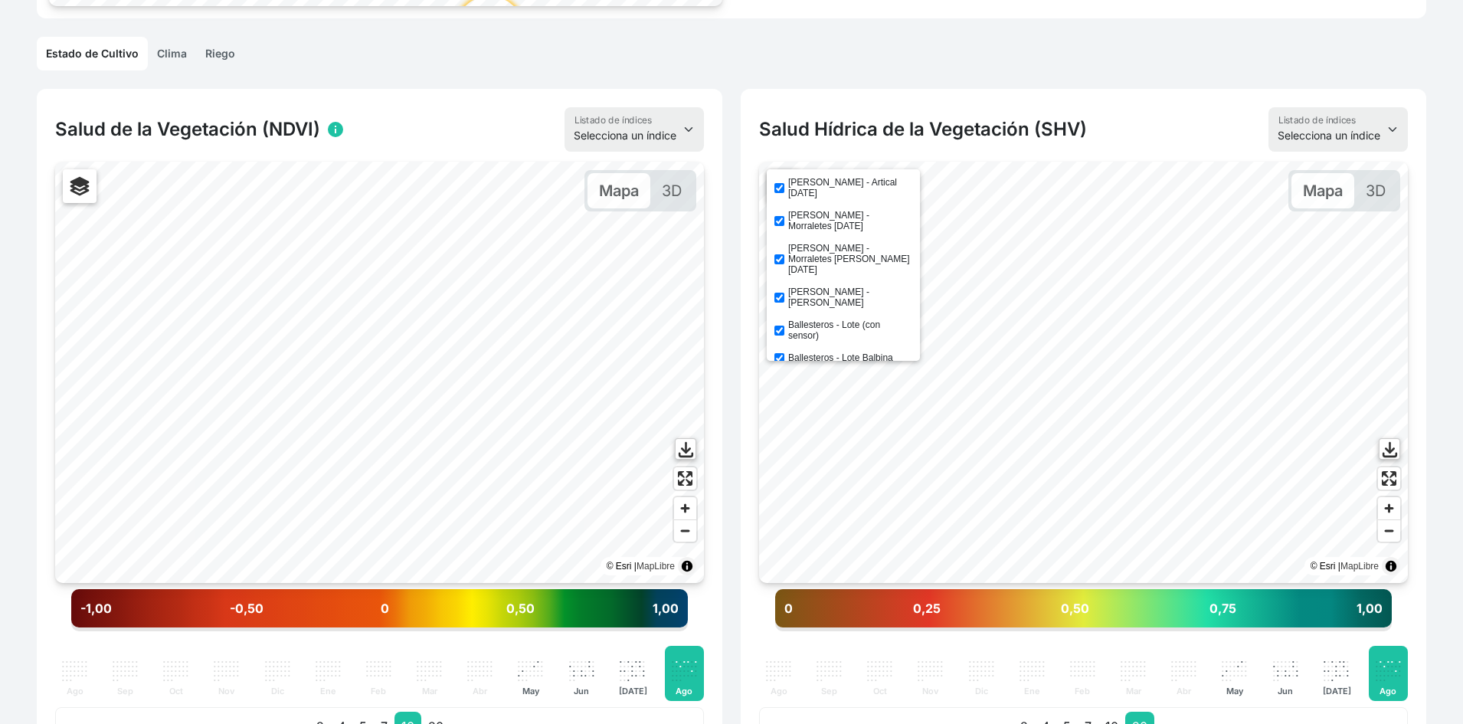
click at [806, 186] on label "[PERSON_NAME] - Artical [DATE]" at bounding box center [850, 187] width 124 height 21
click at [784, 186] on input "[PERSON_NAME] - Artical [DATE]" at bounding box center [779, 188] width 10 height 10
checkbox input "false"
click at [806, 210] on label "[PERSON_NAME] - Morraletes [DATE]" at bounding box center [850, 220] width 124 height 21
click at [784, 216] on input "[PERSON_NAME] - Morraletes [DATE]" at bounding box center [779, 221] width 10 height 10
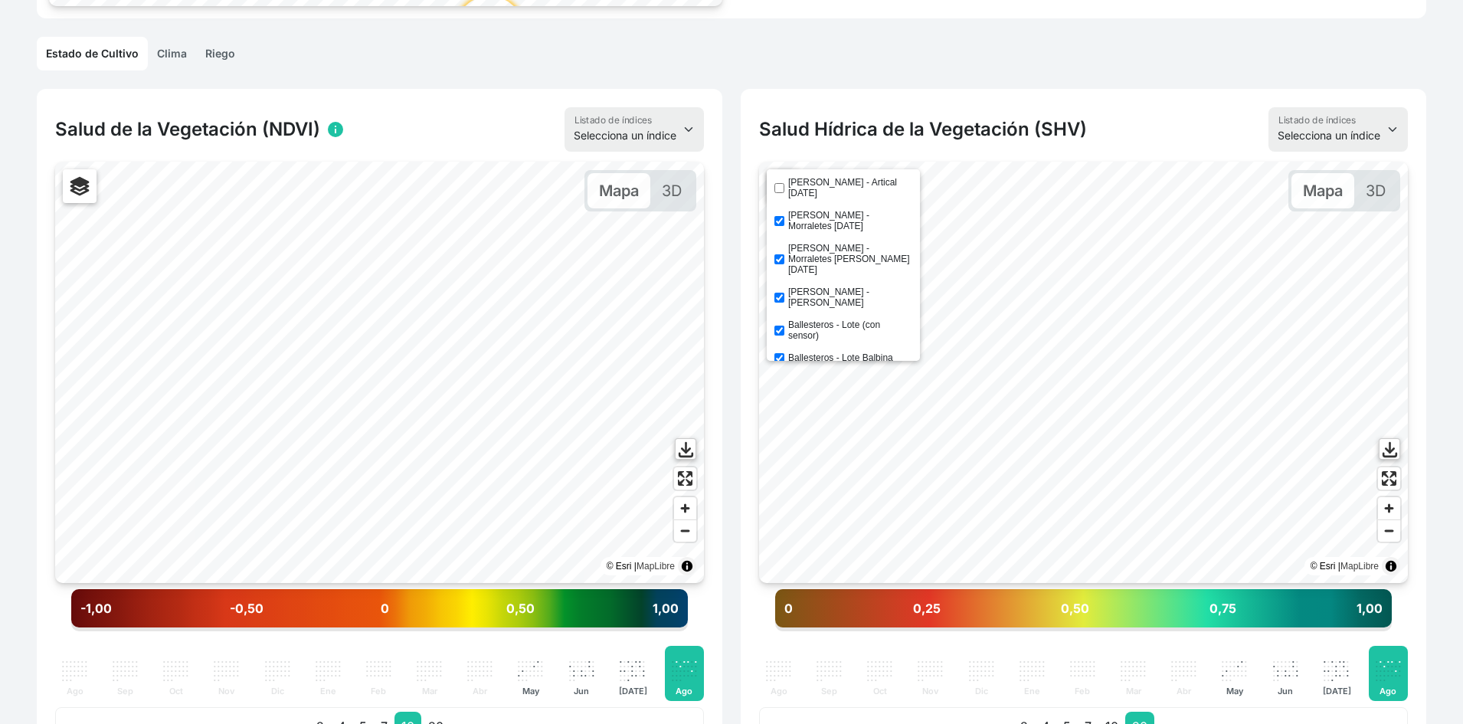
checkbox input "false"
click at [803, 243] on label "[PERSON_NAME] - Morraletes [PERSON_NAME] [DATE]" at bounding box center [850, 259] width 124 height 32
click at [784, 254] on input "[PERSON_NAME] - Morraletes [PERSON_NAME] [DATE]" at bounding box center [779, 259] width 10 height 10
checkbox input "false"
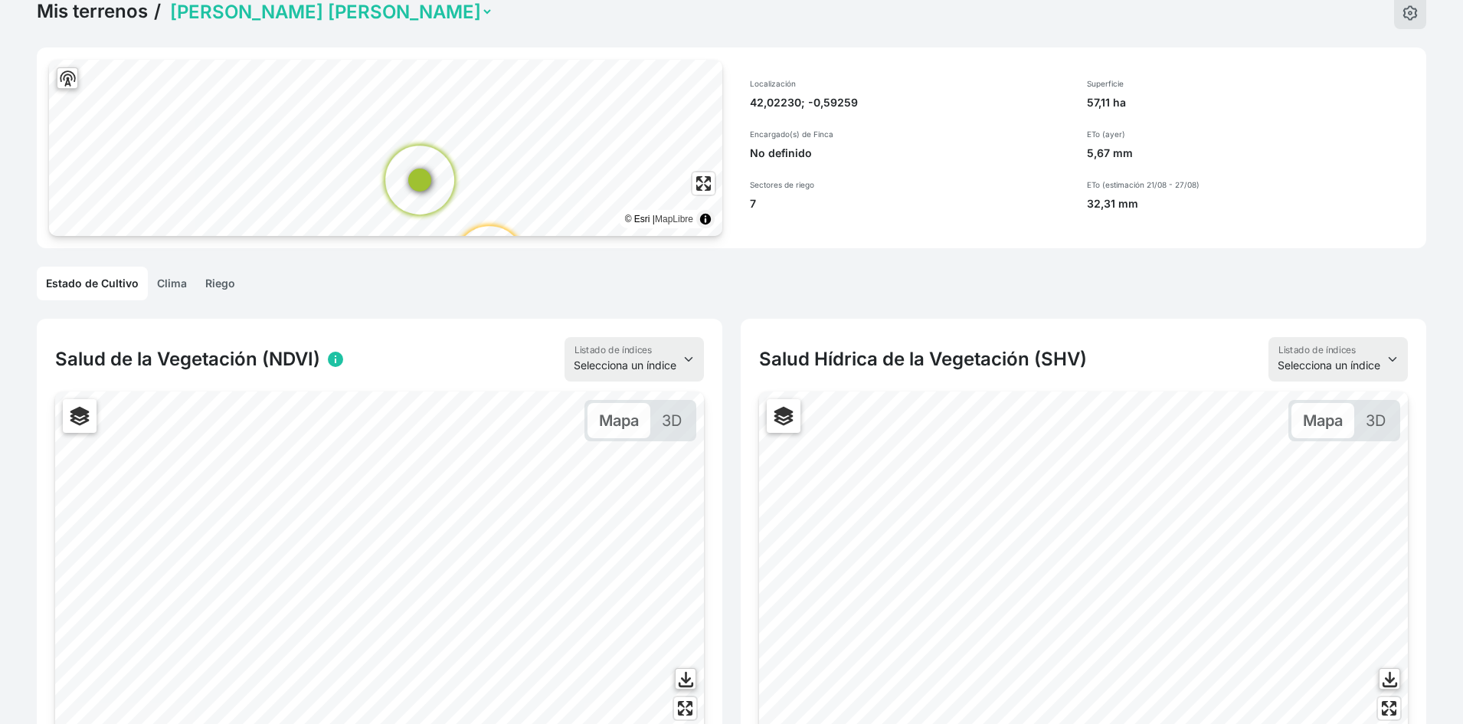
click at [211, 280] on link "Riego" at bounding box center [220, 283] width 48 height 34
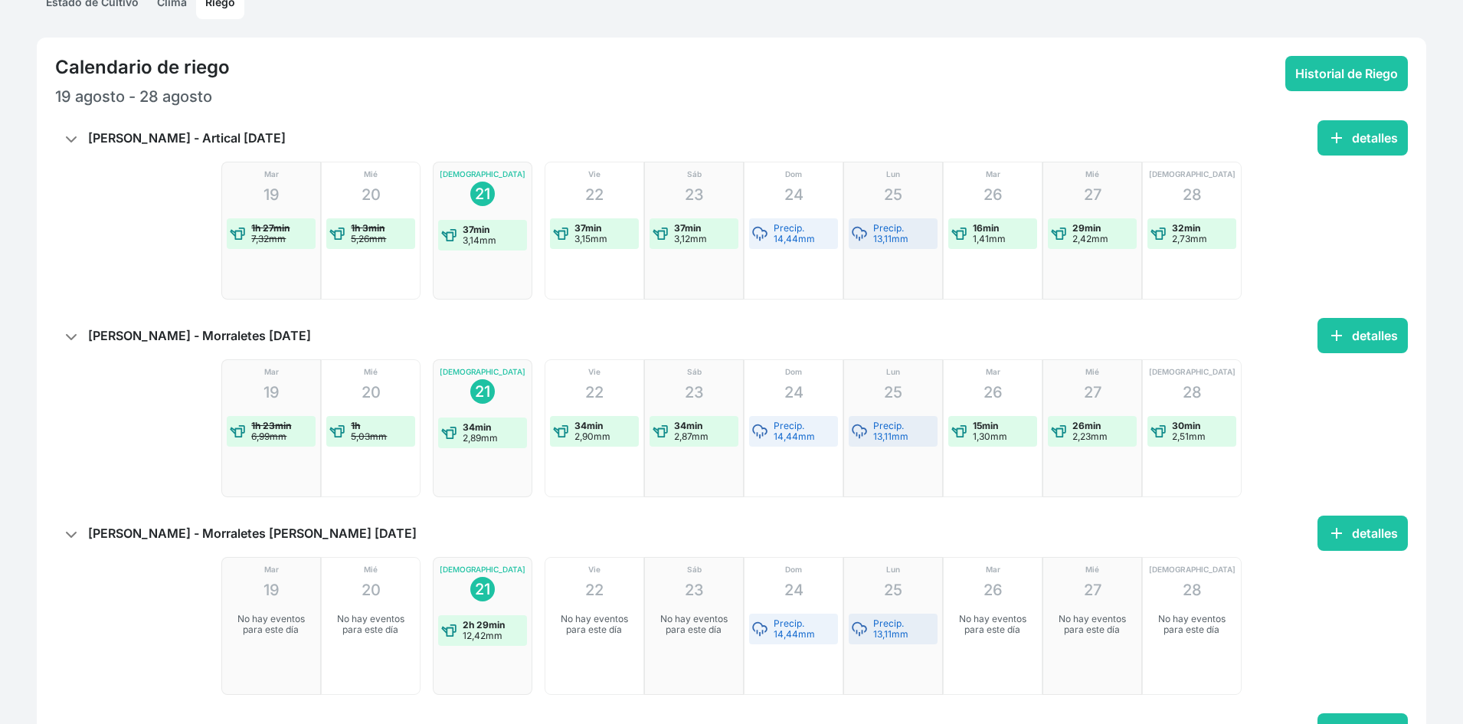
scroll to position [383, 0]
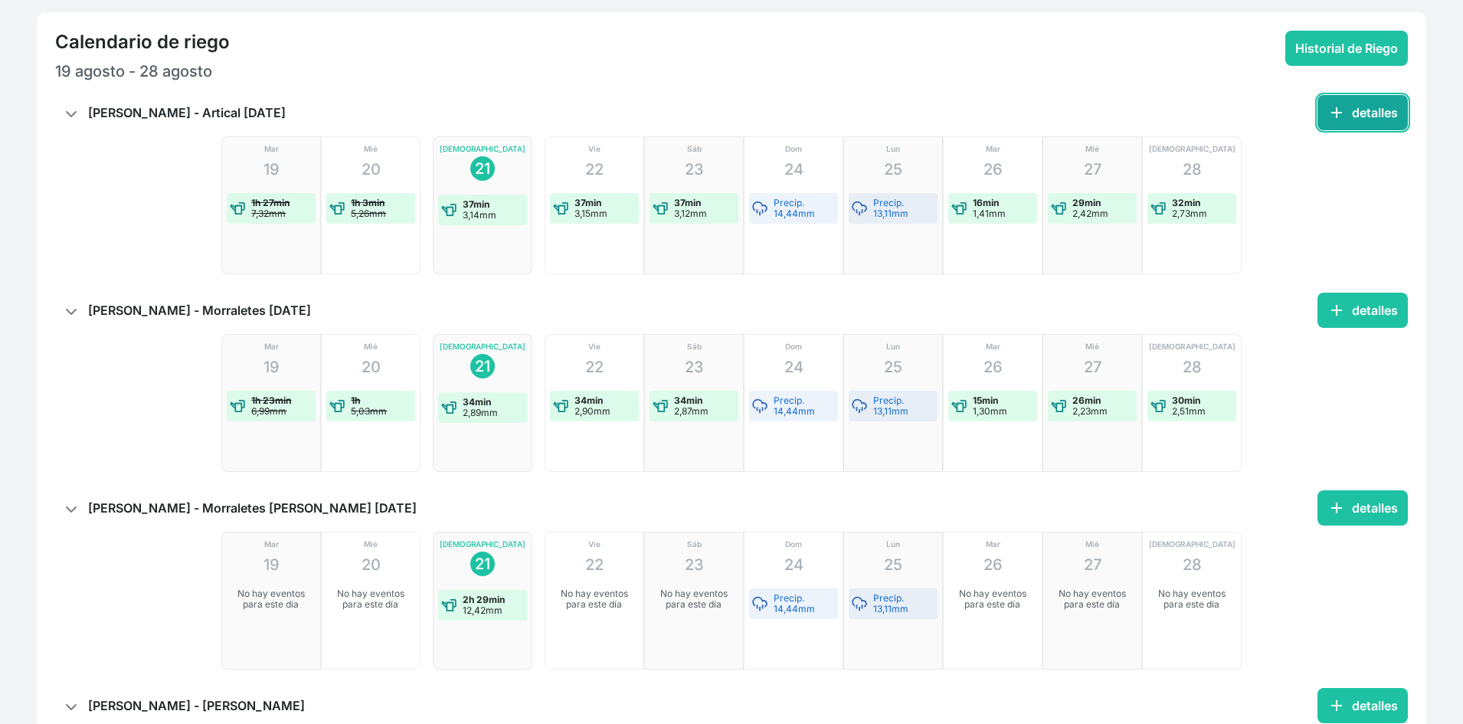
click at [1341, 116] on span "add" at bounding box center [1336, 112] width 18 height 18
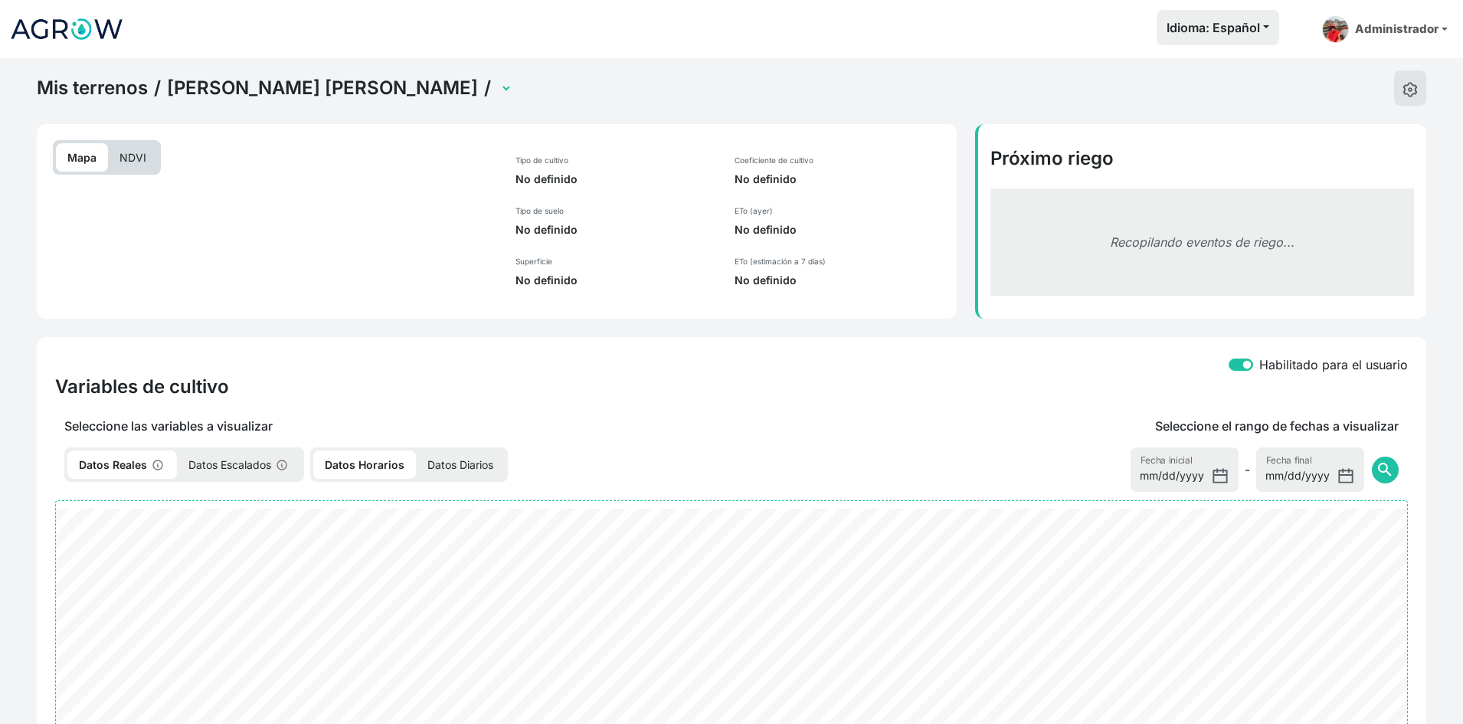
select select "2631"
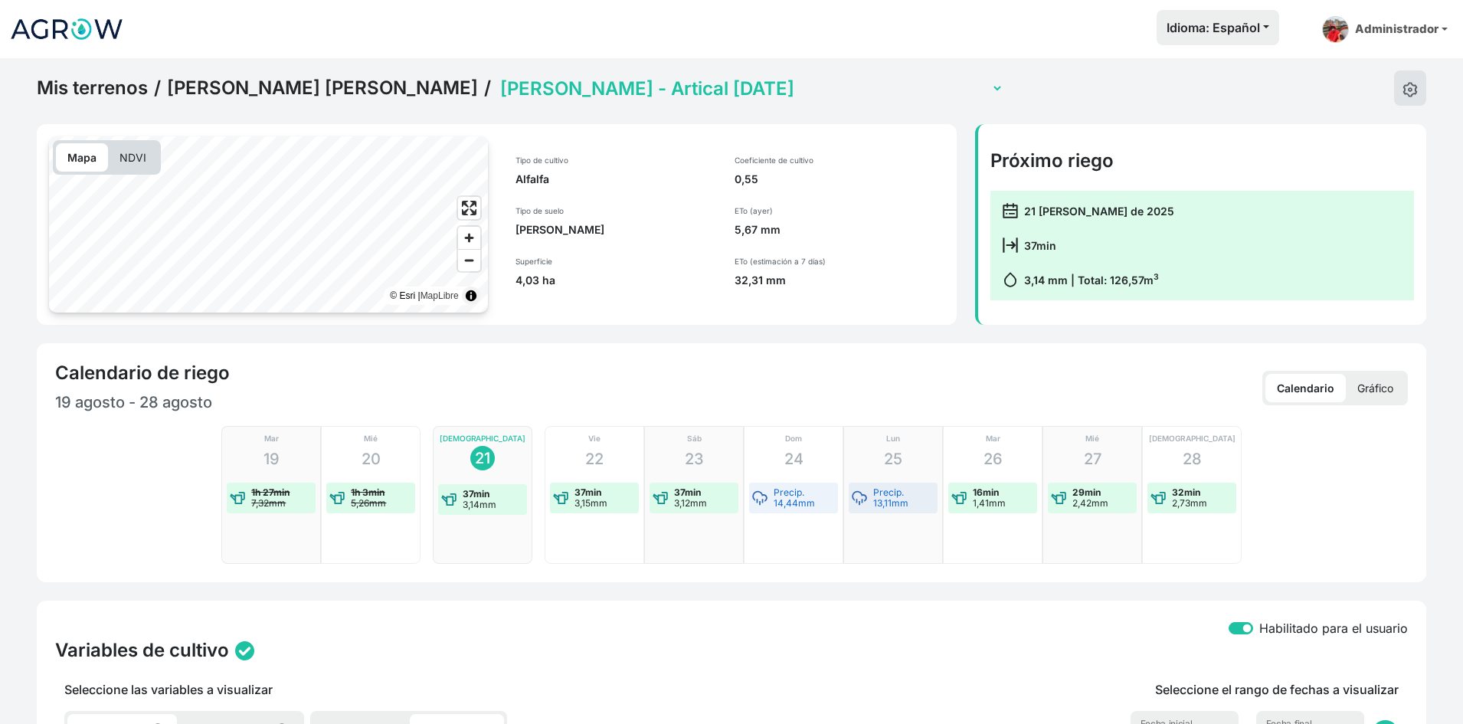
click at [632, 90] on select "[PERSON_NAME] - Artical [DATE] [PERSON_NAME] - Colladas [PERSON_NAME] - Lote (c…" at bounding box center [750, 89] width 506 height 24
click at [497, 77] on select "[PERSON_NAME] - Artical [DATE] [PERSON_NAME] - Colladas [PERSON_NAME] - Lote (c…" at bounding box center [750, 89] width 506 height 24
click at [696, 91] on select "[PERSON_NAME] - Artical [DATE] [PERSON_NAME] - Colladas [PERSON_NAME] - Lote (c…" at bounding box center [750, 89] width 506 height 24
select select "2635"
click at [497, 77] on select "[PERSON_NAME] - Artical [DATE] [PERSON_NAME] - Colladas [PERSON_NAME] - Lote (c…" at bounding box center [750, 89] width 506 height 24
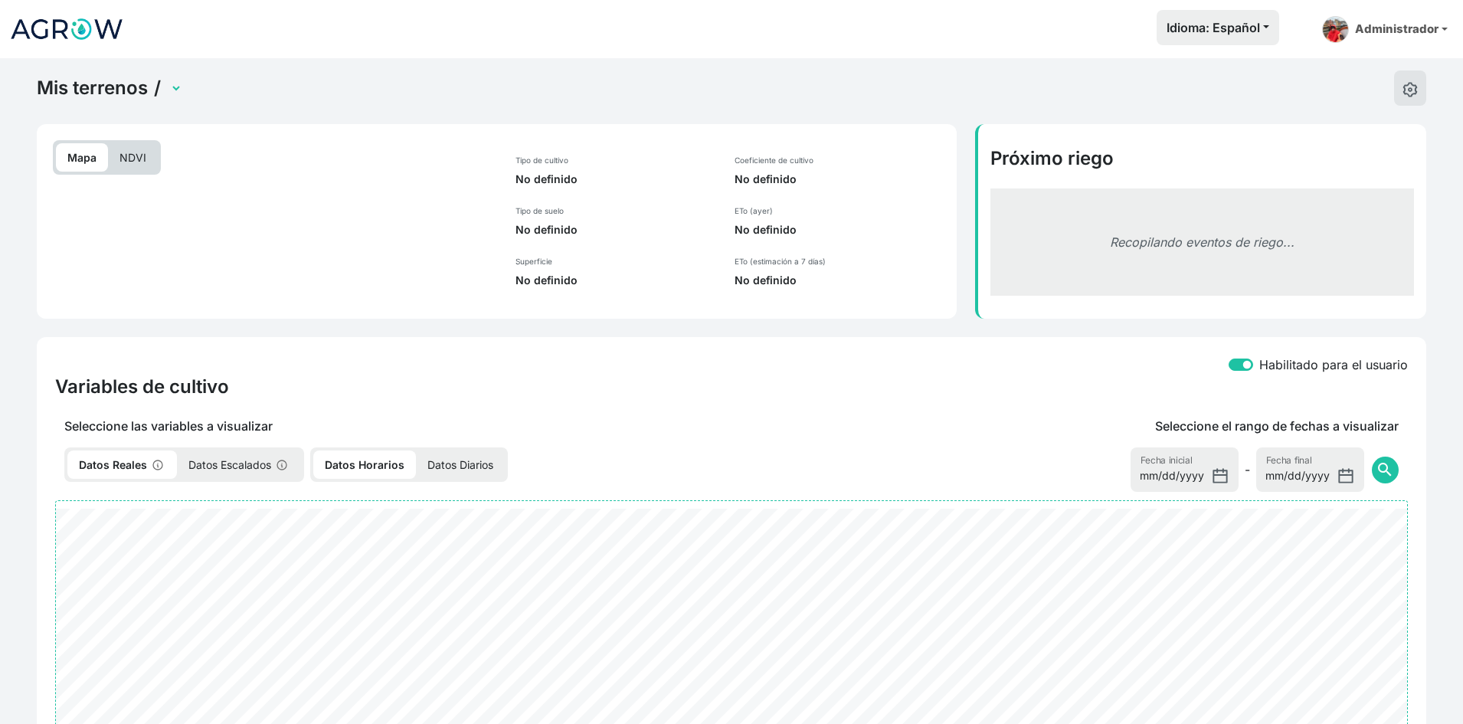
select select "2635"
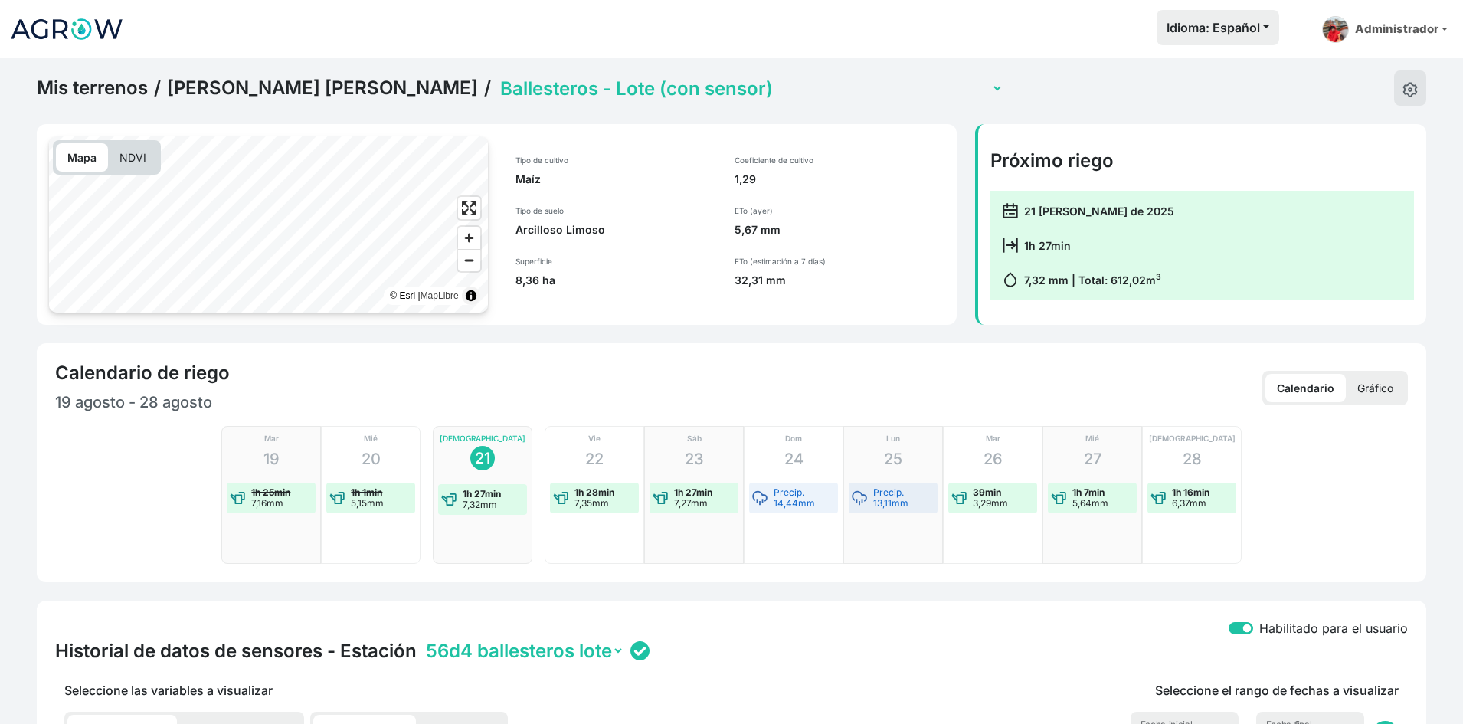
click at [286, 88] on link "[PERSON_NAME] [PERSON_NAME]" at bounding box center [322, 88] width 311 height 23
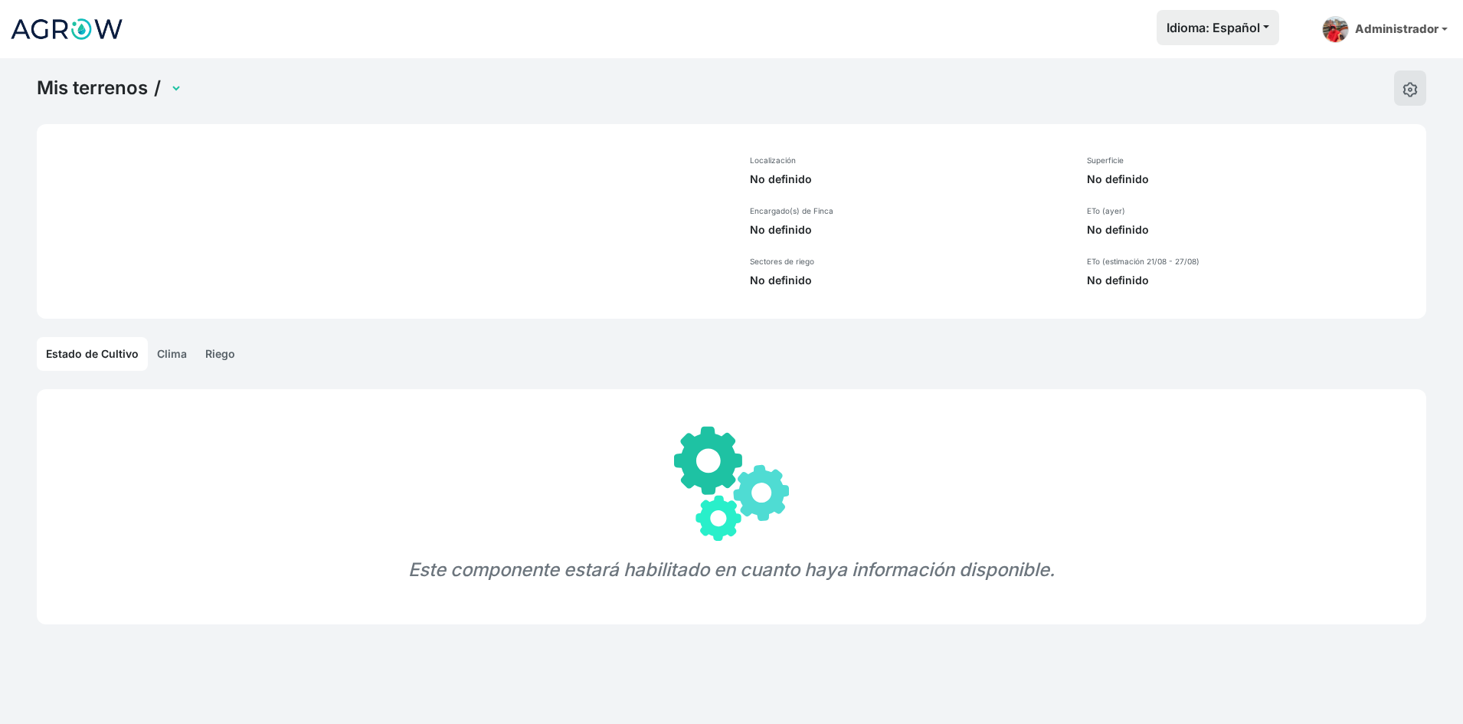
select select "1291"
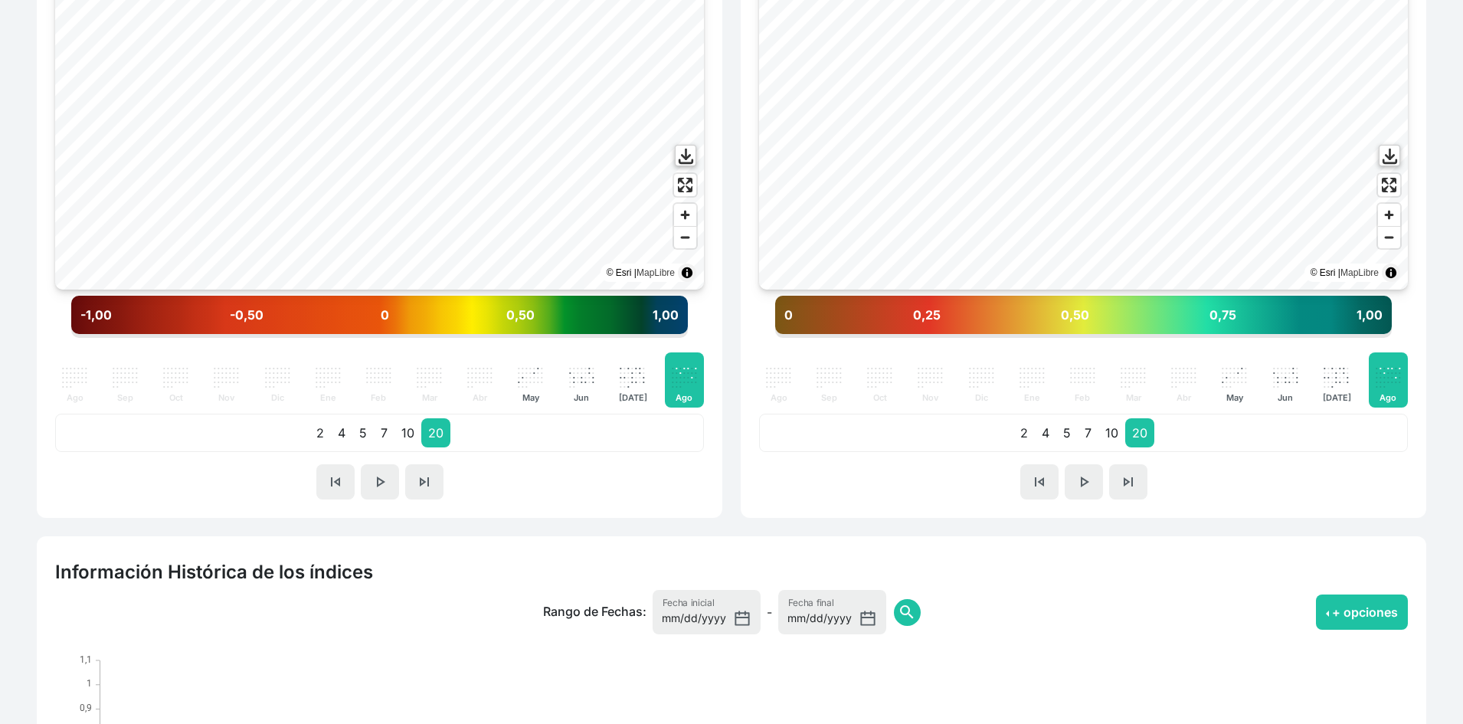
scroll to position [613, 0]
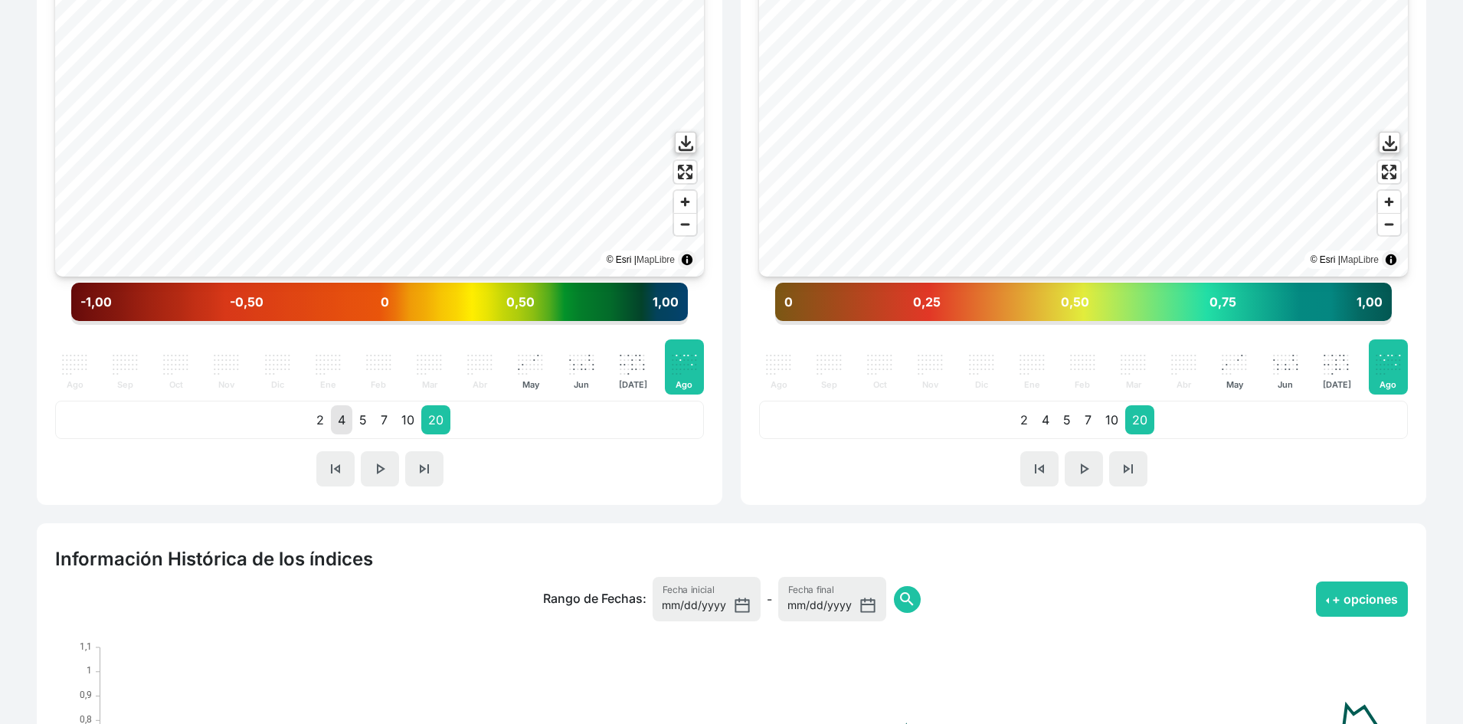
click at [347, 426] on p "4" at bounding box center [341, 419] width 21 height 29
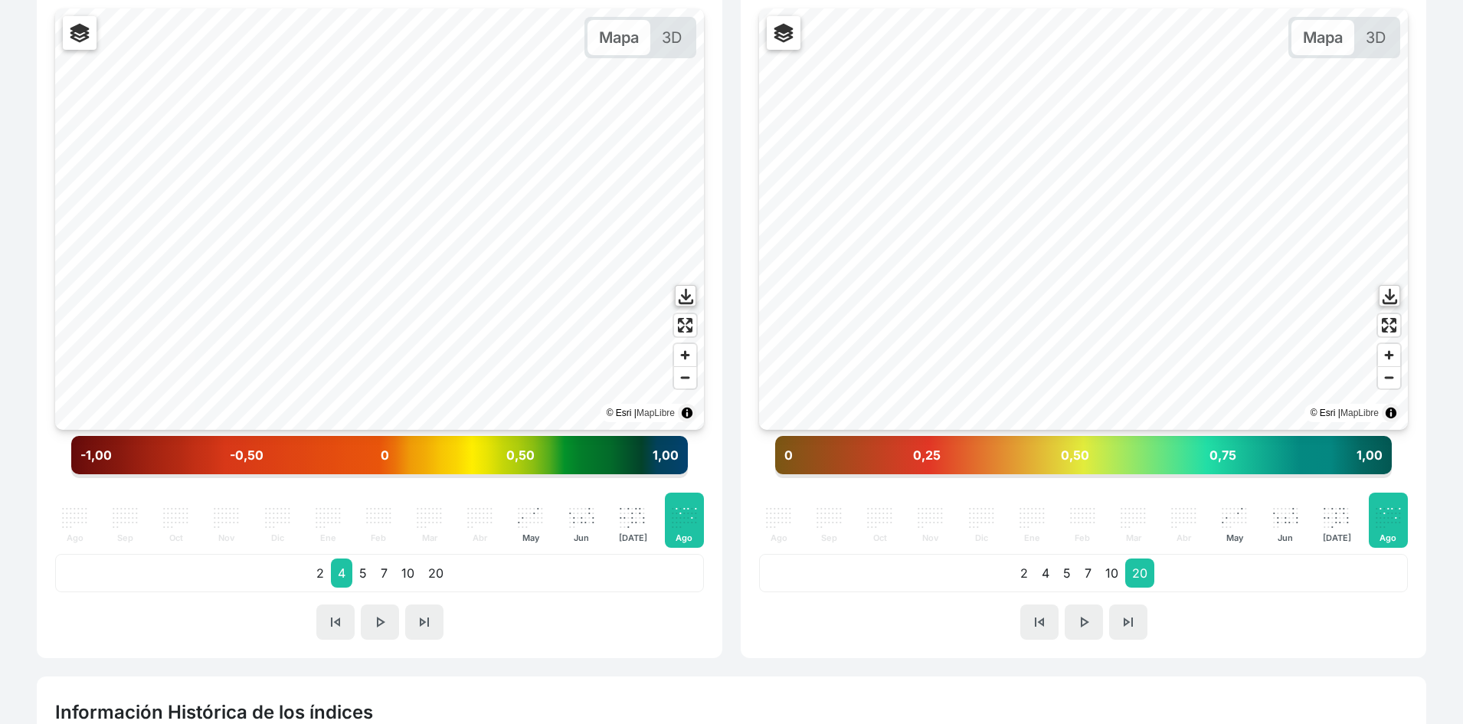
scroll to position [383, 0]
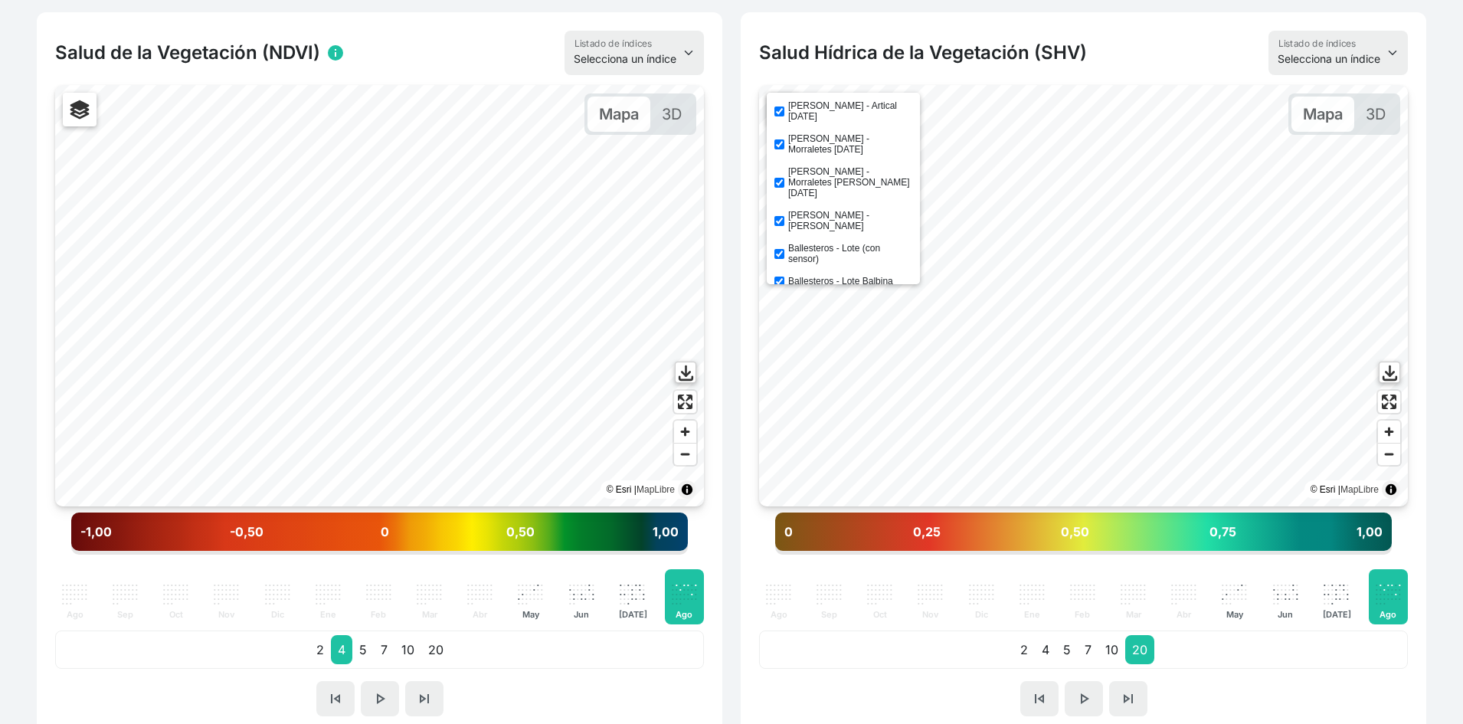
click at [825, 104] on label "[PERSON_NAME] - Artical [DATE]" at bounding box center [850, 110] width 124 height 21
click at [784, 106] on input "[PERSON_NAME] - Artical [DATE]" at bounding box center [779, 111] width 10 height 10
click at [825, 104] on label "[PERSON_NAME] - Artical [DATE]" at bounding box center [850, 110] width 124 height 21
click at [784, 106] on input "[PERSON_NAME] - Artical [DATE]" at bounding box center [779, 111] width 10 height 10
click at [830, 106] on label "[PERSON_NAME] - Artical [DATE]" at bounding box center [850, 110] width 124 height 21
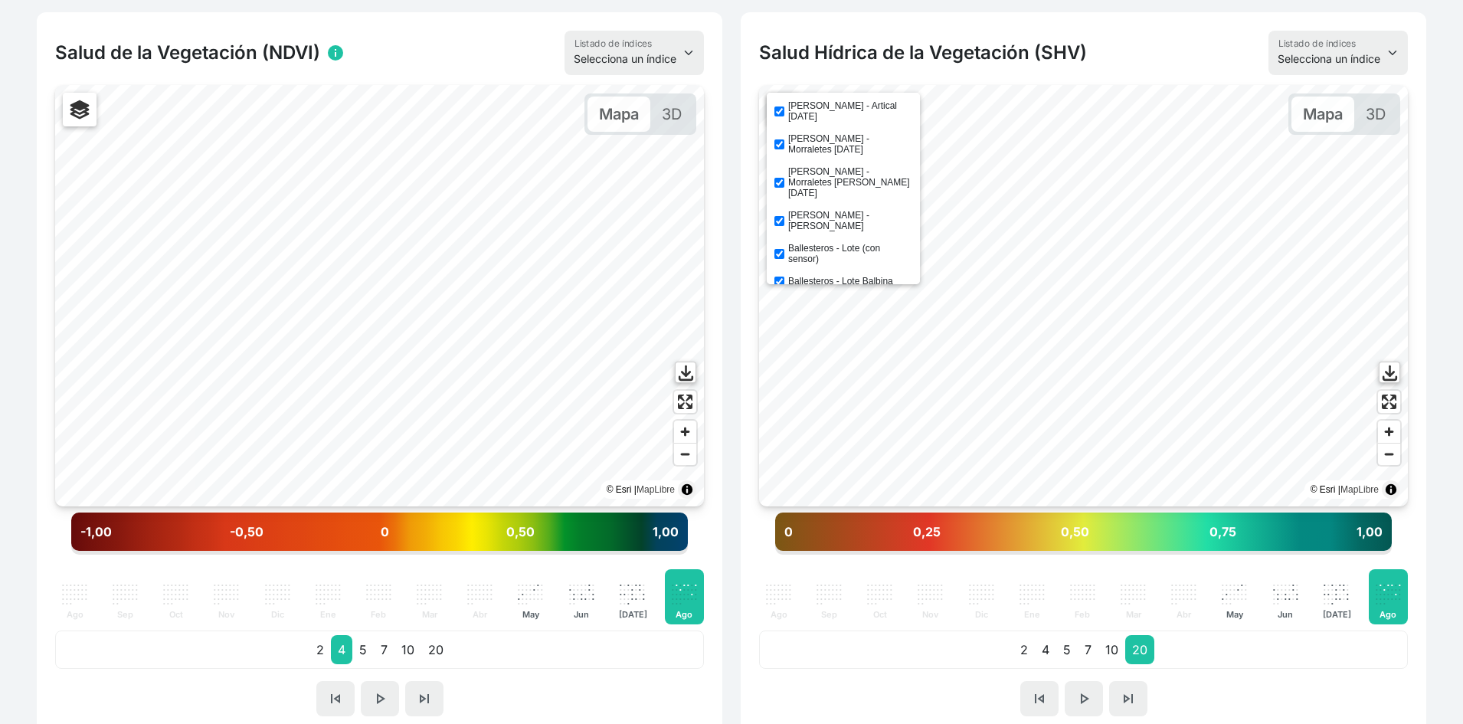
click at [784, 106] on input "[PERSON_NAME] - Artical [DATE]" at bounding box center [779, 111] width 10 height 10
checkbox input "false"
click at [815, 136] on label "[PERSON_NAME] - Morraletes [DATE]" at bounding box center [850, 143] width 124 height 21
click at [784, 139] on input "[PERSON_NAME] - Morraletes [DATE]" at bounding box center [779, 144] width 10 height 10
click at [813, 137] on label "[PERSON_NAME] - Morraletes [DATE]" at bounding box center [850, 143] width 124 height 21
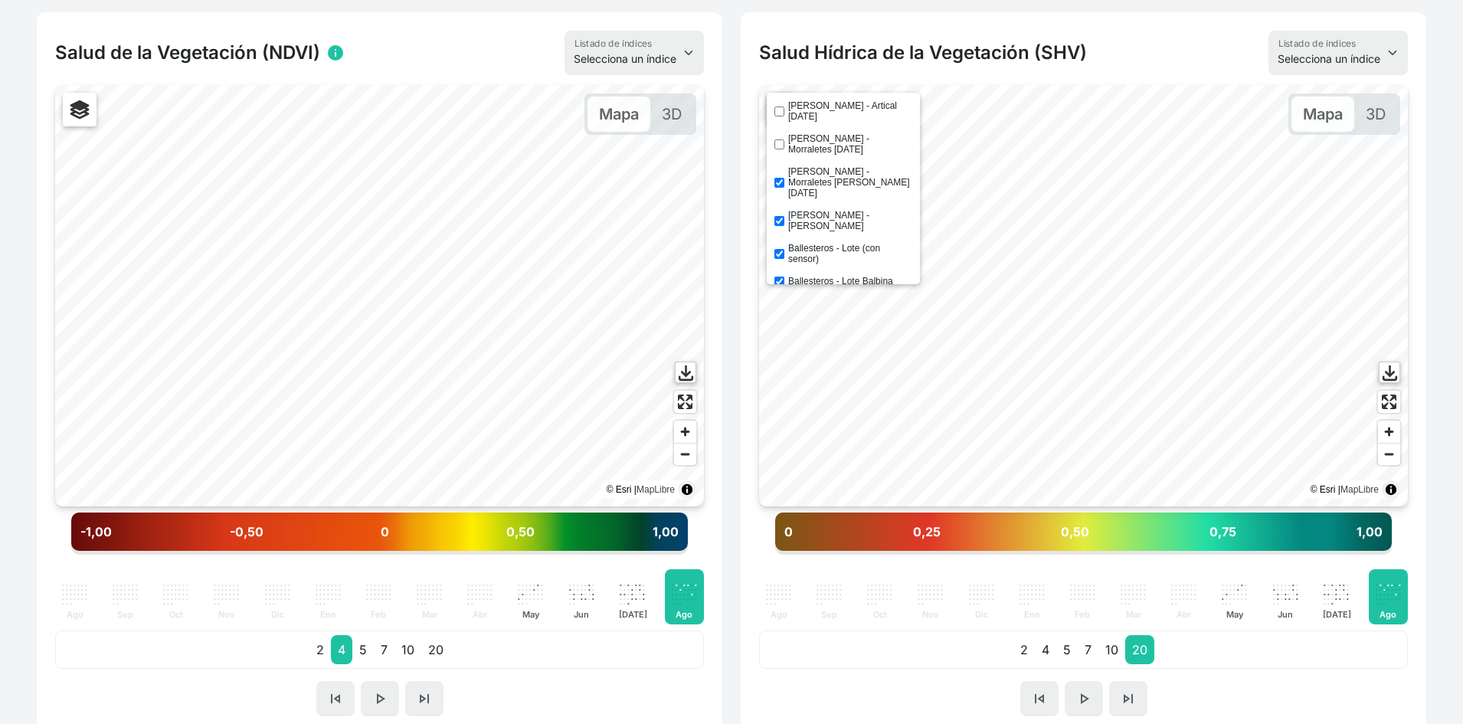
click at [784, 139] on input "[PERSON_NAME] - Morraletes [DATE]" at bounding box center [779, 144] width 10 height 10
checkbox input "true"
click at [824, 106] on label "[PERSON_NAME] - Artical [DATE]" at bounding box center [850, 110] width 124 height 21
click at [784, 106] on input "[PERSON_NAME] - Artical [DATE]" at bounding box center [779, 111] width 10 height 10
checkbox input "true"
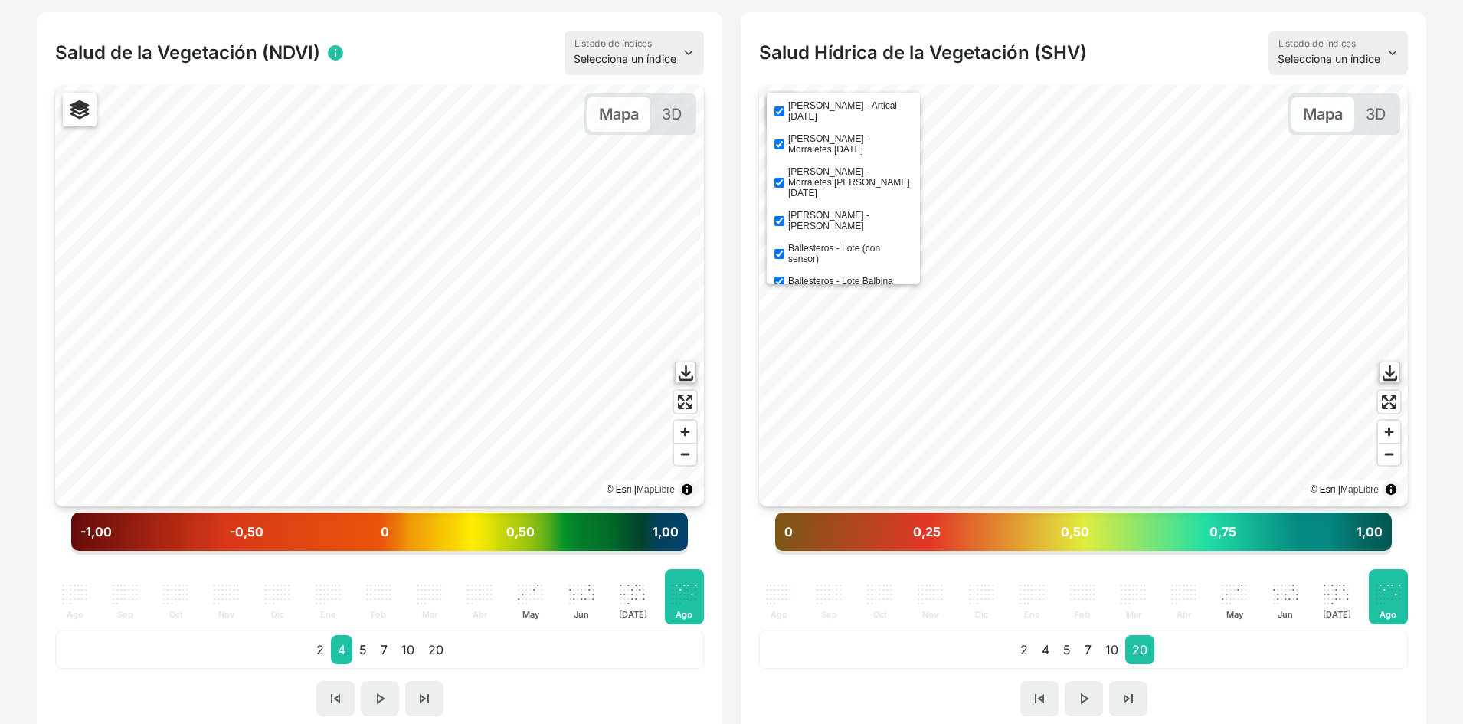
click at [815, 166] on label "[PERSON_NAME] - Morraletes [PERSON_NAME] [DATE]" at bounding box center [850, 182] width 124 height 32
click at [784, 178] on input "[PERSON_NAME] - Morraletes [PERSON_NAME] [DATE]" at bounding box center [779, 183] width 10 height 10
click at [810, 166] on label "[PERSON_NAME] - Morraletes [PERSON_NAME] [DATE]" at bounding box center [850, 182] width 124 height 32
click at [784, 178] on input "[PERSON_NAME] - Morraletes [PERSON_NAME] [DATE]" at bounding box center [779, 183] width 10 height 10
click at [810, 166] on label "[PERSON_NAME] - Morraletes [PERSON_NAME] [DATE]" at bounding box center [850, 182] width 124 height 32
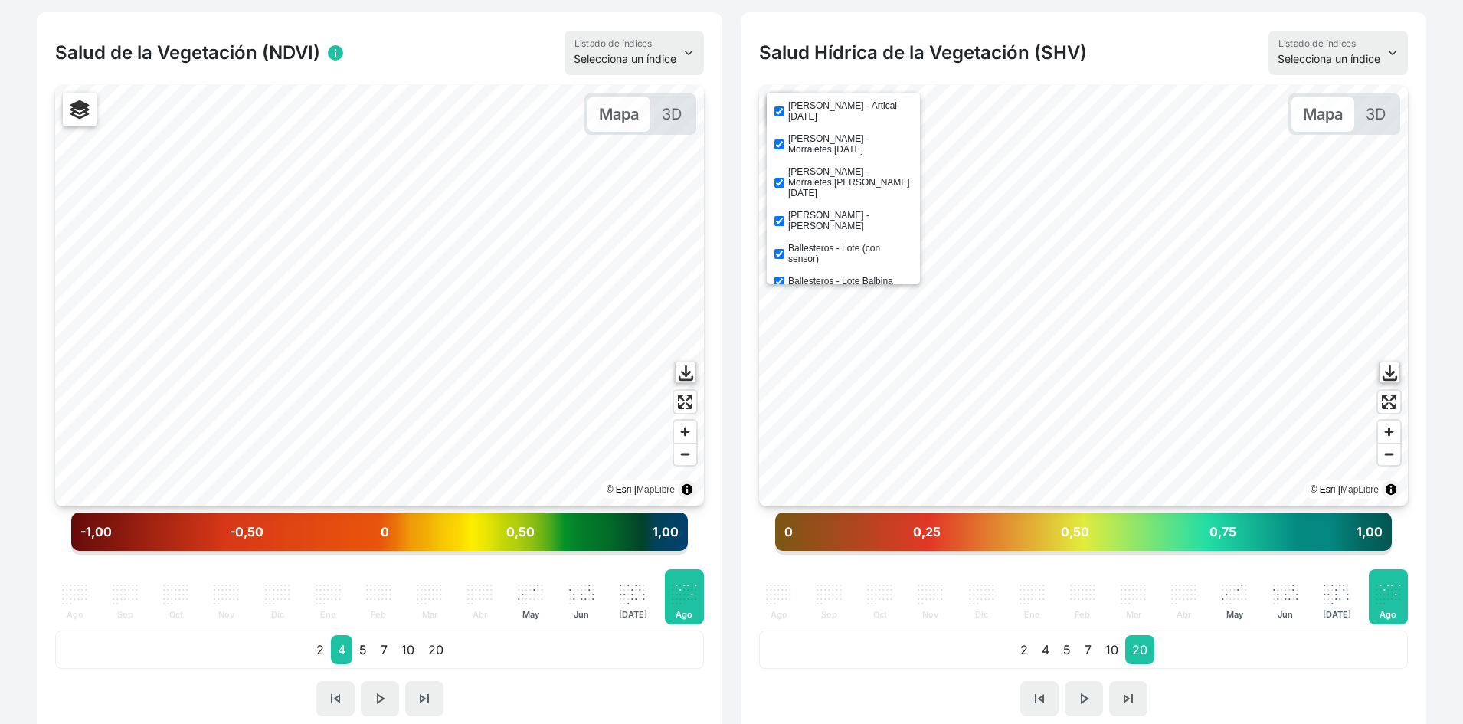
click at [784, 178] on input "[PERSON_NAME] - Morraletes [PERSON_NAME] [DATE]" at bounding box center [779, 183] width 10 height 10
checkbox input "false"
click at [809, 109] on label "[PERSON_NAME] - Artical [DATE]" at bounding box center [850, 110] width 124 height 21
click at [784, 109] on input "[PERSON_NAME] - Artical [DATE]" at bounding box center [779, 111] width 10 height 10
checkbox input "false"
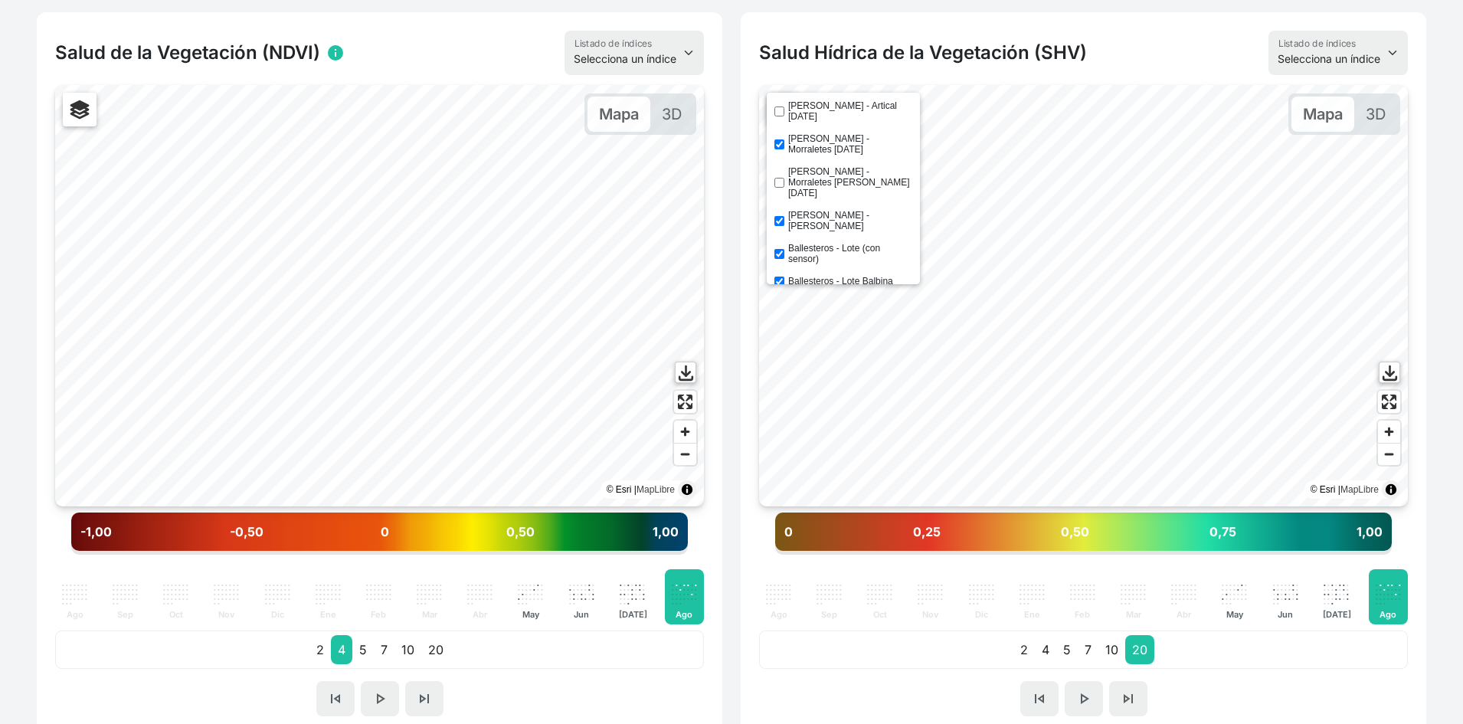
click at [805, 243] on label "Ballesteros - Lote (con sensor)" at bounding box center [850, 253] width 124 height 21
click at [784, 249] on input "Ballesteros - Lote (con sensor)" at bounding box center [779, 254] width 10 height 10
click at [805, 243] on label "Ballesteros - Lote (con sensor)" at bounding box center [850, 253] width 124 height 21
click at [784, 249] on input "Ballesteros - Lote (con sensor)" at bounding box center [779, 254] width 10 height 10
checkbox input "true"
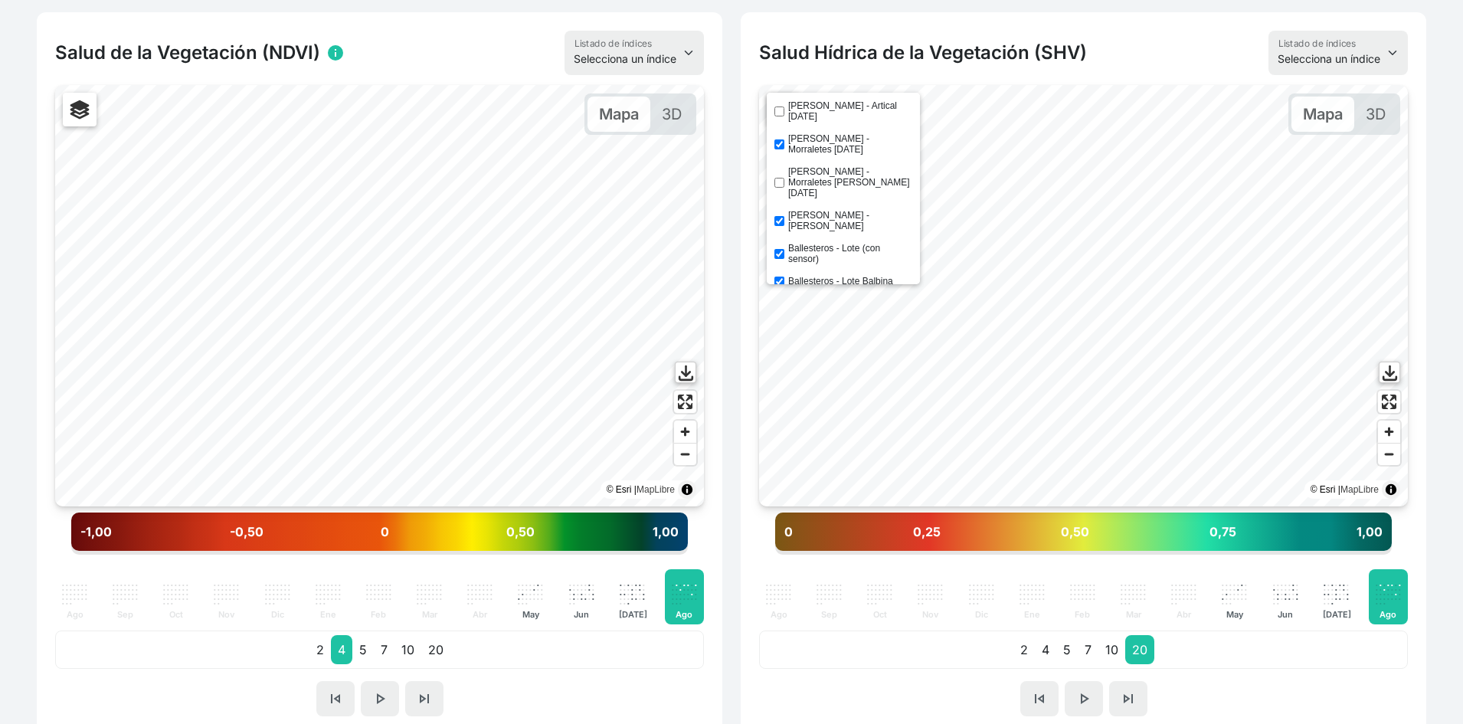
click at [813, 276] on label "Ballesteros - Lote Balbina" at bounding box center [840, 281] width 105 height 11
click at [784, 276] on input "Ballesteros - Lote Balbina" at bounding box center [779, 281] width 10 height 10
checkbox input "false"
click at [812, 298] on label "Ballesteros - Colladas" at bounding box center [833, 303] width 90 height 11
click at [784, 299] on input "Ballesteros - Colladas" at bounding box center [779, 304] width 10 height 10
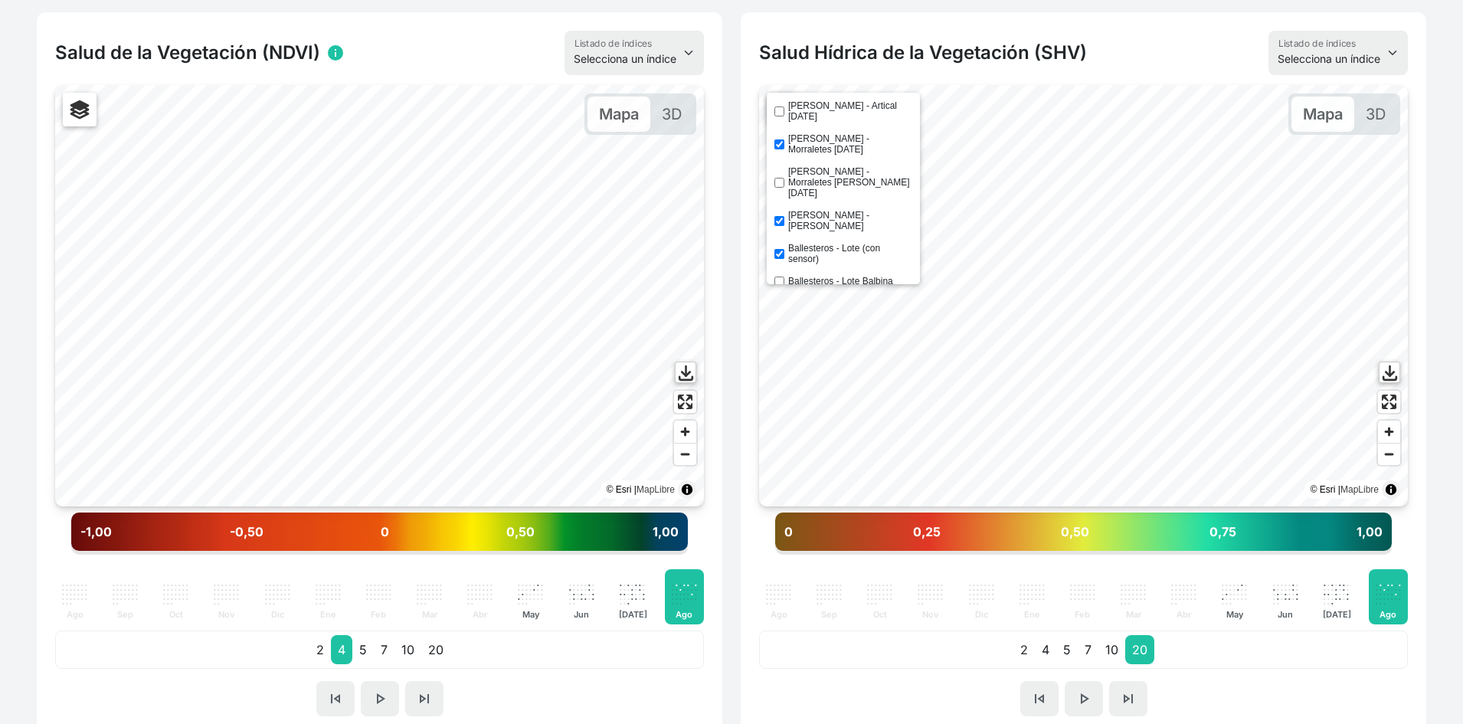
checkbox input "false"
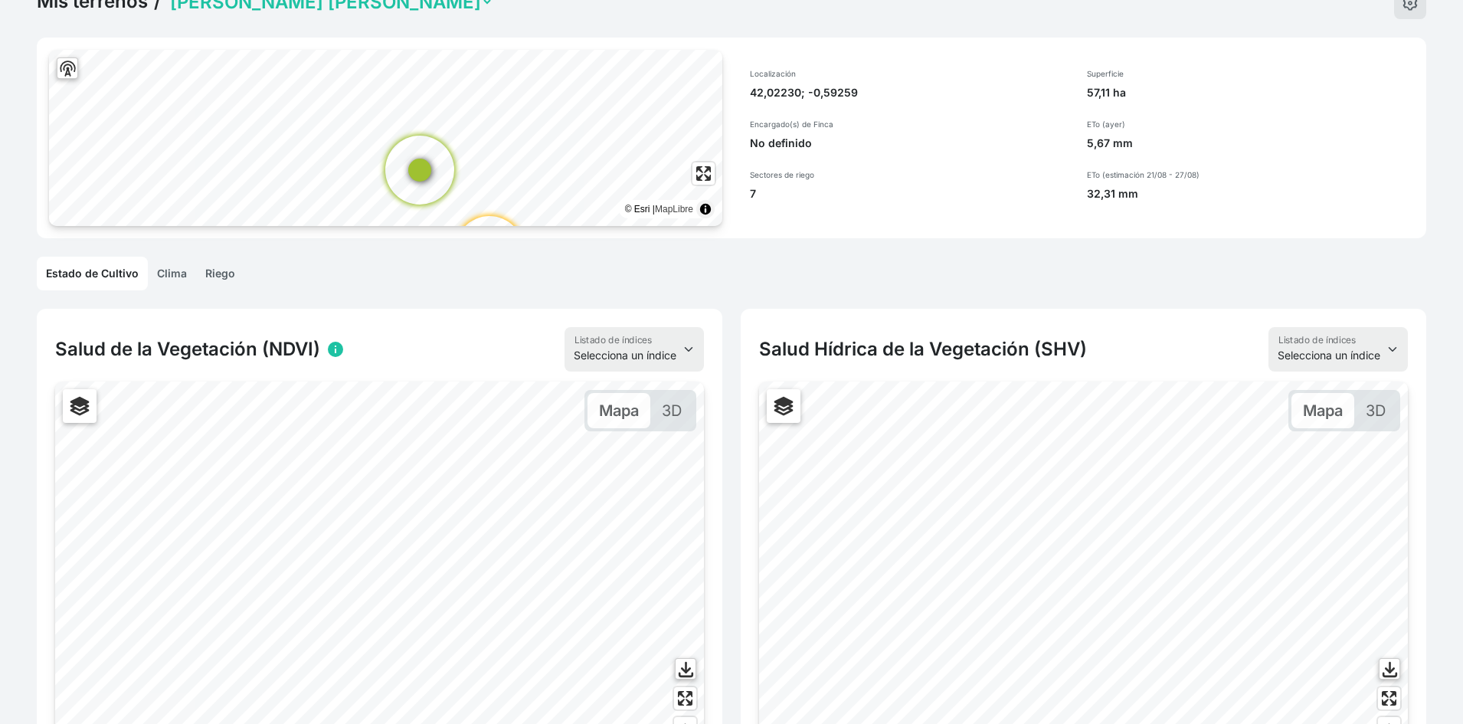
scroll to position [77, 0]
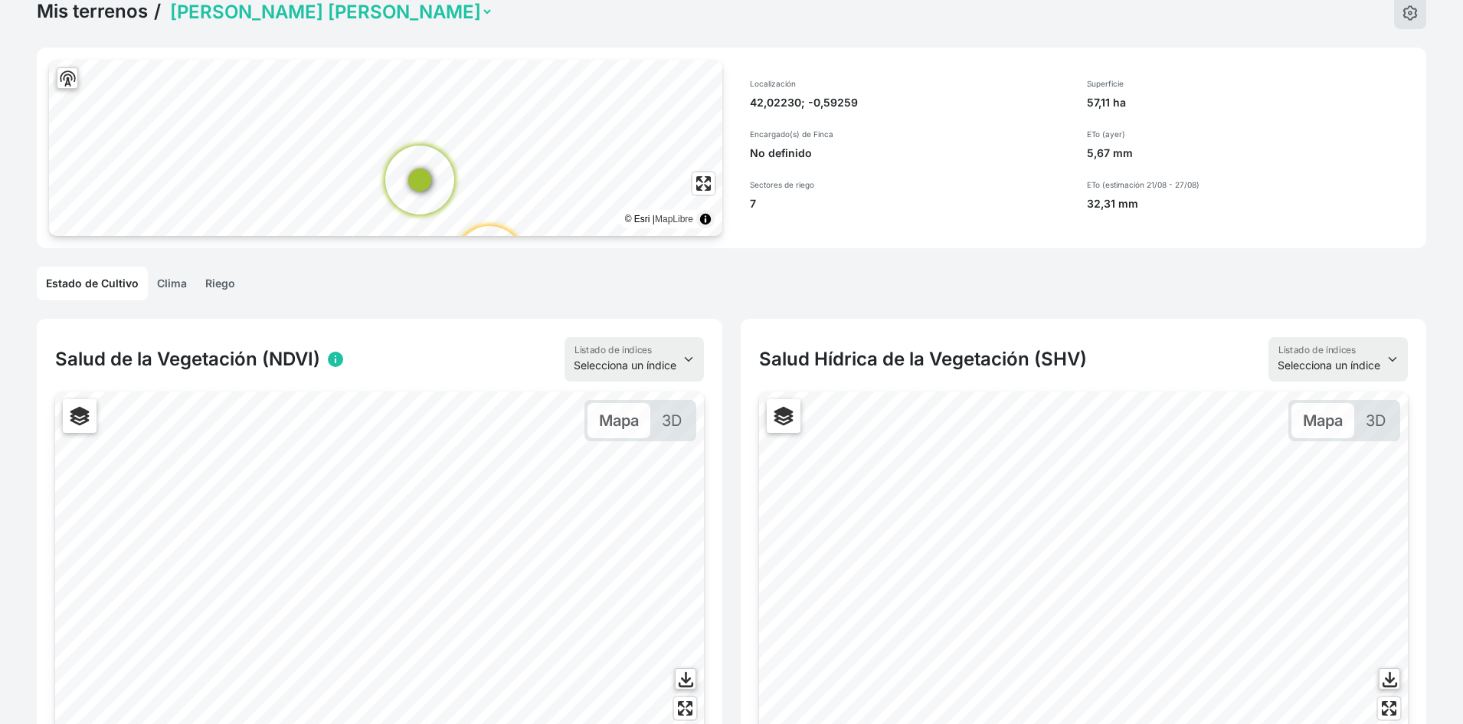
click at [217, 291] on link "Riego" at bounding box center [220, 283] width 48 height 34
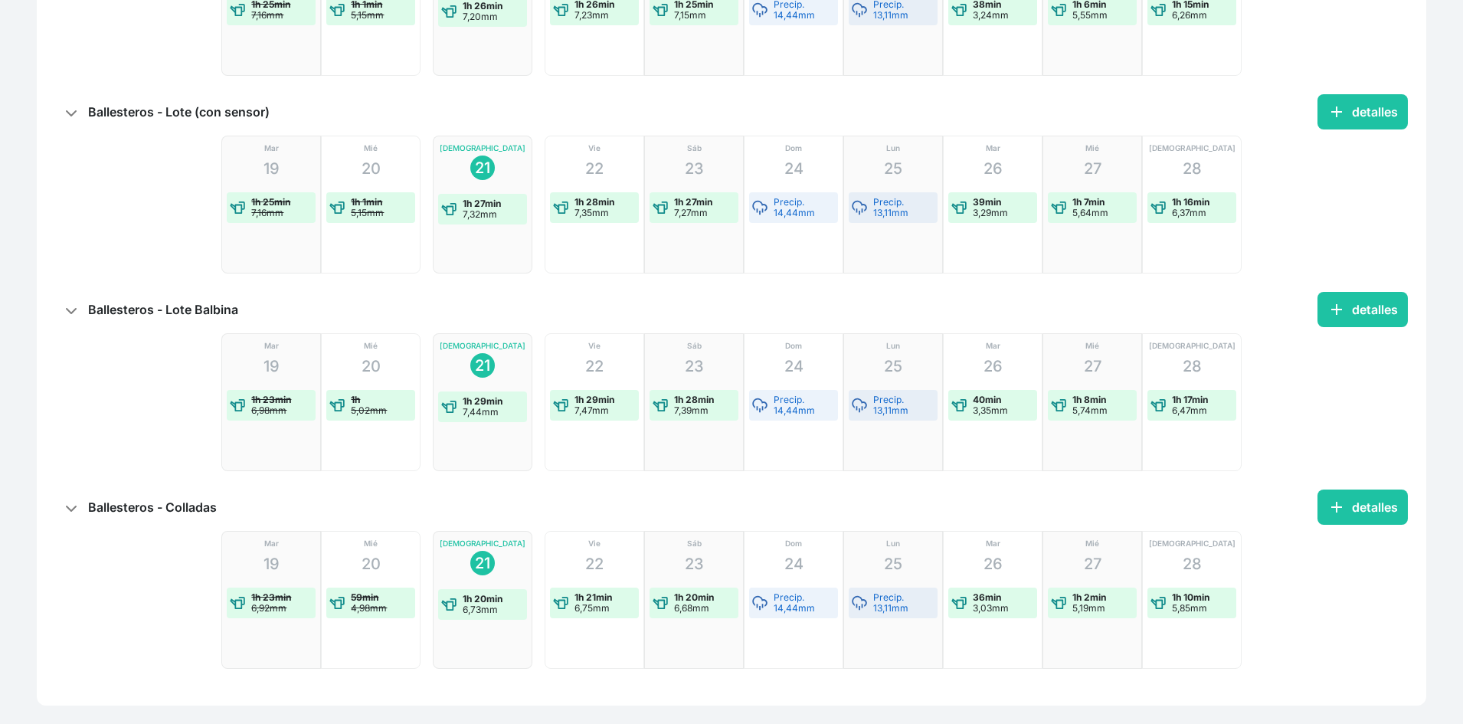
scroll to position [1186, 0]
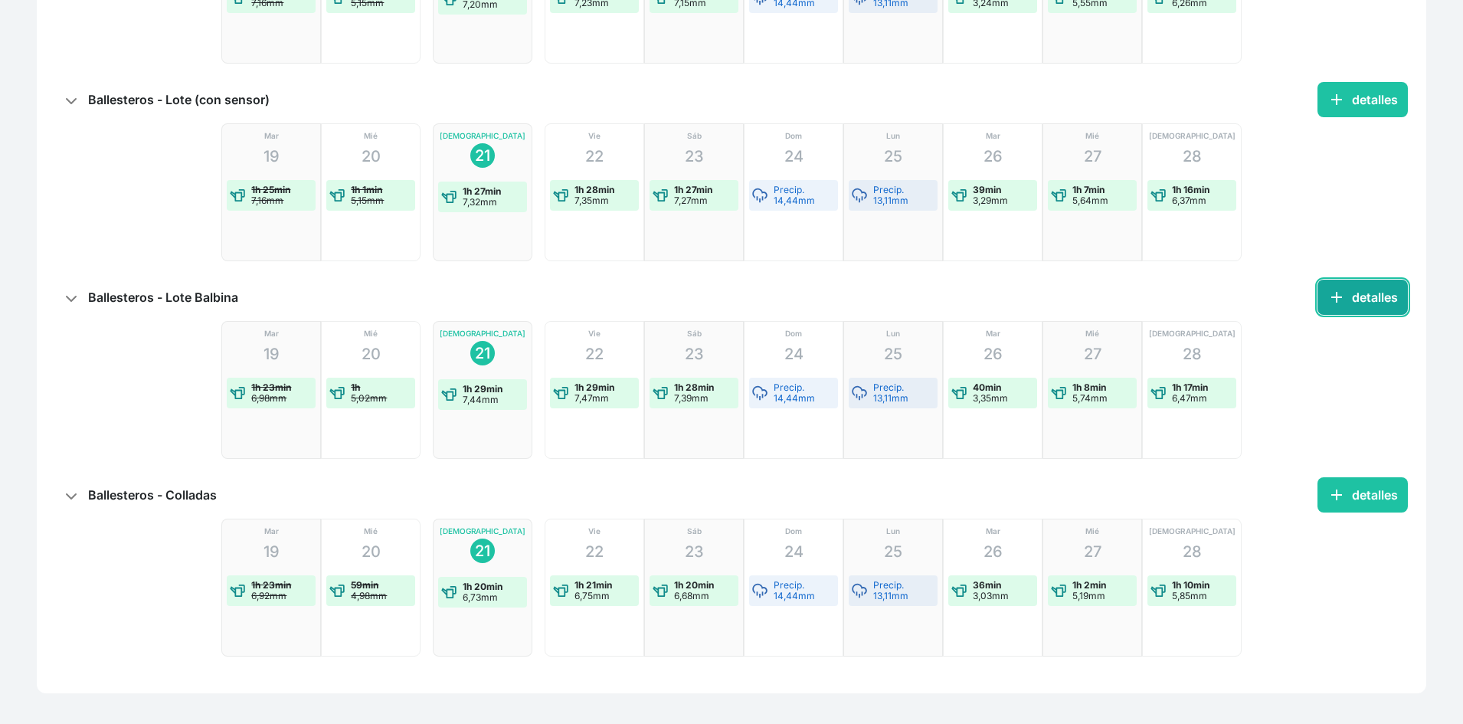
click at [1369, 297] on button "add detalles" at bounding box center [1362, 296] width 90 height 35
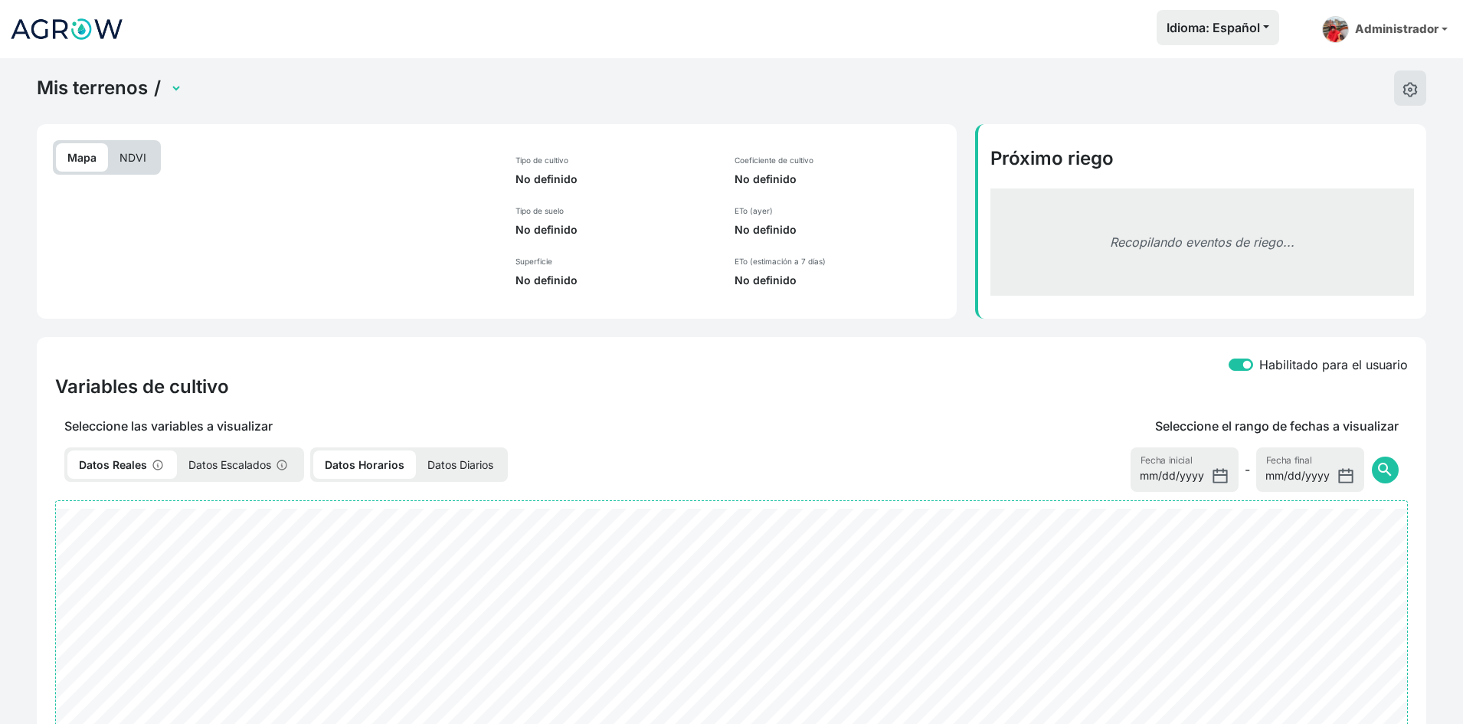
select select "2636"
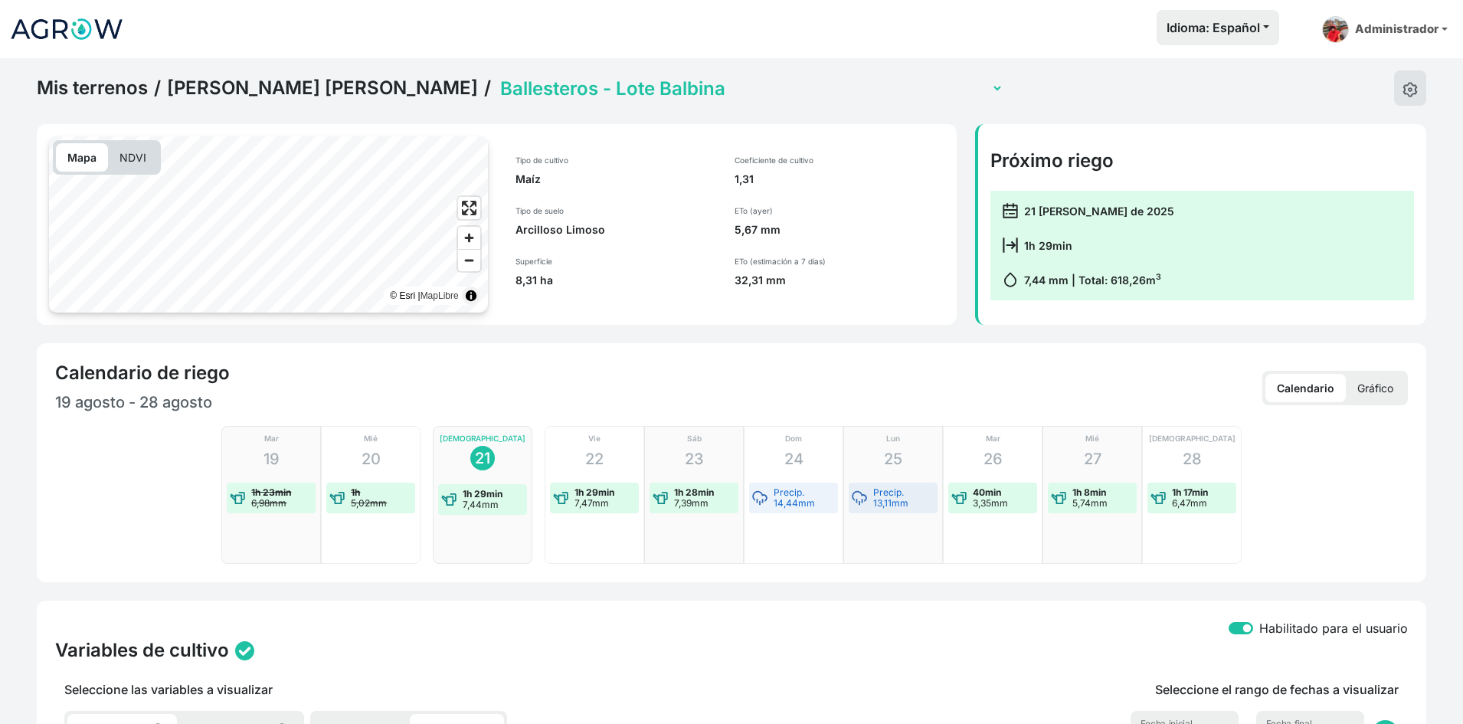
click at [659, 81] on select "[PERSON_NAME] - Artical [DATE] [PERSON_NAME] - Colladas [PERSON_NAME] - Lote (c…" at bounding box center [750, 89] width 506 height 24
click at [497, 77] on select "[PERSON_NAME] - Artical [DATE] [PERSON_NAME] - Colladas [PERSON_NAME] - Lote (c…" at bounding box center [750, 89] width 506 height 24
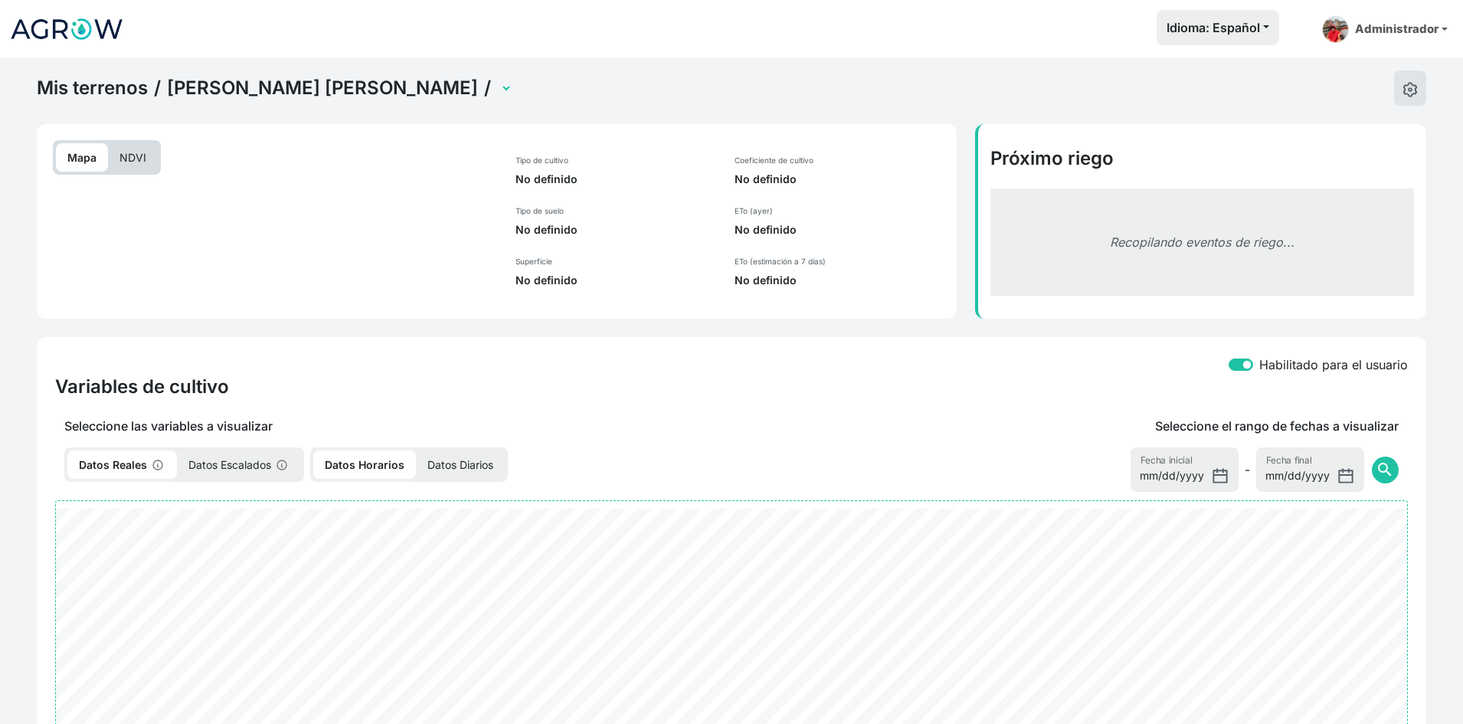
select select "2632"
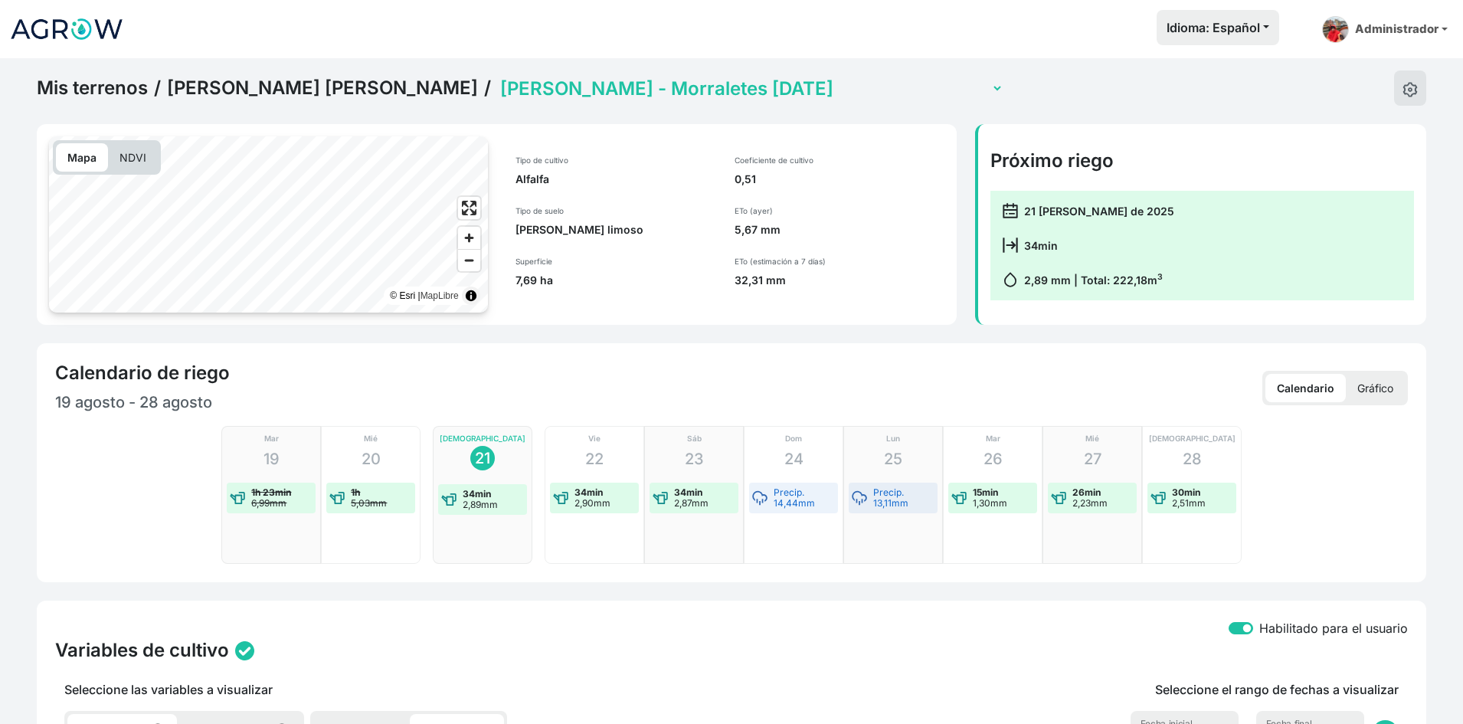
click at [610, 89] on select "[PERSON_NAME] - Artical [DATE] [PERSON_NAME] - Colladas [PERSON_NAME] - Lote (c…" at bounding box center [750, 89] width 506 height 24
click at [497, 77] on select "[PERSON_NAME] - Artical [DATE] [PERSON_NAME] - Colladas [PERSON_NAME] - Lote (c…" at bounding box center [750, 89] width 506 height 24
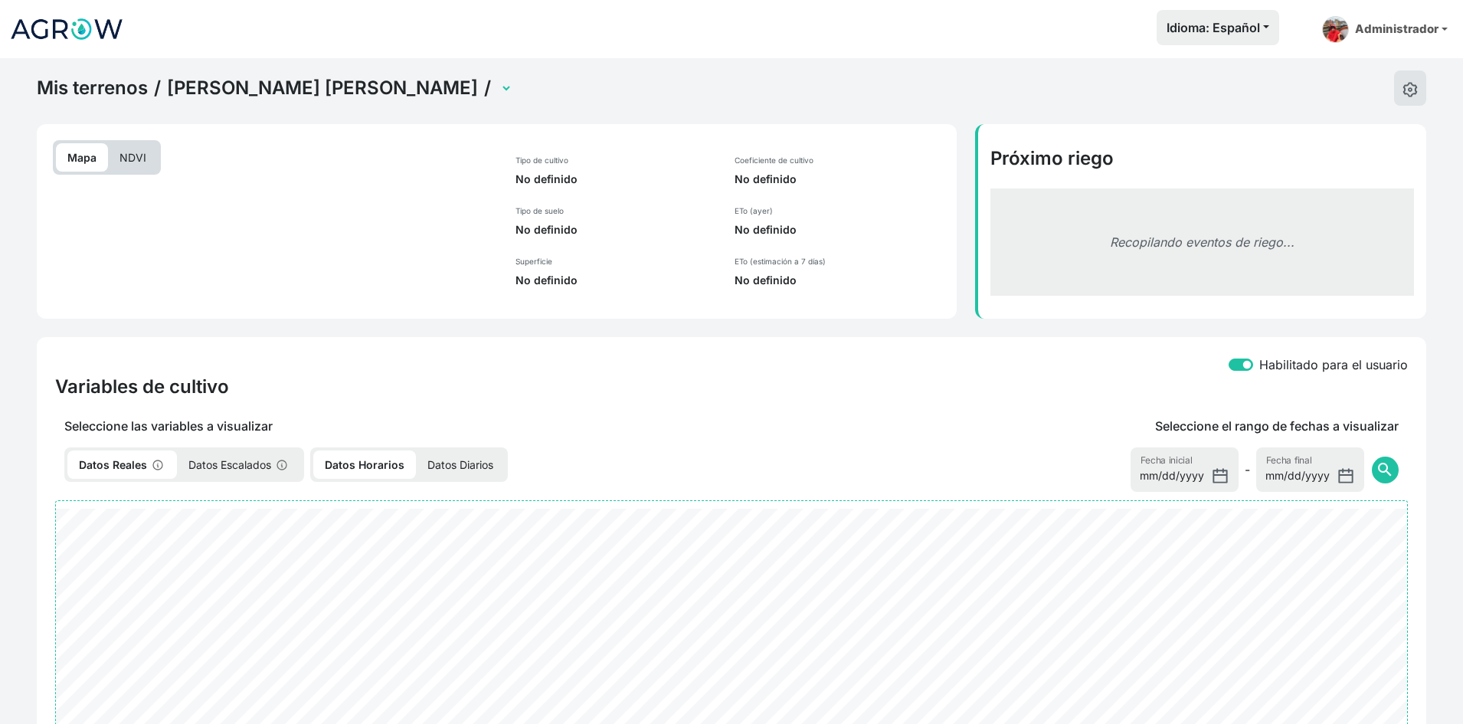
select select "2633"
